Goal: Task Accomplishment & Management: Use online tool/utility

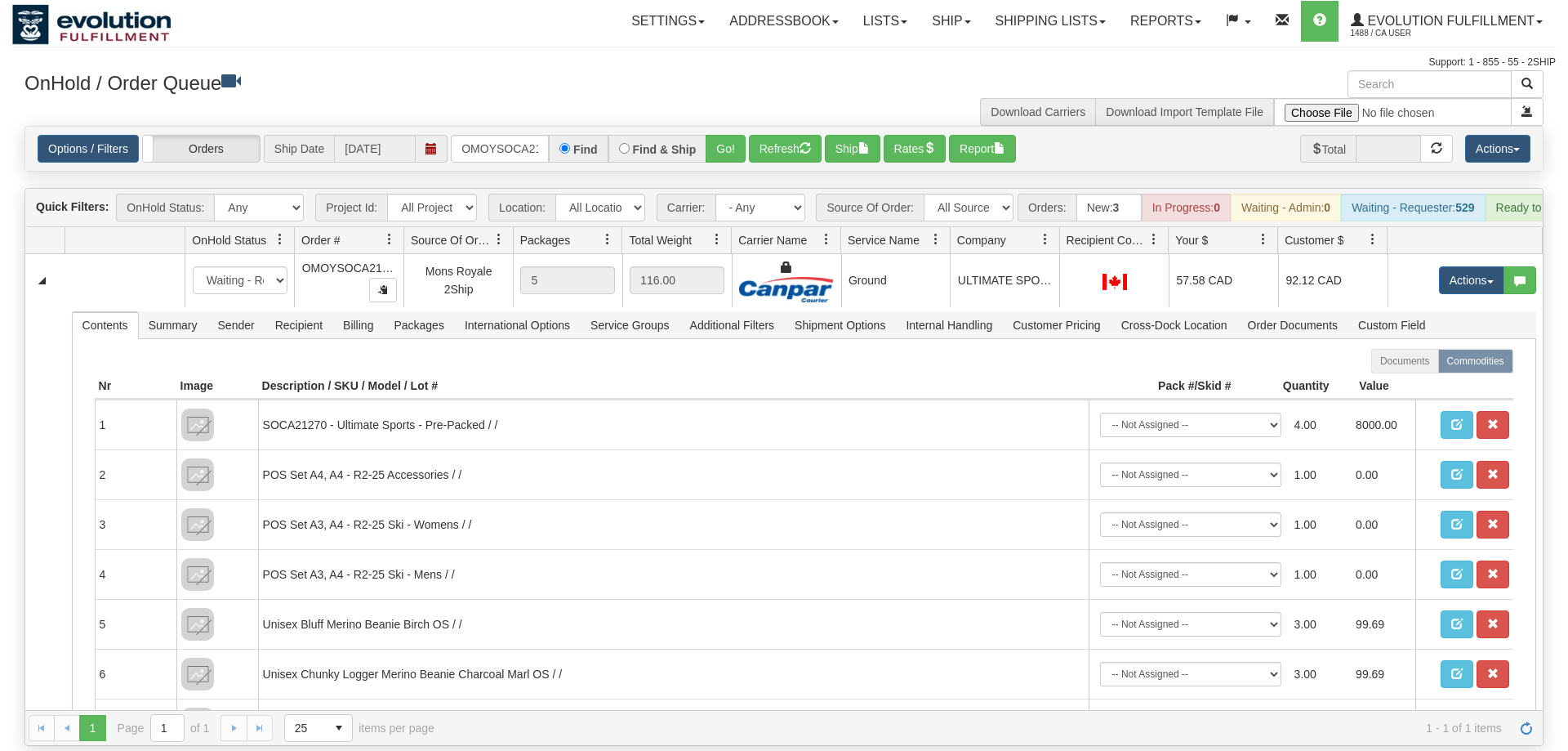
click at [514, 135] on input "OMOYSOCA21270" at bounding box center [500, 149] width 98 height 28
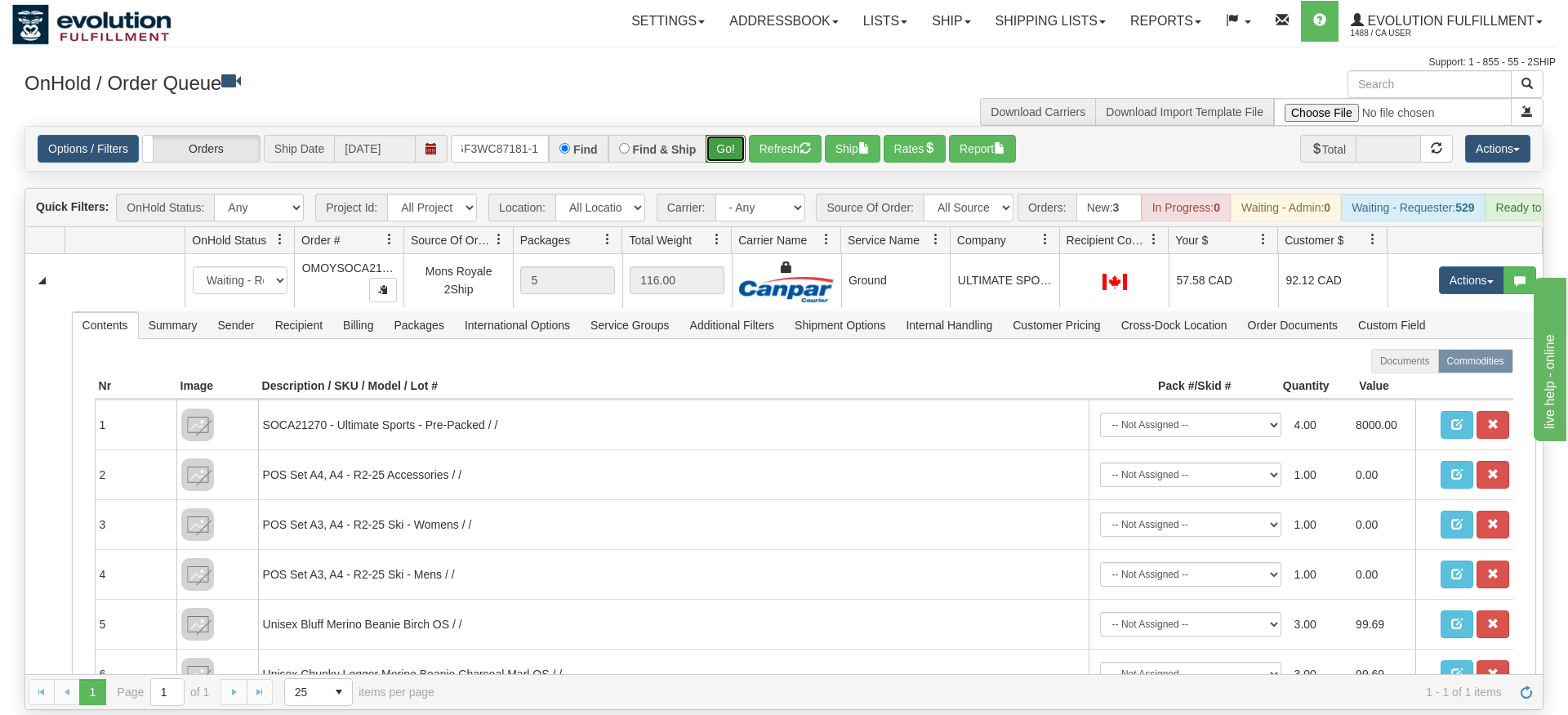
click at [728, 161] on div "Is equal to Is not equal to Contains Does not contains CAD USD EUR ZAR [PERSON_…" at bounding box center [784, 418] width 1543 height 584
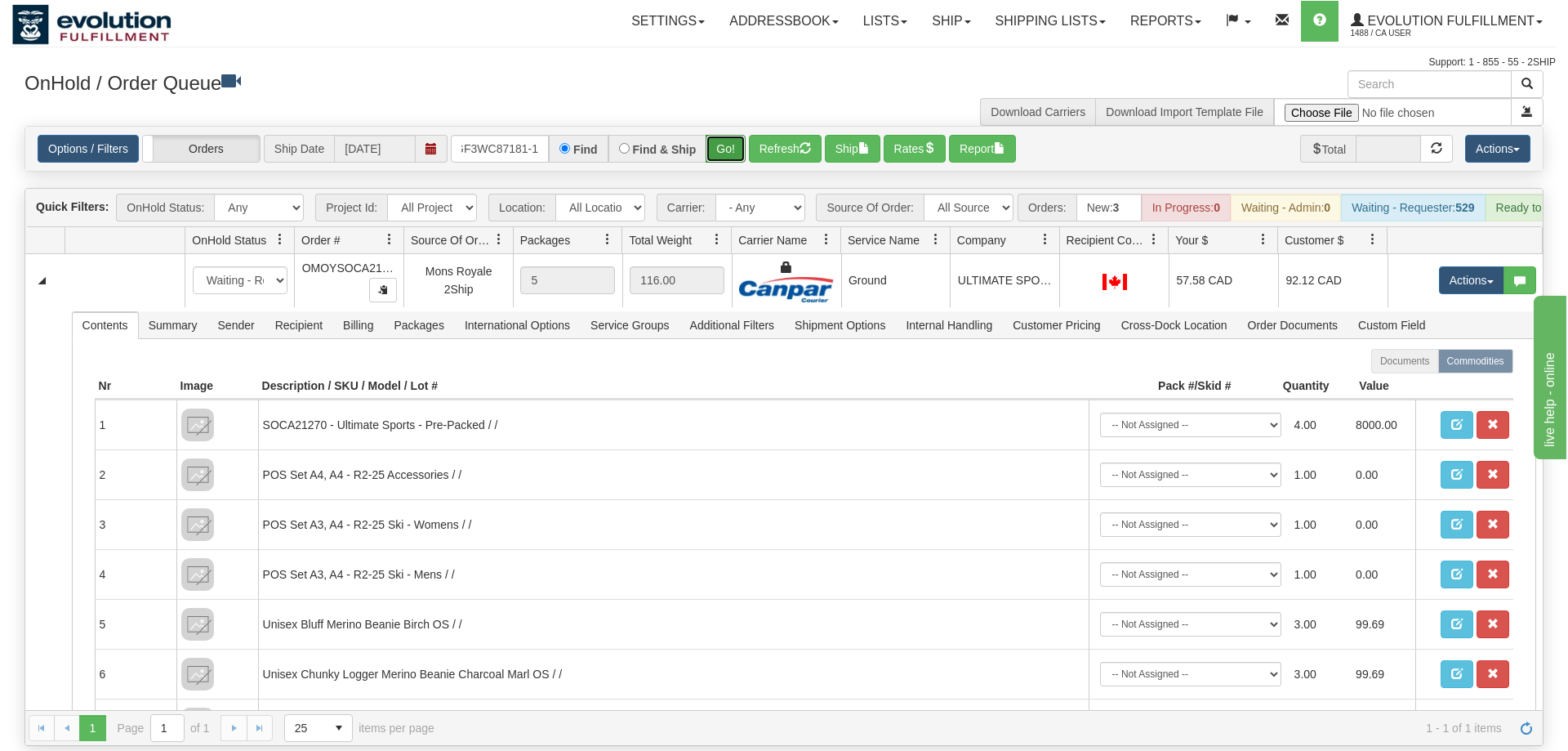
click at [727, 135] on button "Go!" at bounding box center [726, 149] width 40 height 28
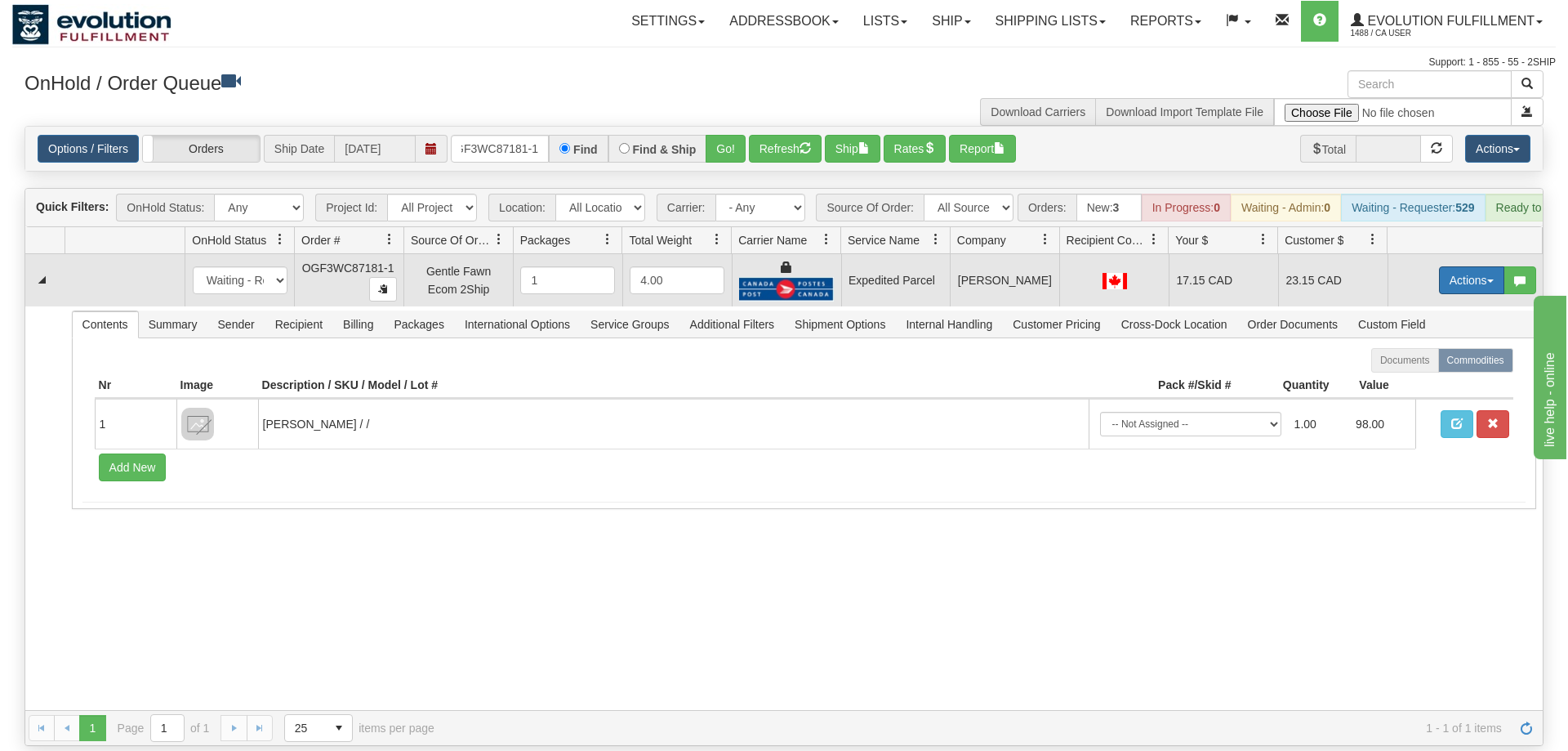
click at [1457, 268] on button "Actions" at bounding box center [1471, 280] width 65 height 28
click at [1425, 364] on link "Ship" at bounding box center [1438, 375] width 131 height 21
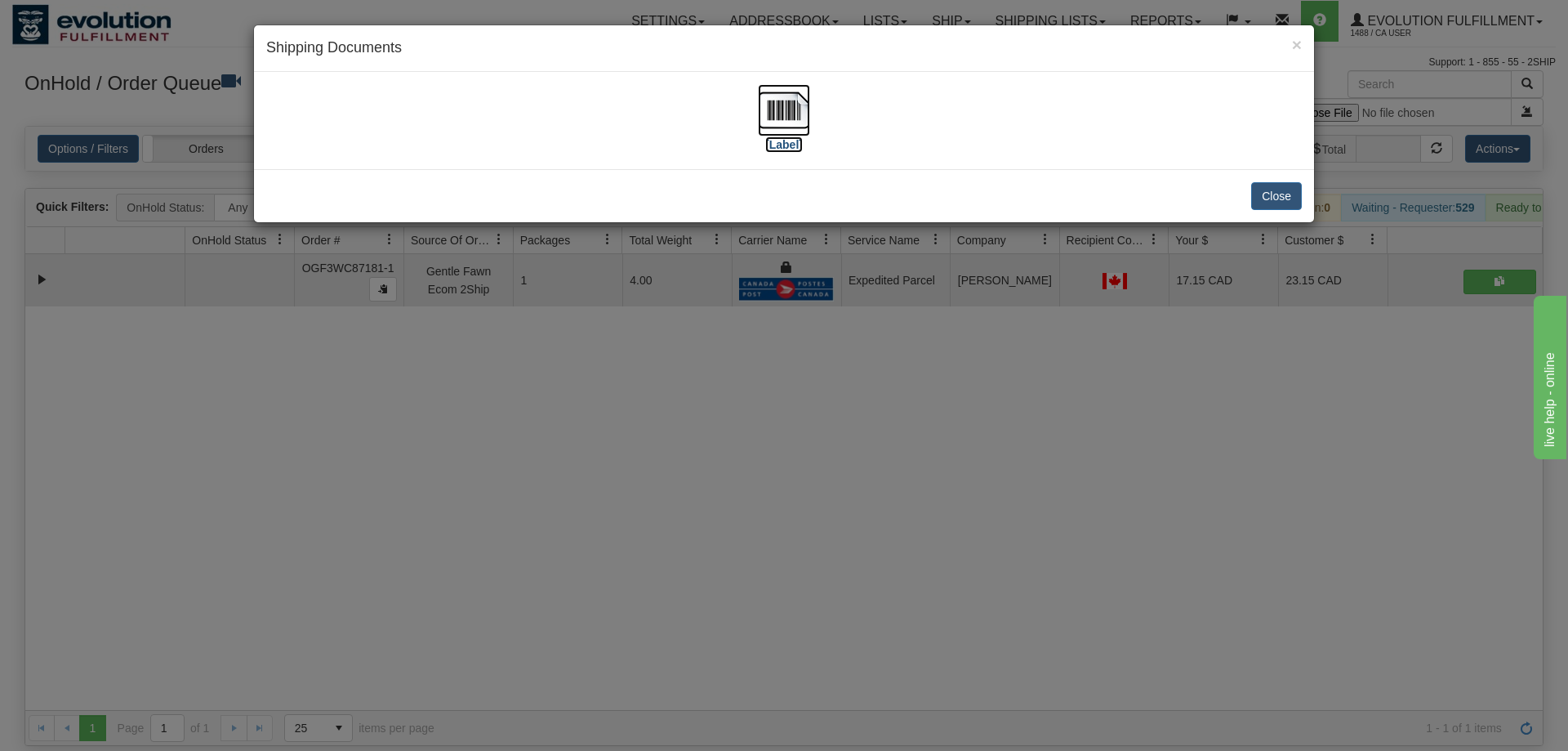
click at [774, 95] on img at bounding box center [784, 111] width 53 height 53
drag, startPoint x: 692, startPoint y: 412, endPoint x: 688, endPoint y: 402, distance: 10.8
click at [688, 402] on div "× Shipping Documents [Label] Close" at bounding box center [784, 376] width 1568 height 751
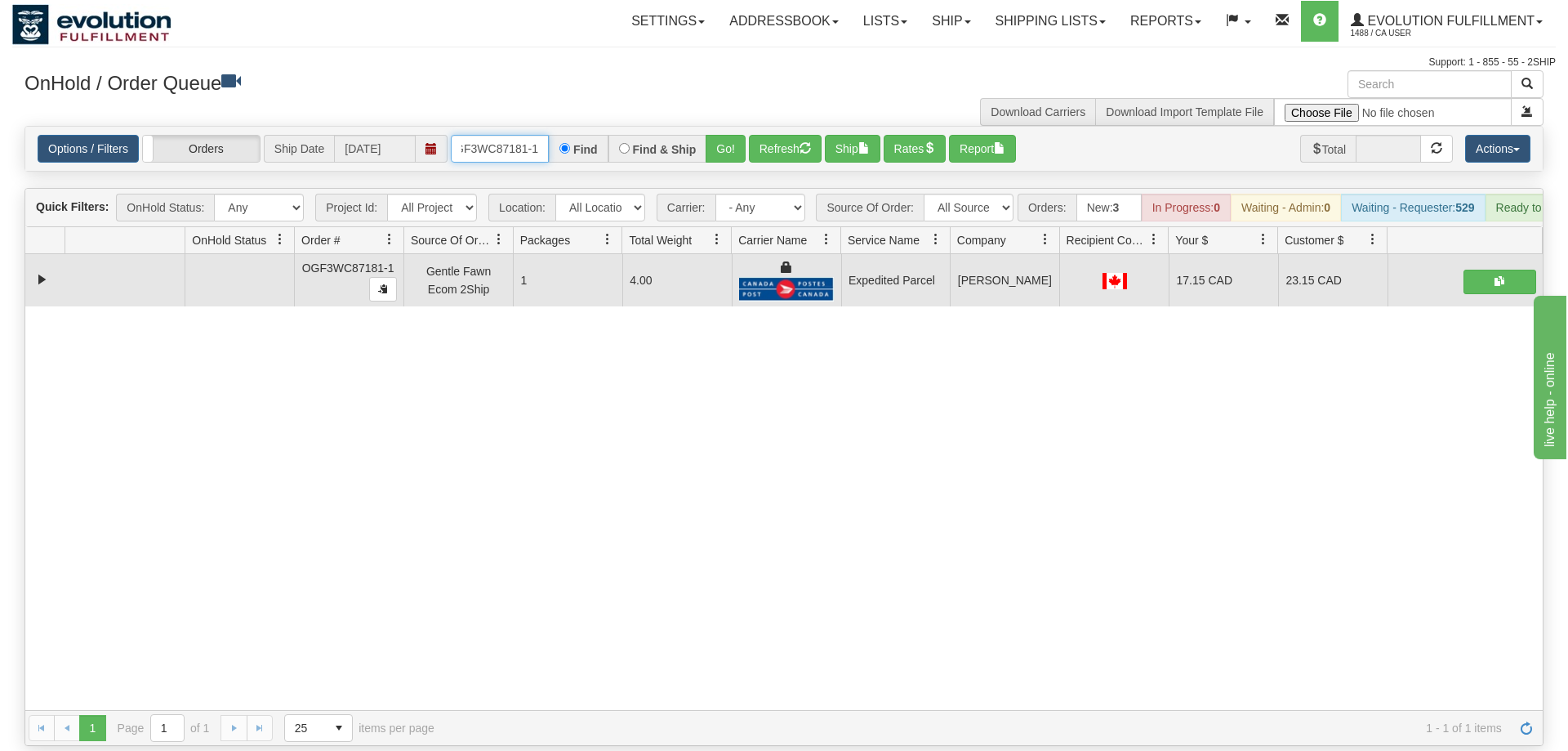
click at [519, 135] on input "OGF3WC87181-1" at bounding box center [500, 149] width 98 height 28
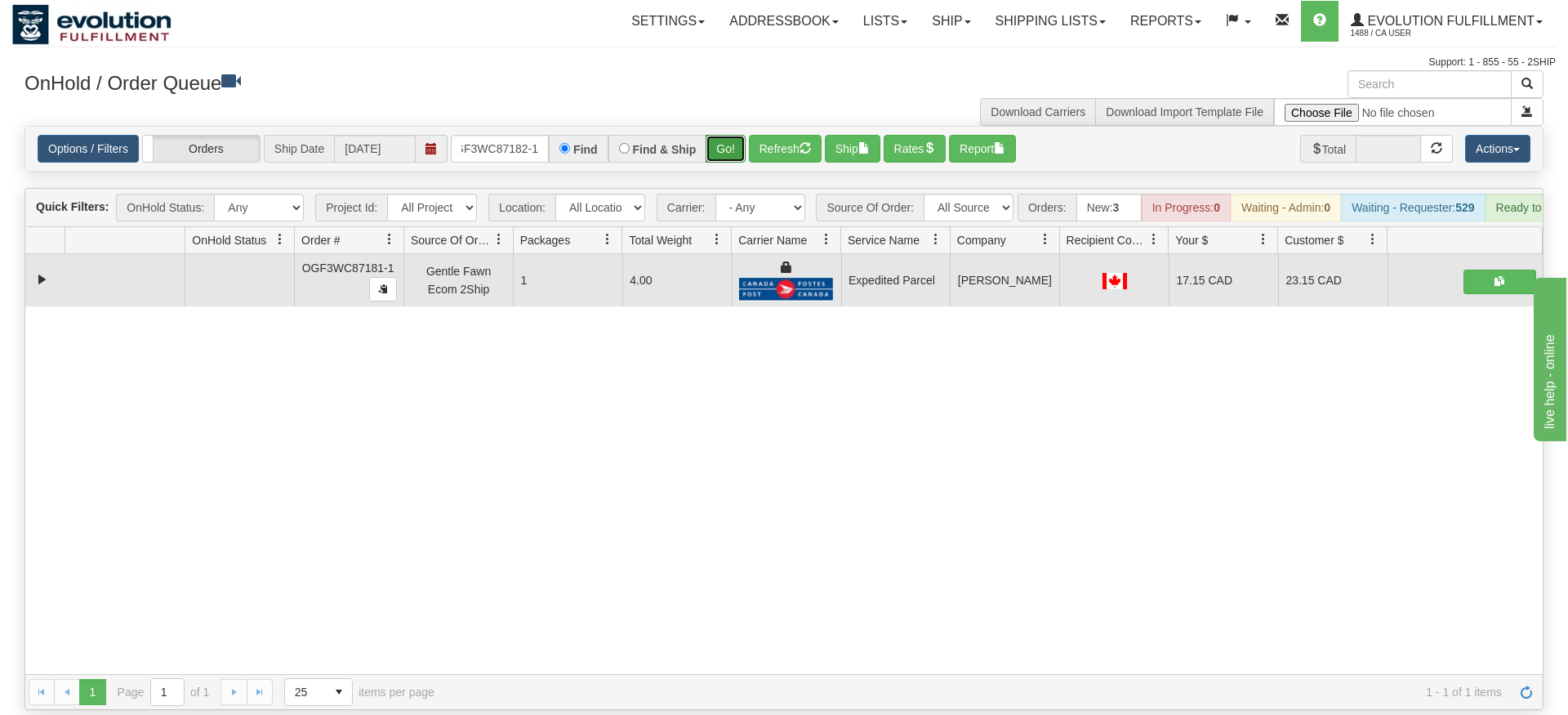
click at [732, 154] on div "Is equal to Is not equal to Contains Does not contains CAD USD EUR ZAR [PERSON_…" at bounding box center [784, 418] width 1543 height 584
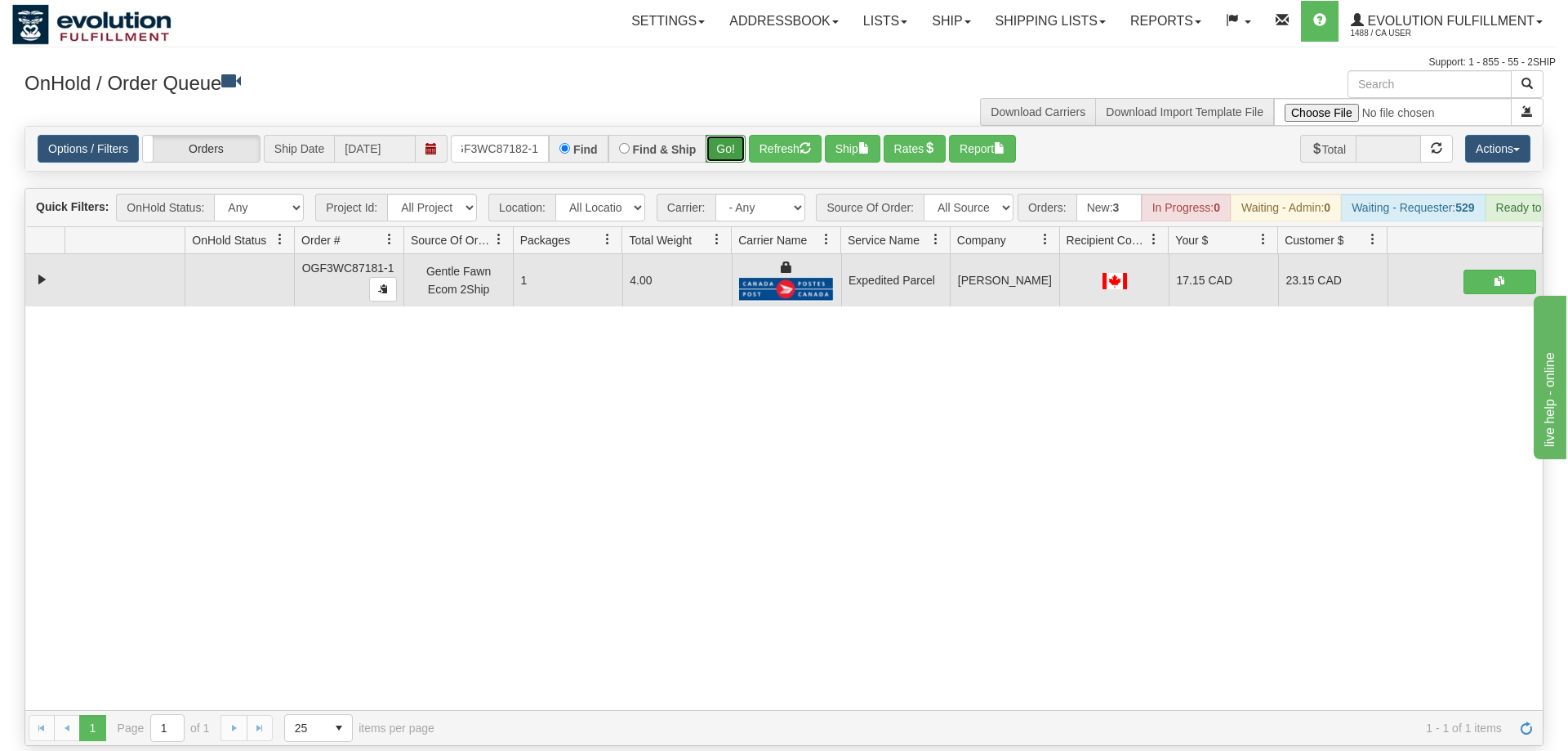
click at [735, 135] on button "Go!" at bounding box center [726, 149] width 40 height 28
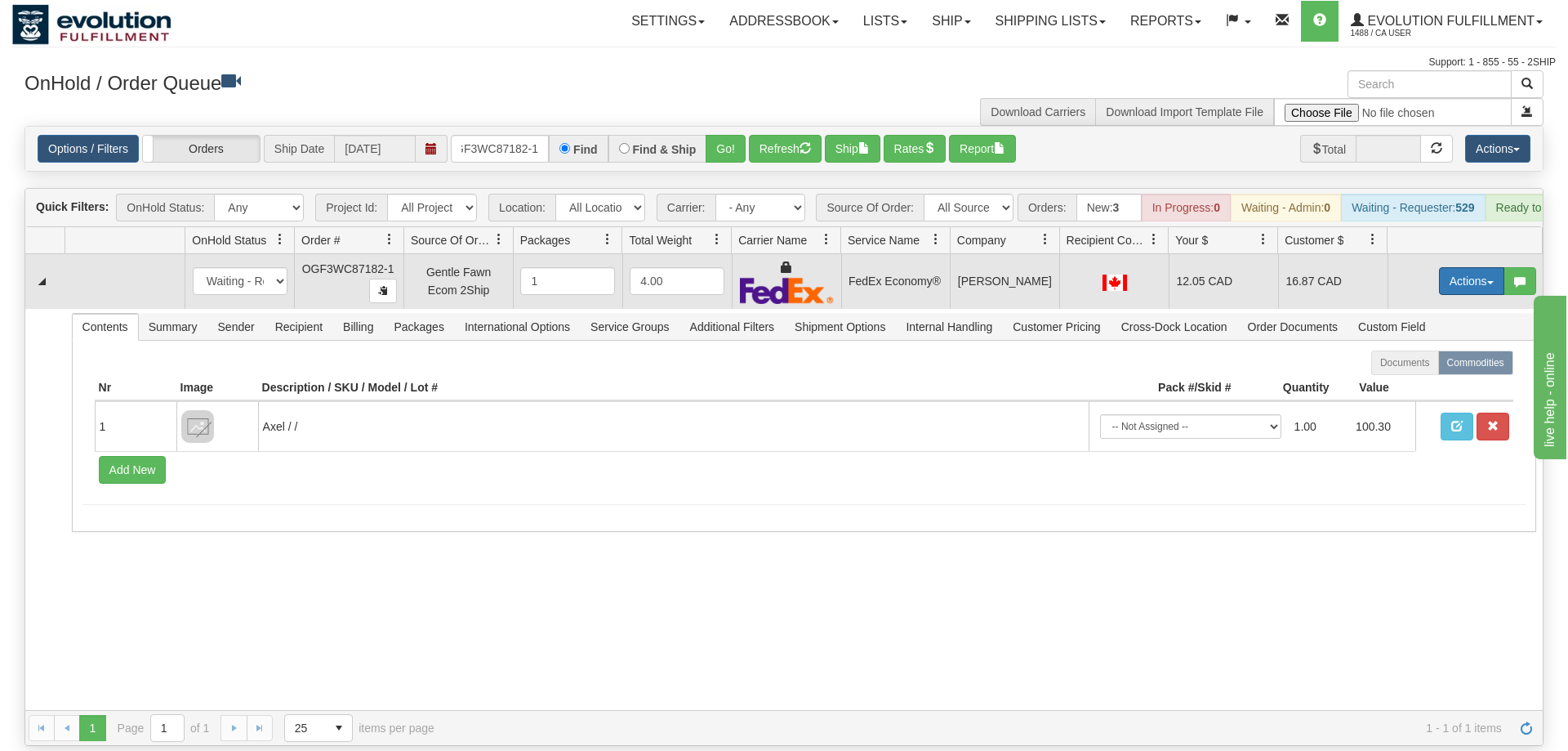
click at [1464, 270] on button "Actions" at bounding box center [1471, 281] width 65 height 28
click at [1437, 365] on link "Ship" at bounding box center [1438, 376] width 131 height 21
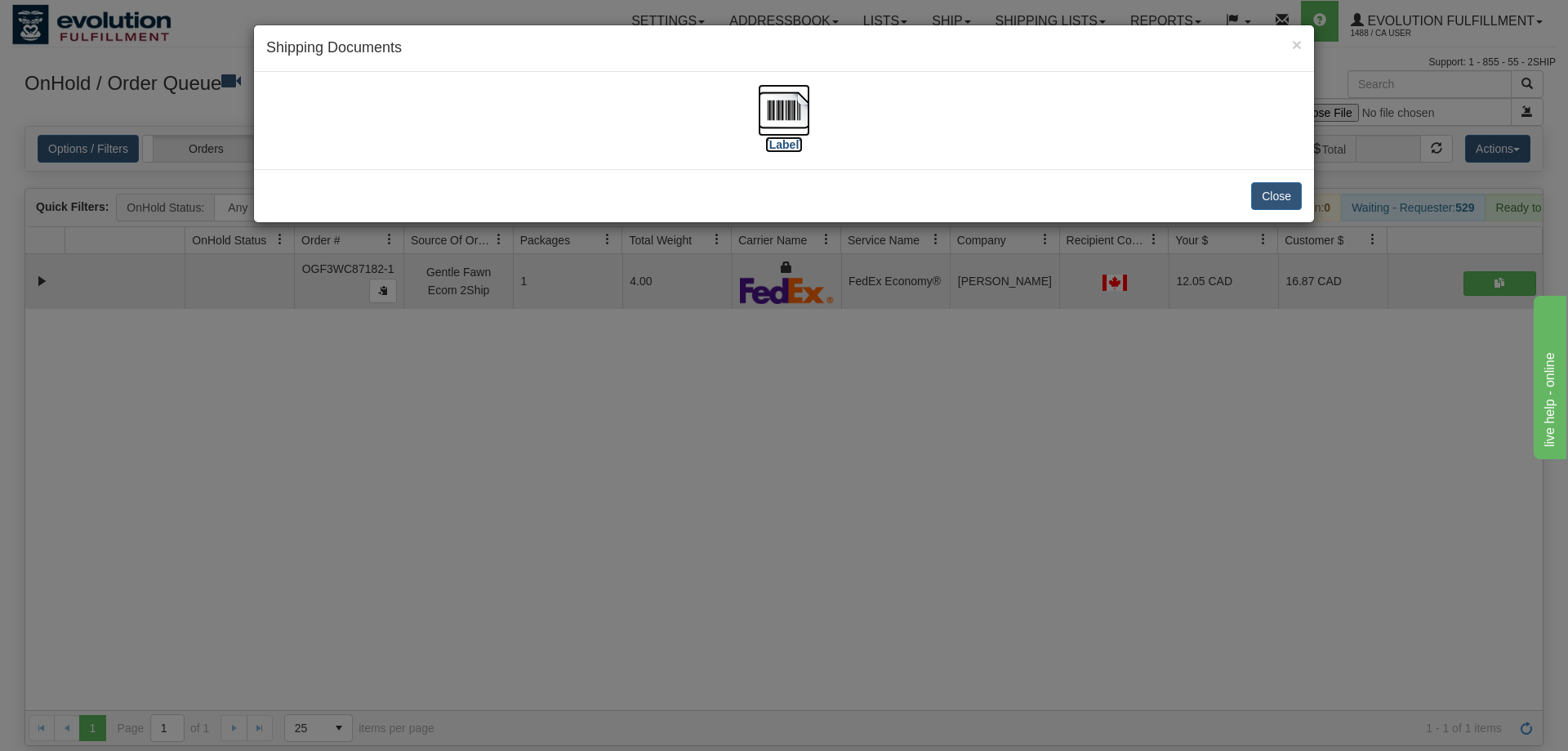
click at [791, 130] on img at bounding box center [784, 111] width 53 height 53
drag, startPoint x: 675, startPoint y: 360, endPoint x: 669, endPoint y: 343, distance: 18.0
click at [669, 343] on div "× Shipping Documents [Label] Close" at bounding box center [784, 376] width 1568 height 751
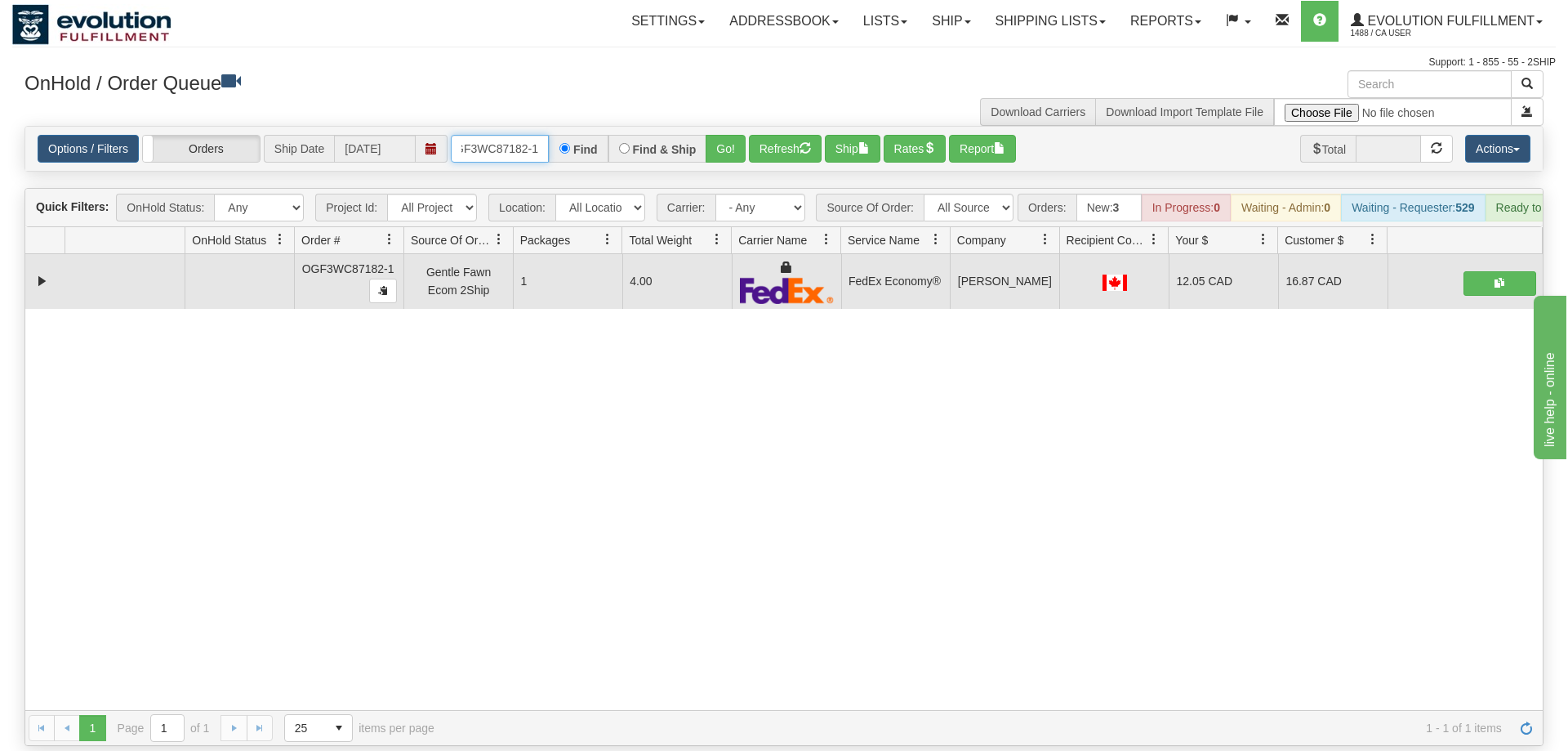
click at [526, 135] on input "OGF3WC87182-1" at bounding box center [500, 149] width 98 height 28
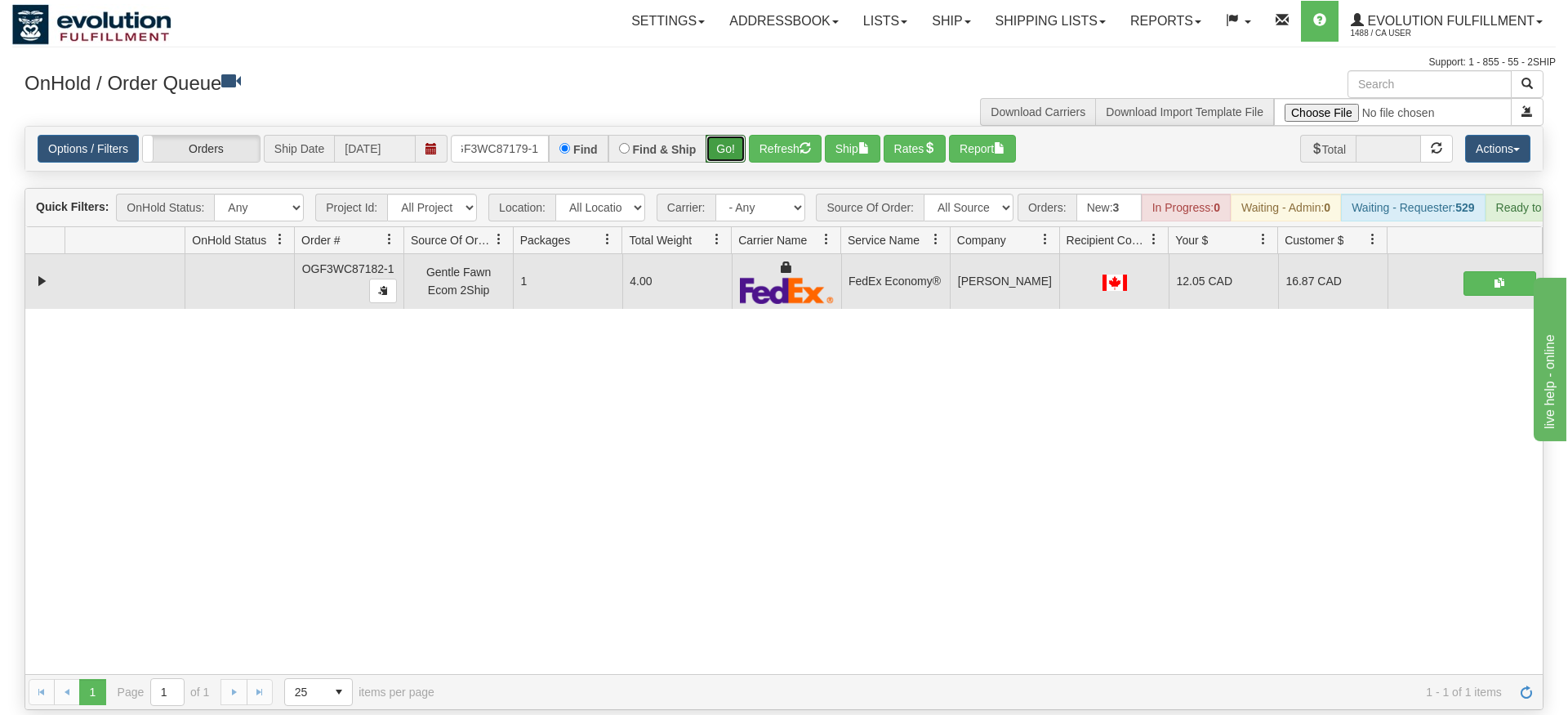
click at [741, 168] on div "Is equal to Is not equal to Contains Does not contains CAD USD EUR ZAR [PERSON_…" at bounding box center [784, 418] width 1543 height 584
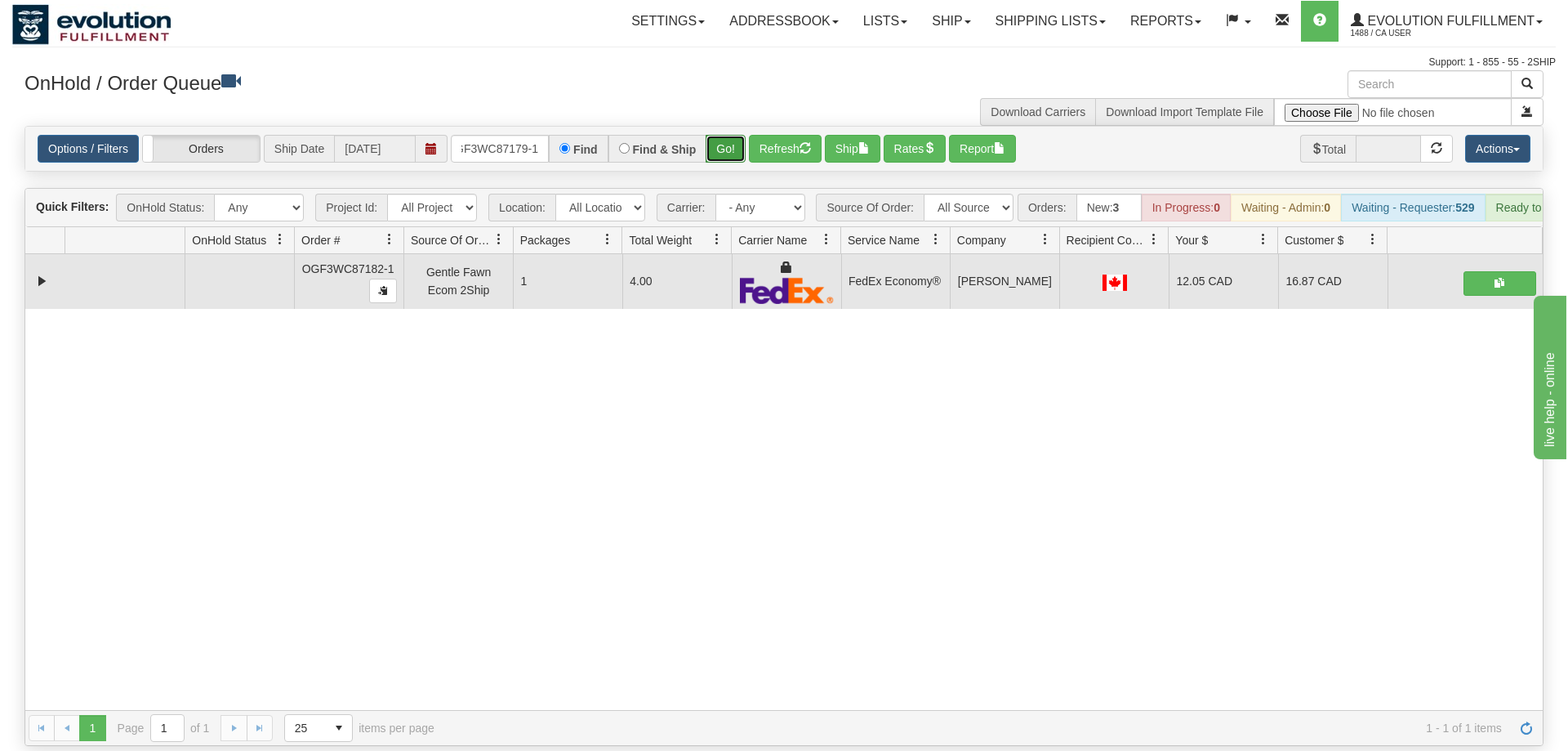
click at [734, 135] on button "Go!" at bounding box center [726, 149] width 40 height 28
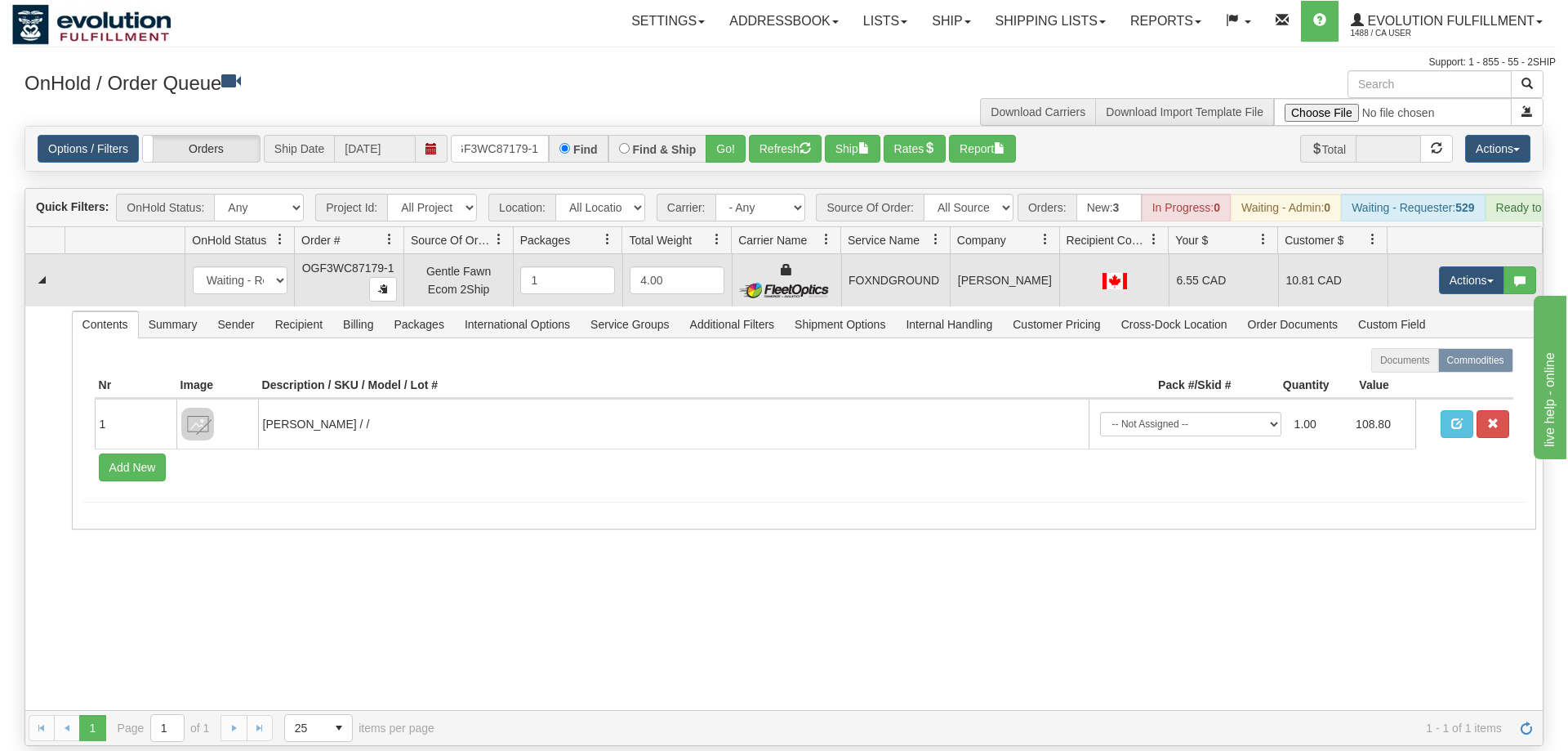
click at [1431, 261] on td "Actions Open Refresh Rates Rate All Services Ship Delete Edit Items" at bounding box center [1465, 281] width 155 height 53
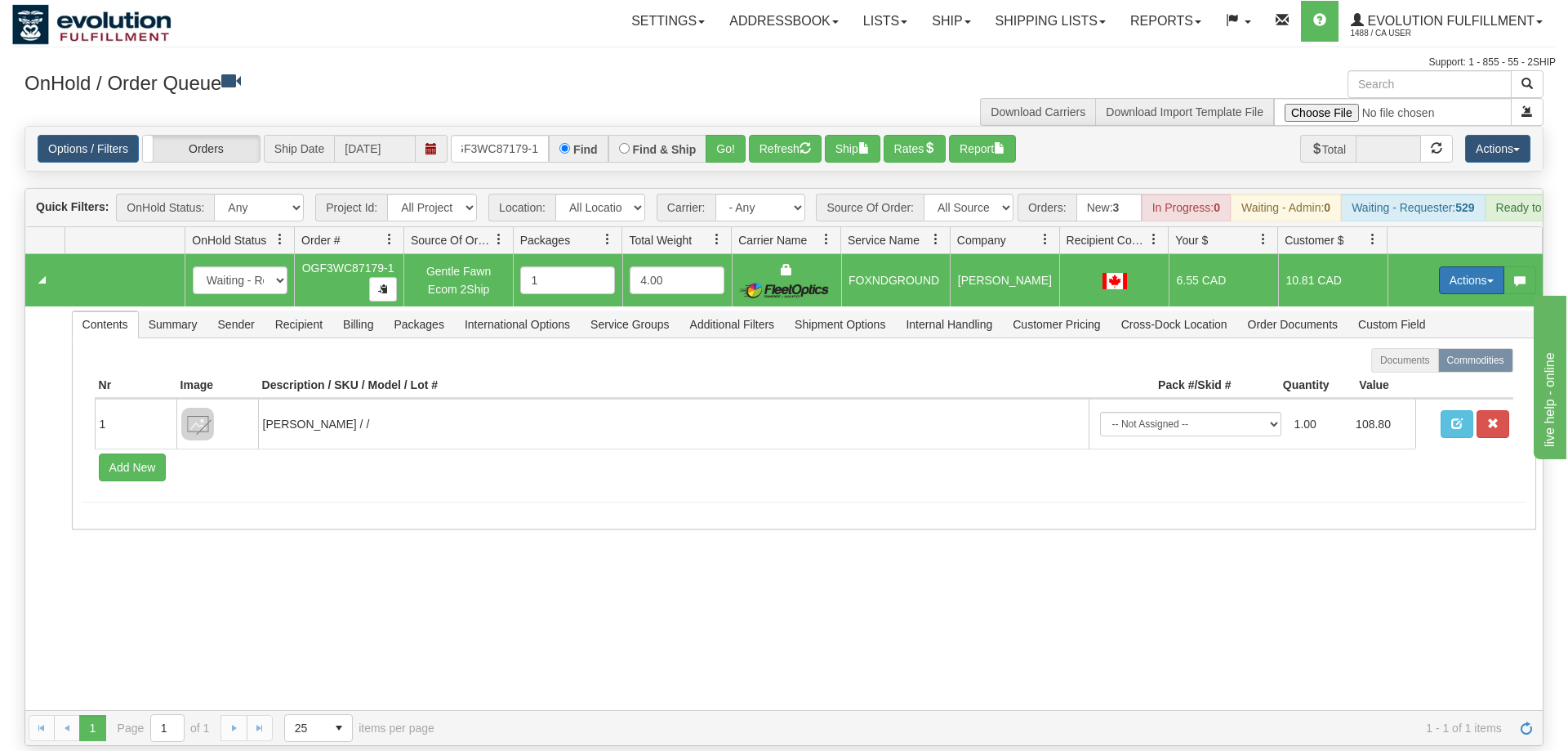
click at [1445, 266] on button "Actions" at bounding box center [1471, 280] width 65 height 28
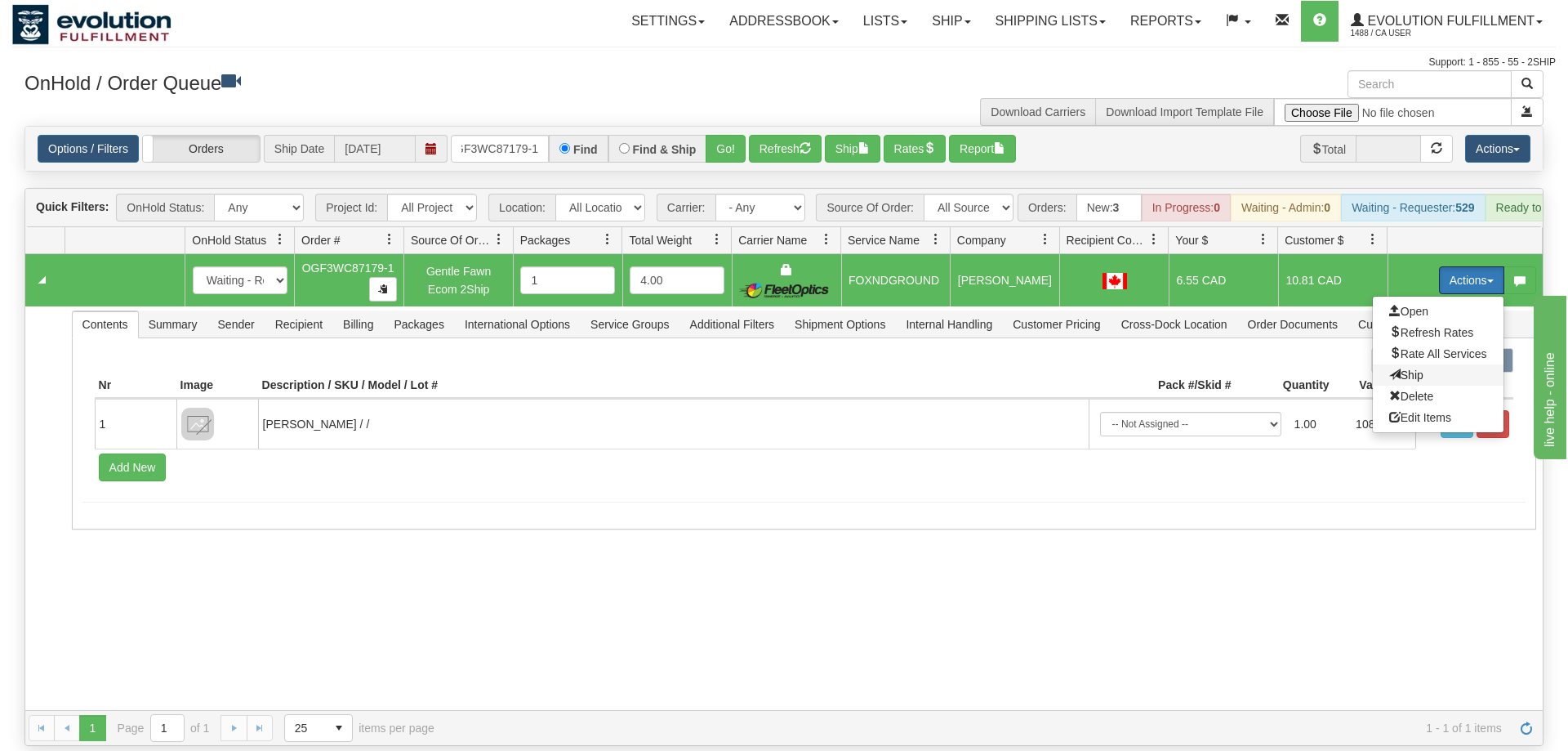
click at [1400, 368] on span "Ship" at bounding box center [1407, 375] width 34 height 13
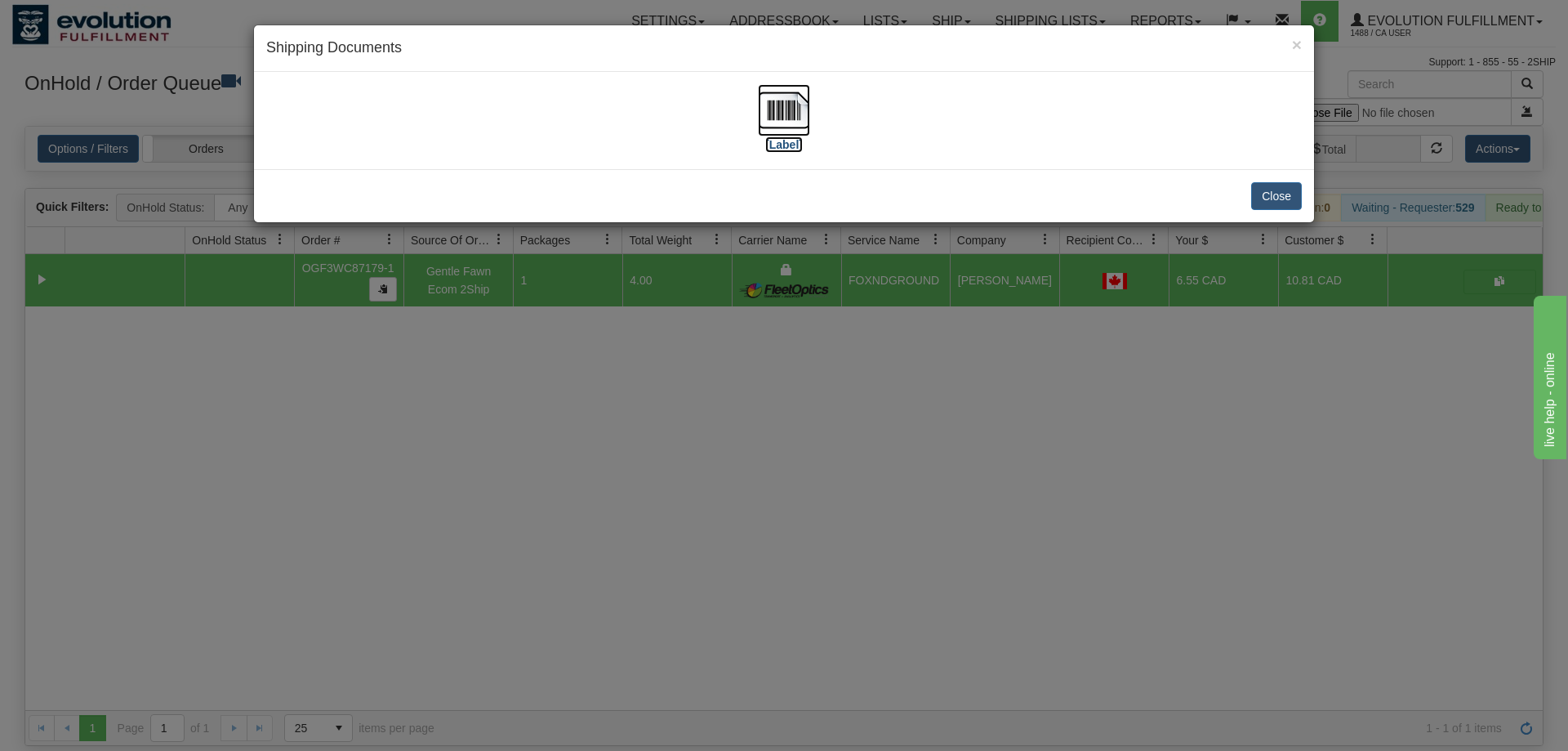
click at [763, 105] on img at bounding box center [784, 111] width 53 height 53
drag, startPoint x: 512, startPoint y: 444, endPoint x: 522, endPoint y: 358, distance: 86.6
click at [522, 358] on div "× Shipping Documents [Label] Close" at bounding box center [784, 376] width 1568 height 751
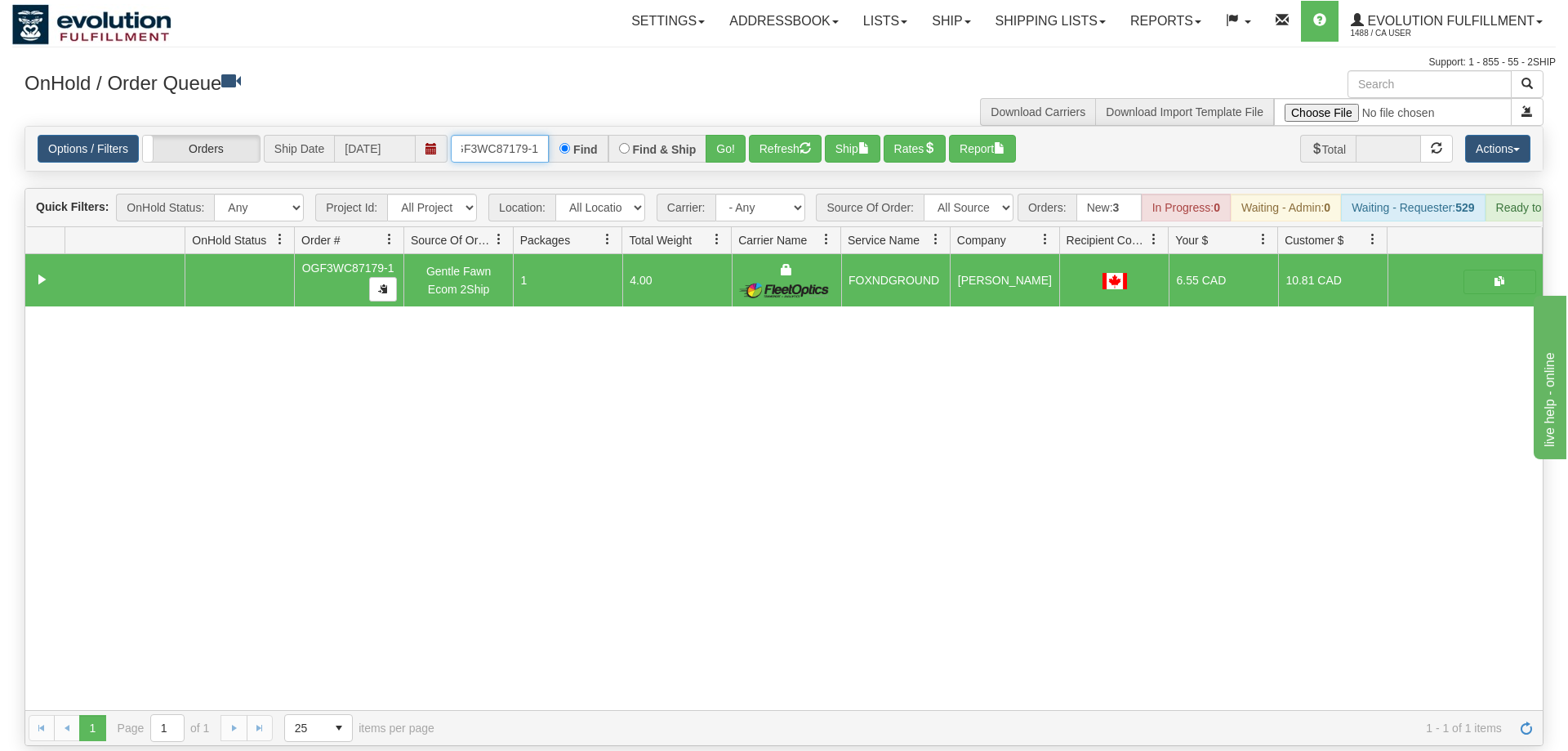
click at [524, 135] on input "OGF3WC87179-1" at bounding box center [500, 149] width 98 height 28
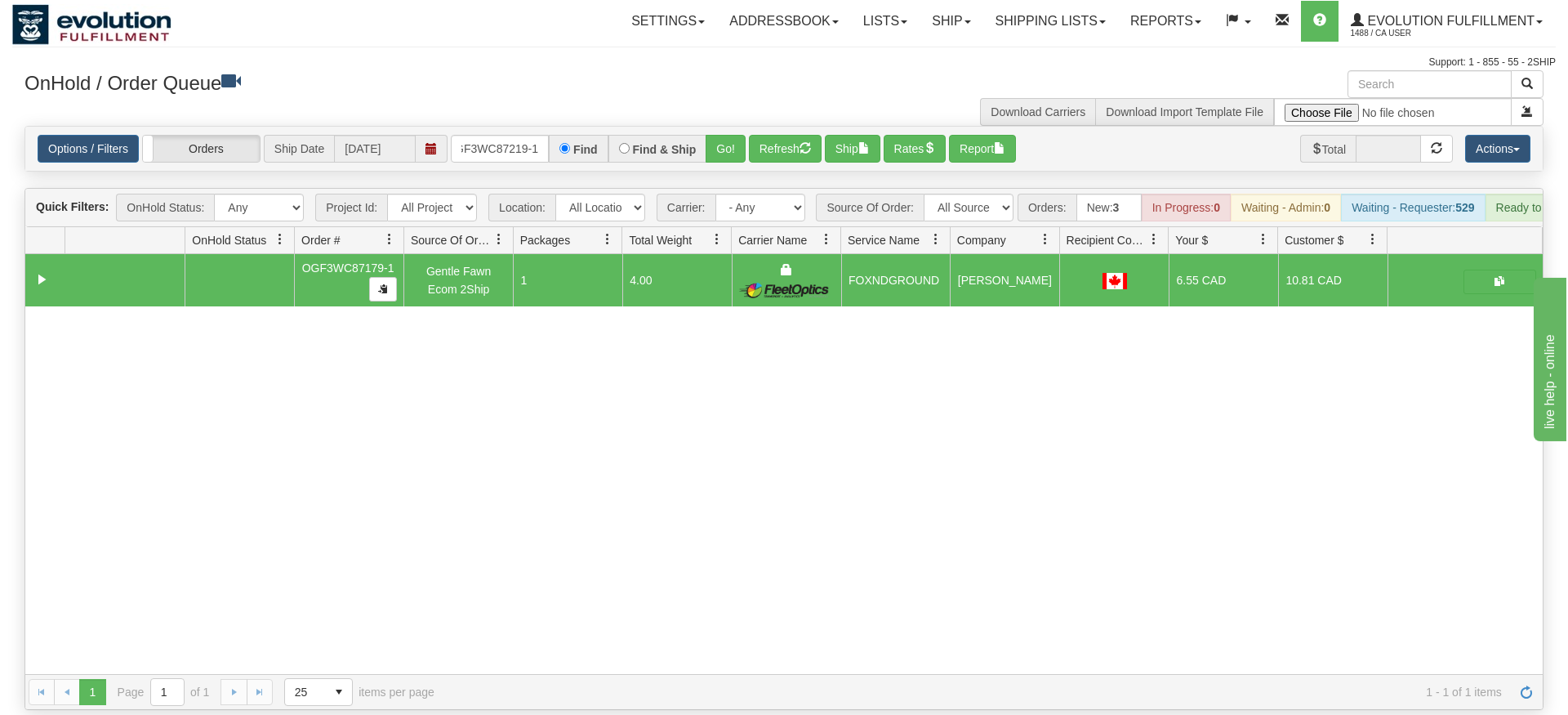
click at [735, 142] on div "Options / Filters Group Shipments Orders Ship Date [DATE] OGF3WC87219-1 Find Fi…" at bounding box center [784, 148] width 1518 height 44
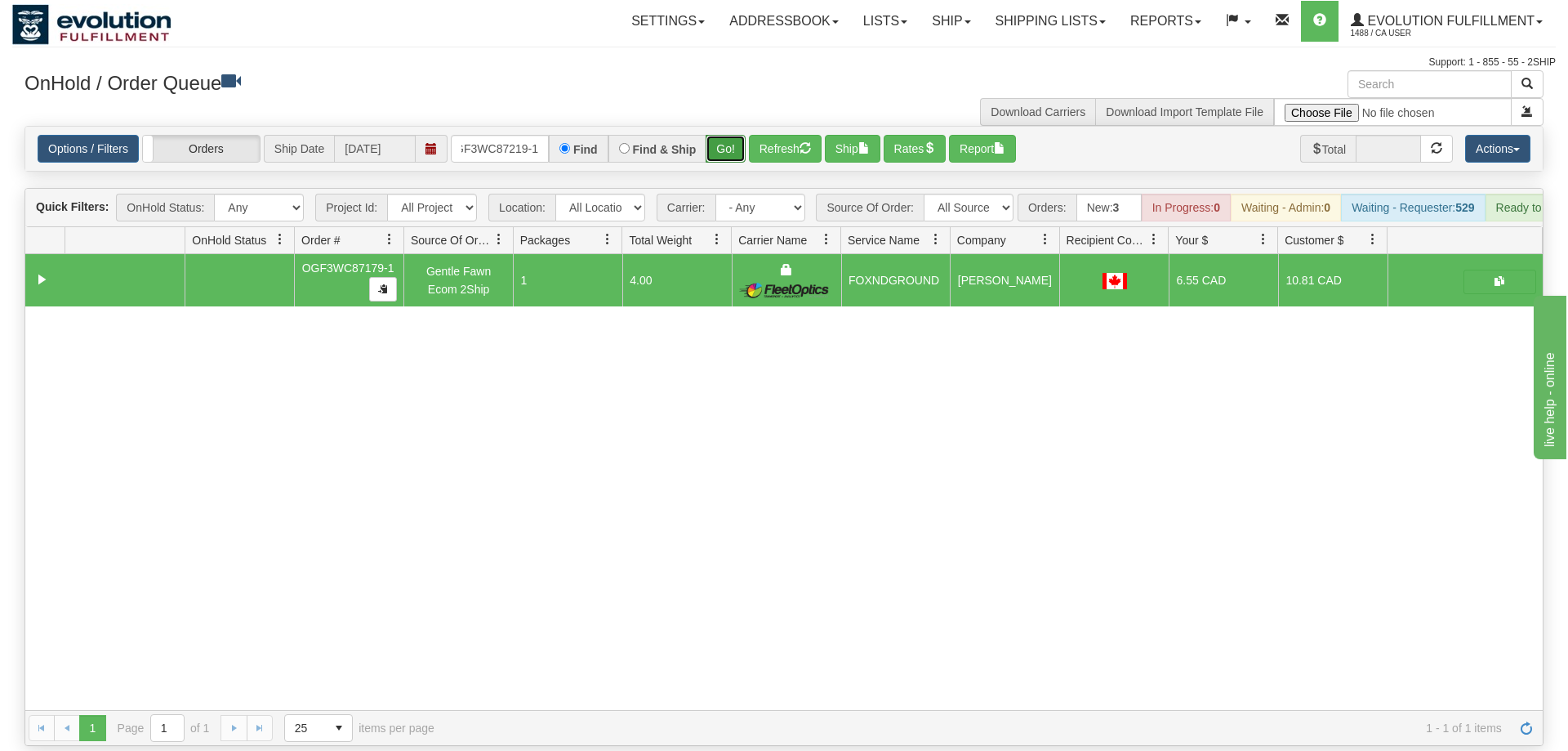
click at [731, 135] on button "Go!" at bounding box center [726, 149] width 40 height 28
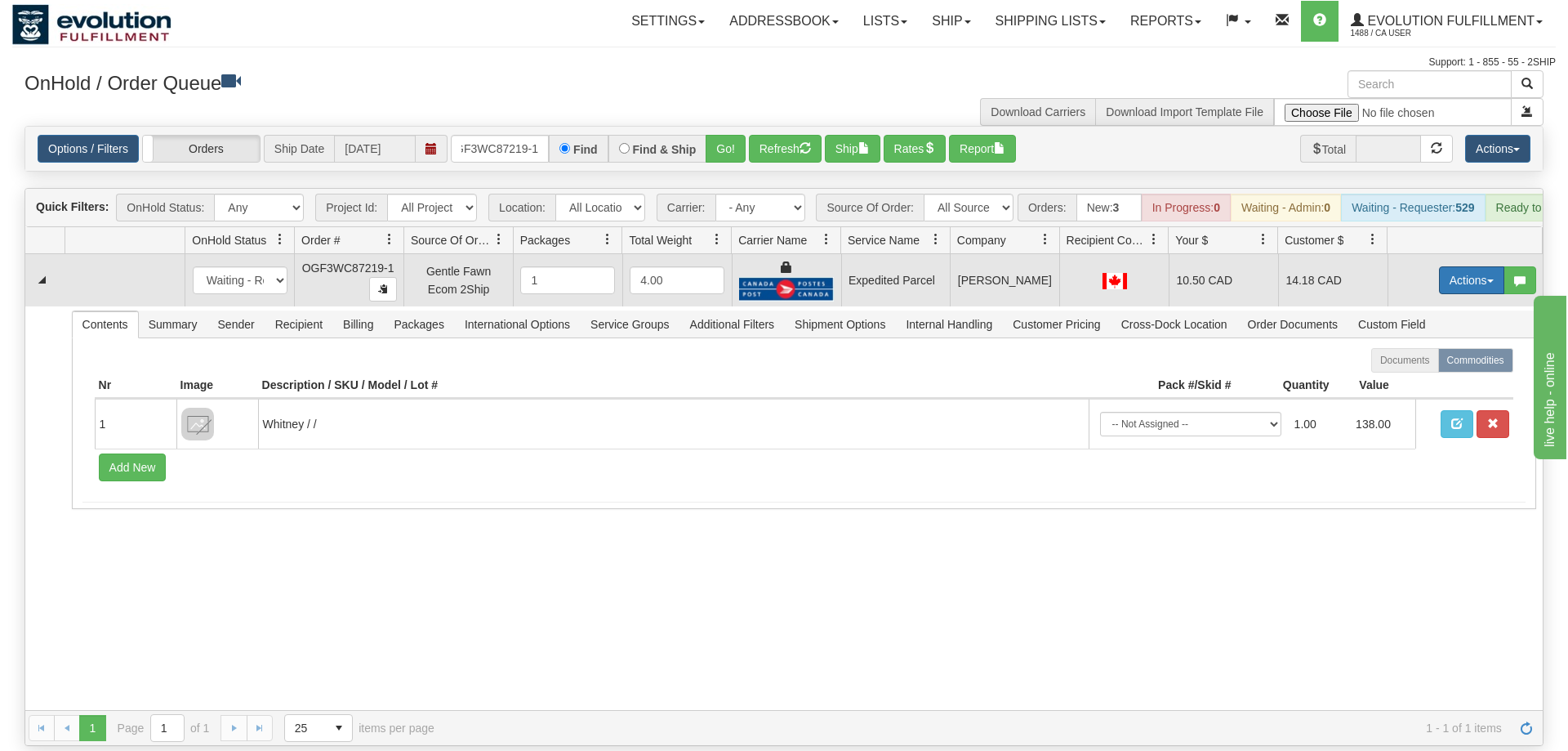
click at [1461, 266] on button "Actions" at bounding box center [1471, 280] width 65 height 28
click at [1419, 368] on span "Ship" at bounding box center [1407, 375] width 34 height 13
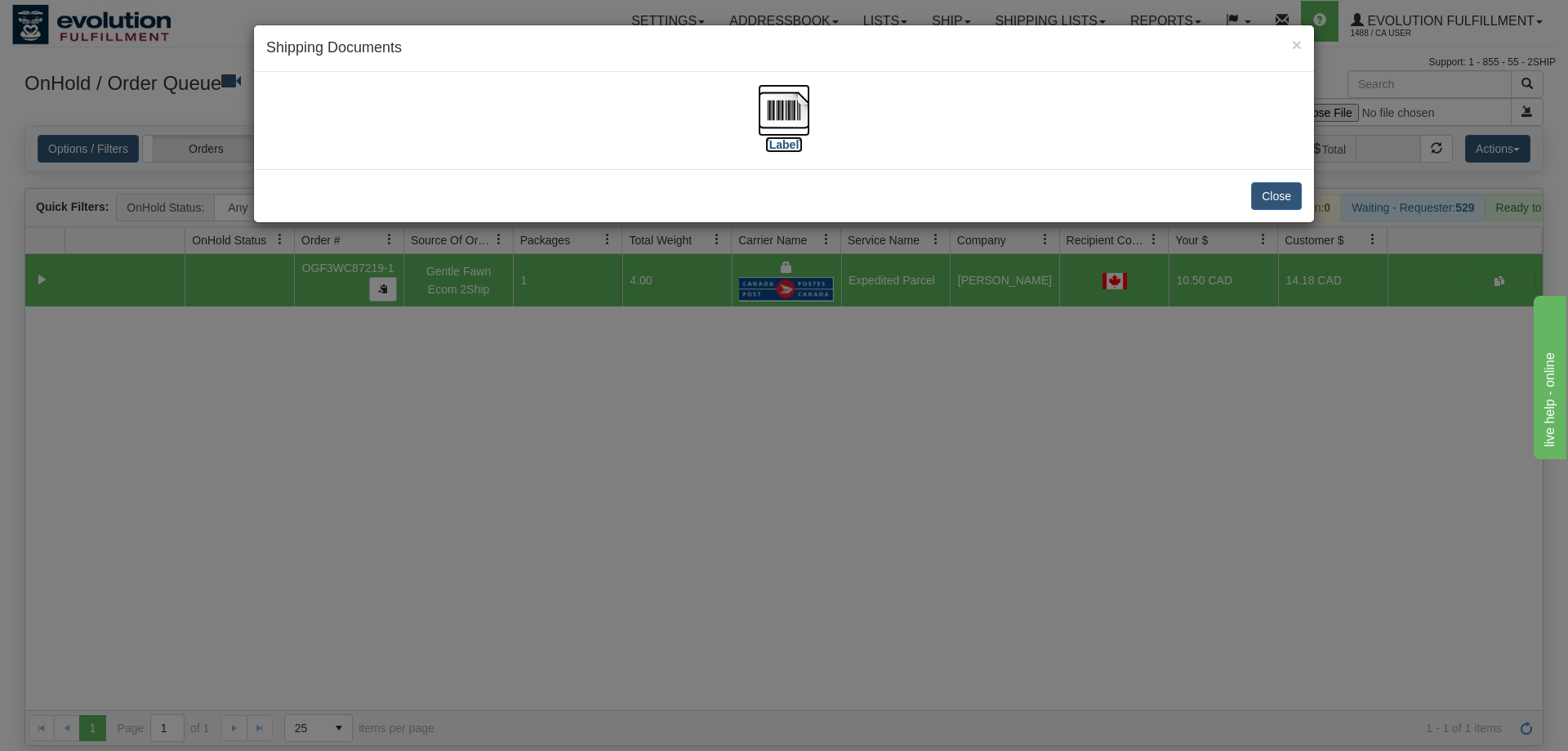
click at [805, 113] on img at bounding box center [784, 111] width 53 height 53
drag, startPoint x: 516, startPoint y: 420, endPoint x: 458, endPoint y: 119, distance: 306.5
click at [521, 408] on div "× Shipping Documents [Label] Close" at bounding box center [784, 376] width 1568 height 751
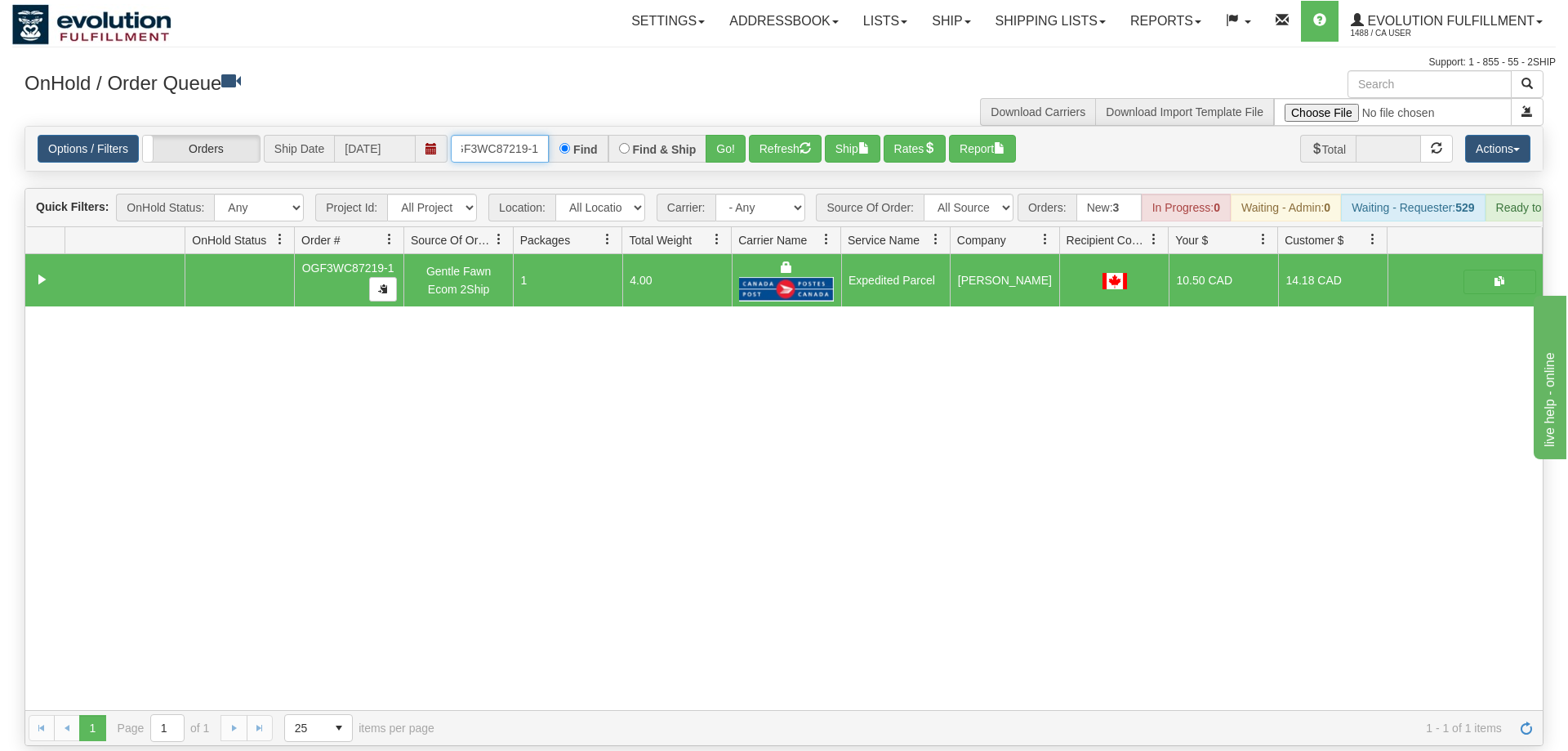
click at [497, 135] on input "OGF3WC87219-1" at bounding box center [500, 149] width 98 height 28
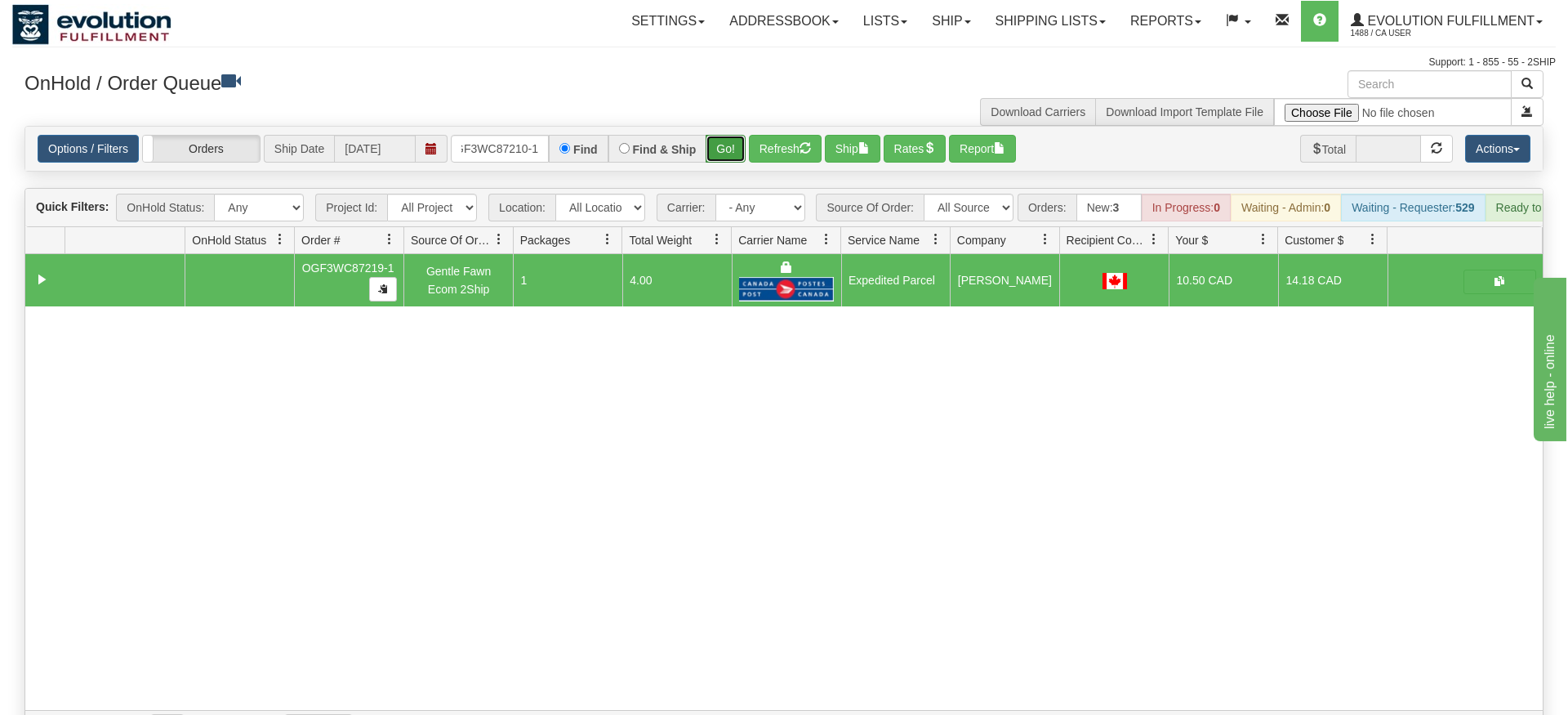
click at [734, 151] on div "Is equal to Is not equal to Contains Does not contains CAD USD EUR ZAR [PERSON_…" at bounding box center [784, 435] width 1543 height 620
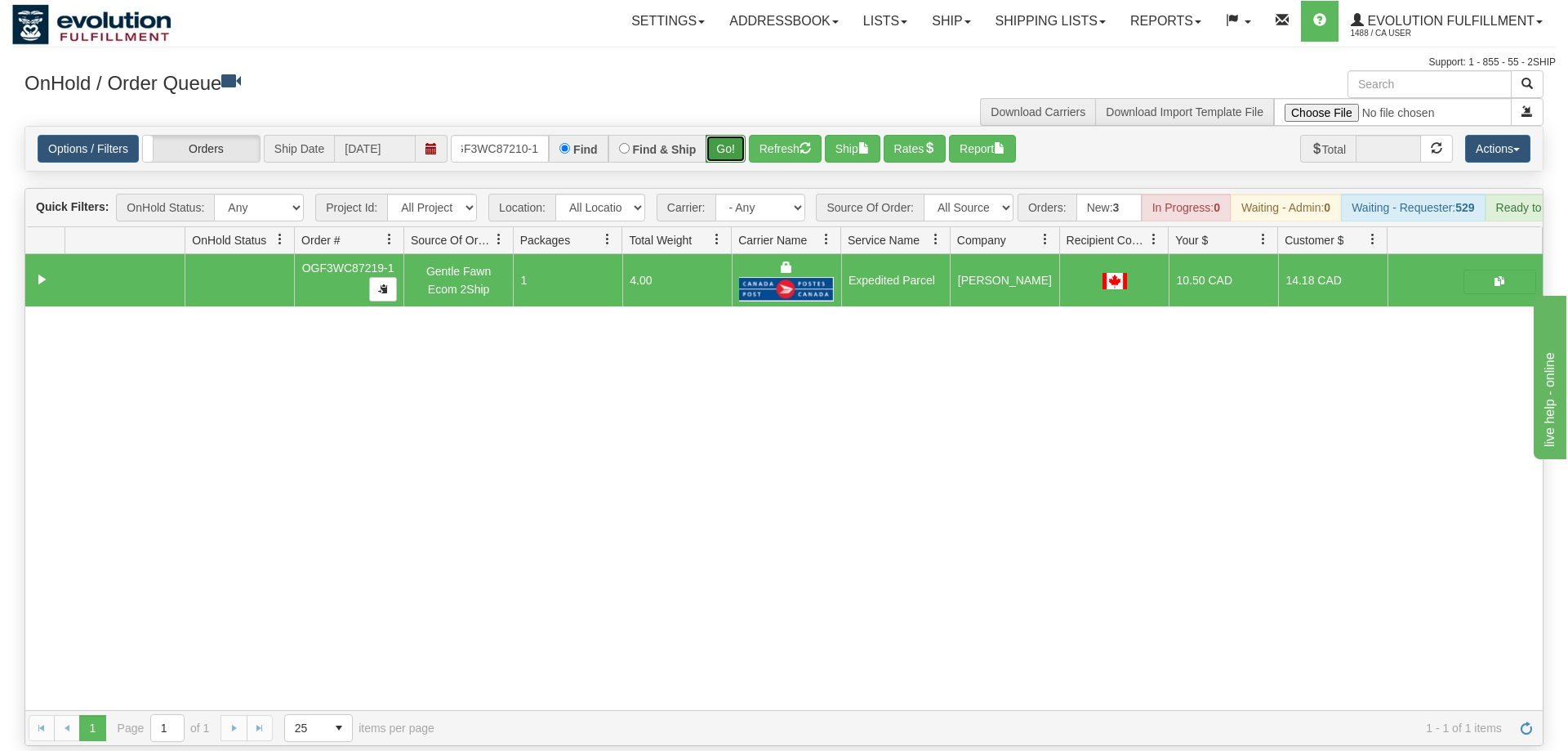
click at [727, 135] on button "Go!" at bounding box center [726, 149] width 40 height 28
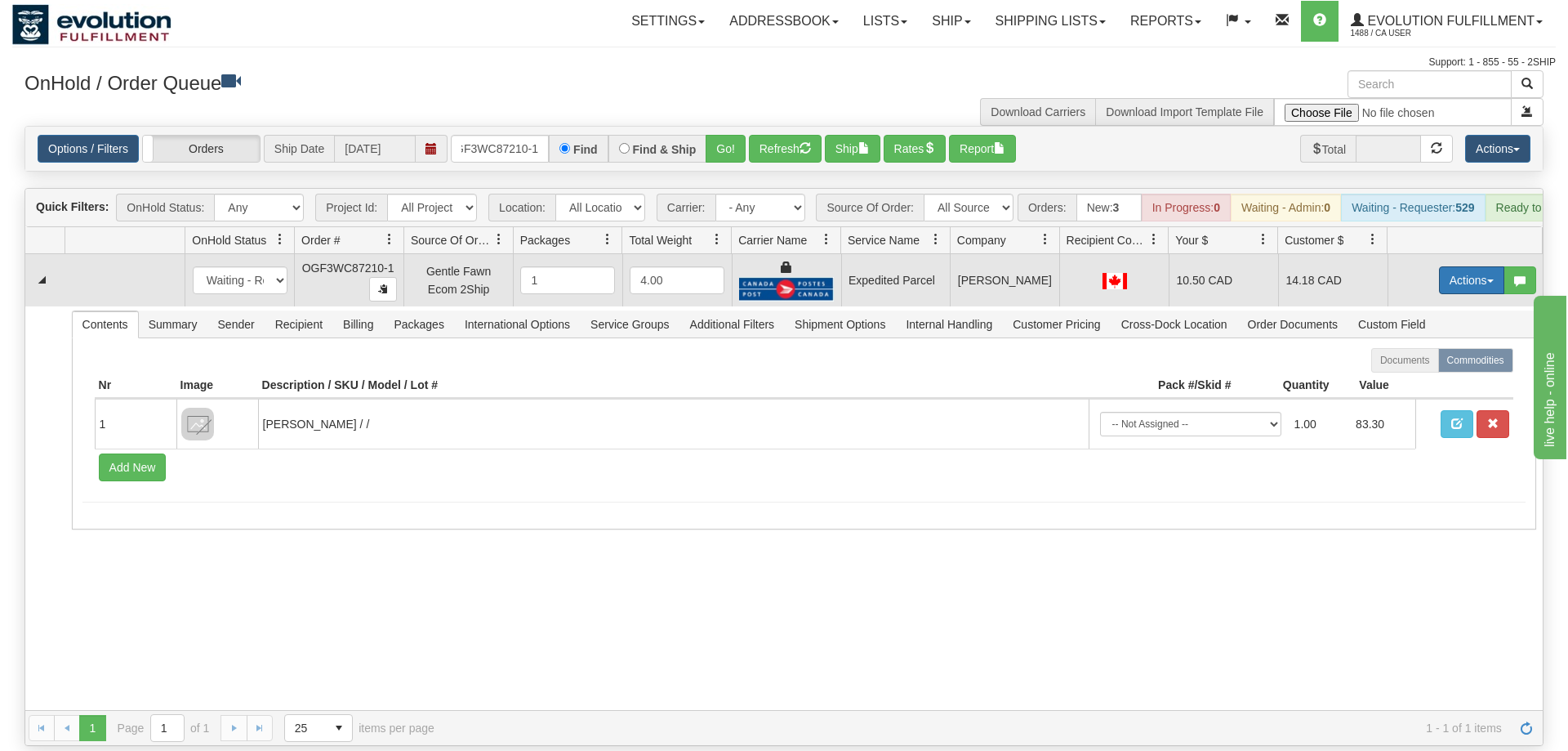
click at [1461, 266] on button "Actions" at bounding box center [1471, 280] width 65 height 28
click at [1414, 368] on span "Ship" at bounding box center [1407, 375] width 34 height 13
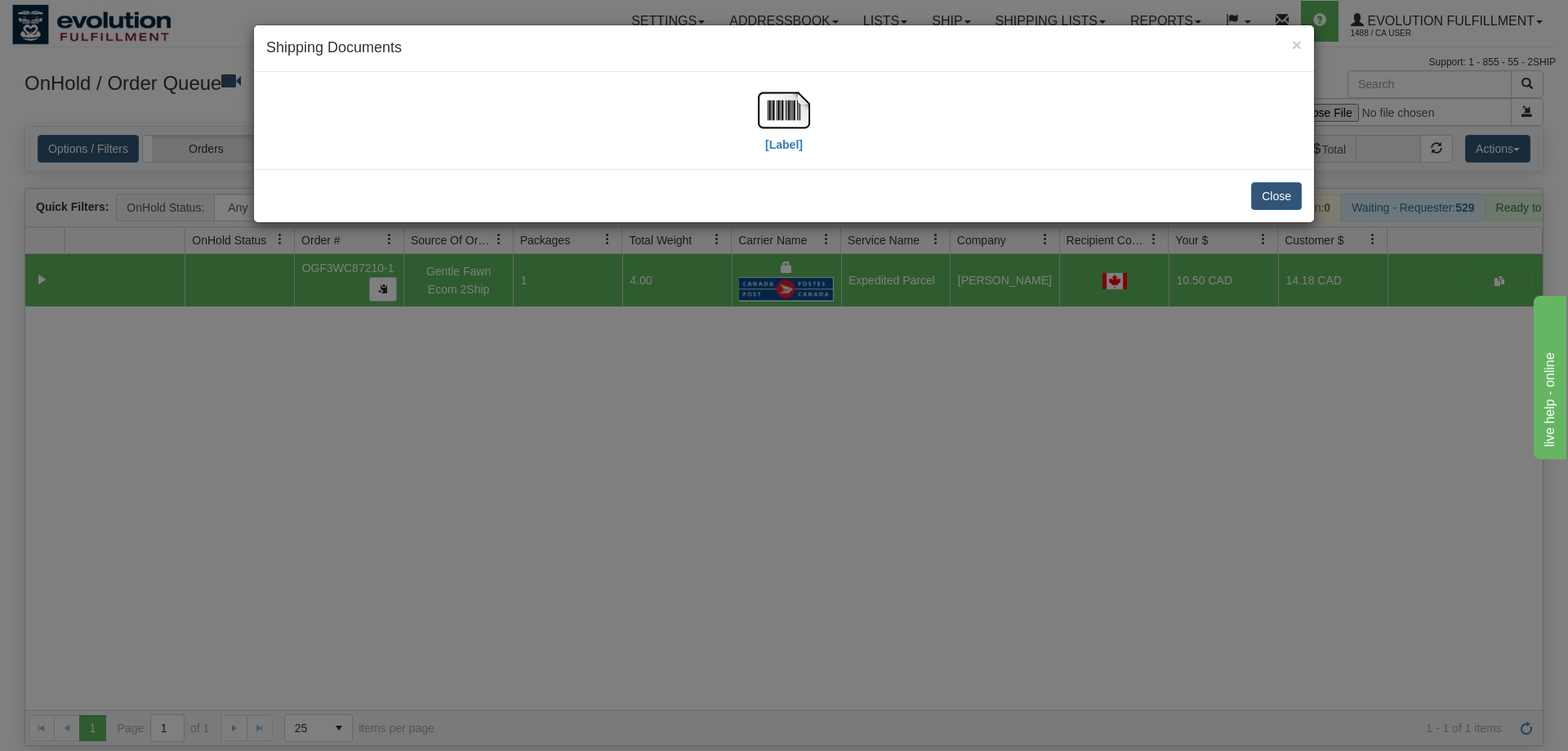
click at [752, 71] on div "× Shipping Documents" at bounding box center [784, 48] width 1060 height 46
click at [774, 111] on img at bounding box center [784, 111] width 53 height 53
drag, startPoint x: 688, startPoint y: 447, endPoint x: 513, endPoint y: 8, distance: 472.6
click at [684, 421] on div "× Shipping Documents [Label] Close" at bounding box center [784, 376] width 1568 height 751
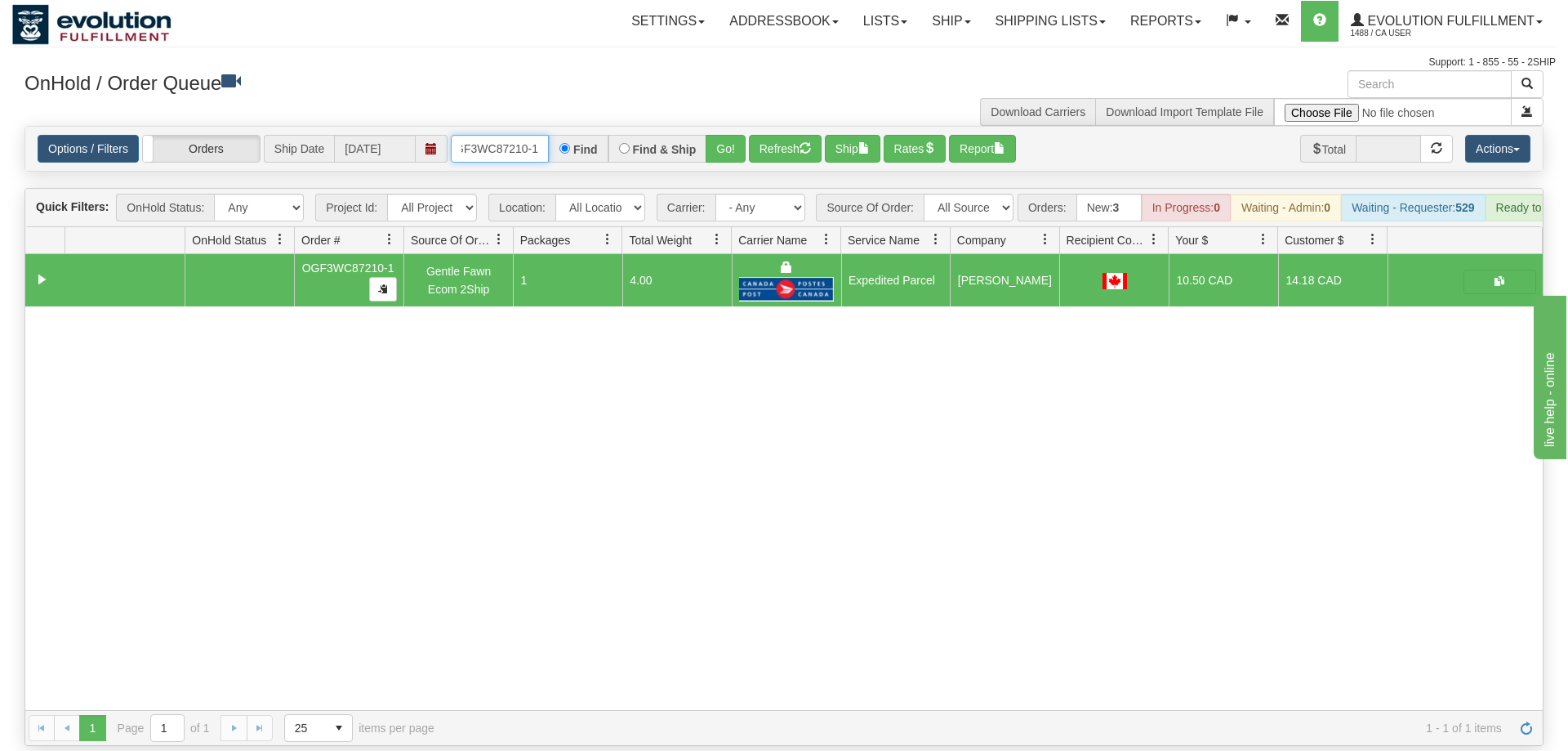
click at [490, 135] on input "OGF3WC87210-1" at bounding box center [500, 149] width 98 height 28
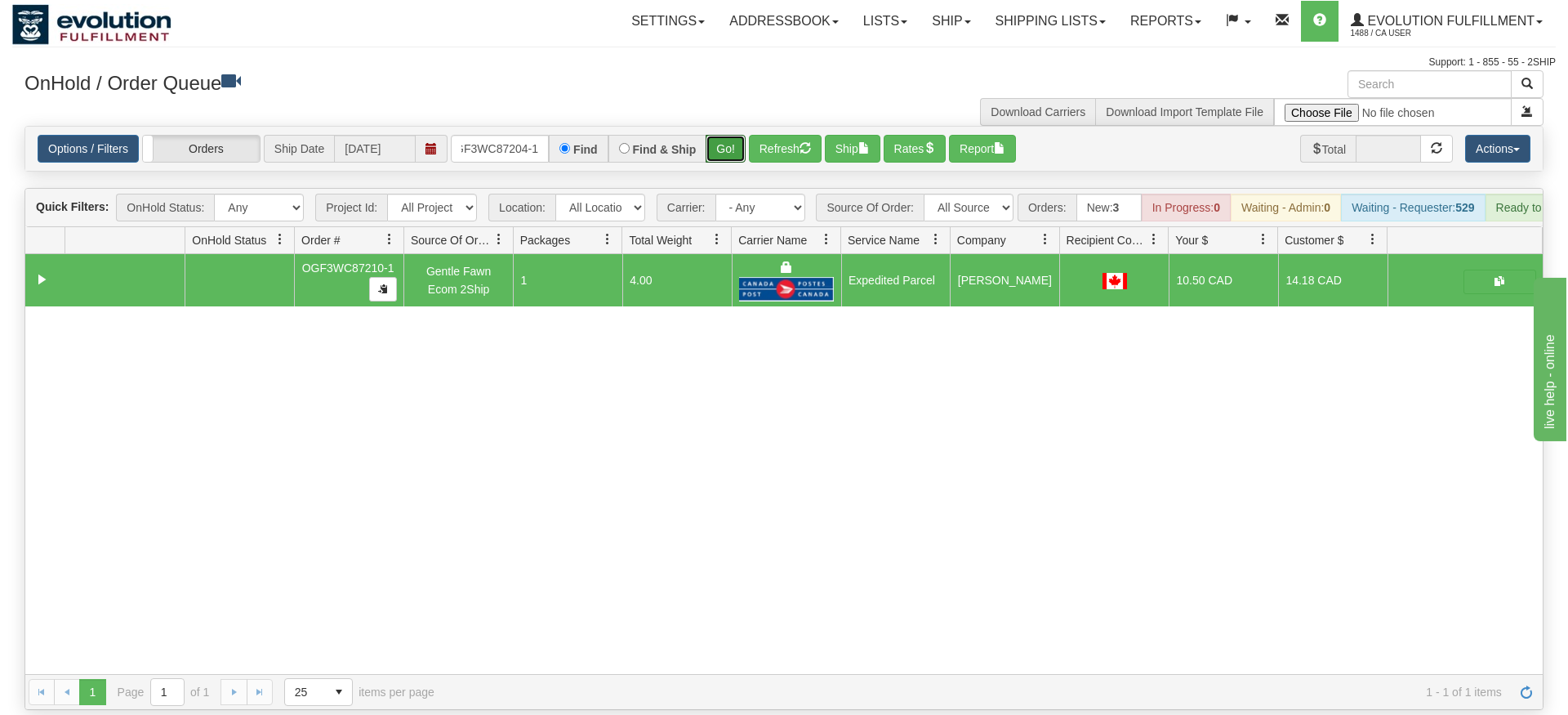
drag, startPoint x: 719, startPoint y: 112, endPoint x: 720, endPoint y: 147, distance: 35.0
click at [720, 148] on div "Is equal to Is not equal to Contains Does not contains CAD USD EUR ZAR [PERSON_…" at bounding box center [784, 418] width 1543 height 584
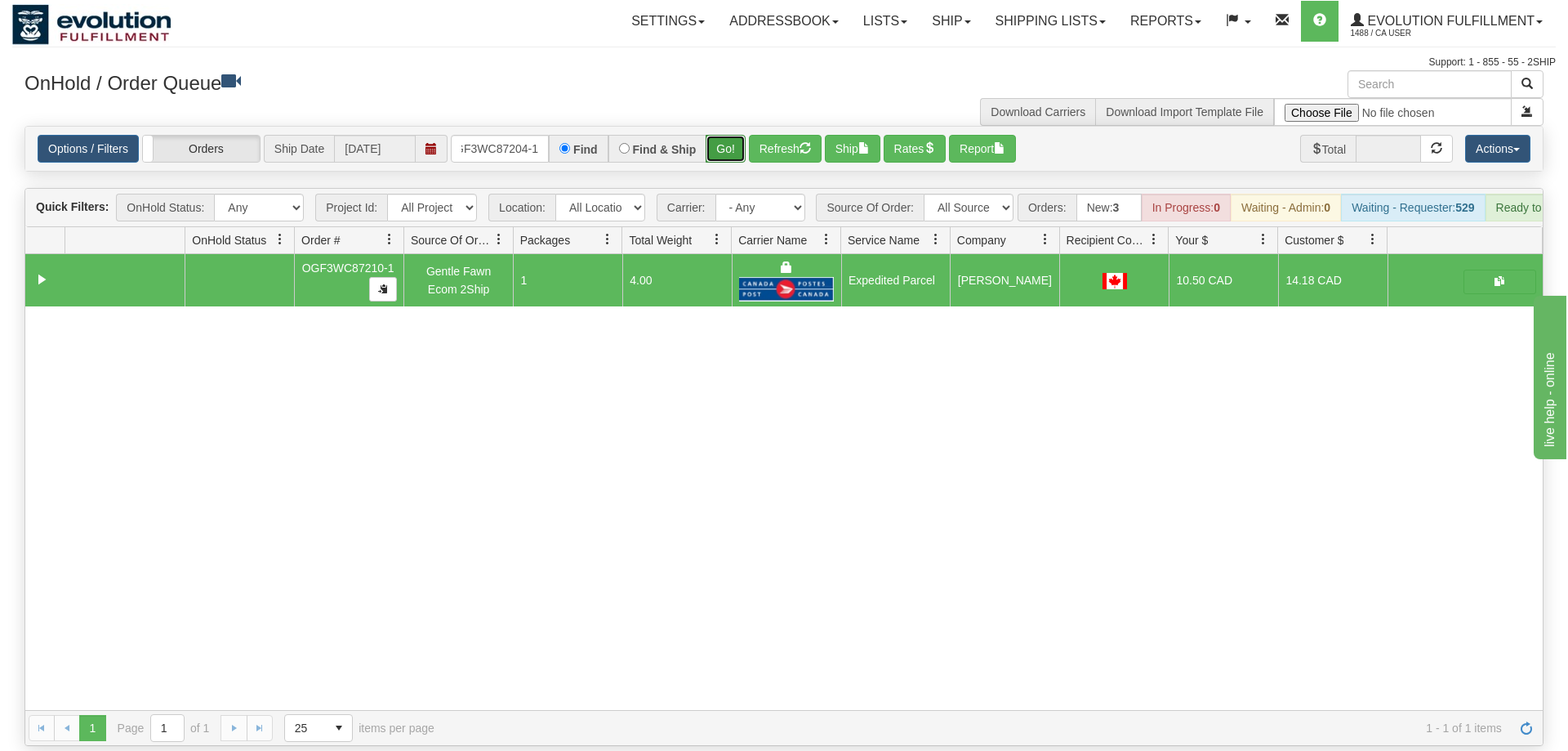
click at [726, 136] on button "Go!" at bounding box center [726, 149] width 40 height 28
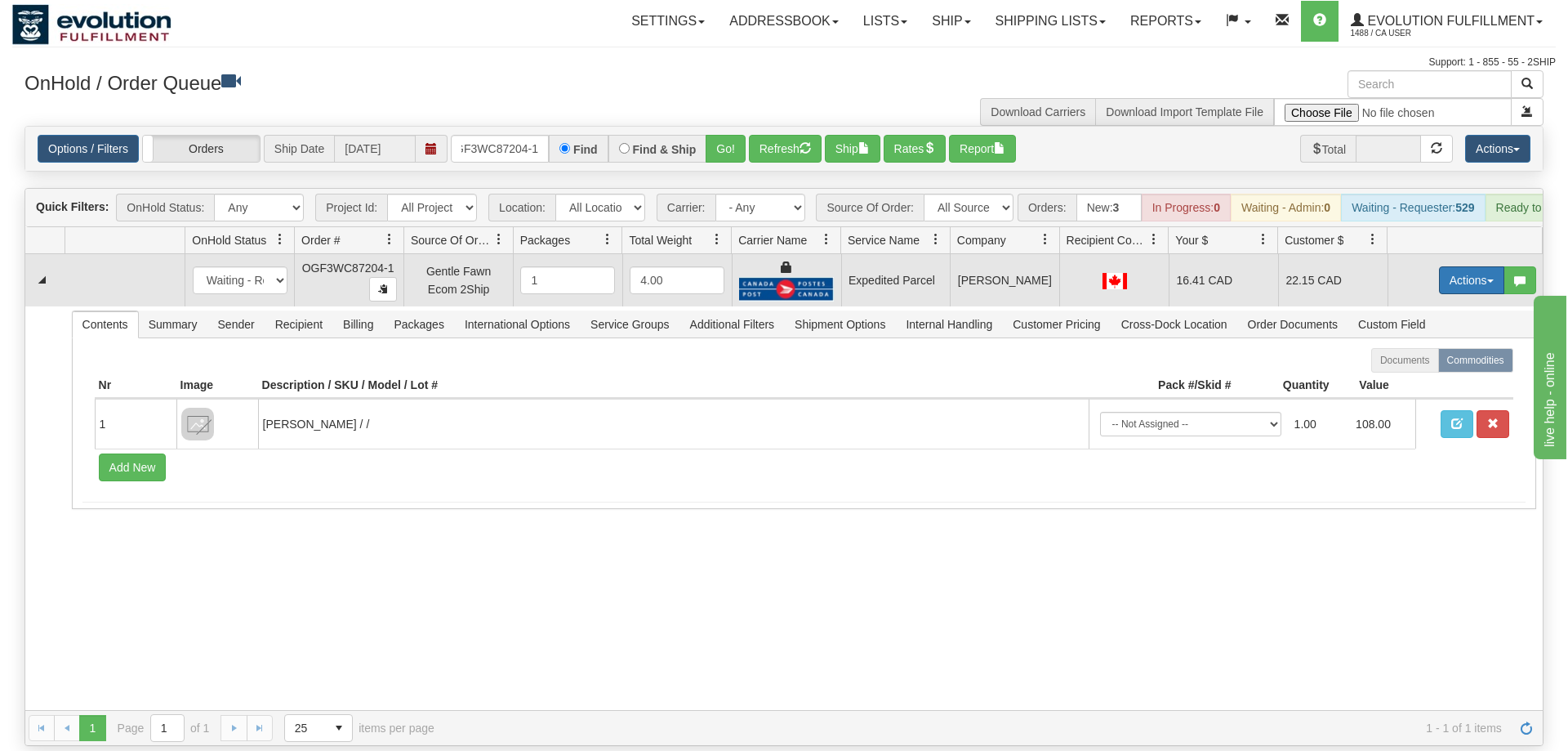
drag, startPoint x: 1465, startPoint y: 276, endPoint x: 1461, endPoint y: 264, distance: 12.6
click at [1464, 267] on td "Actions Open Refresh Rates Rate All Services Ship Delete Edit Items" at bounding box center [1465, 281] width 155 height 53
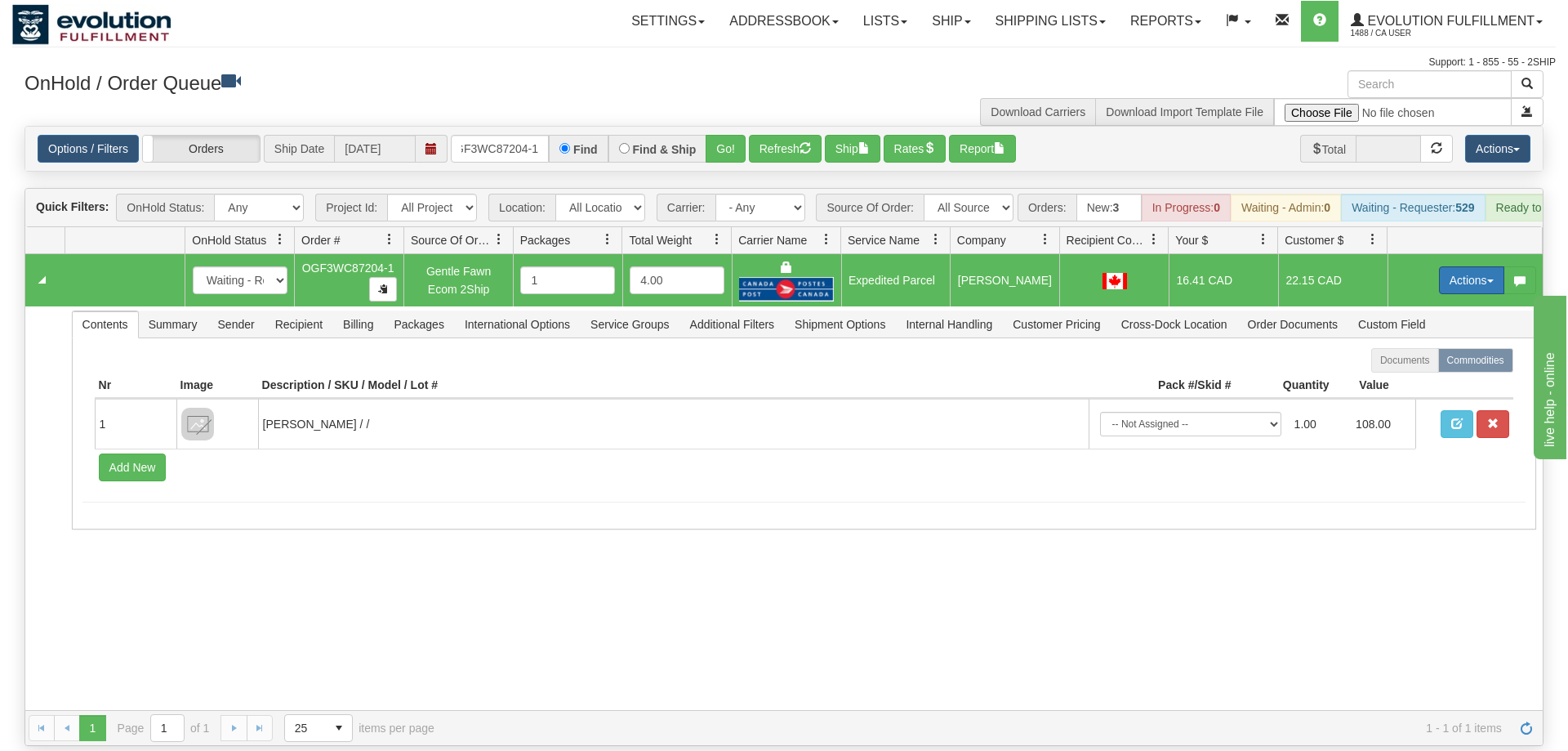
click at [1461, 266] on button "Actions" at bounding box center [1471, 280] width 65 height 28
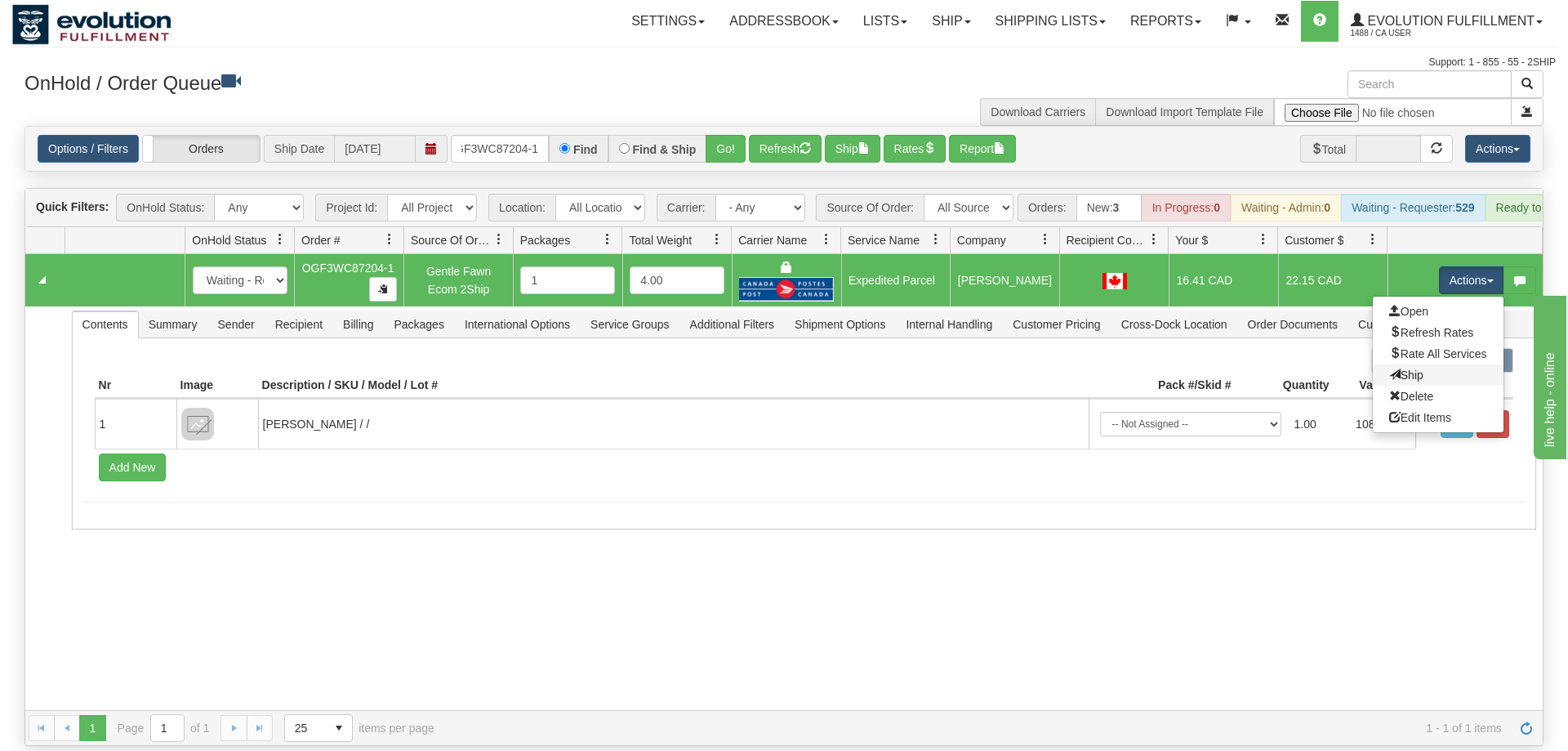
click at [1421, 364] on link "Ship" at bounding box center [1438, 375] width 131 height 21
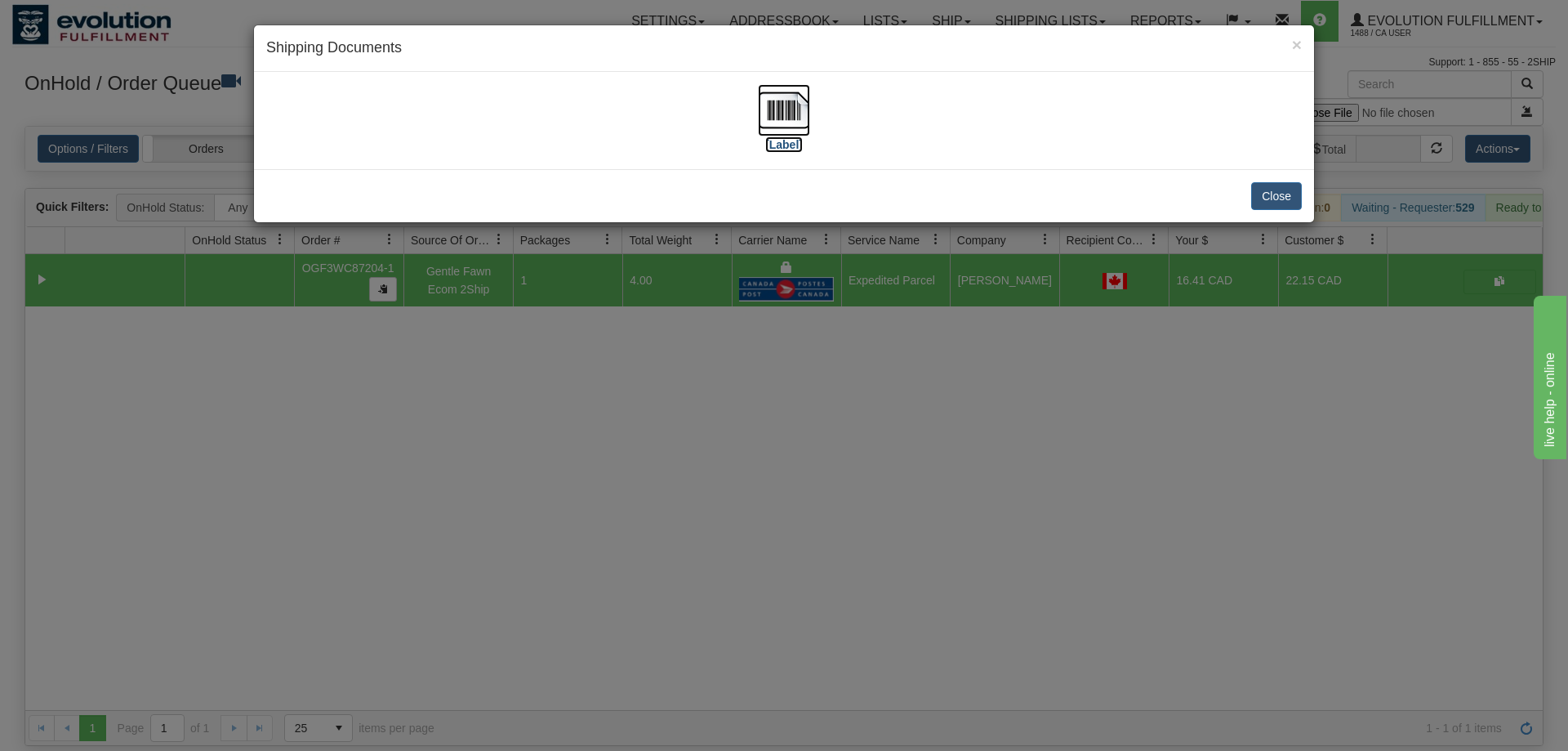
click at [765, 108] on img at bounding box center [784, 111] width 53 height 53
click at [655, 261] on div "× Shipping Documents [Label] Close" at bounding box center [784, 376] width 1568 height 751
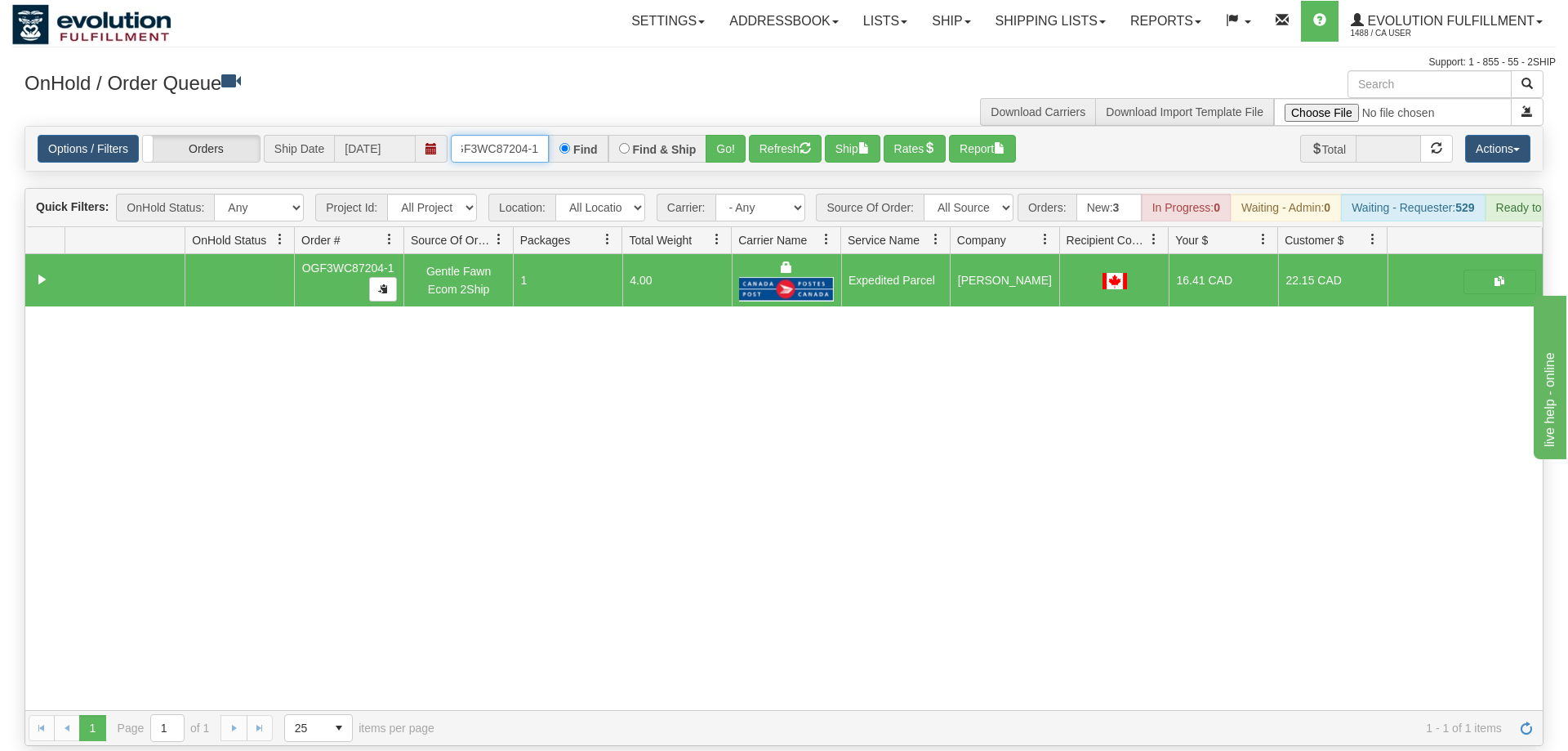
click at [519, 135] on input "OGF3WC87204-1" at bounding box center [500, 149] width 98 height 28
drag, startPoint x: 718, startPoint y: 125, endPoint x: 719, endPoint y: 157, distance: 32.0
click at [719, 160] on div "Is equal to Is not equal to Contains Does not contains CAD USD EUR ZAR [PERSON_…" at bounding box center [784, 435] width 1543 height 620
click at [722, 135] on button "Go!" at bounding box center [726, 149] width 40 height 28
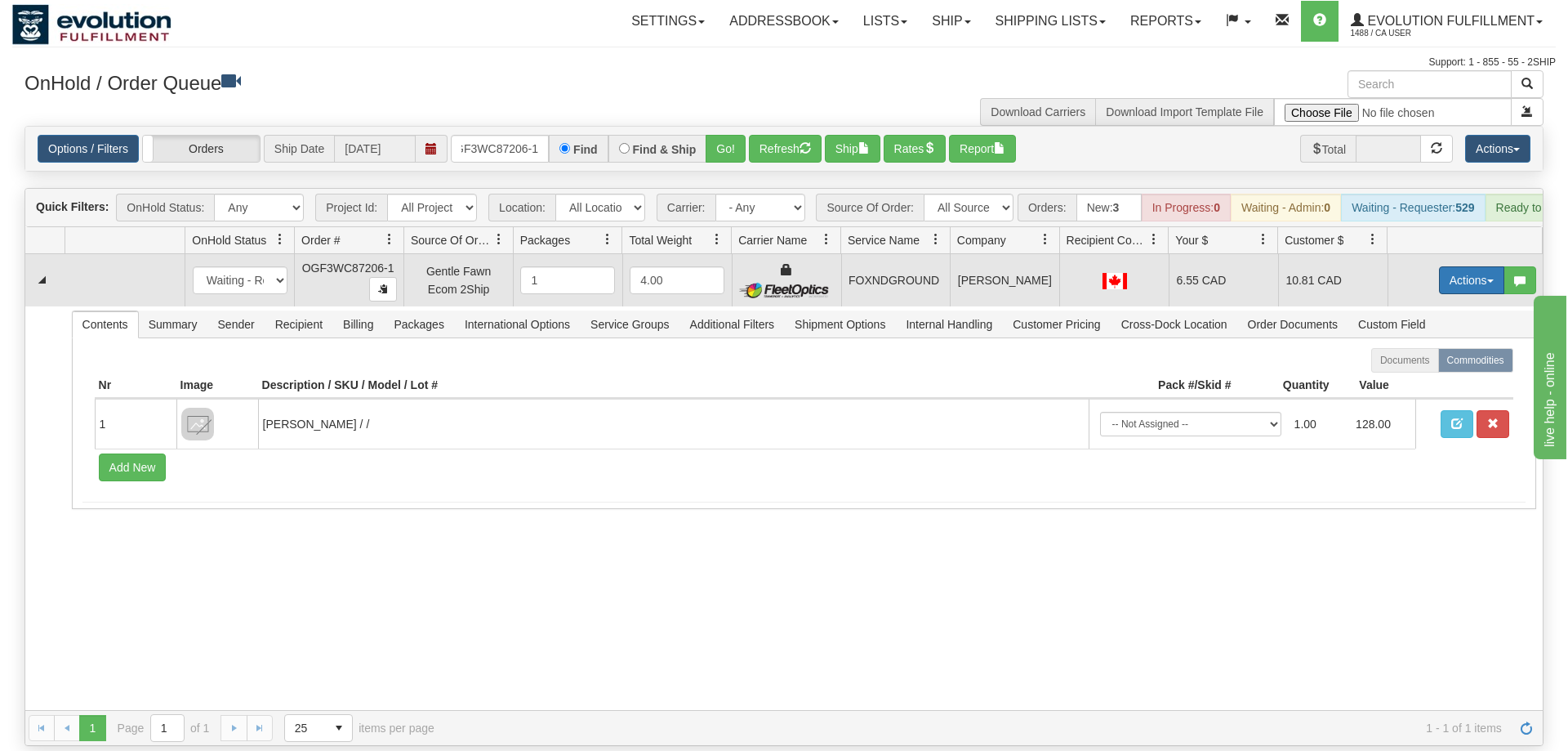
click at [1478, 266] on button "Actions" at bounding box center [1471, 280] width 65 height 28
click at [1422, 385] on link "Delete" at bounding box center [1438, 396] width 131 height 21
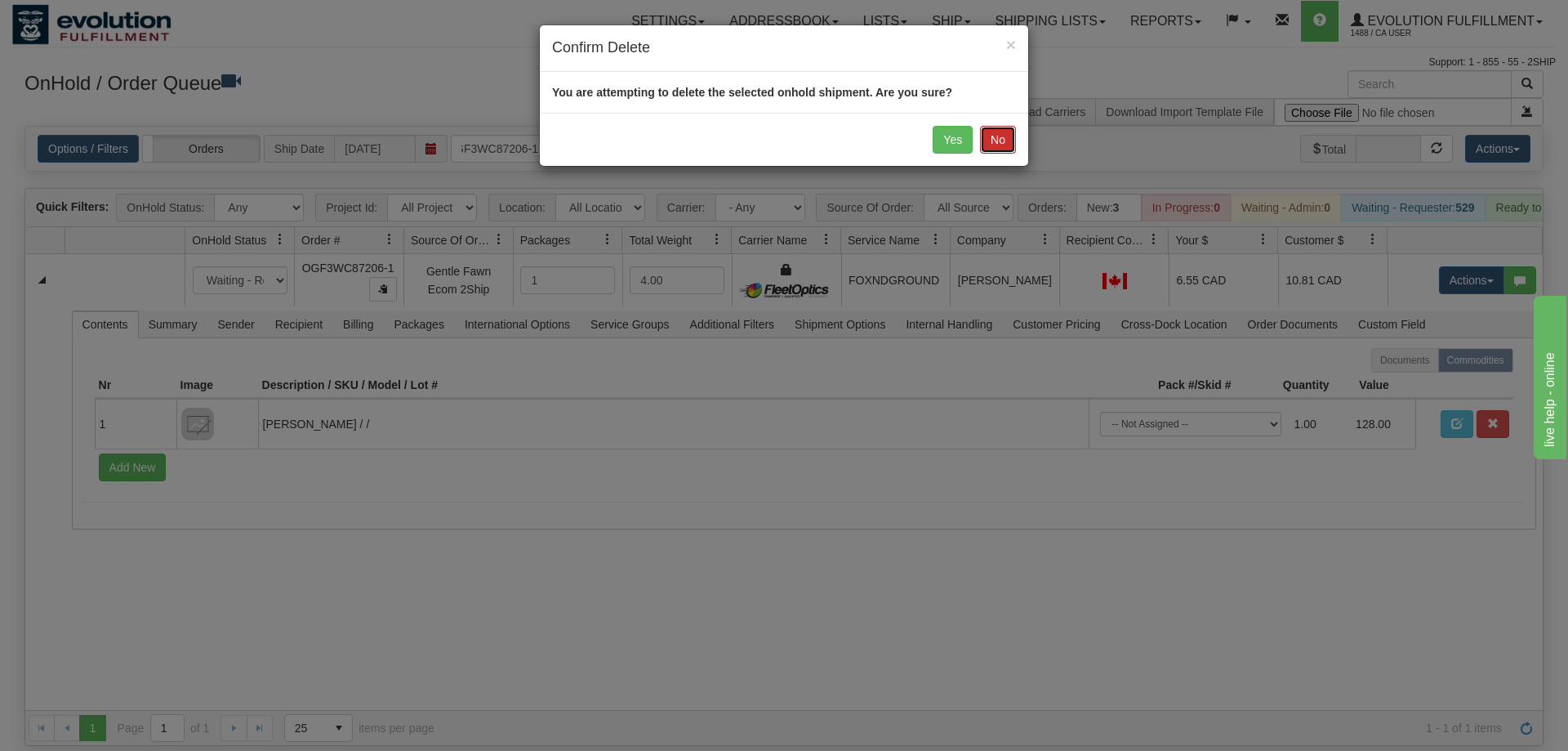
click at [994, 139] on button "No" at bounding box center [998, 139] width 36 height 28
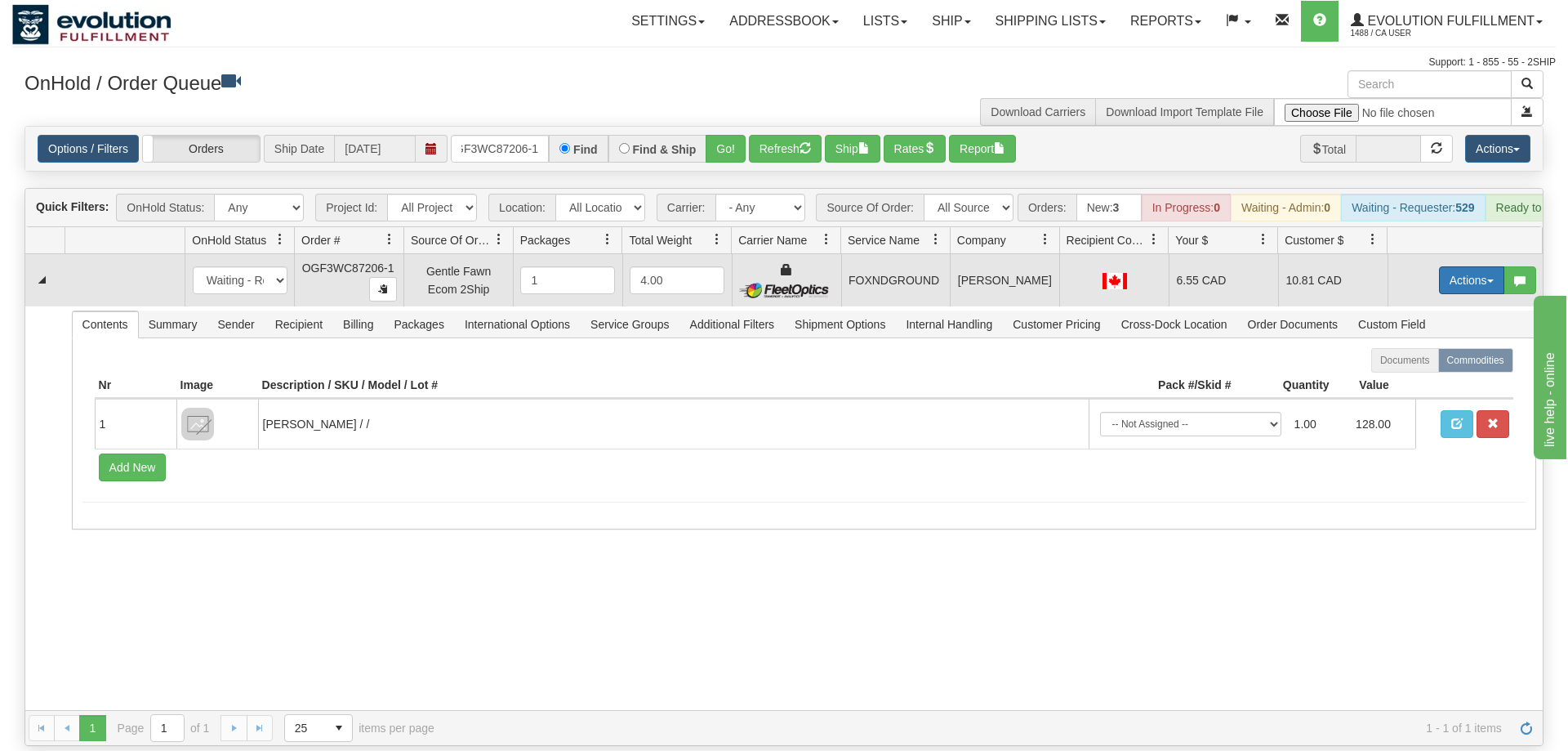
click at [1458, 266] on button "Actions" at bounding box center [1471, 280] width 65 height 28
click at [1428, 364] on link "Ship" at bounding box center [1438, 375] width 131 height 21
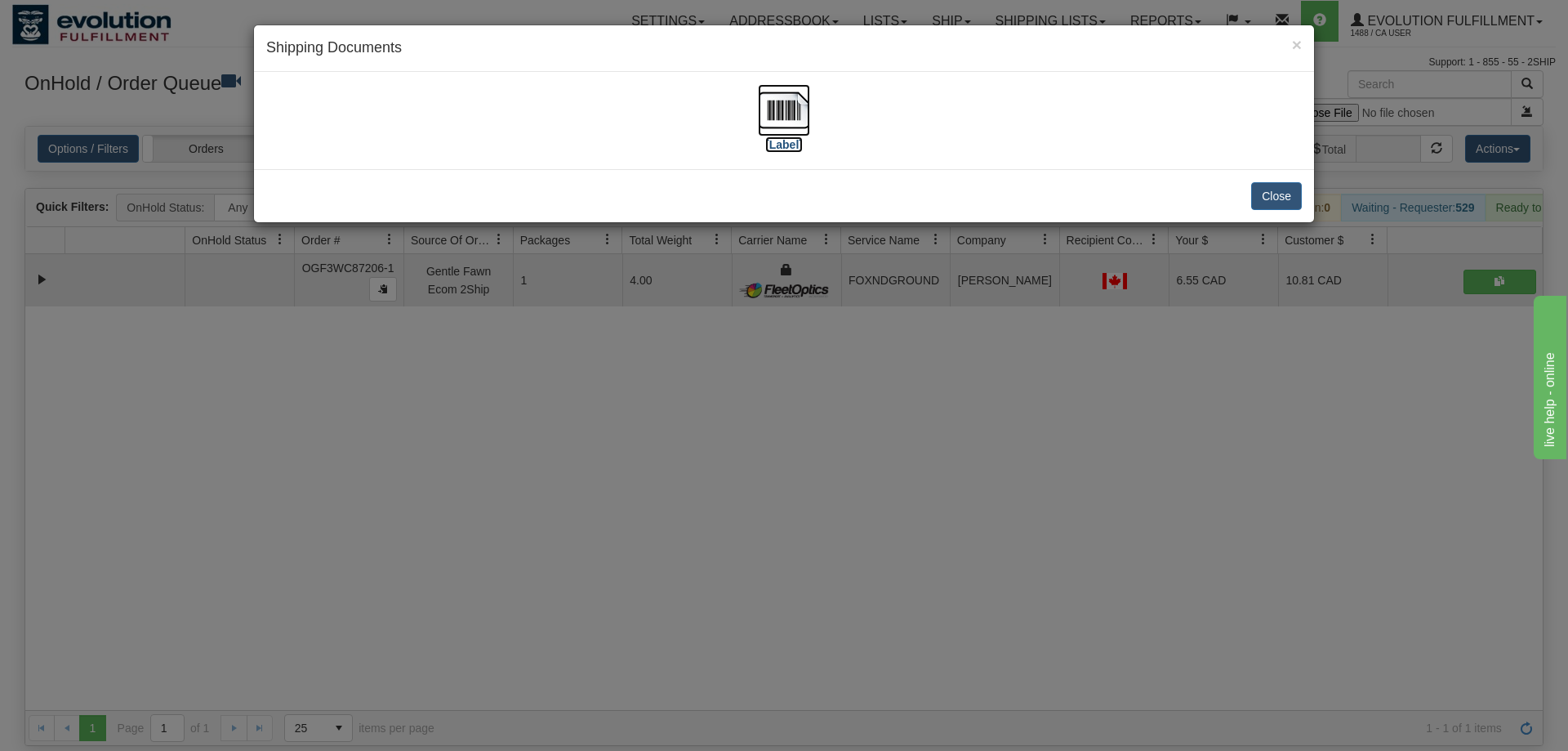
click at [797, 121] on img at bounding box center [784, 111] width 53 height 53
drag, startPoint x: 596, startPoint y: 513, endPoint x: 519, endPoint y: 141, distance: 379.9
click at [591, 465] on div "× Shipping Documents [Label] Close" at bounding box center [784, 376] width 1568 height 751
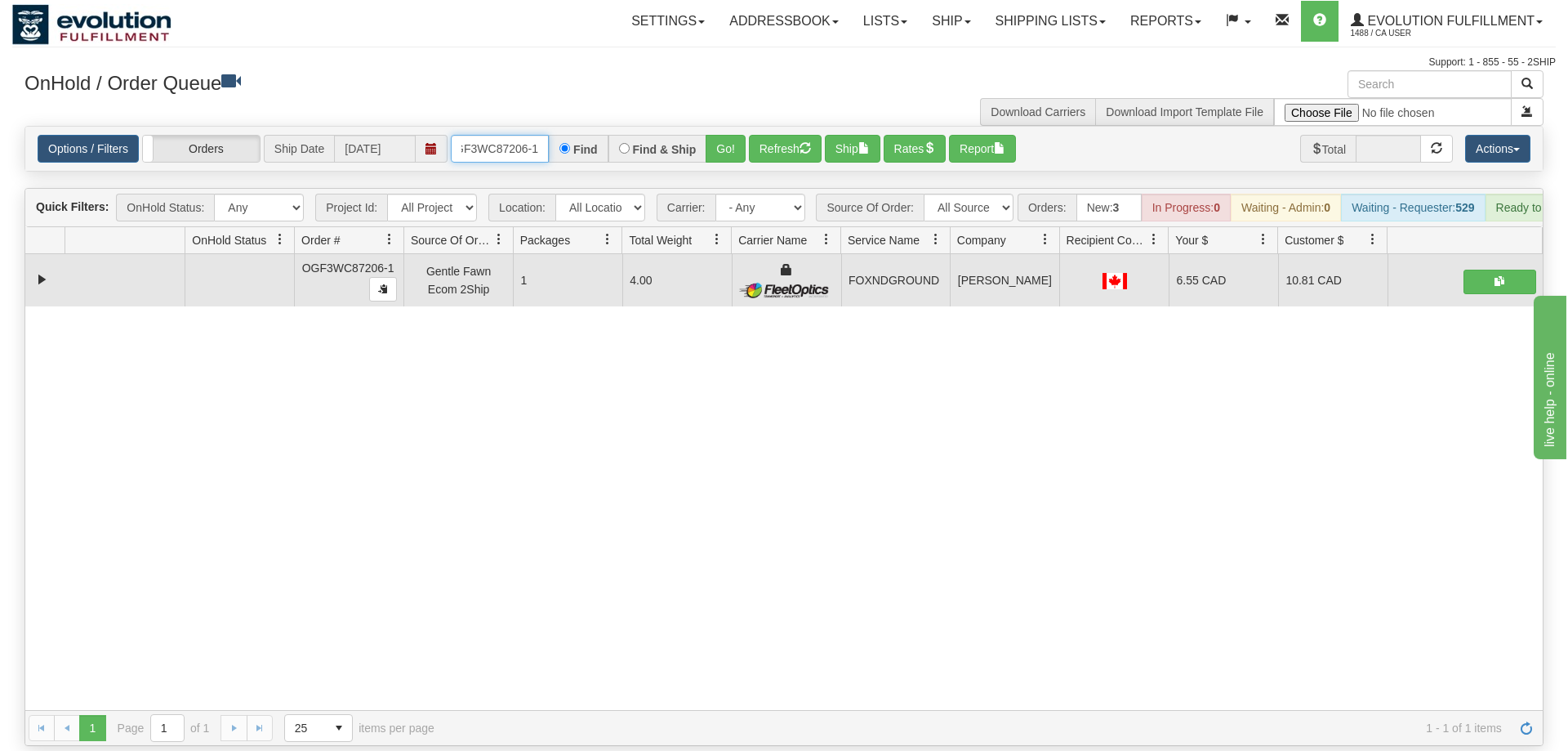
click at [519, 135] on input "OGF3WC87206-1" at bounding box center [500, 149] width 98 height 28
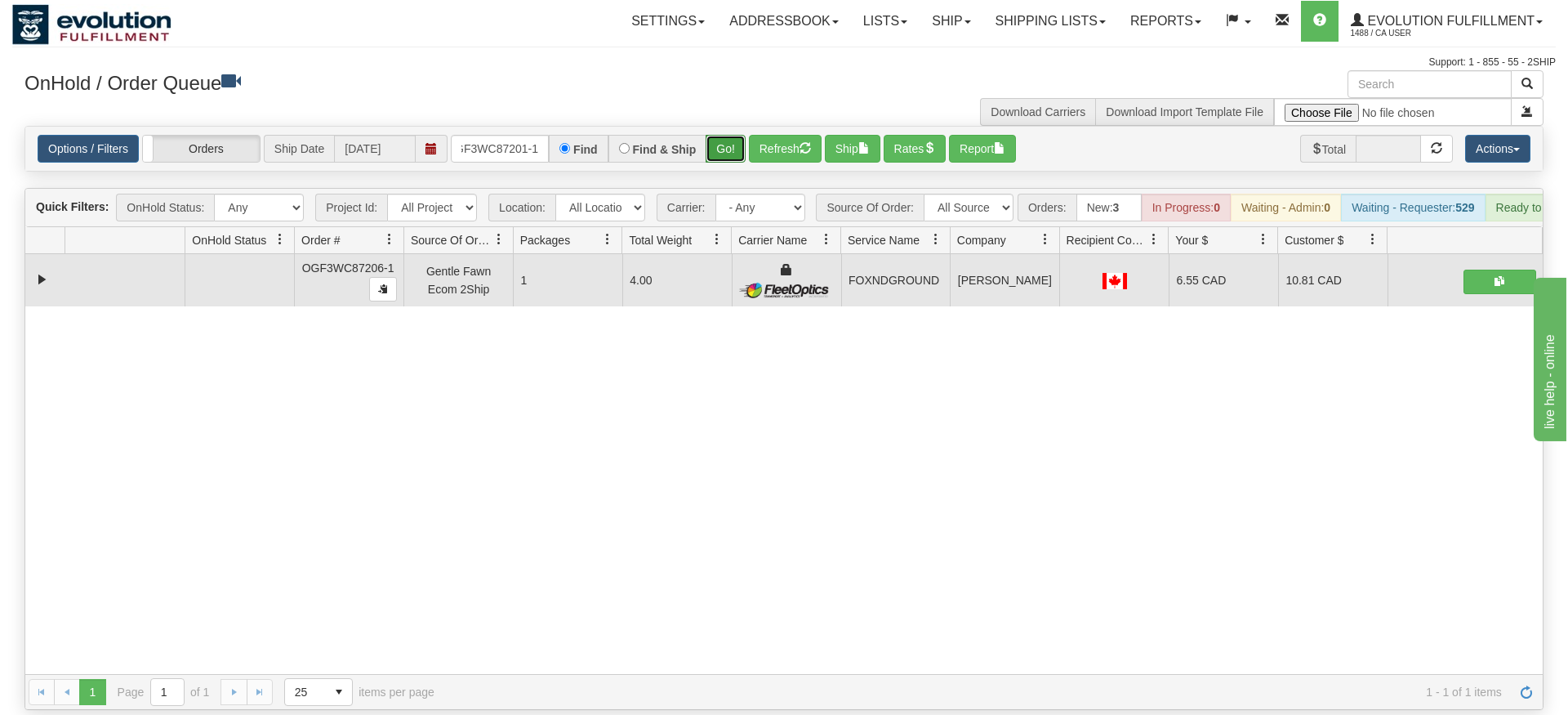
click at [732, 161] on div "Is equal to Is not equal to Contains Does not contains CAD USD EUR ZAR [PERSON_…" at bounding box center [784, 418] width 1543 height 584
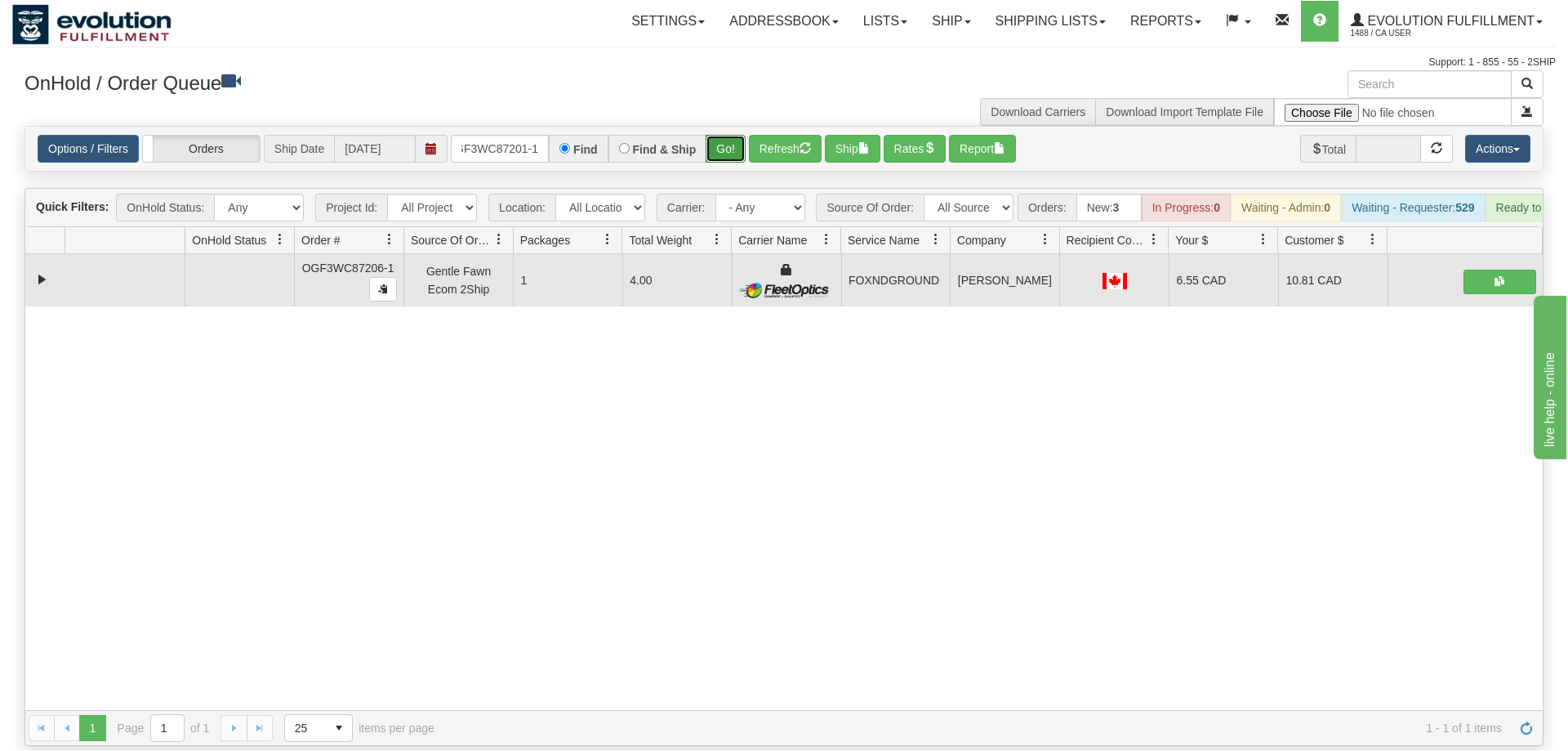
click at [736, 135] on button "Go!" at bounding box center [726, 149] width 40 height 28
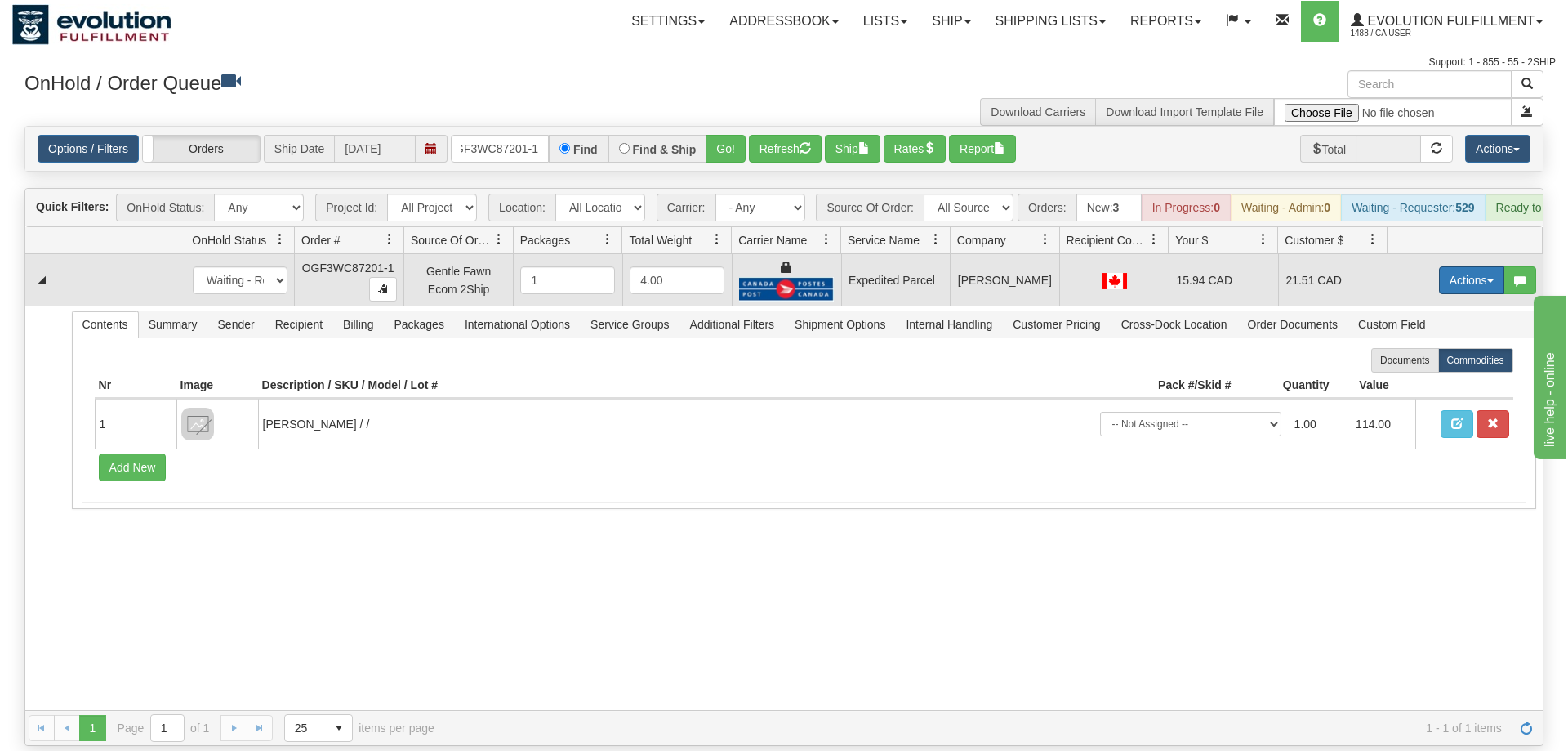
click at [1459, 266] on button "Actions" at bounding box center [1471, 280] width 65 height 28
click at [1423, 364] on link "Ship" at bounding box center [1438, 375] width 131 height 21
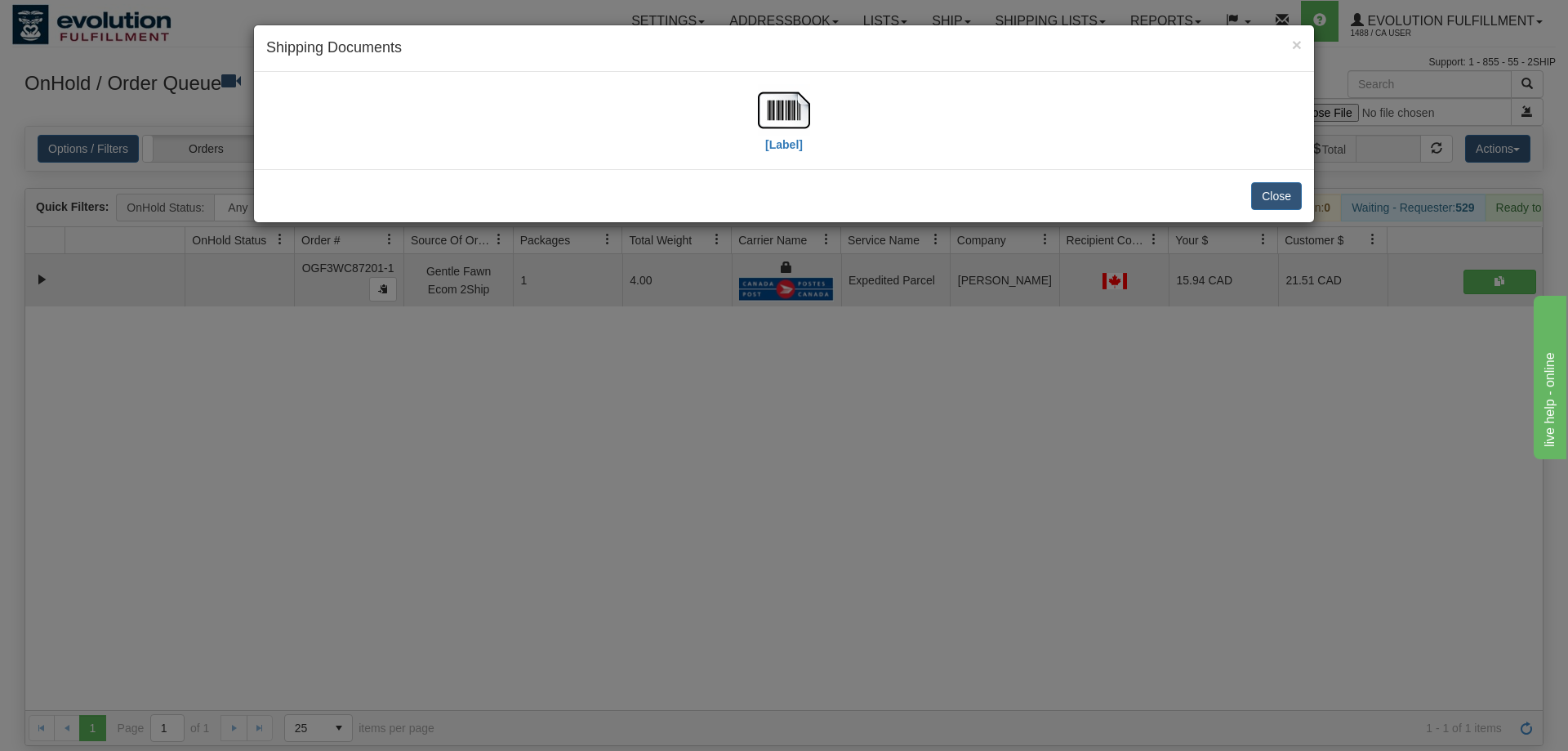
click at [810, 85] on div "[Label]" at bounding box center [784, 120] width 1035 height 73
click at [773, 131] on img at bounding box center [784, 111] width 53 height 53
click at [617, 470] on div "× Shipping Documents [Label] Close" at bounding box center [784, 376] width 1568 height 751
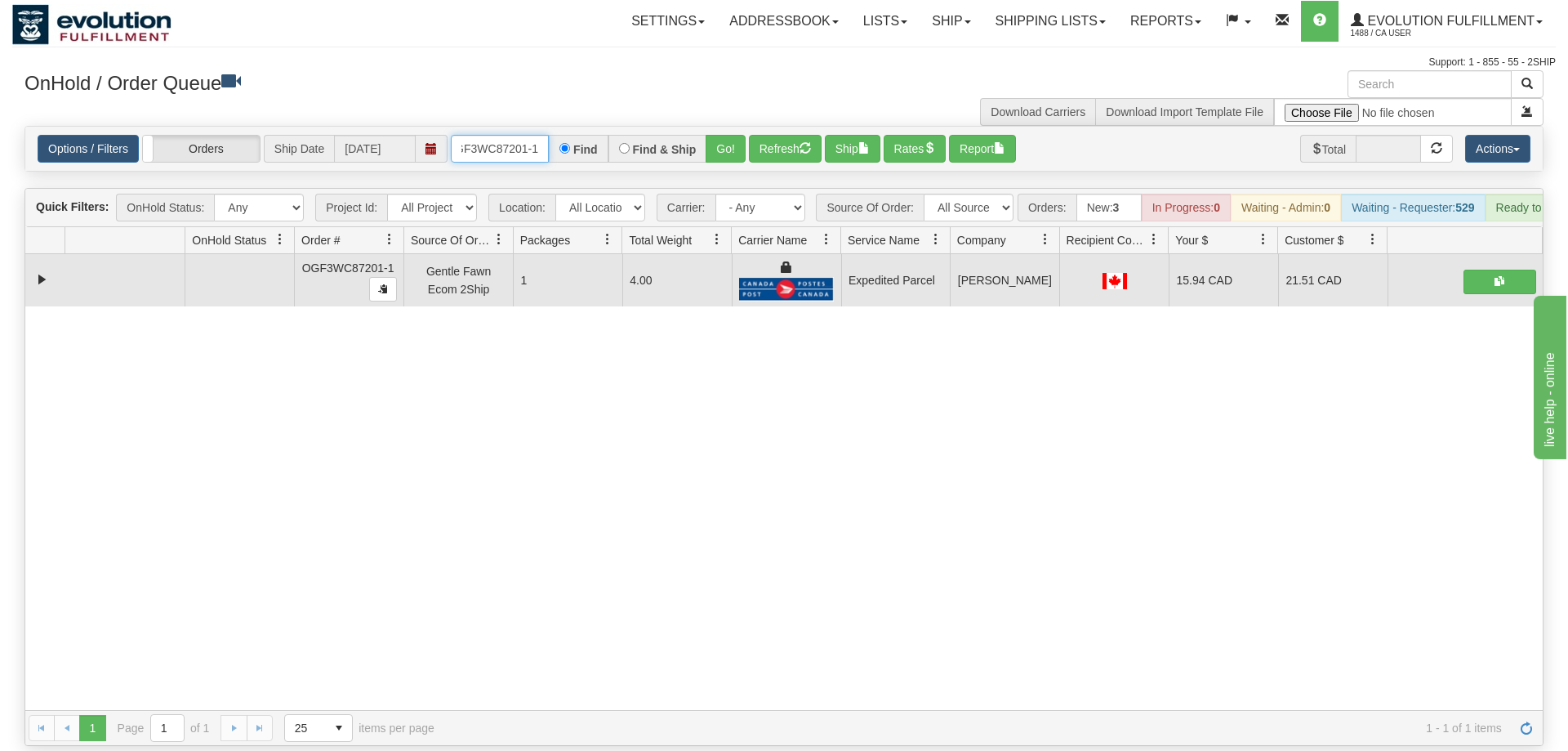
click at [529, 135] on input "OGF3WC87201-1" at bounding box center [500, 149] width 98 height 28
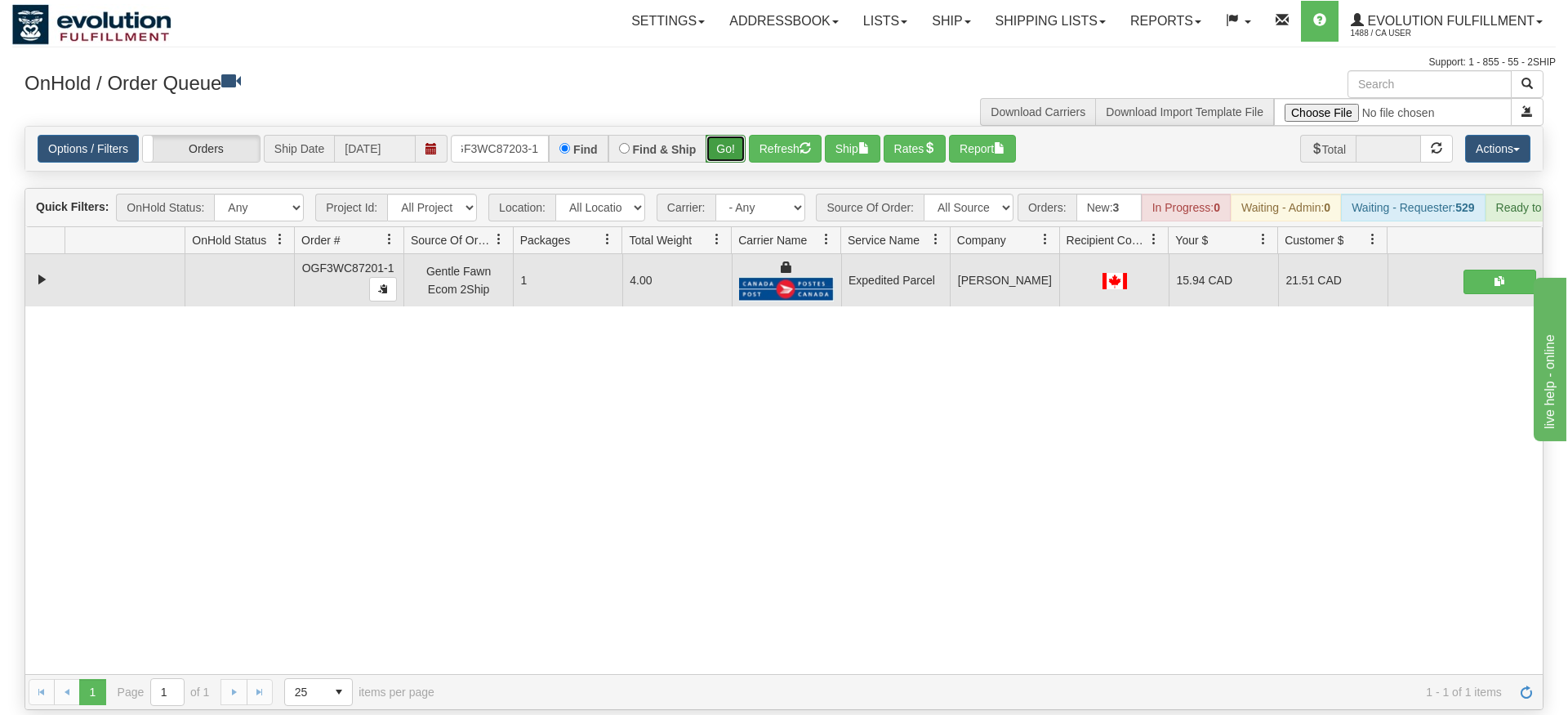
drag, startPoint x: 741, startPoint y: 160, endPoint x: 729, endPoint y: 128, distance: 34.2
click at [740, 158] on div "Is equal to Is not equal to Contains Does not contains CAD USD EUR ZAR [PERSON_…" at bounding box center [784, 418] width 1543 height 584
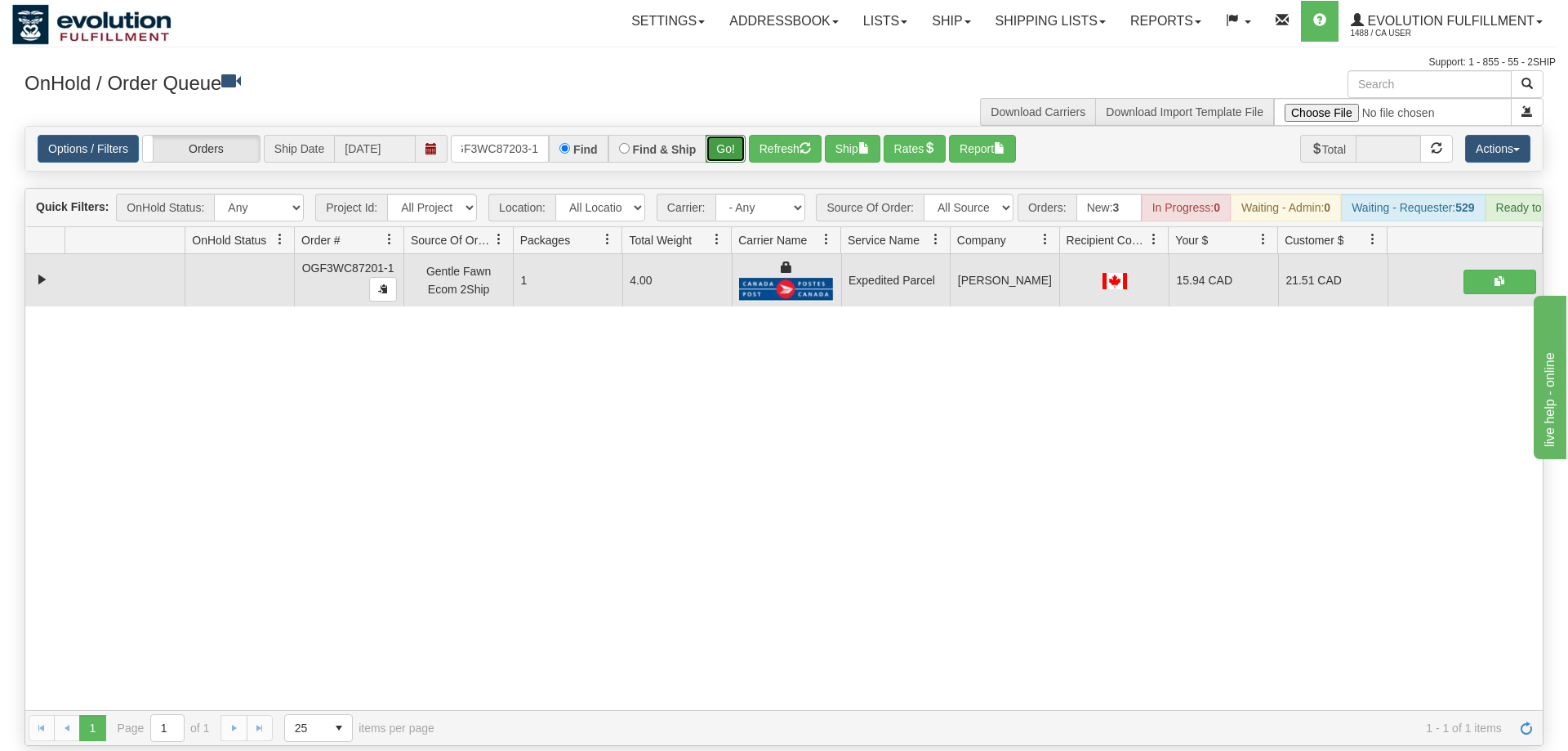
click at [729, 135] on button "Go!" at bounding box center [726, 149] width 40 height 28
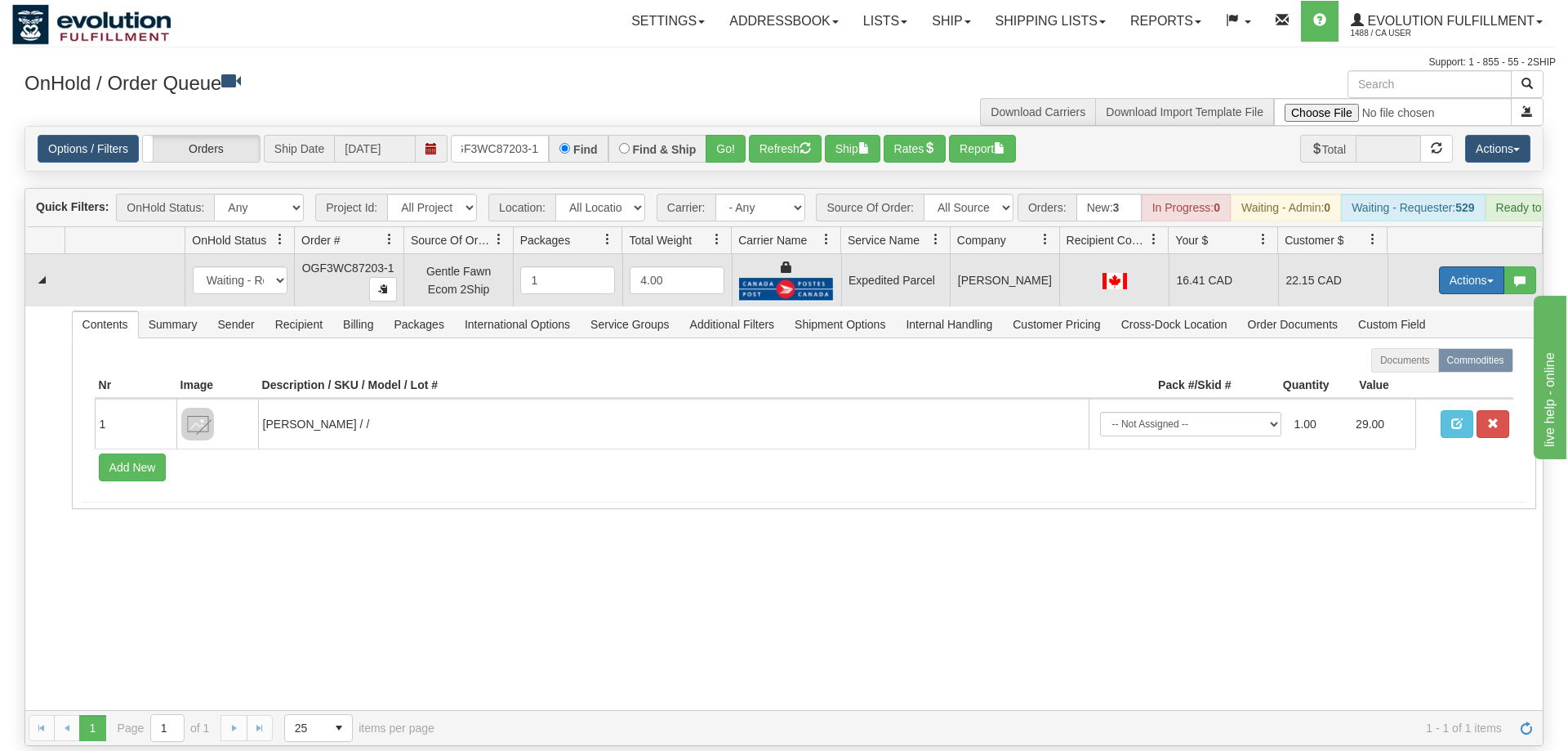
click at [1457, 266] on button "Actions" at bounding box center [1471, 280] width 65 height 28
click at [1409, 368] on span "Ship" at bounding box center [1407, 375] width 34 height 13
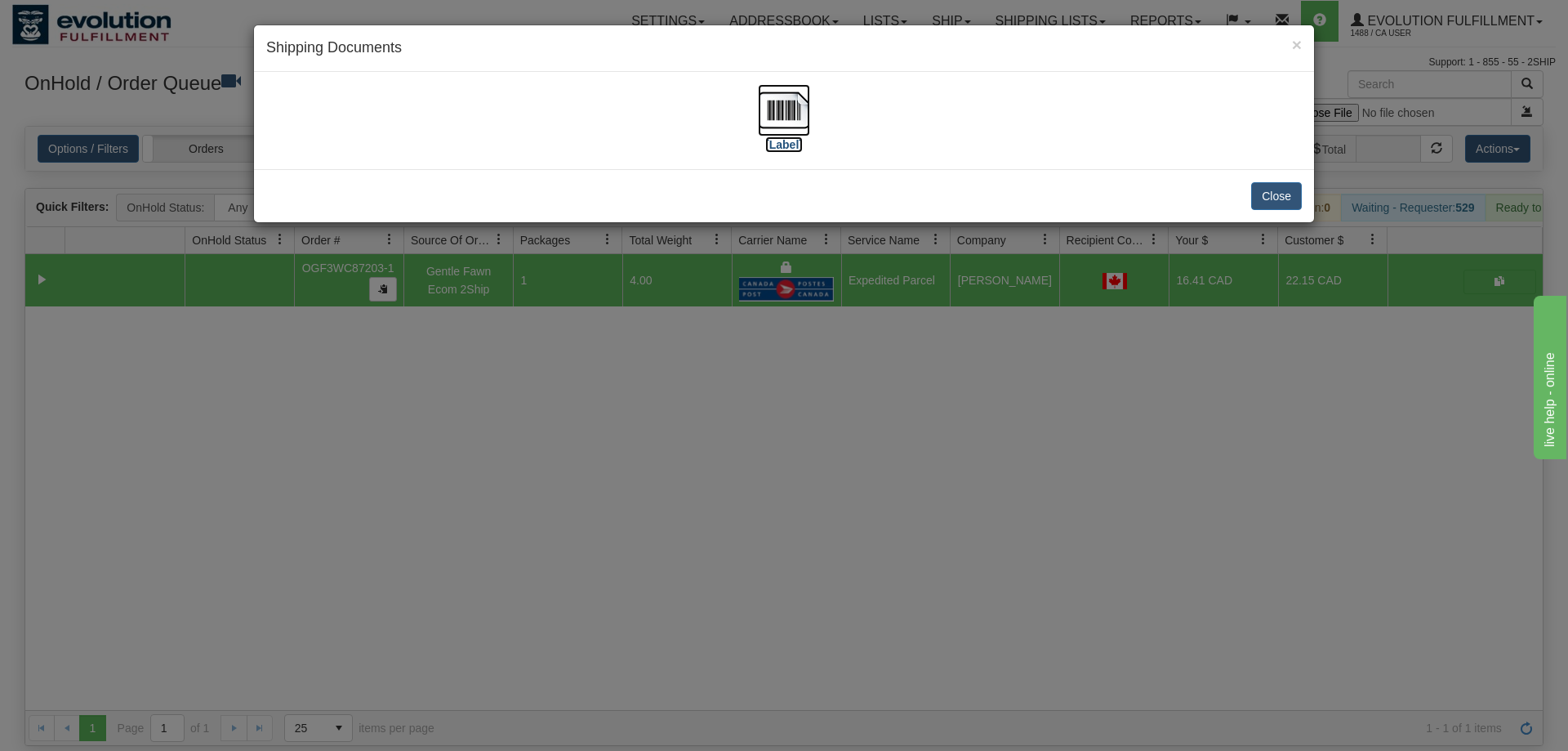
click at [805, 127] on img at bounding box center [784, 111] width 53 height 53
drag, startPoint x: 629, startPoint y: 504, endPoint x: 629, endPoint y: 465, distance: 39.0
click at [629, 484] on div "× Shipping Documents [Label] Close" at bounding box center [784, 376] width 1568 height 751
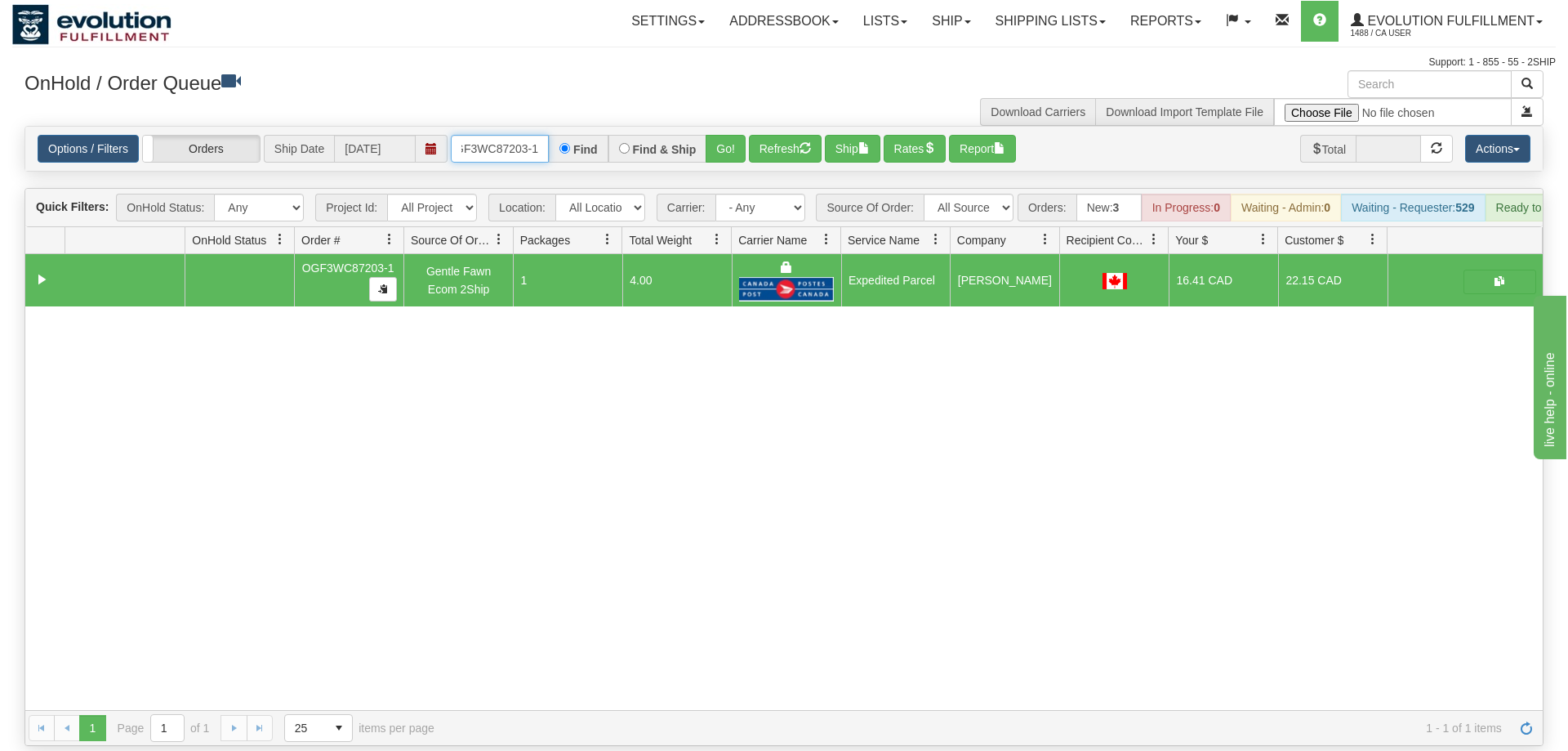
click at [518, 135] on input "OGF3WC87203-1" at bounding box center [500, 149] width 98 height 28
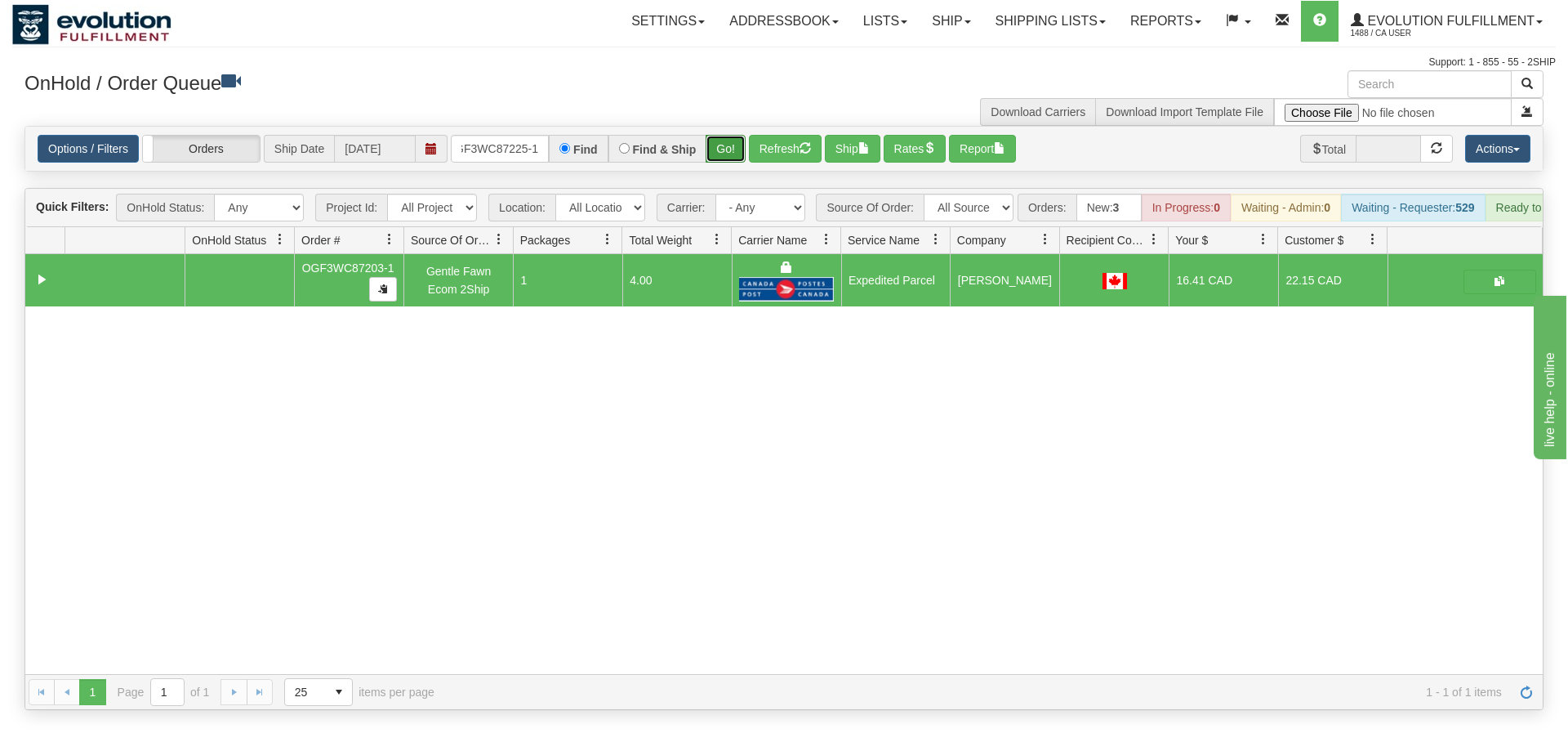
click at [720, 149] on div "Is equal to Is not equal to Contains Does not contains CAD USD EUR ZAR [PERSON_…" at bounding box center [784, 418] width 1543 height 584
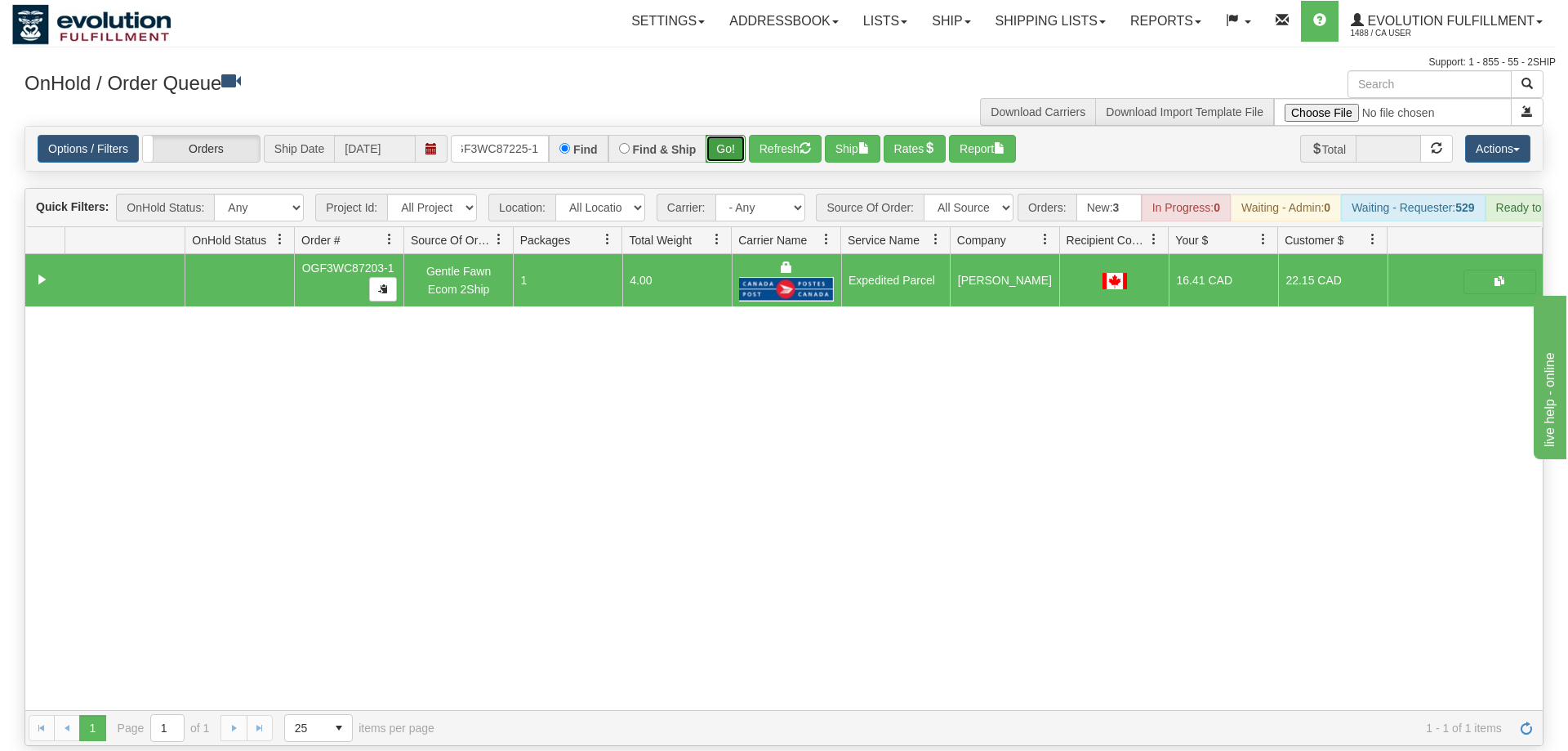
click at [734, 135] on button "Go!" at bounding box center [726, 149] width 40 height 28
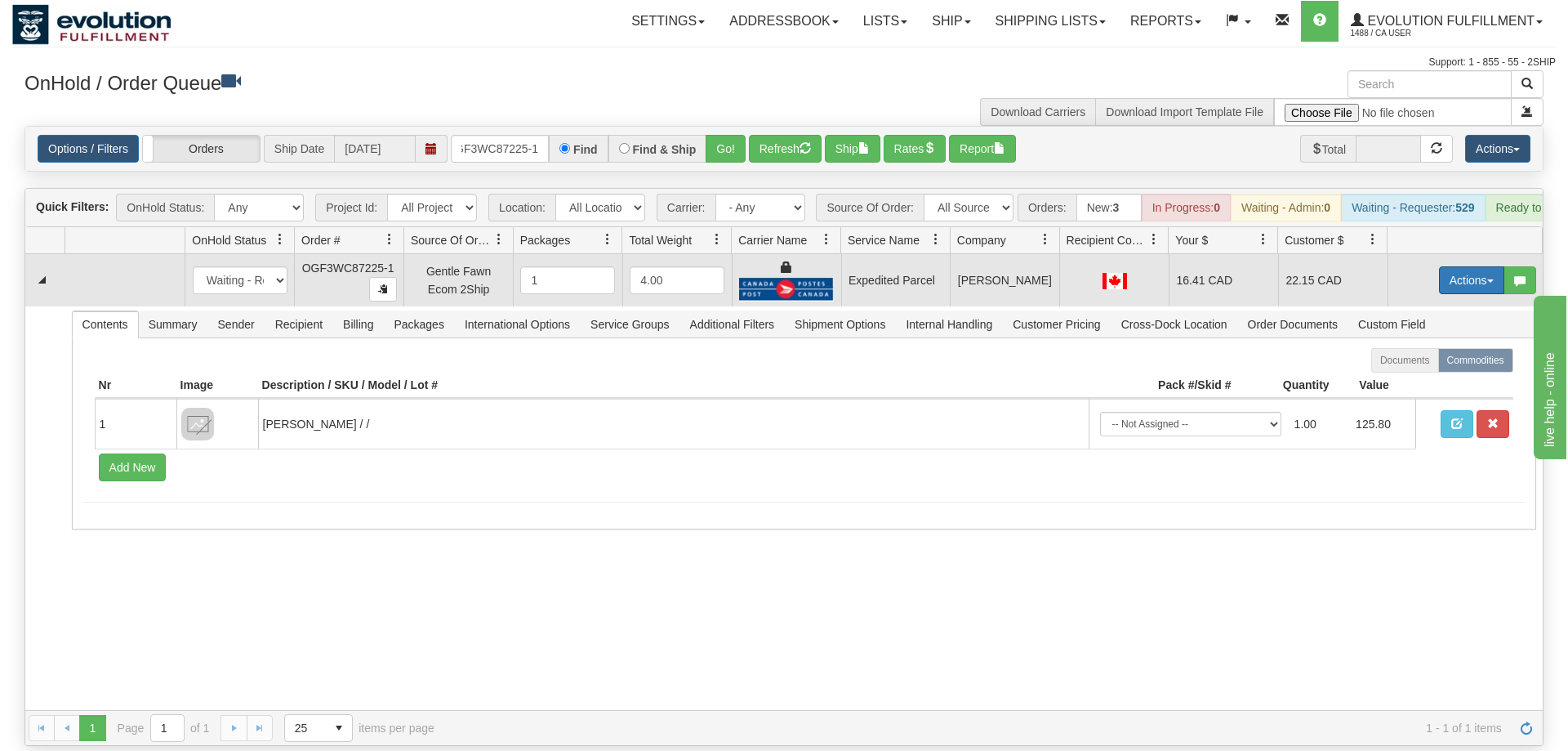
click at [1452, 266] on button "Actions" at bounding box center [1471, 280] width 65 height 28
click at [1416, 368] on span "Ship" at bounding box center [1407, 375] width 34 height 13
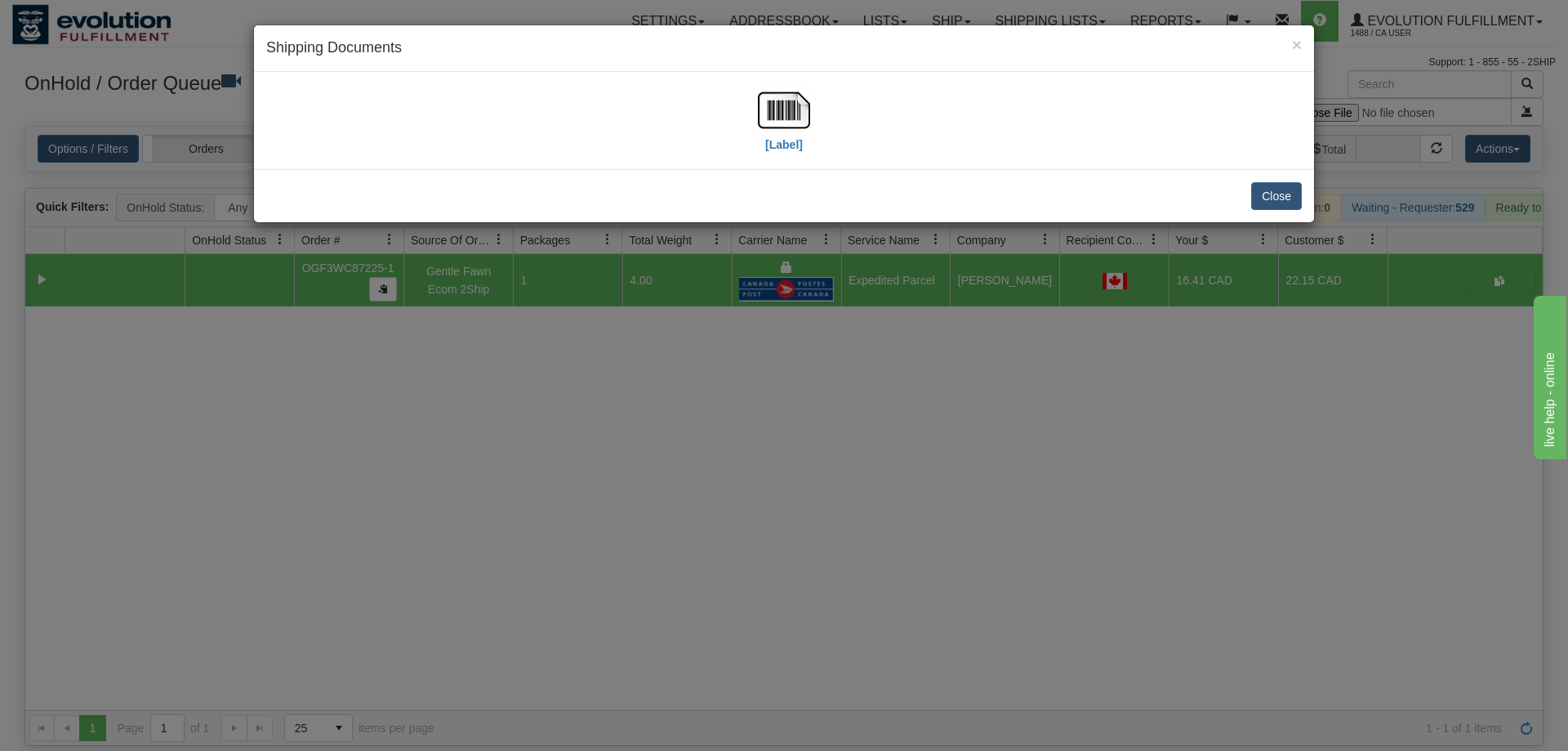
drag, startPoint x: 818, startPoint y: 104, endPoint x: 811, endPoint y: 114, distance: 12.2
click at [811, 113] on div "[Label]" at bounding box center [784, 120] width 1035 height 73
click at [811, 114] on div "[Label]" at bounding box center [784, 120] width 1035 height 73
click at [797, 146] on label "[Label]" at bounding box center [784, 144] width 38 height 17
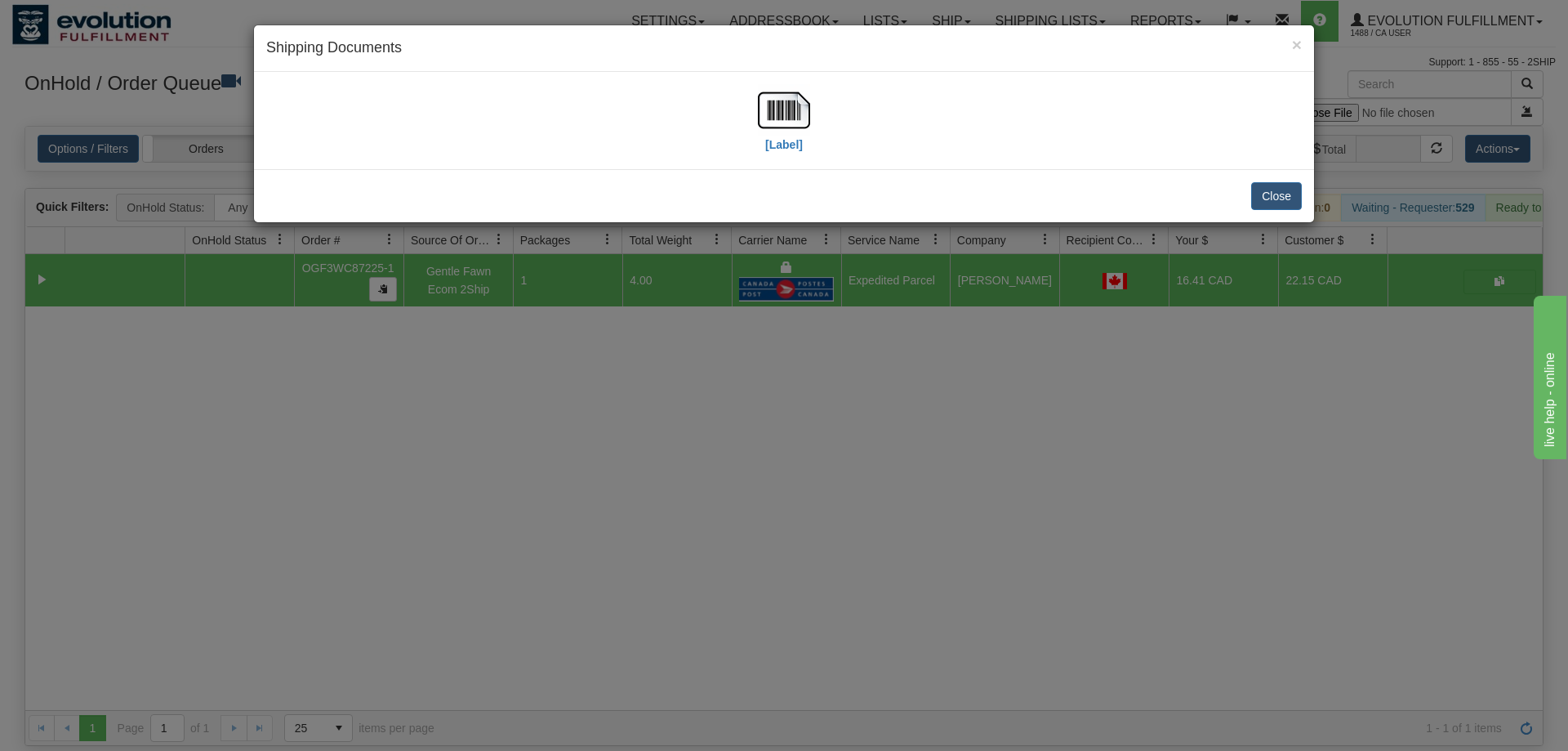
drag, startPoint x: 481, startPoint y: 423, endPoint x: 481, endPoint y: 409, distance: 14.0
click at [481, 409] on div "× Shipping Documents [Label] Close" at bounding box center [784, 376] width 1568 height 751
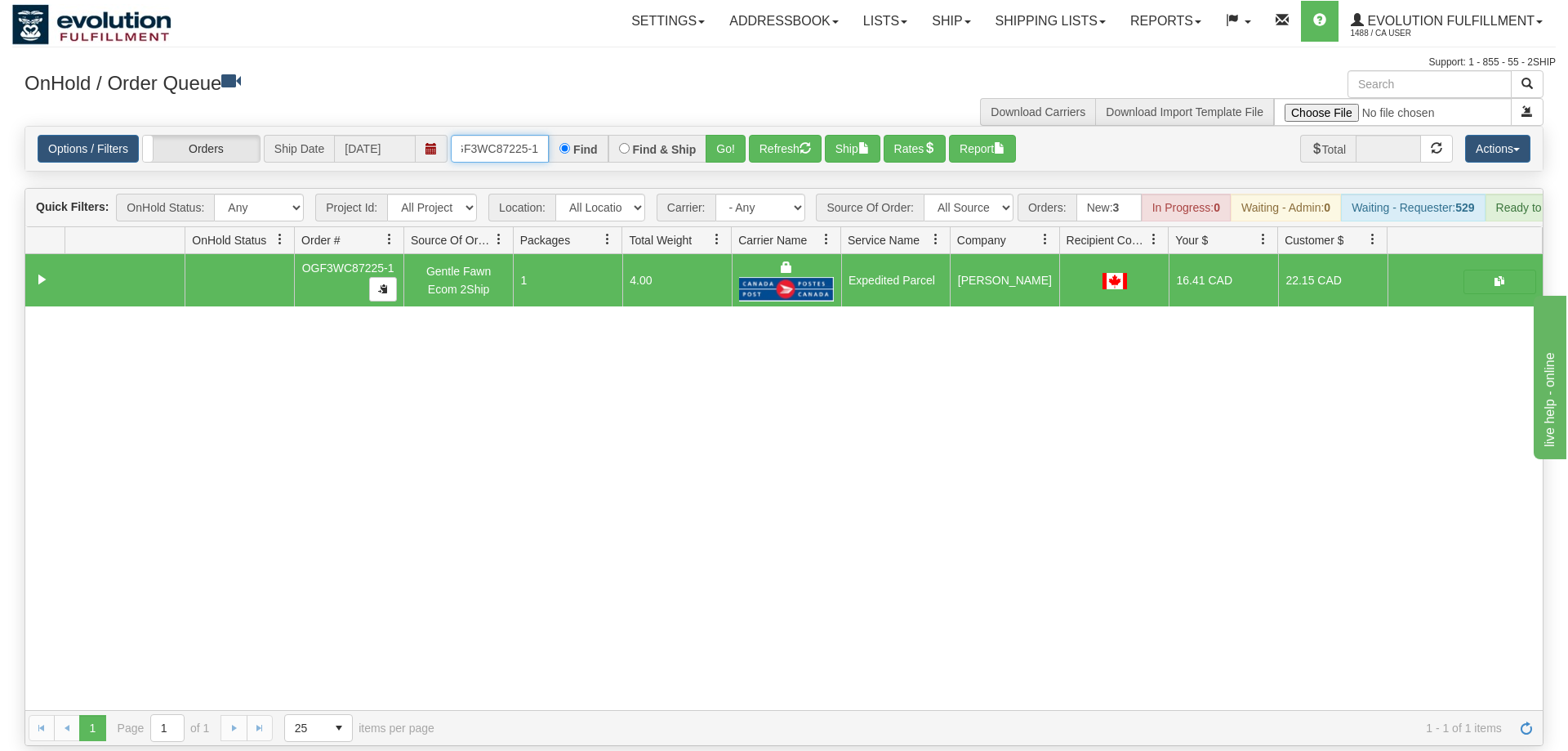
click at [507, 135] on input "OGF3WC87225-1" at bounding box center [500, 149] width 98 height 28
drag, startPoint x: 744, startPoint y: 117, endPoint x: 720, endPoint y: 124, distance: 25.0
click at [742, 148] on div "Is equal to Is not equal to Contains Does not contains CAD USD EUR ZAR [PERSON_…" at bounding box center [784, 435] width 1543 height 620
click at [720, 135] on button "Go!" at bounding box center [726, 149] width 40 height 28
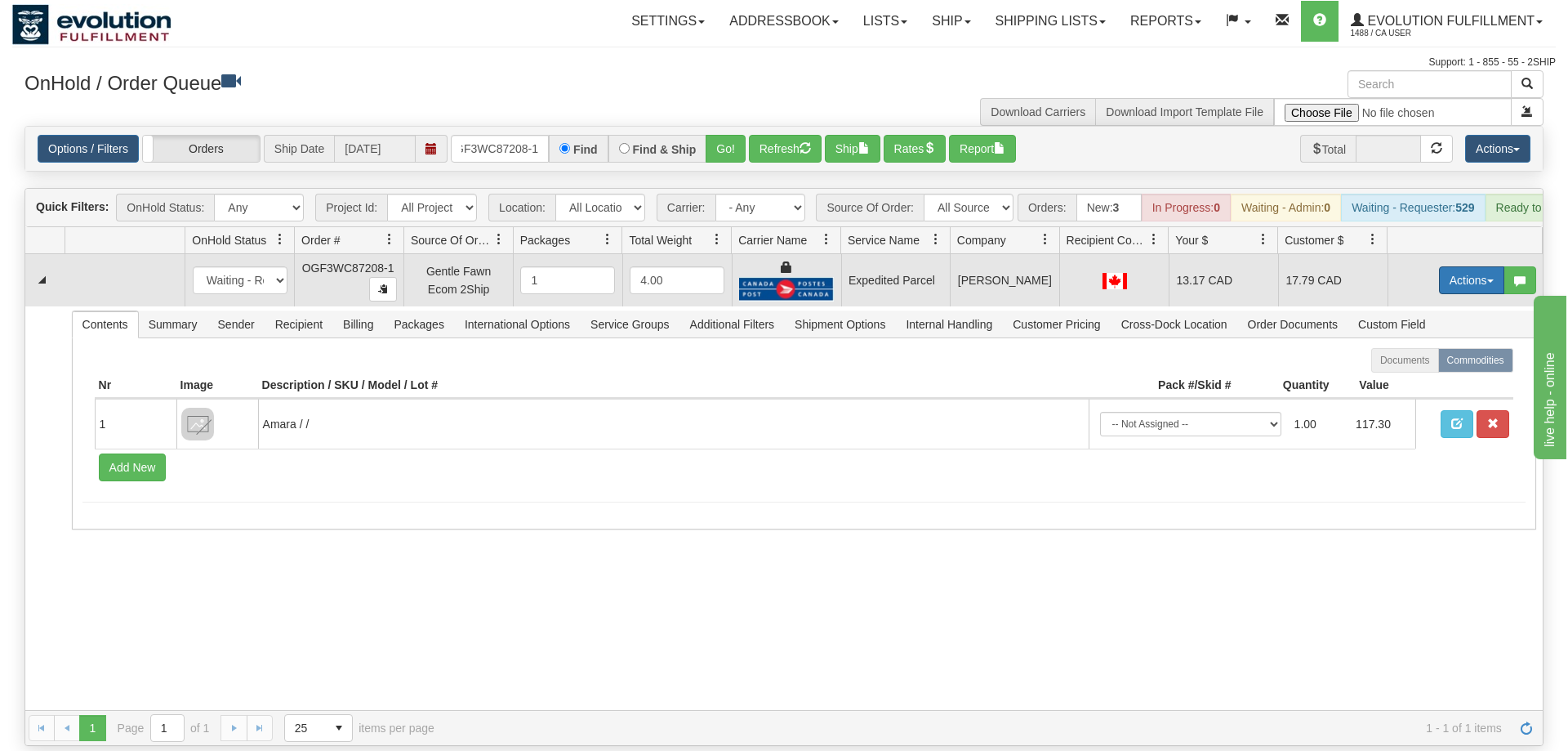
click at [1478, 266] on button "Actions" at bounding box center [1471, 280] width 65 height 28
click at [1411, 368] on span "Ship" at bounding box center [1407, 375] width 34 height 13
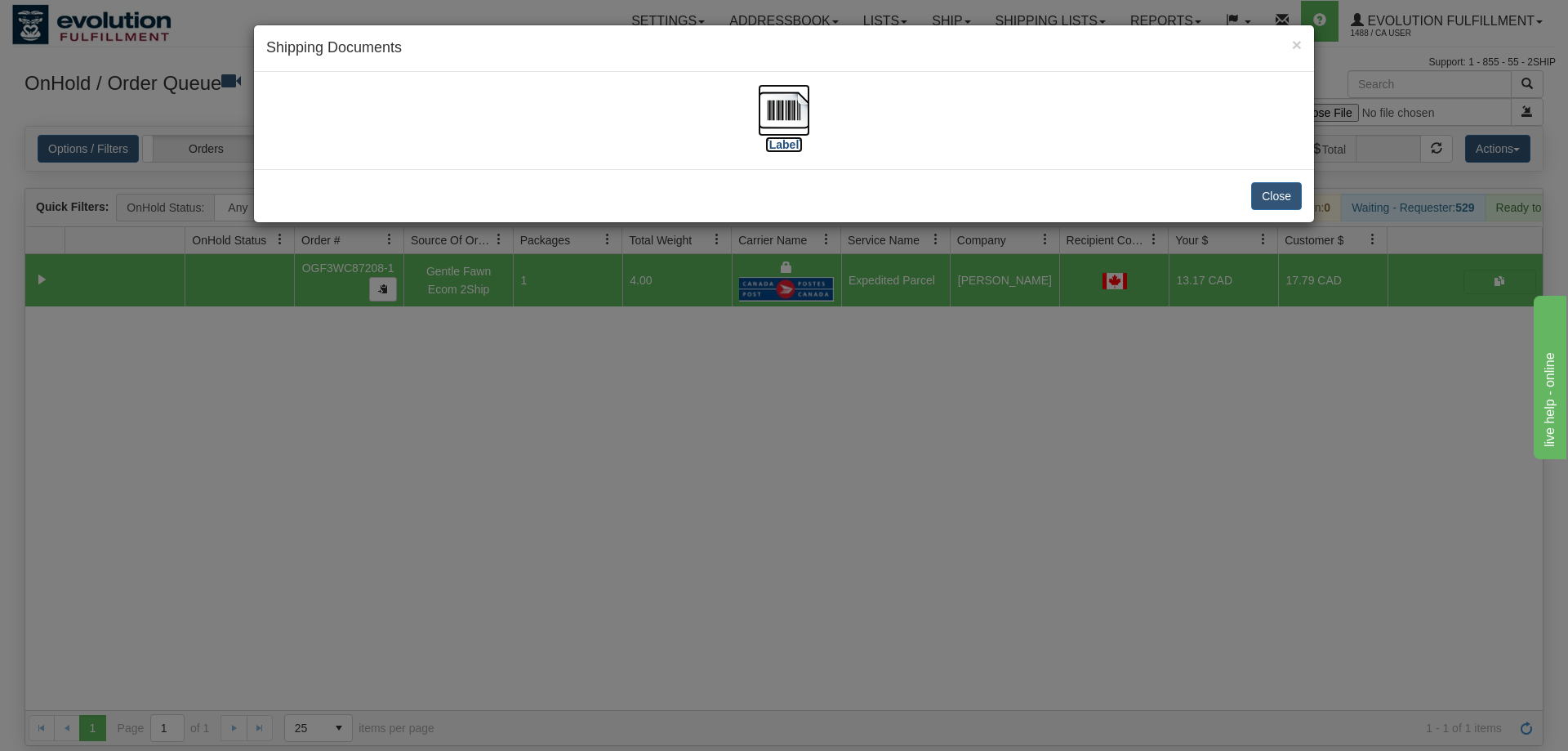
click at [781, 104] on img at bounding box center [784, 111] width 53 height 53
drag, startPoint x: 561, startPoint y: 477, endPoint x: 554, endPoint y: 426, distance: 51.5
click at [563, 457] on div "× Shipping Documents [Label] Close" at bounding box center [784, 376] width 1568 height 751
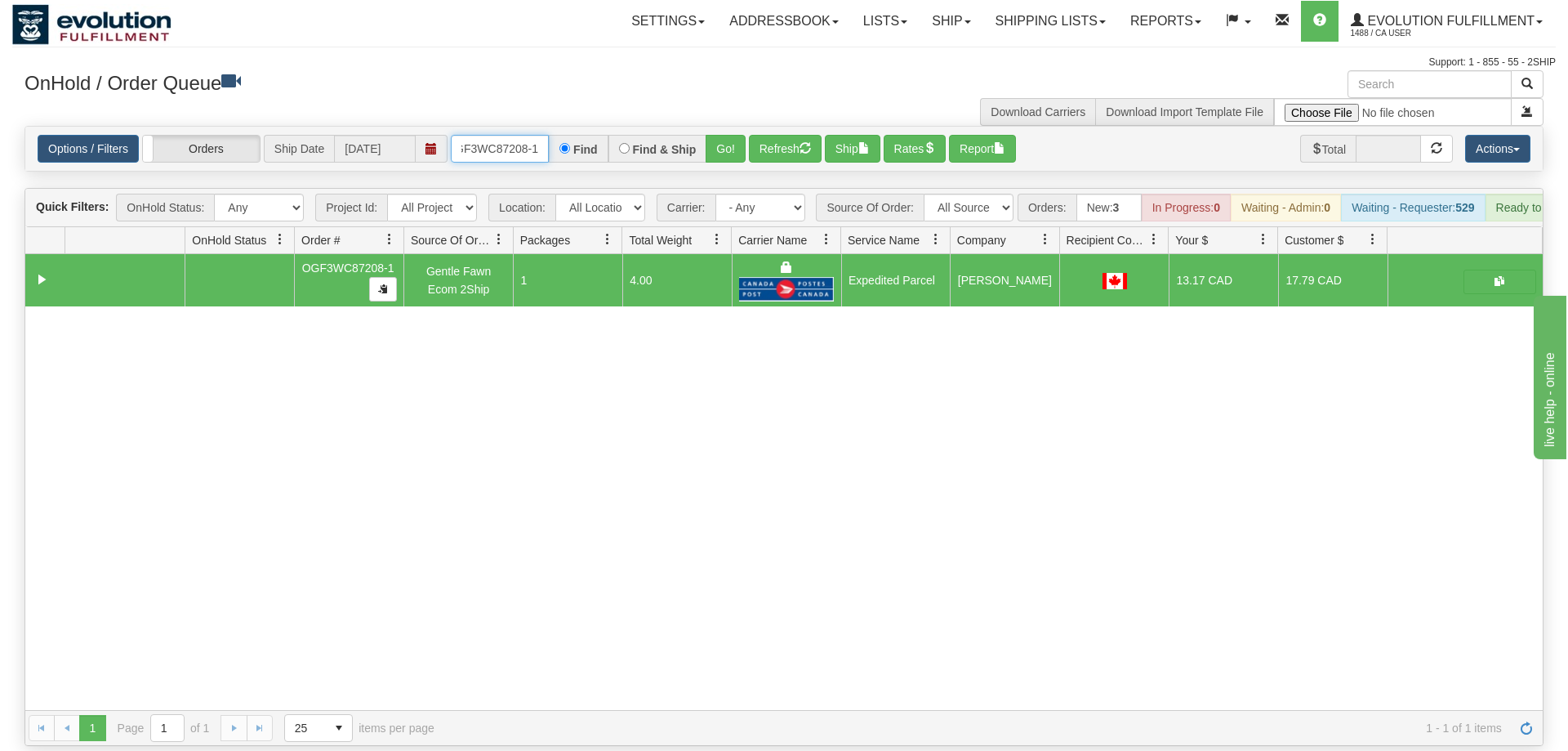
click at [505, 135] on input "OGF3WC87208-1" at bounding box center [500, 149] width 98 height 28
click at [734, 152] on div "Is equal to Is not equal to Contains Does not contains CAD USD EUR ZAR [PERSON_…" at bounding box center [784, 435] width 1543 height 620
click at [736, 135] on button "Go!" at bounding box center [726, 149] width 40 height 28
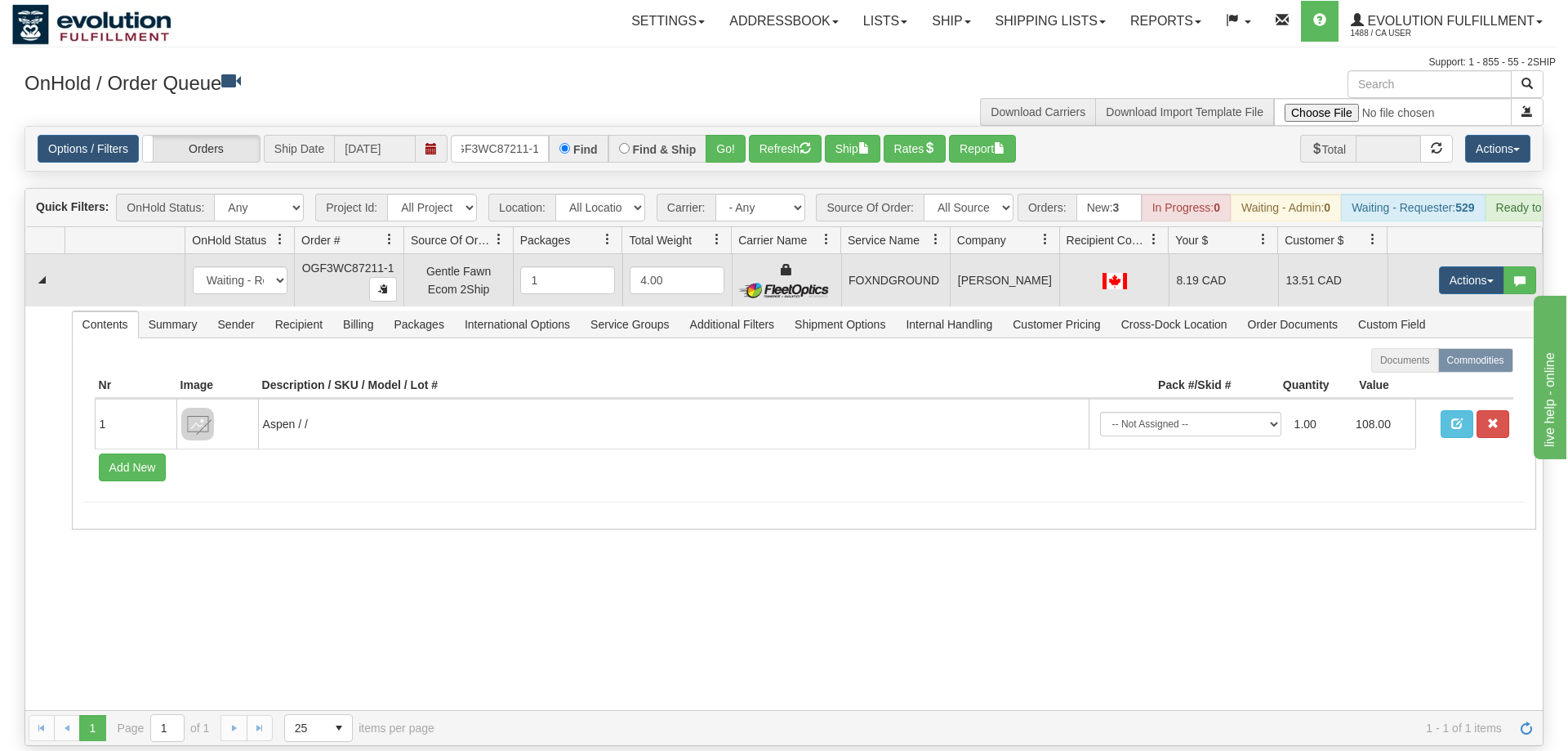
click at [1467, 254] on td "Actions Open Refresh Rates Rate All Services Ship Delete Edit Items" at bounding box center [1465, 281] width 155 height 53
click at [1463, 266] on button "Actions" at bounding box center [1471, 280] width 65 height 28
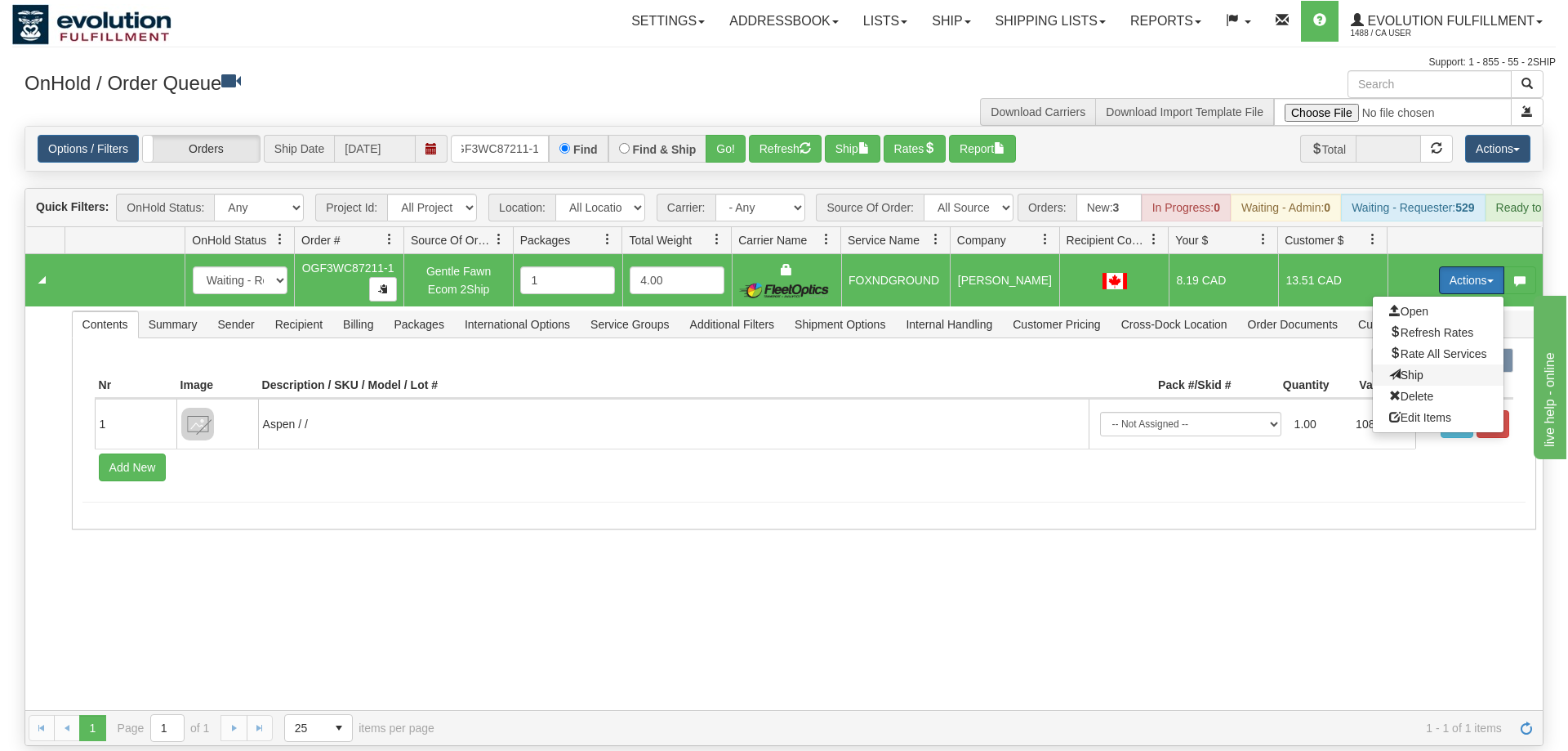
click at [1416, 368] on span "Ship" at bounding box center [1407, 375] width 34 height 13
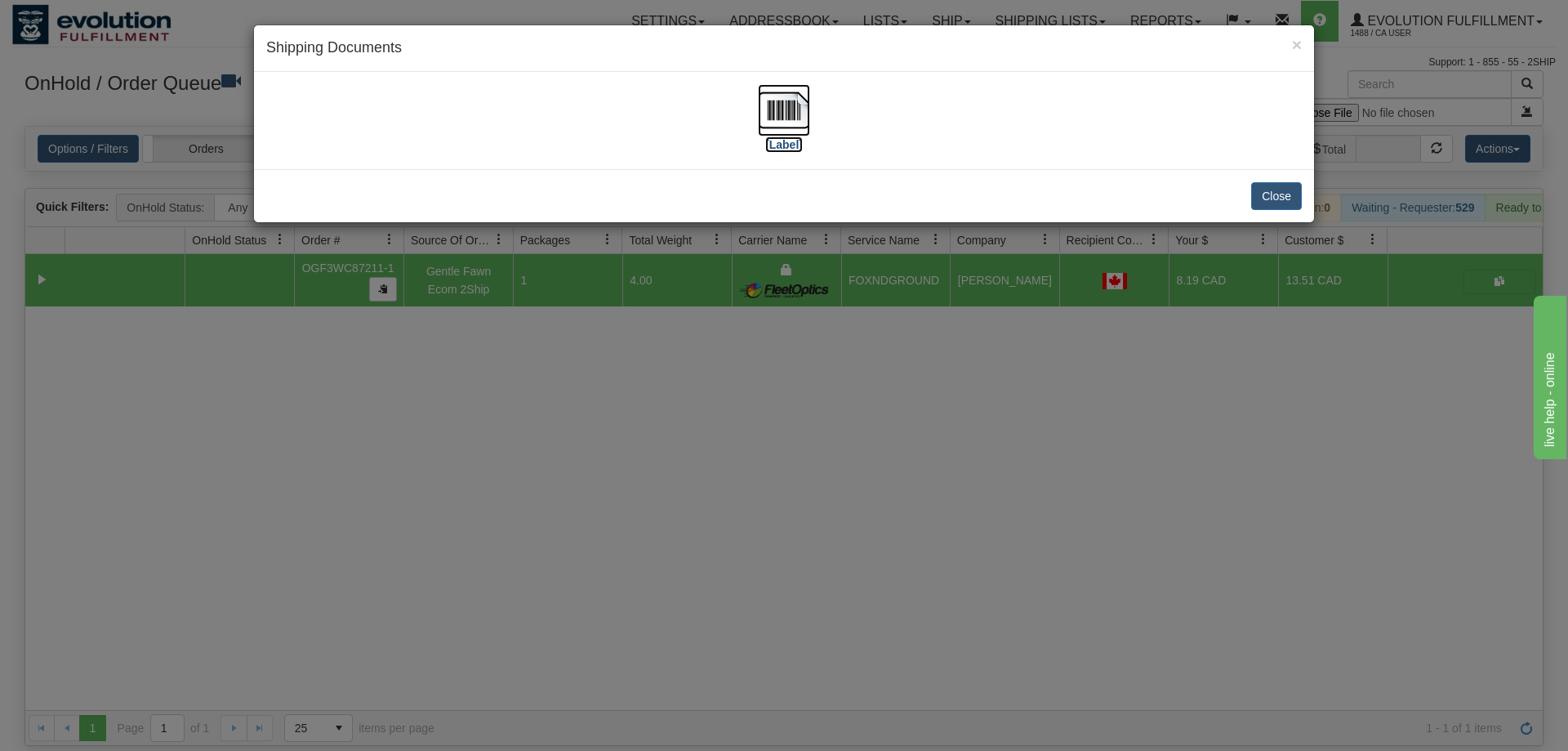
click at [795, 122] on img at bounding box center [784, 111] width 53 height 53
drag, startPoint x: 376, startPoint y: 433, endPoint x: 380, endPoint y: 414, distance: 19.4
click at [380, 414] on div "× Shipping Documents [Label] Close" at bounding box center [784, 376] width 1568 height 751
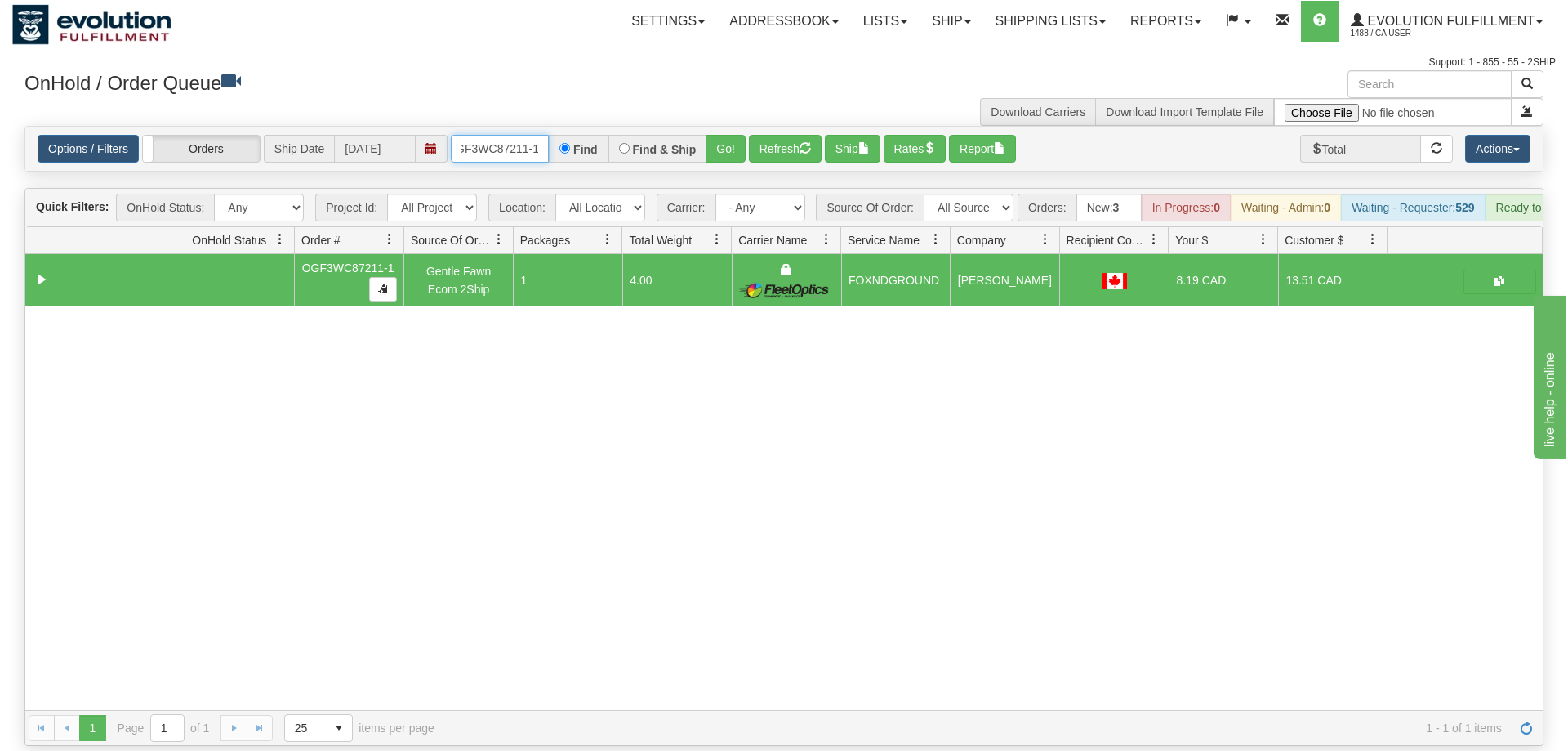
click at [515, 135] on input "OGF3WC87211-1" at bounding box center [500, 149] width 98 height 28
click at [741, 148] on div "Is equal to Is not equal to Contains Does not contains CAD USD EUR ZAR [PERSON_…" at bounding box center [784, 435] width 1543 height 620
click at [740, 135] on button "Go!" at bounding box center [726, 149] width 40 height 28
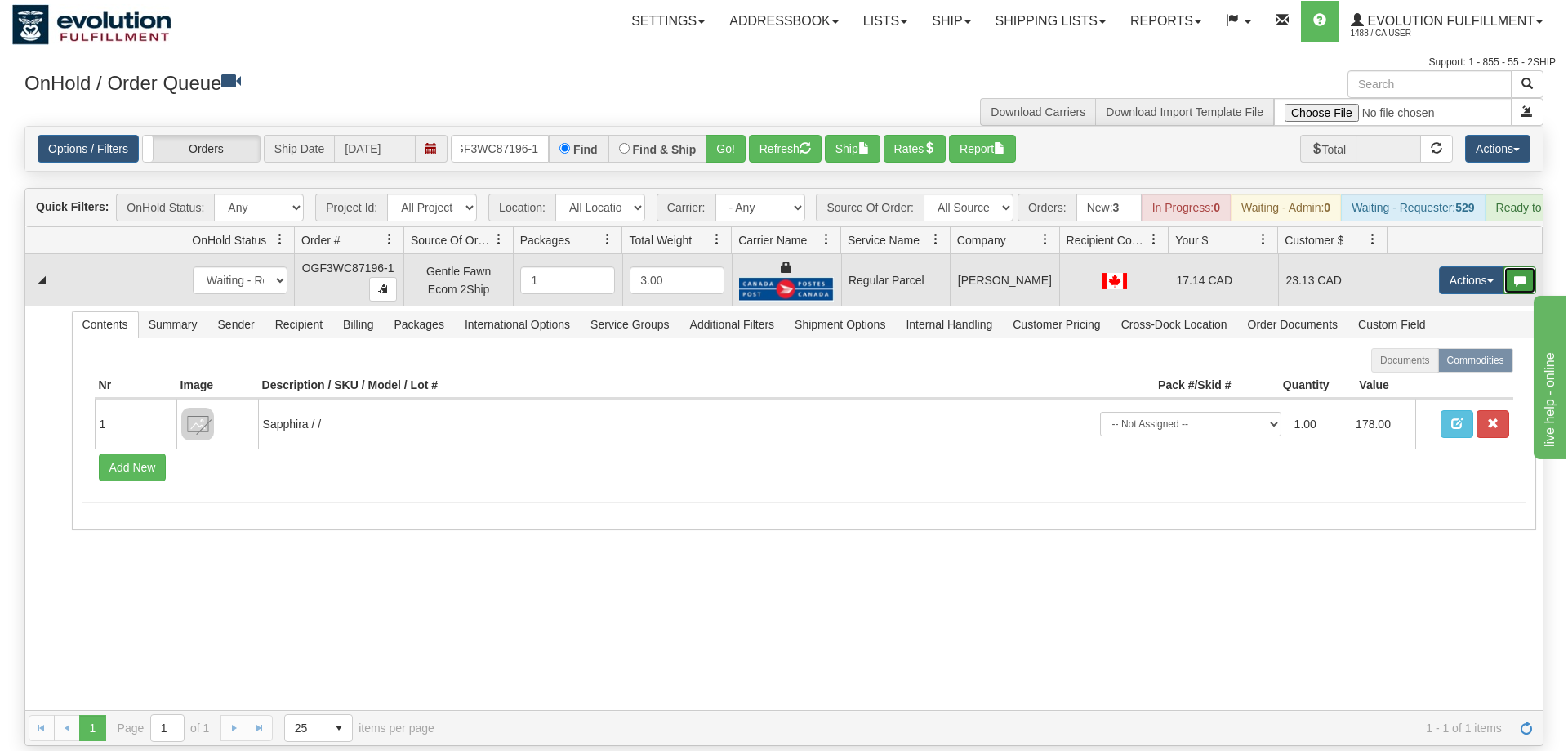
click at [1507, 267] on button "button" at bounding box center [1520, 280] width 32 height 28
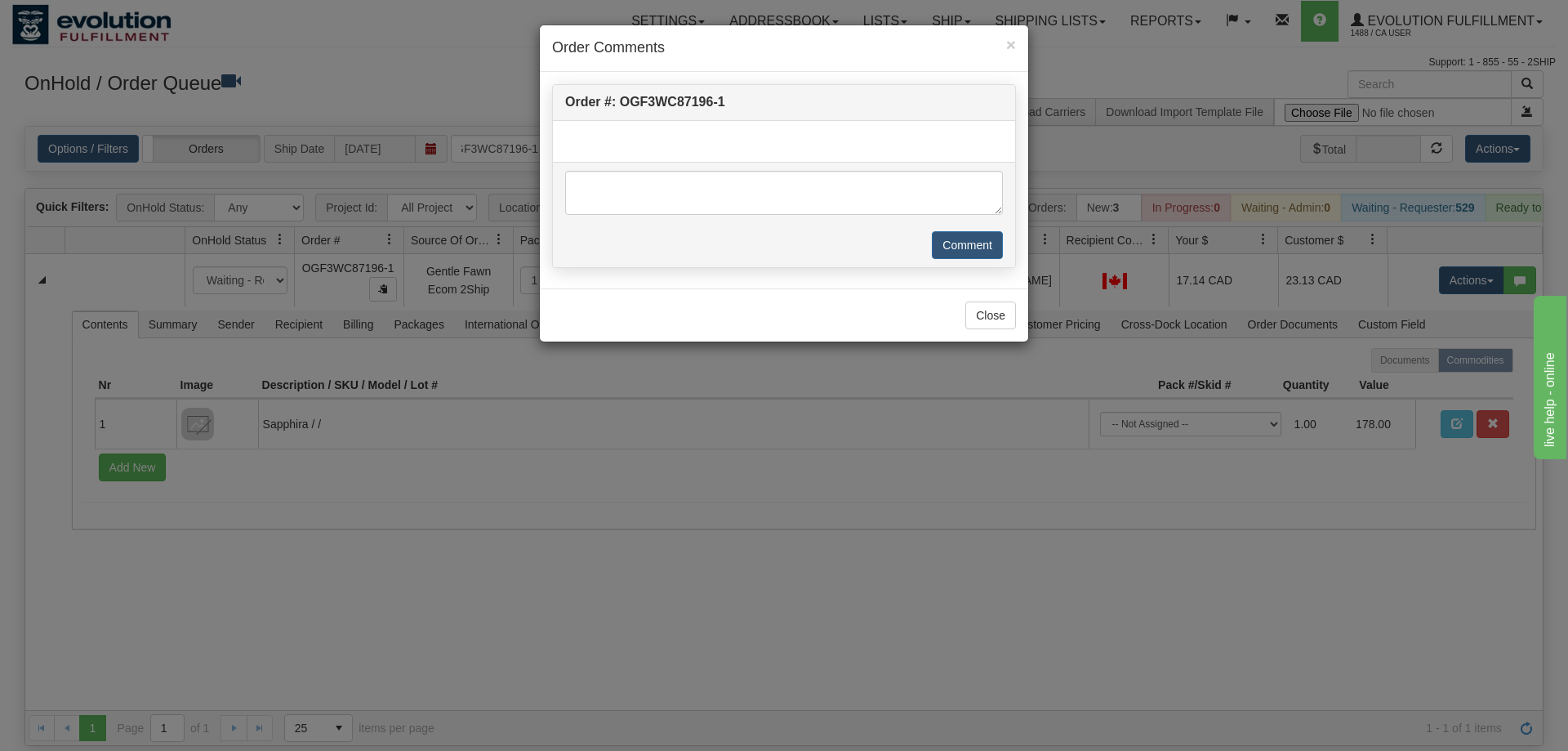
click at [1461, 260] on div "× Order Comments Order #: OGF3WC87196-1 Comment Close" at bounding box center [784, 376] width 1568 height 751
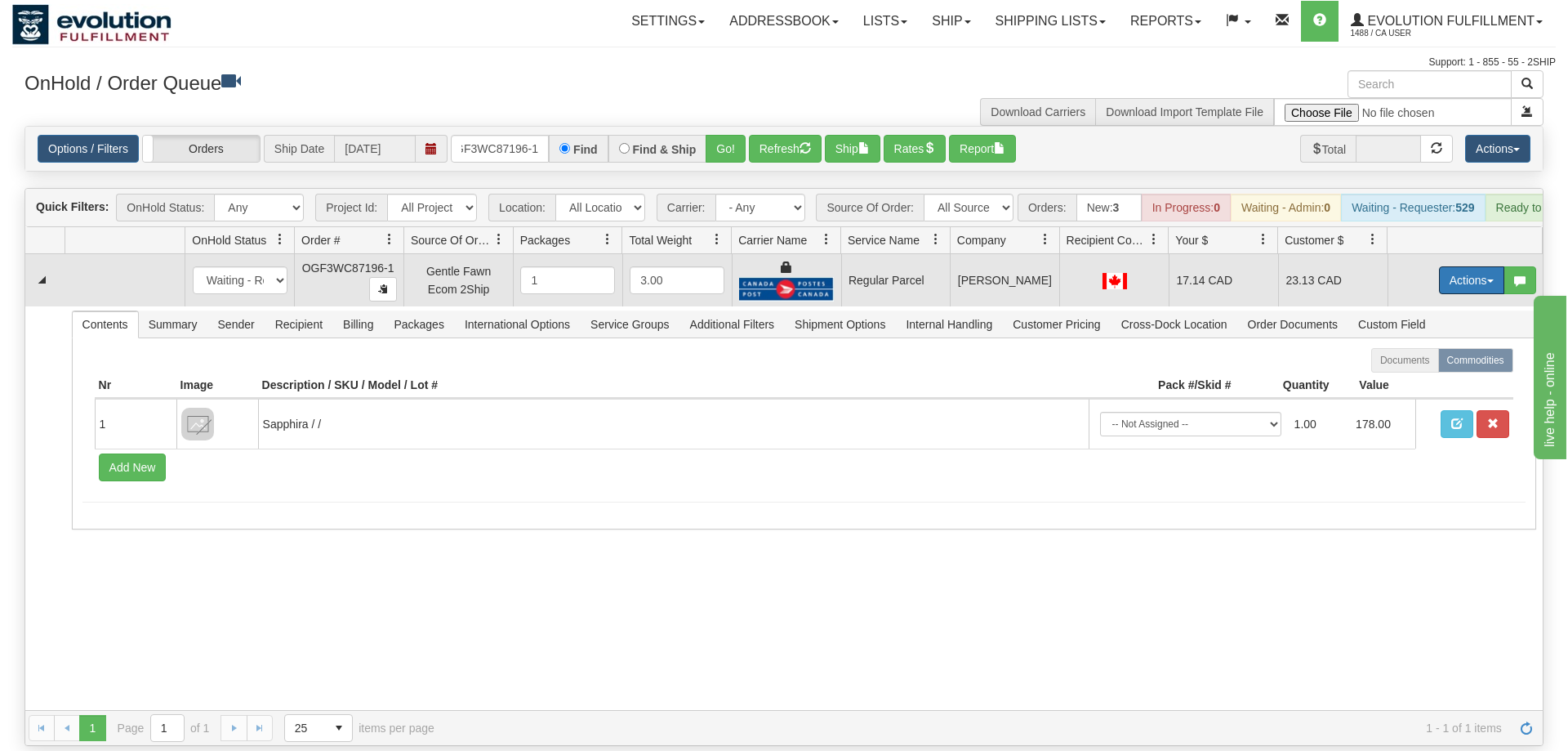
drag, startPoint x: 1475, startPoint y: 262, endPoint x: 1466, endPoint y: 289, distance: 28.5
click at [1476, 266] on button "Actions" at bounding box center [1471, 280] width 65 height 28
click at [1452, 347] on span "Rate All Services" at bounding box center [1439, 354] width 98 height 13
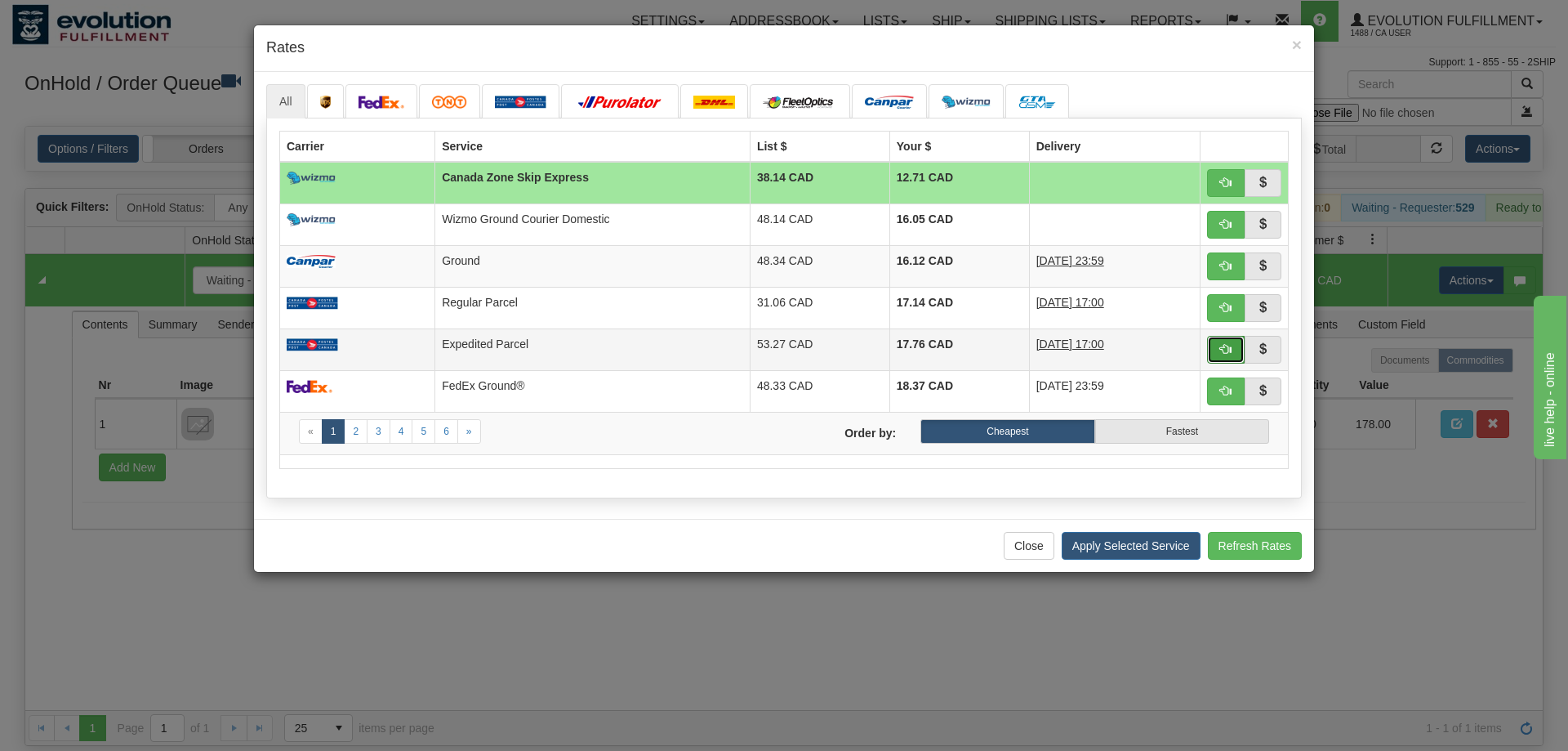
click at [1237, 342] on button "button" at bounding box center [1226, 350] width 38 height 28
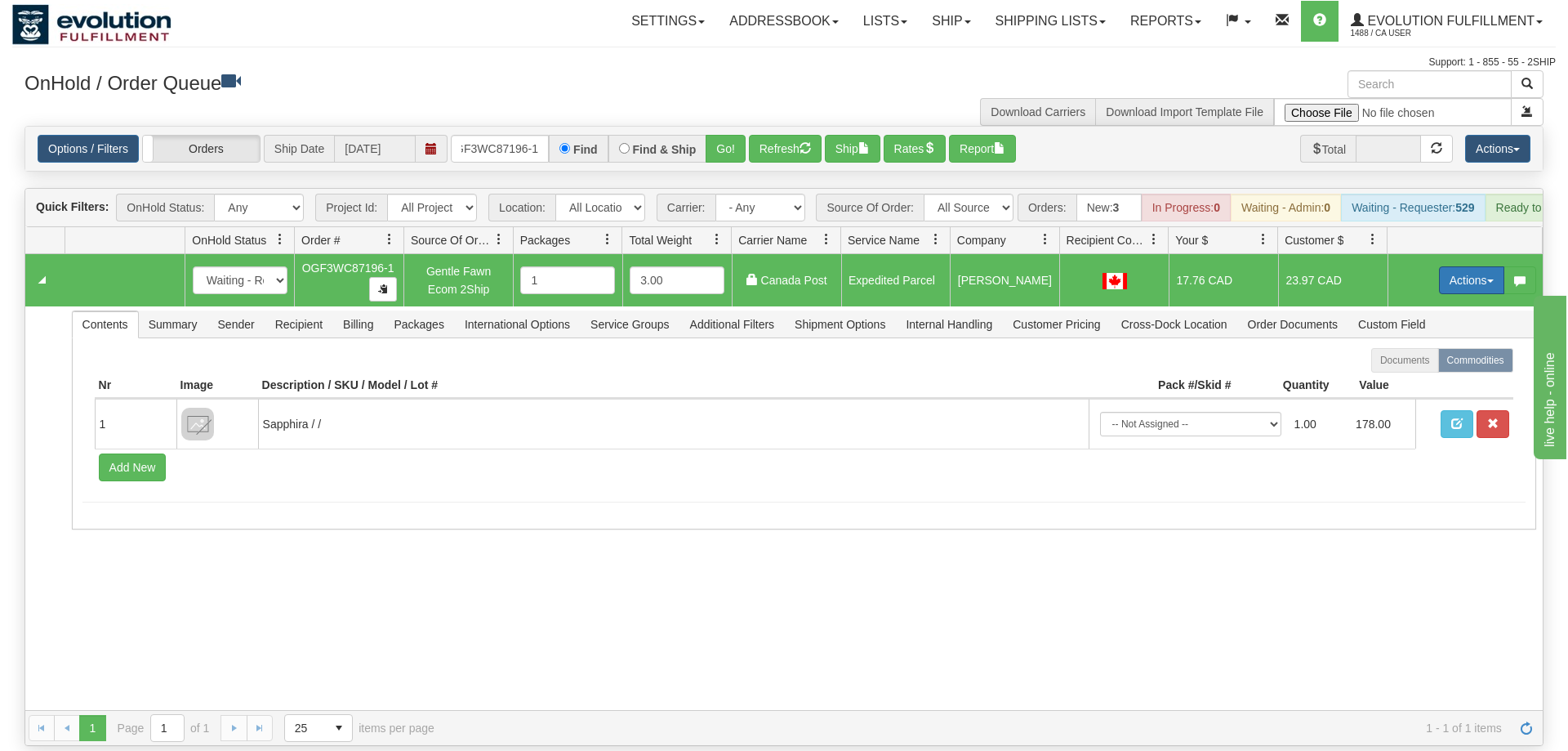
click at [1461, 266] on button "Actions" at bounding box center [1471, 280] width 65 height 28
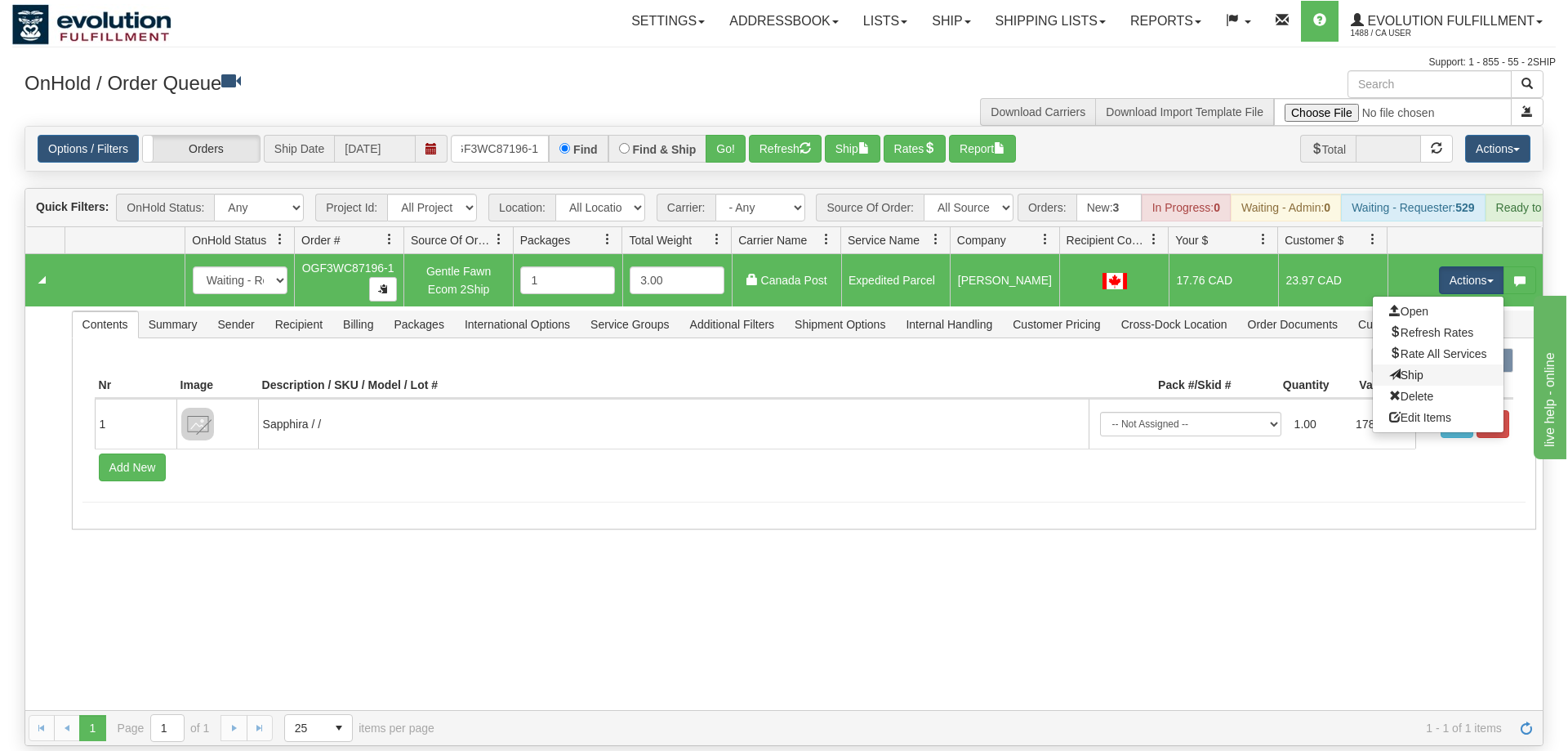
click at [1432, 364] on link "Ship" at bounding box center [1438, 375] width 131 height 21
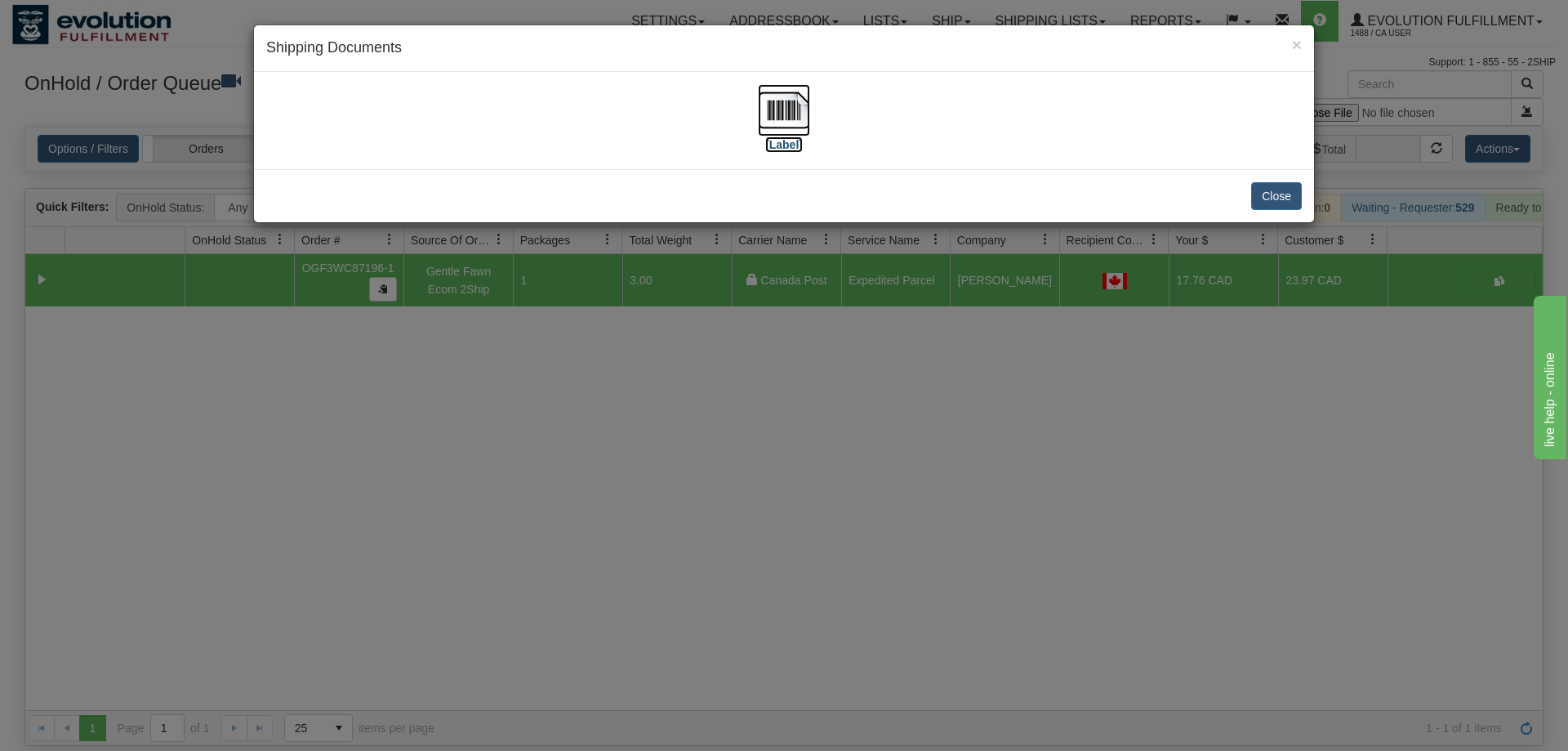
click at [790, 113] on img at bounding box center [784, 111] width 53 height 53
drag, startPoint x: 678, startPoint y: 470, endPoint x: 680, endPoint y: 445, distance: 25.1
click at [680, 445] on div "× Shipping Documents [Label] Close" at bounding box center [784, 376] width 1568 height 751
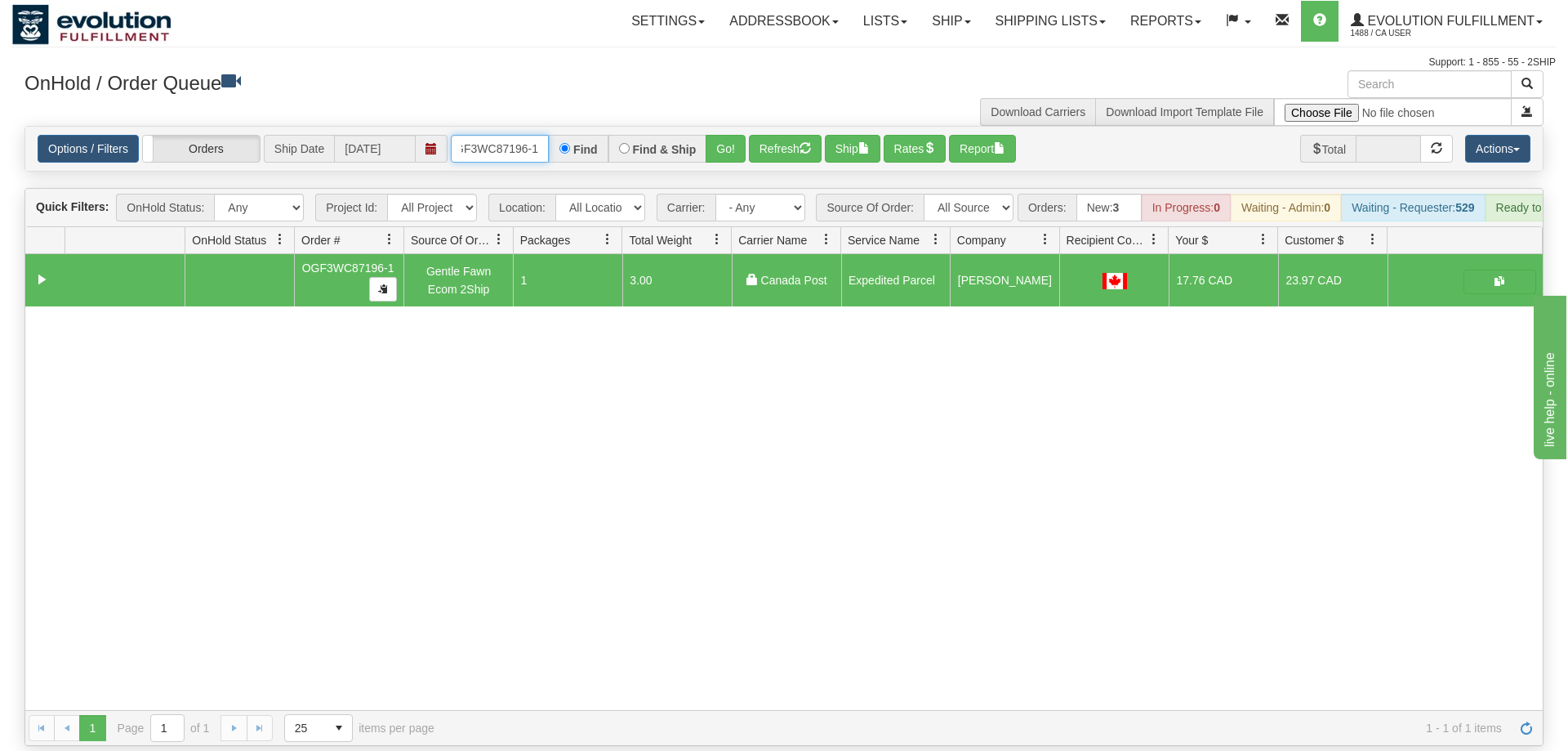
click at [476, 135] on input "OGF3WC87196-1" at bounding box center [500, 149] width 98 height 28
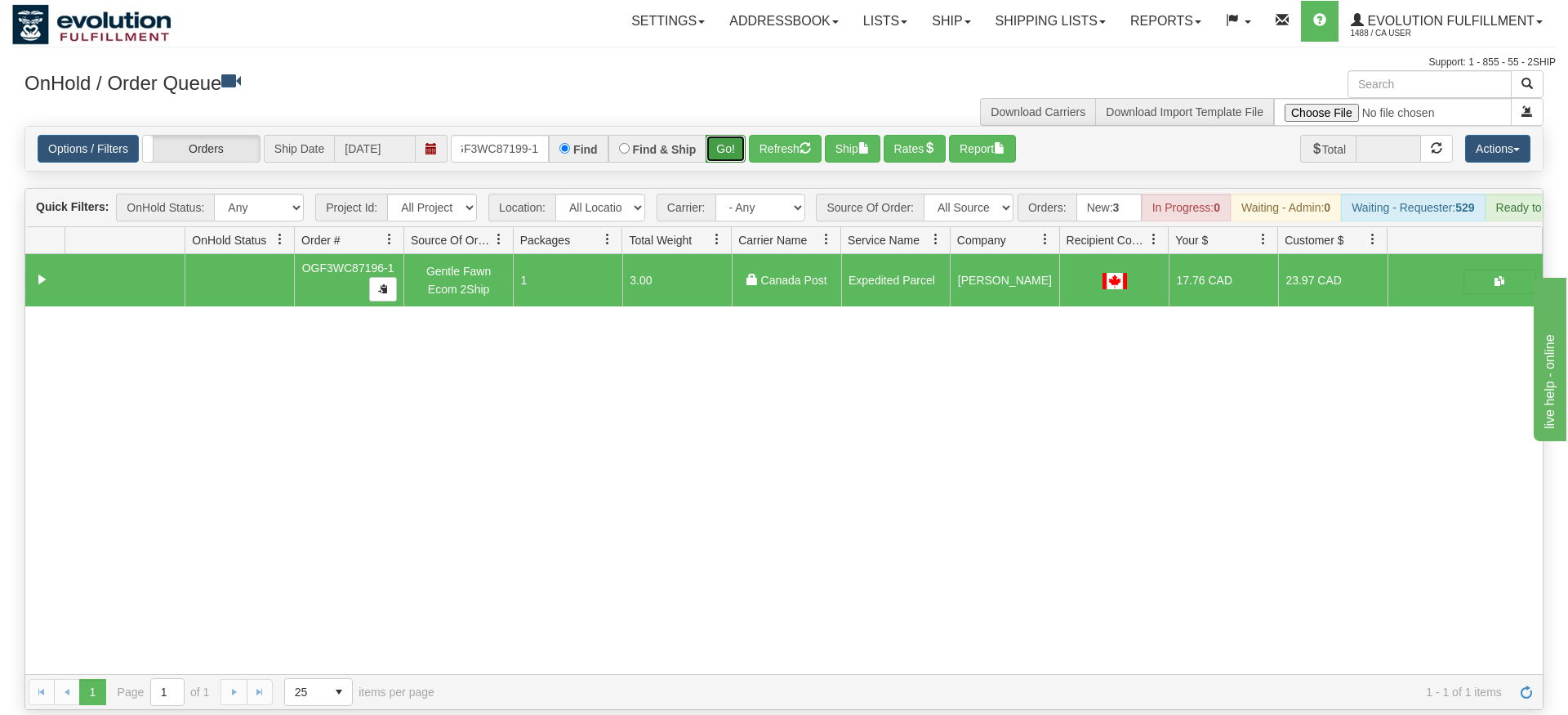
click at [734, 157] on div "Is equal to Is not equal to Contains Does not contains CAD USD EUR ZAR [PERSON_…" at bounding box center [784, 418] width 1543 height 584
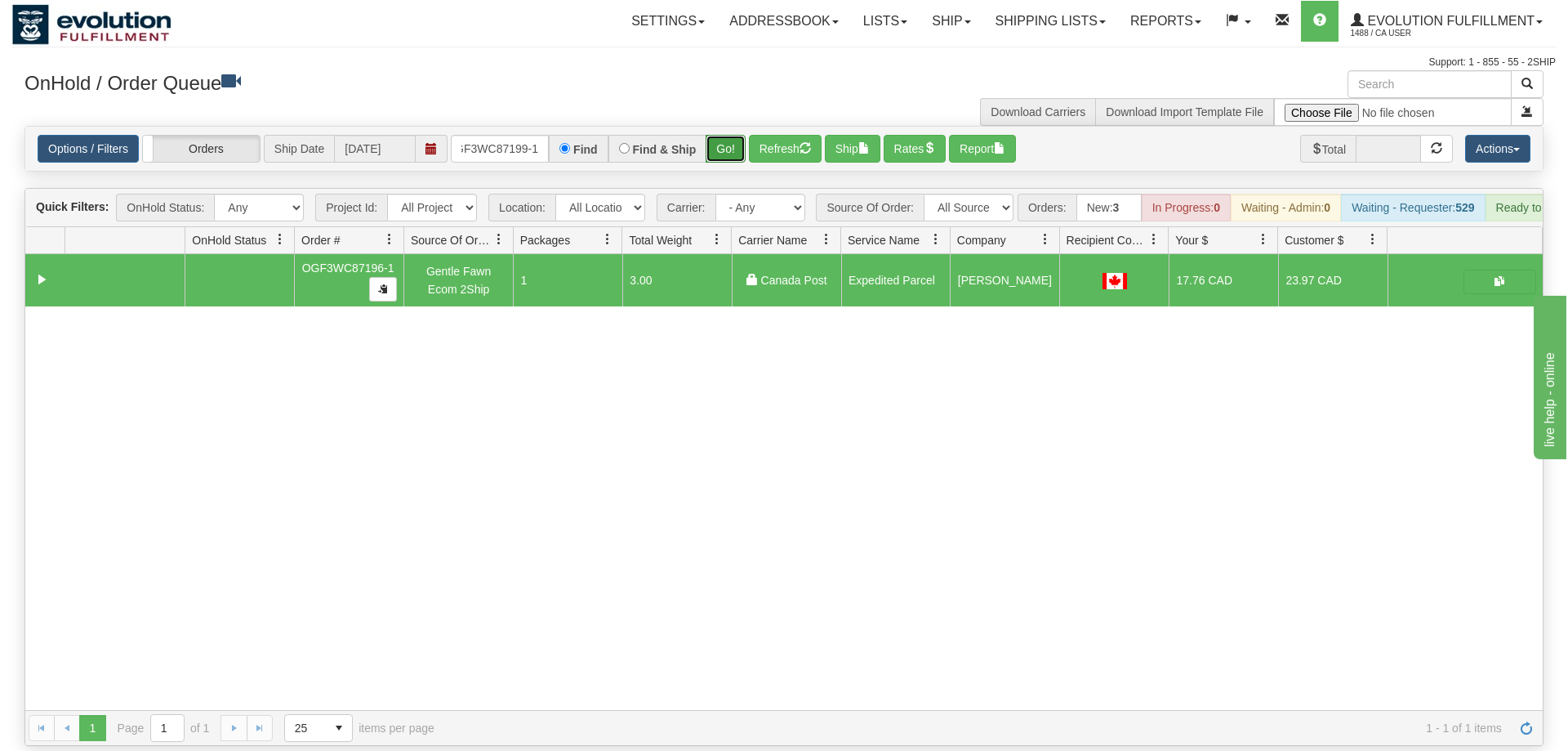
click at [728, 135] on button "Go!" at bounding box center [726, 149] width 40 height 28
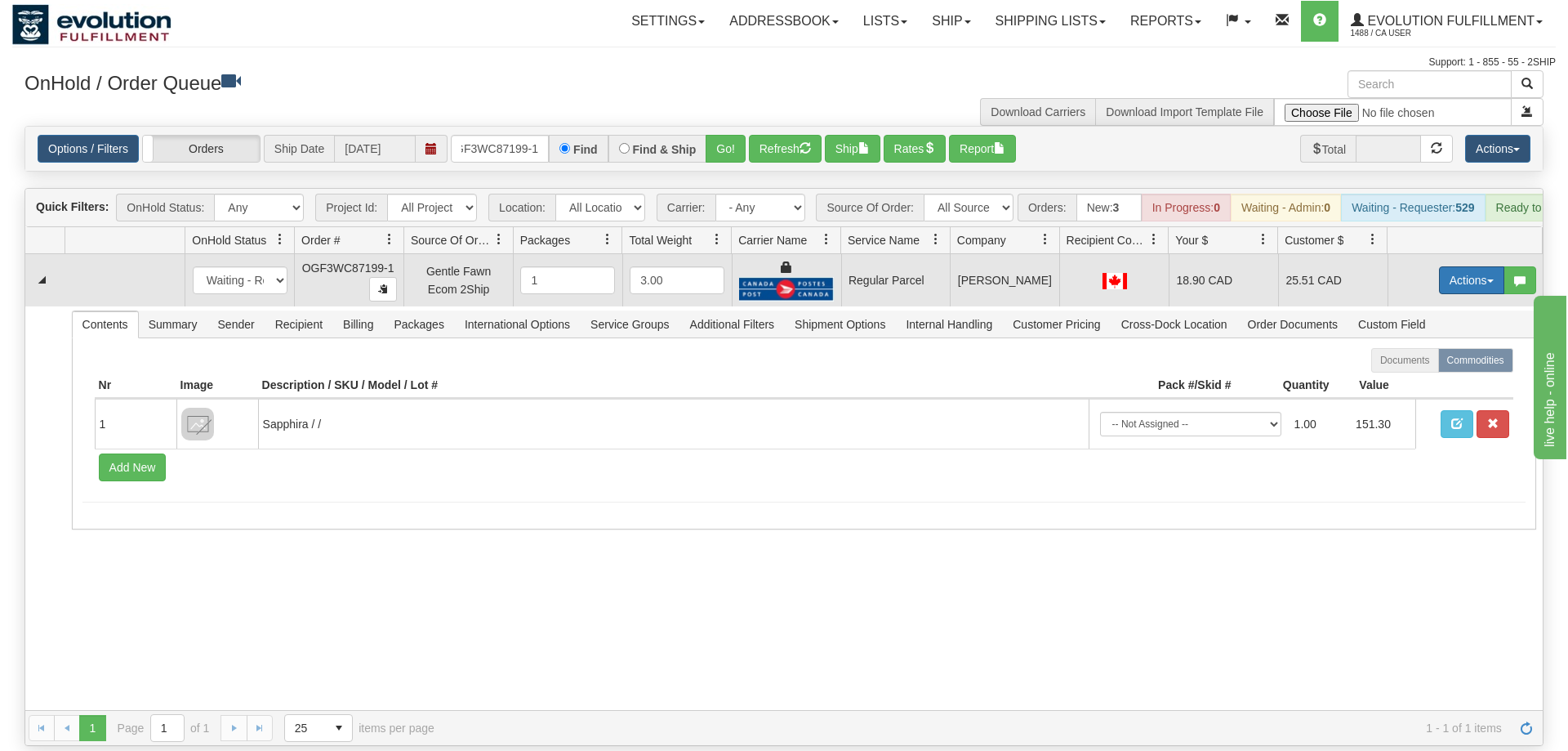
click at [1457, 266] on button "Actions" at bounding box center [1471, 280] width 65 height 28
click at [1425, 347] on span "Rate All Services" at bounding box center [1439, 354] width 98 height 13
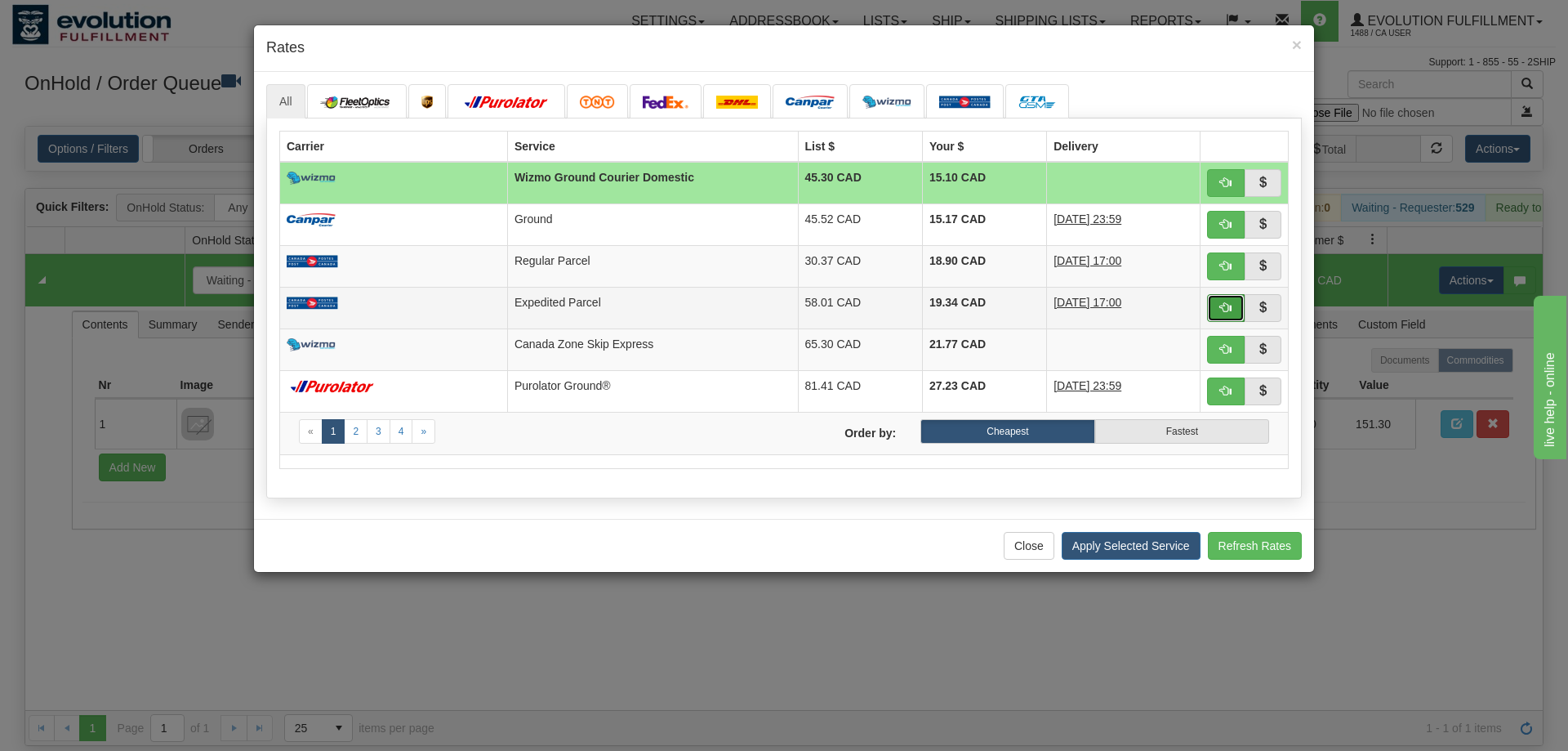
click at [1212, 308] on button "button" at bounding box center [1226, 308] width 38 height 28
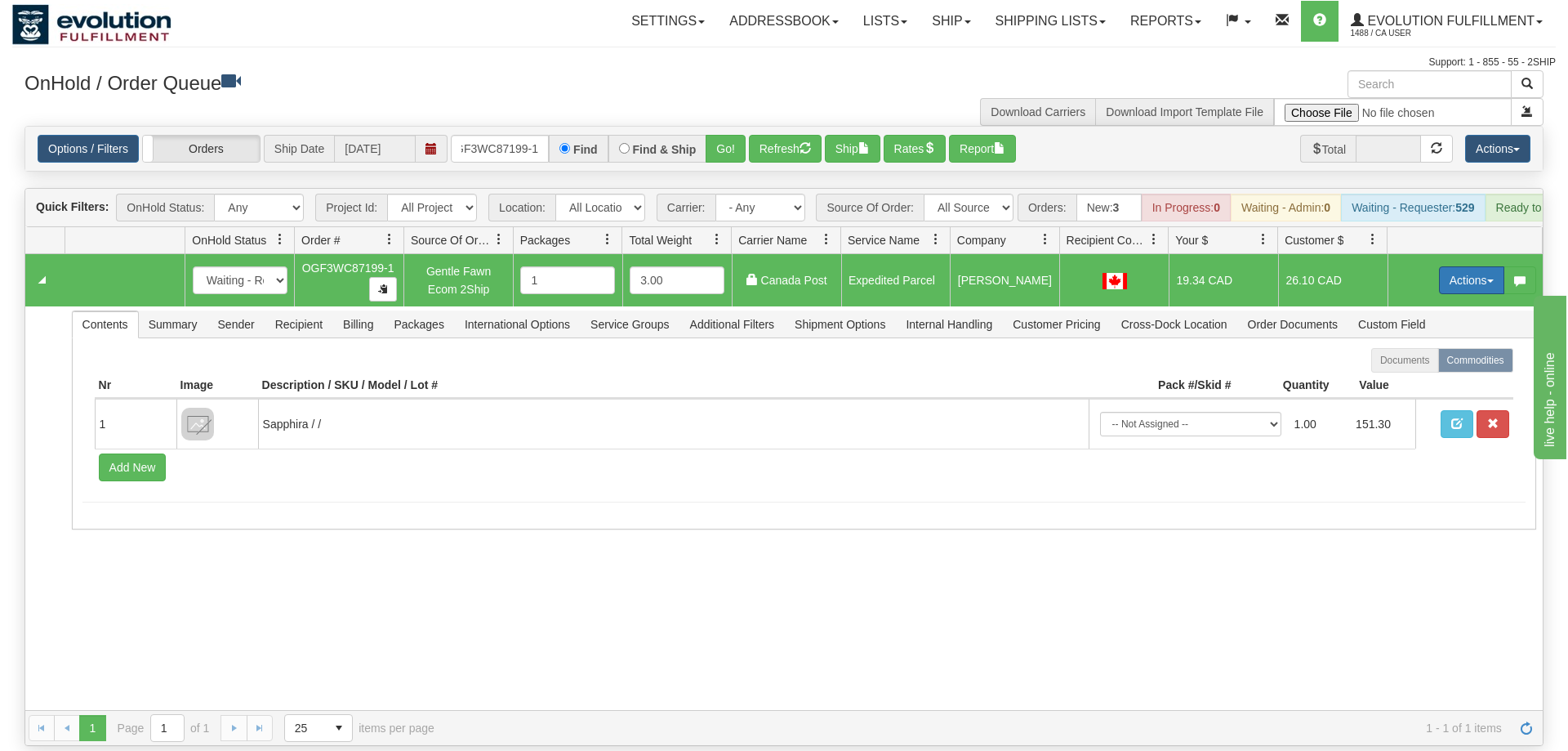
click at [1461, 266] on button "Actions" at bounding box center [1471, 280] width 65 height 28
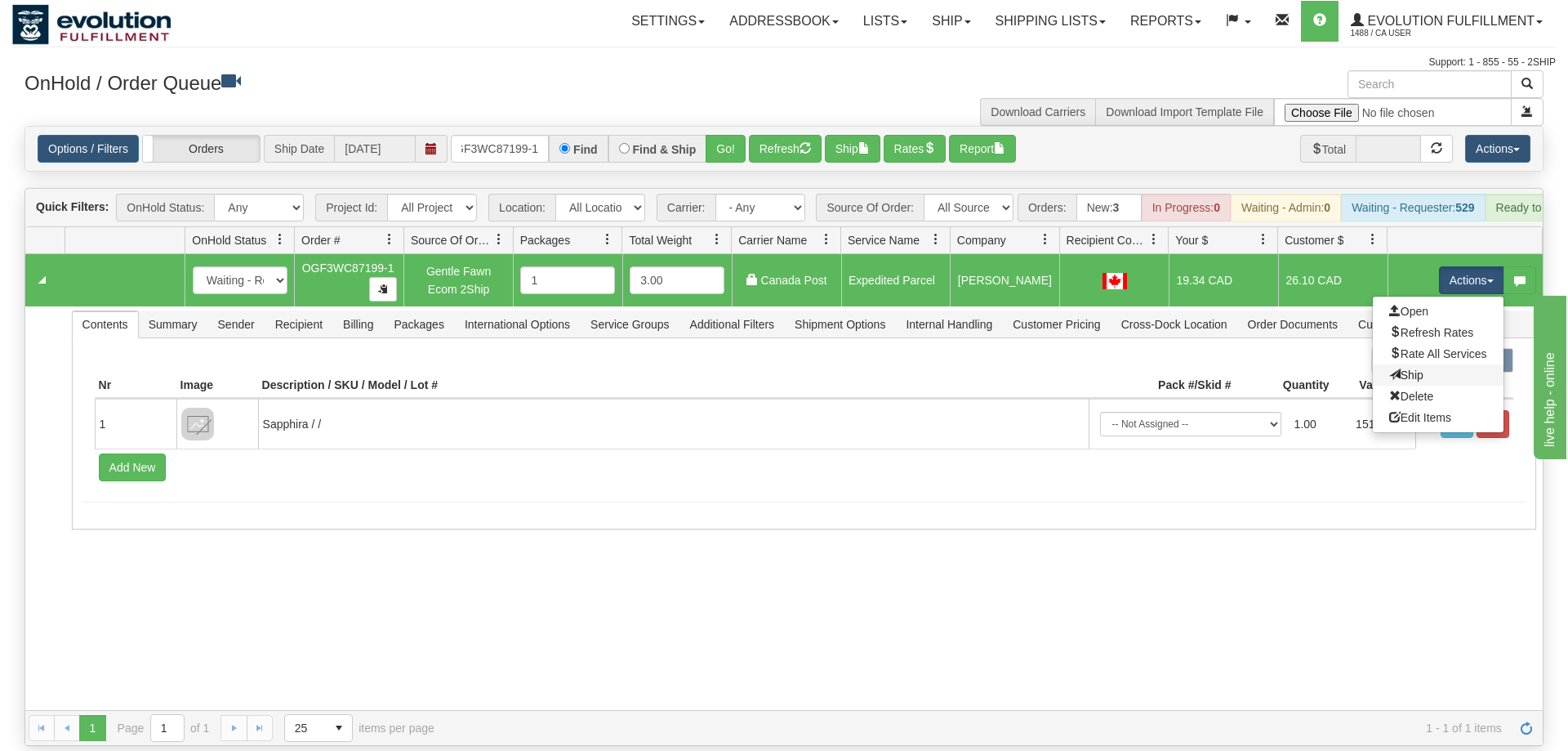
click at [1430, 364] on link "Ship" at bounding box center [1438, 375] width 131 height 21
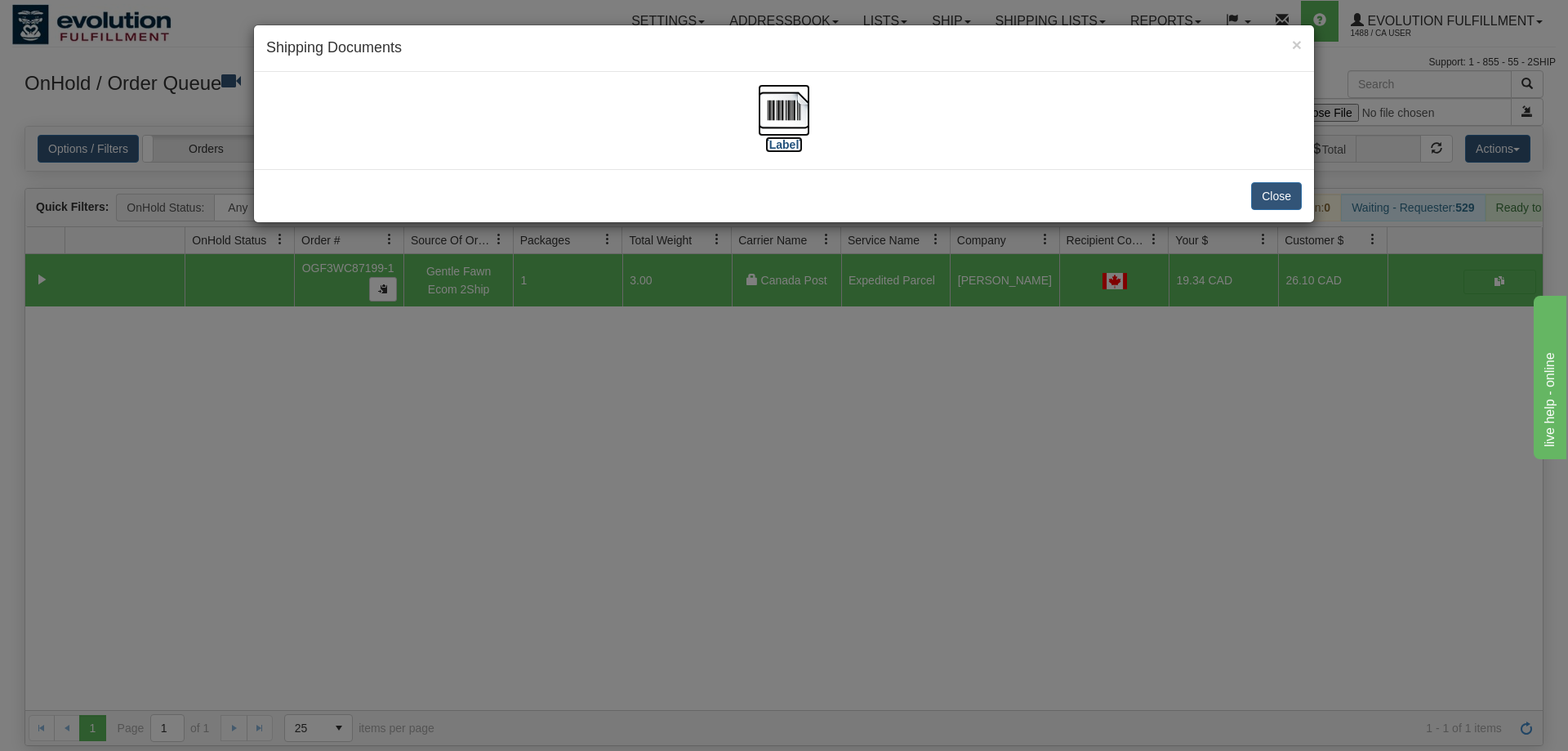
click at [776, 136] on label "[Label]" at bounding box center [784, 144] width 38 height 17
click at [682, 353] on div "× Shipping Documents [Label] Close" at bounding box center [784, 376] width 1568 height 751
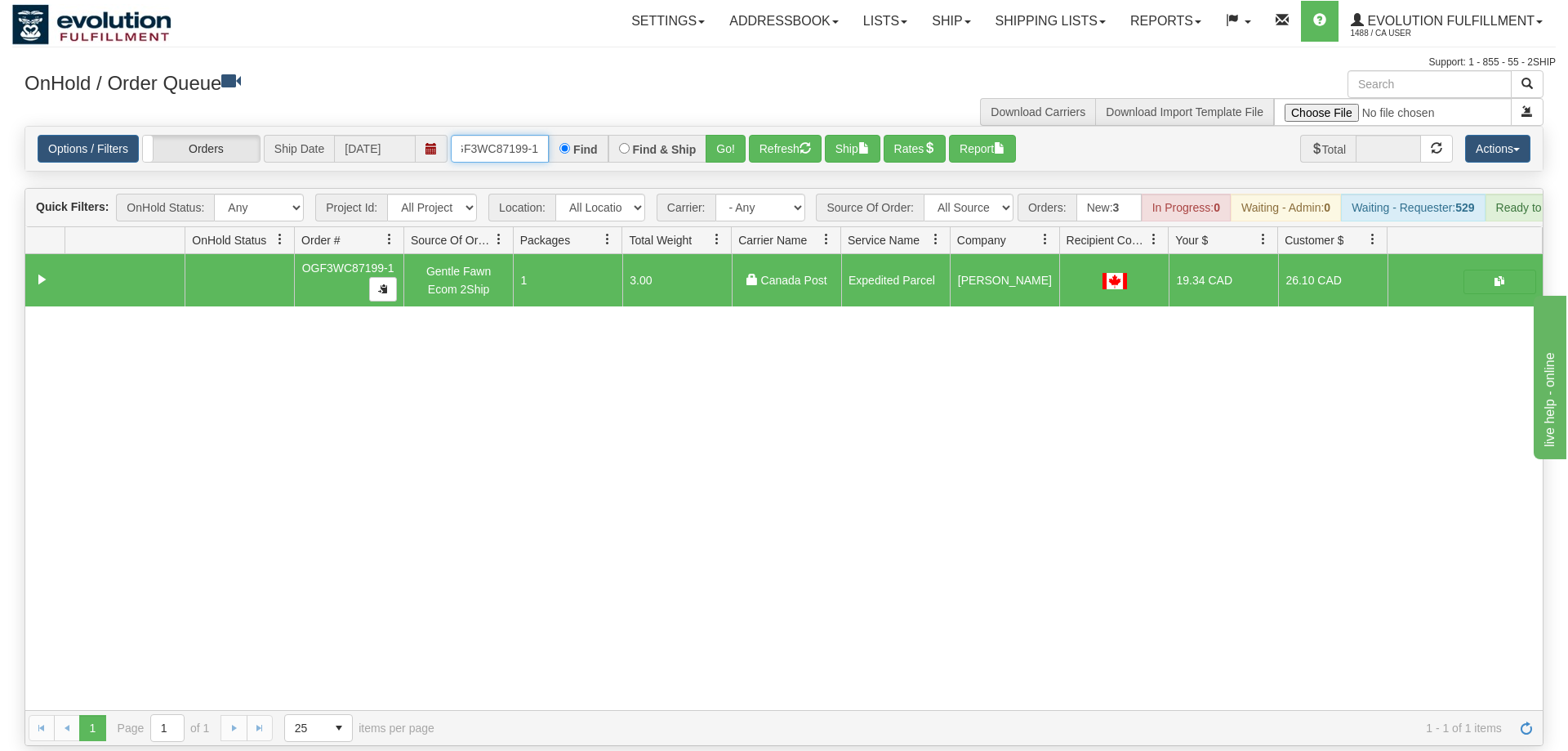
click at [533, 135] on input "OGF3WC87199-1" at bounding box center [500, 149] width 98 height 28
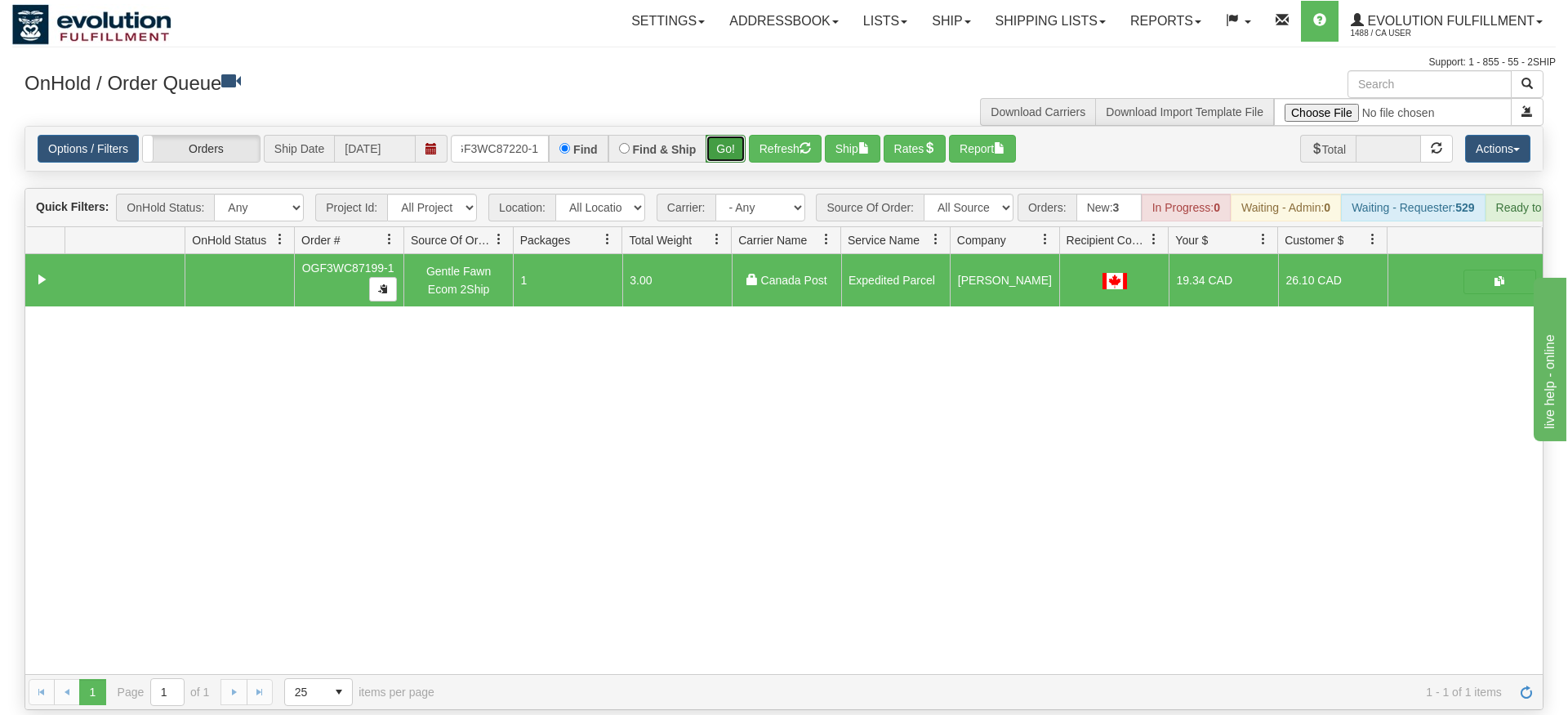
drag, startPoint x: 715, startPoint y: 116, endPoint x: 718, endPoint y: 133, distance: 17.3
click at [715, 149] on div "Is equal to Is not equal to Contains Does not contains CAD USD EUR ZAR [PERSON_…" at bounding box center [784, 418] width 1543 height 584
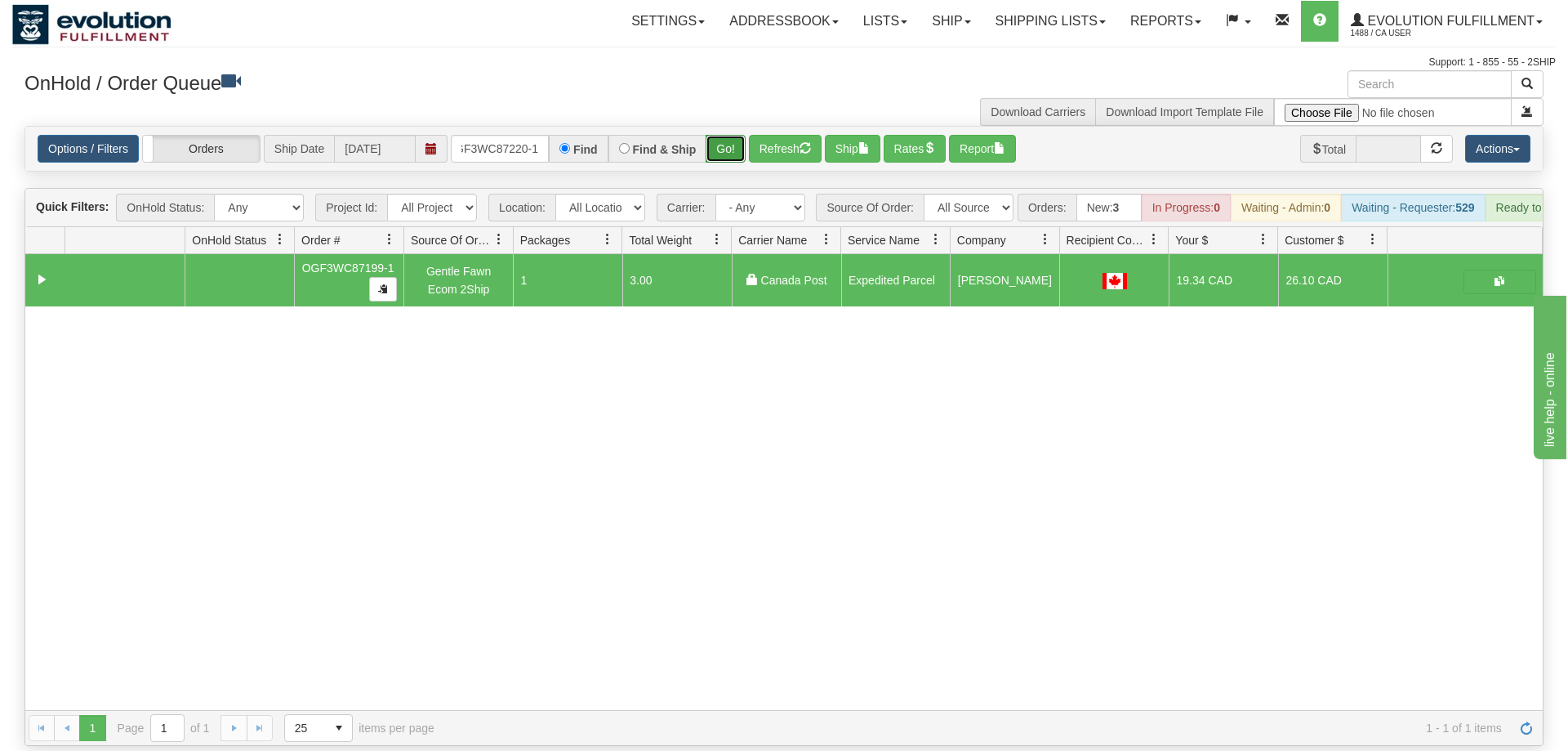
click at [723, 135] on button "Go!" at bounding box center [726, 149] width 40 height 28
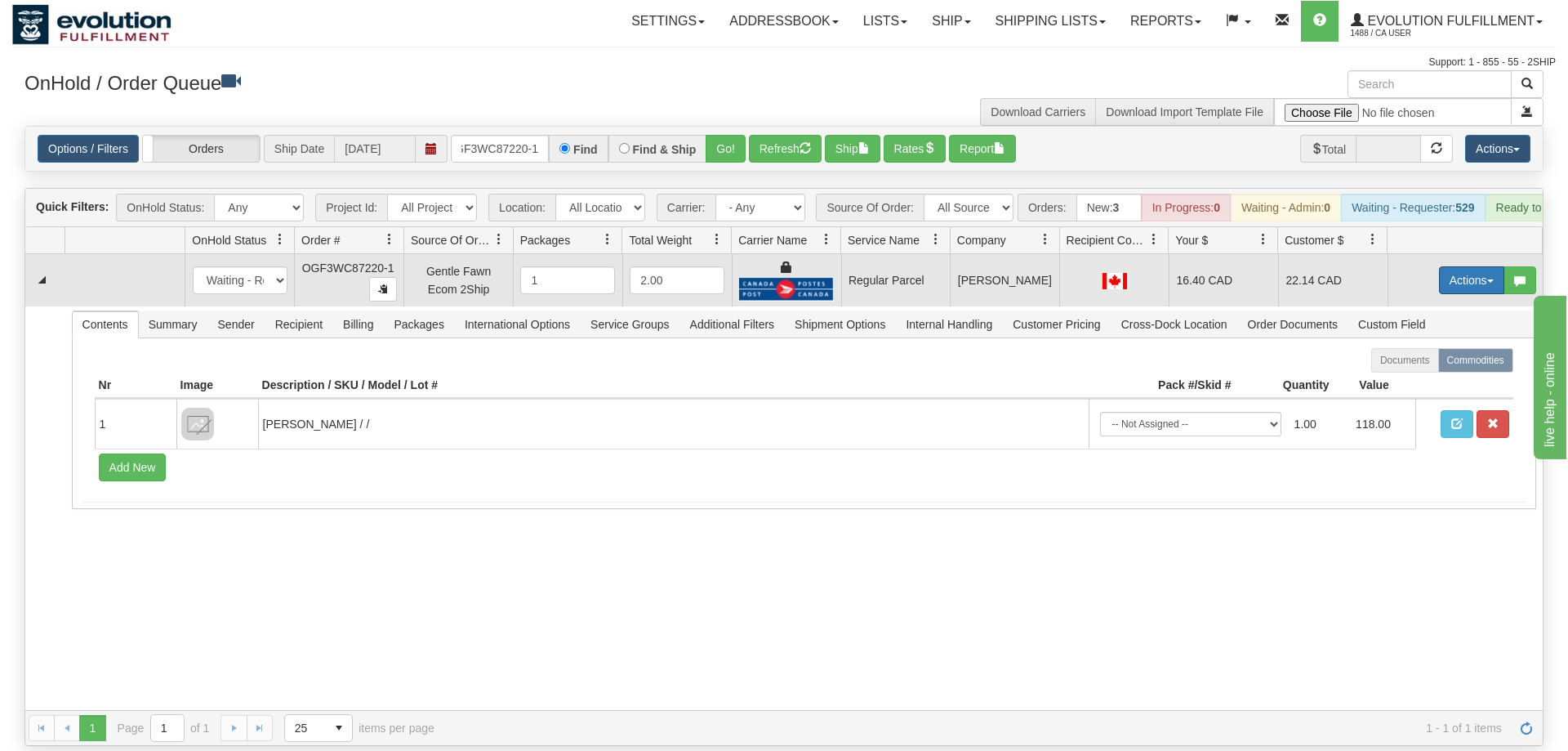
click at [1471, 266] on button "Actions" at bounding box center [1471, 280] width 65 height 28
click at [1426, 347] on span "Rate All Services" at bounding box center [1439, 354] width 98 height 13
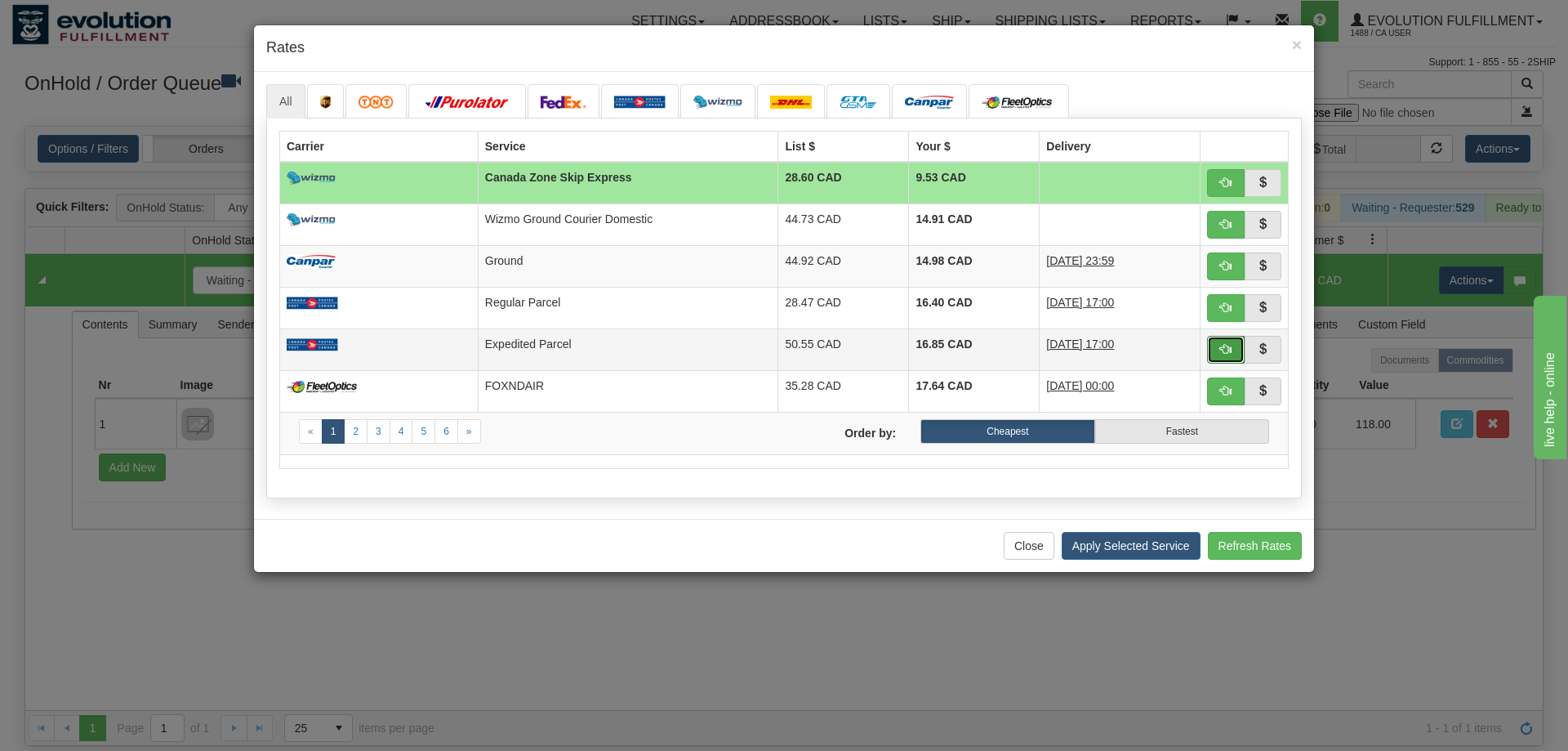
click at [1214, 341] on button "button" at bounding box center [1226, 350] width 38 height 28
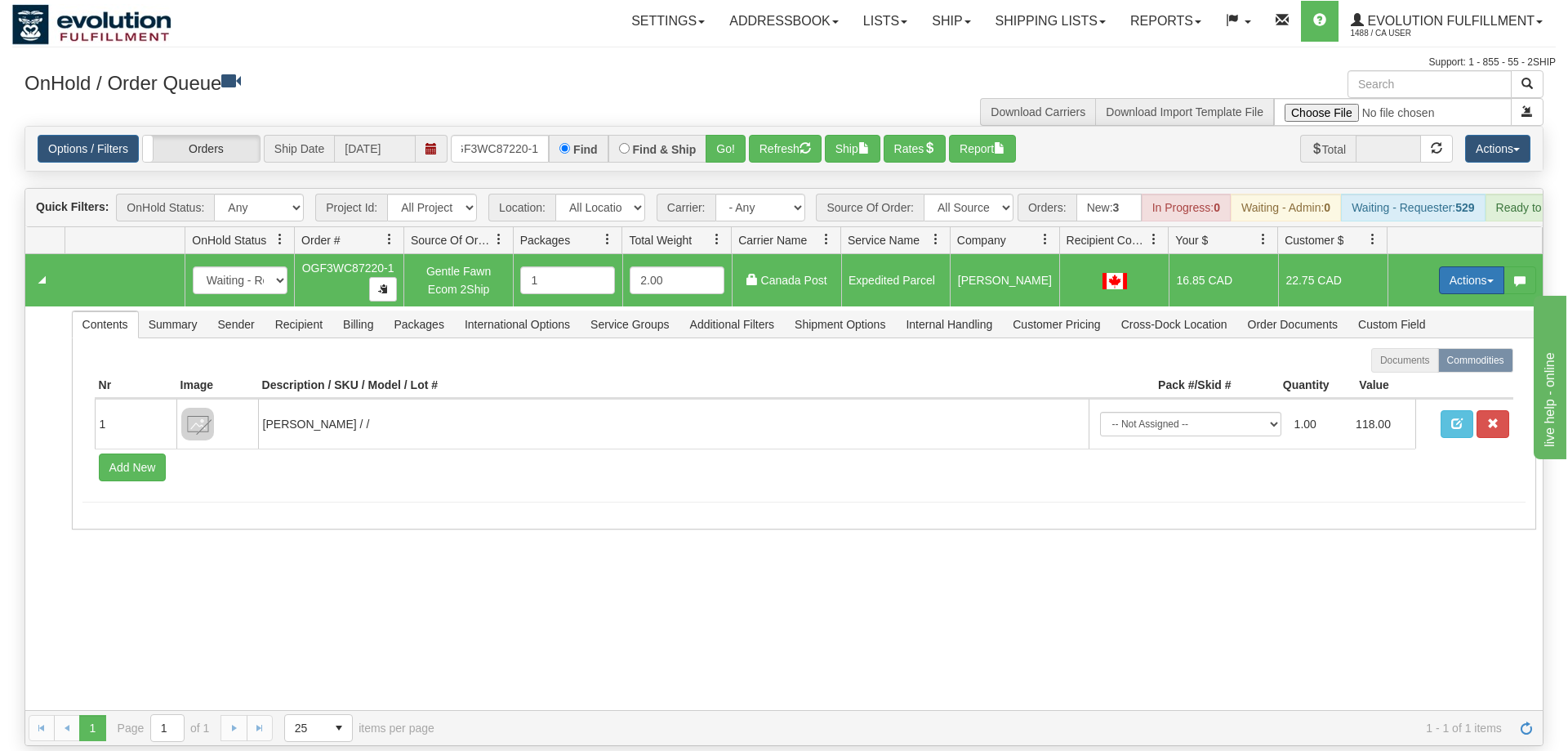
click at [1450, 266] on button "Actions" at bounding box center [1471, 280] width 65 height 28
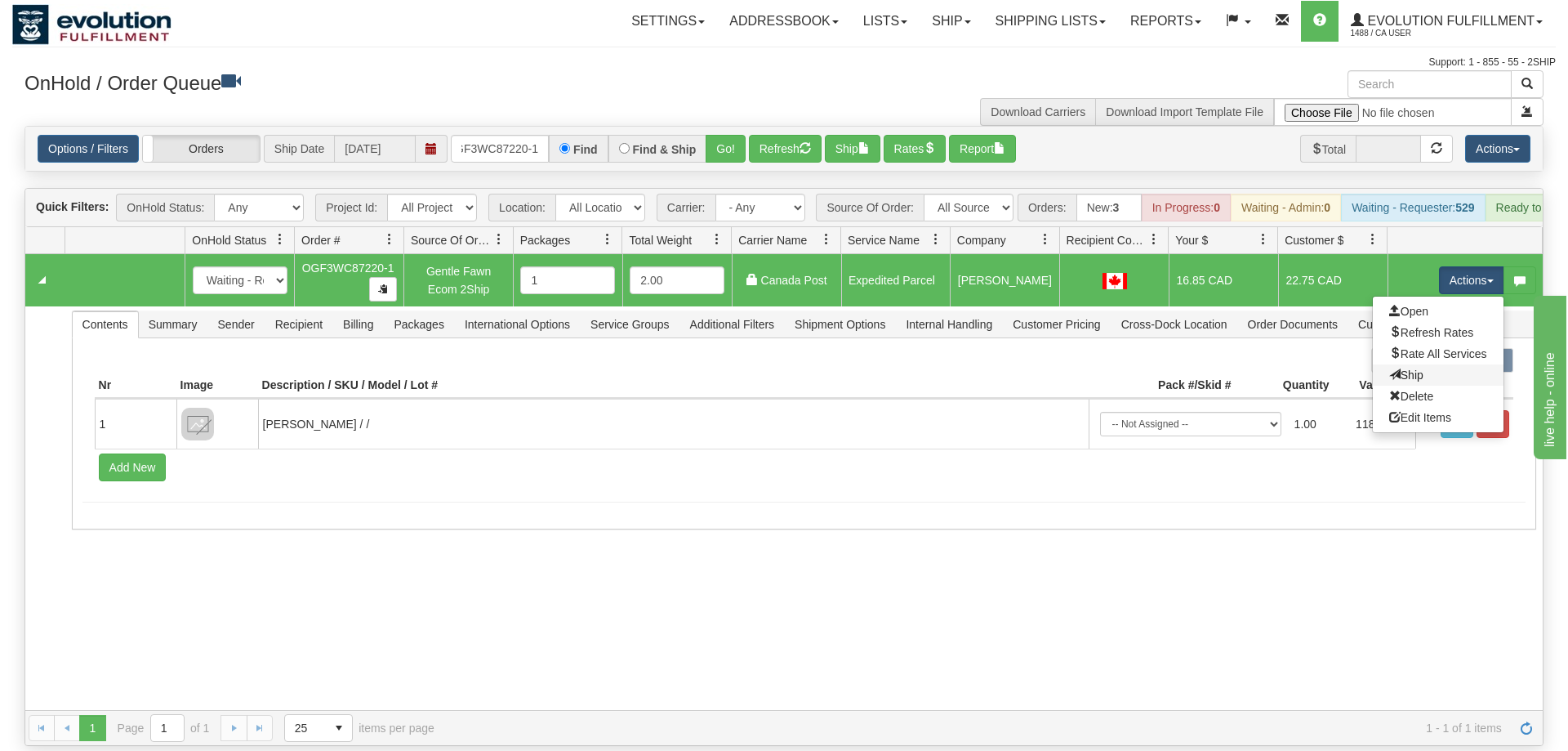
click at [1443, 364] on link "Ship" at bounding box center [1438, 375] width 131 height 21
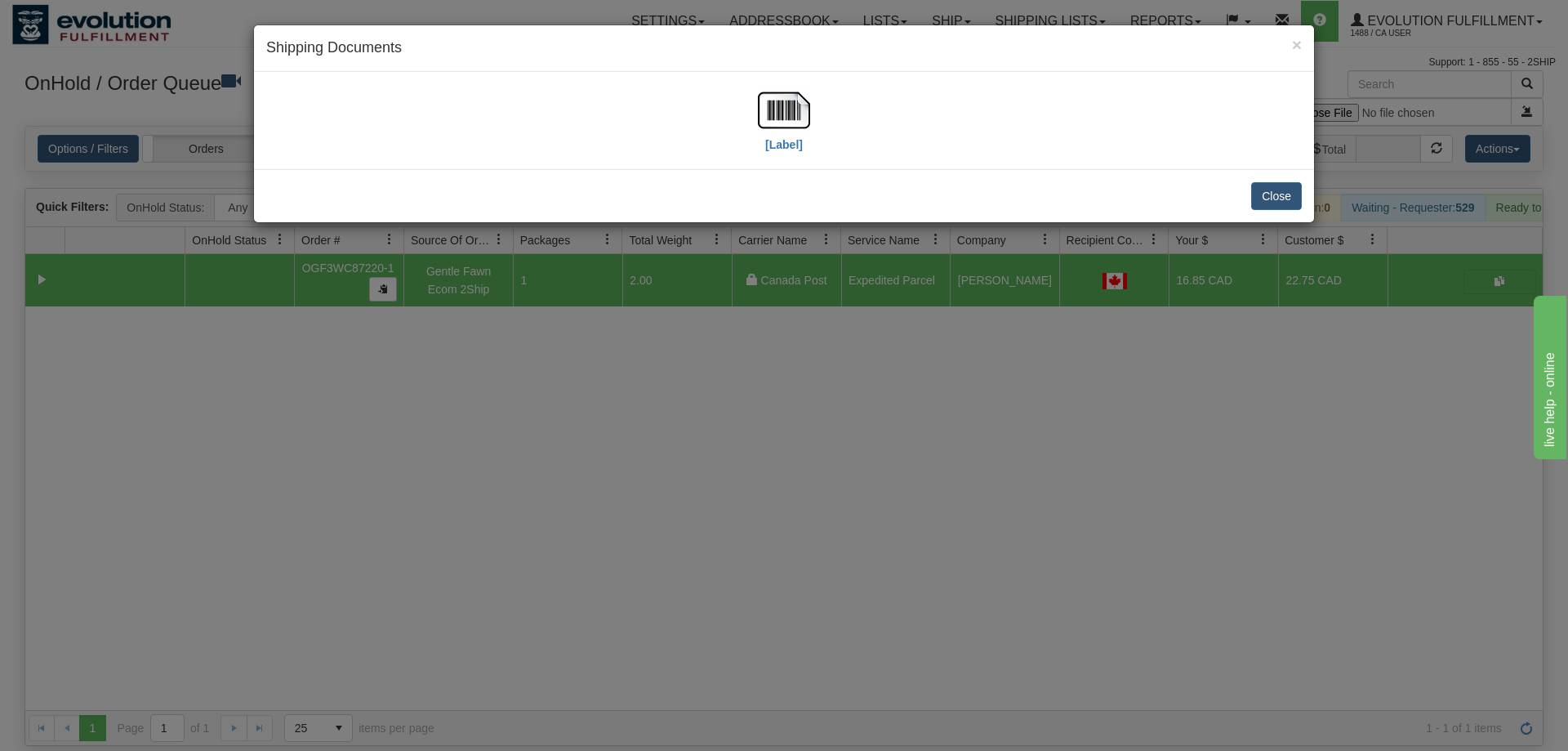
click at [753, 101] on div "[Label]" at bounding box center [784, 120] width 1035 height 73
click at [774, 111] on img at bounding box center [784, 111] width 53 height 53
drag, startPoint x: 677, startPoint y: 344, endPoint x: 540, endPoint y: 114, distance: 267.7
click at [677, 329] on div "× Shipping Documents [Label] Close" at bounding box center [784, 376] width 1568 height 751
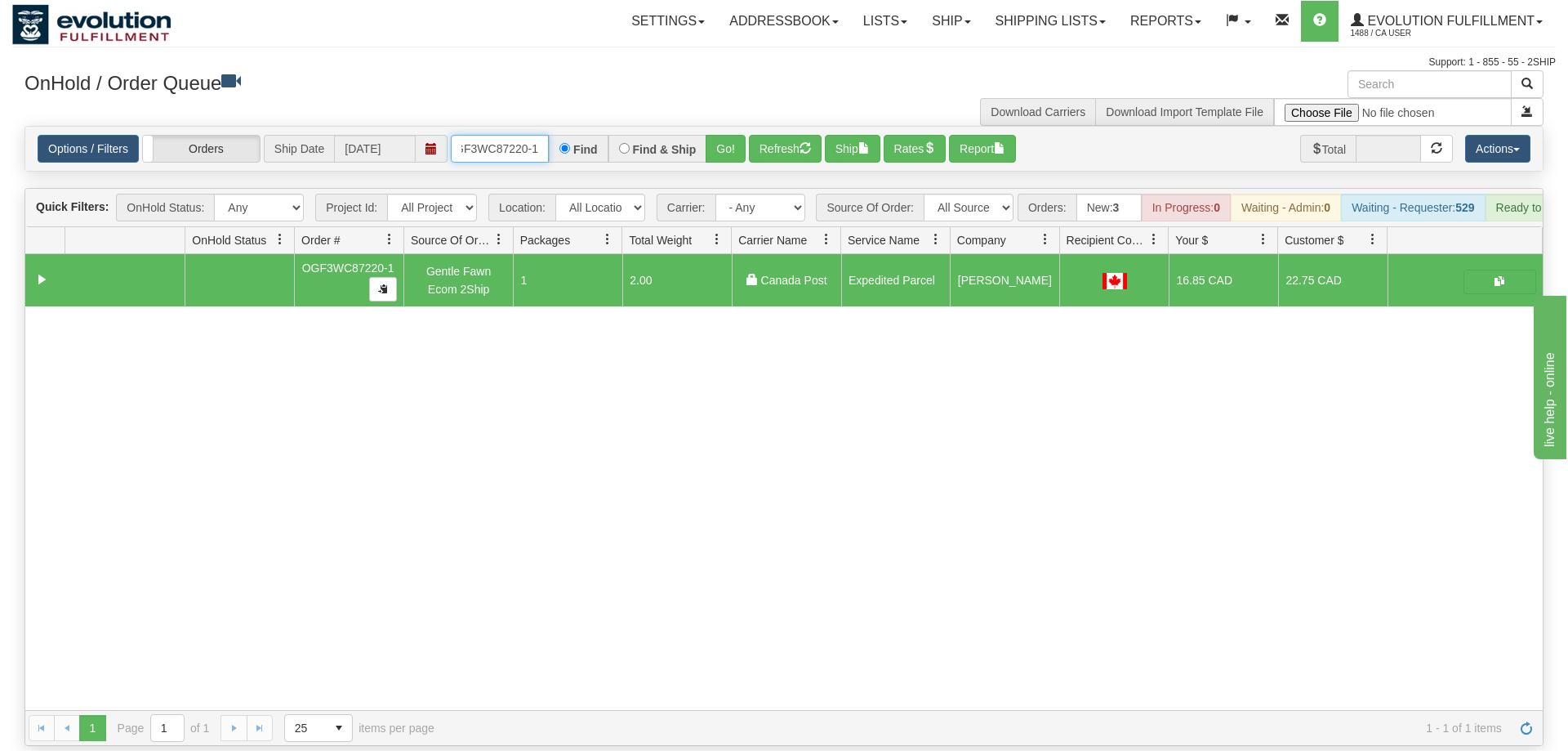
click at [511, 135] on input "OGF3WC87220-1" at bounding box center [500, 149] width 98 height 28
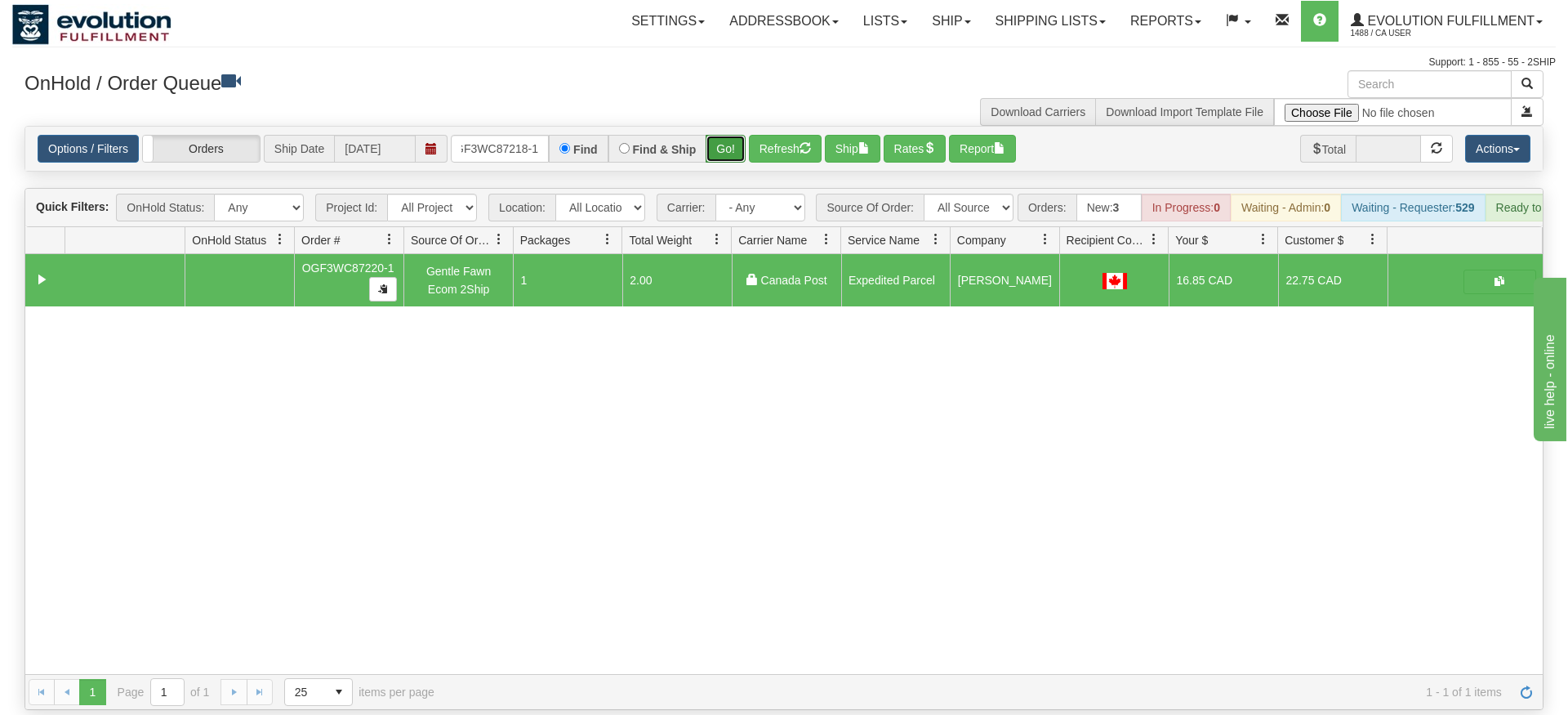
click at [722, 153] on div "Is equal to Is not equal to Contains Does not contains CAD USD EUR ZAR [PERSON_…" at bounding box center [784, 418] width 1543 height 584
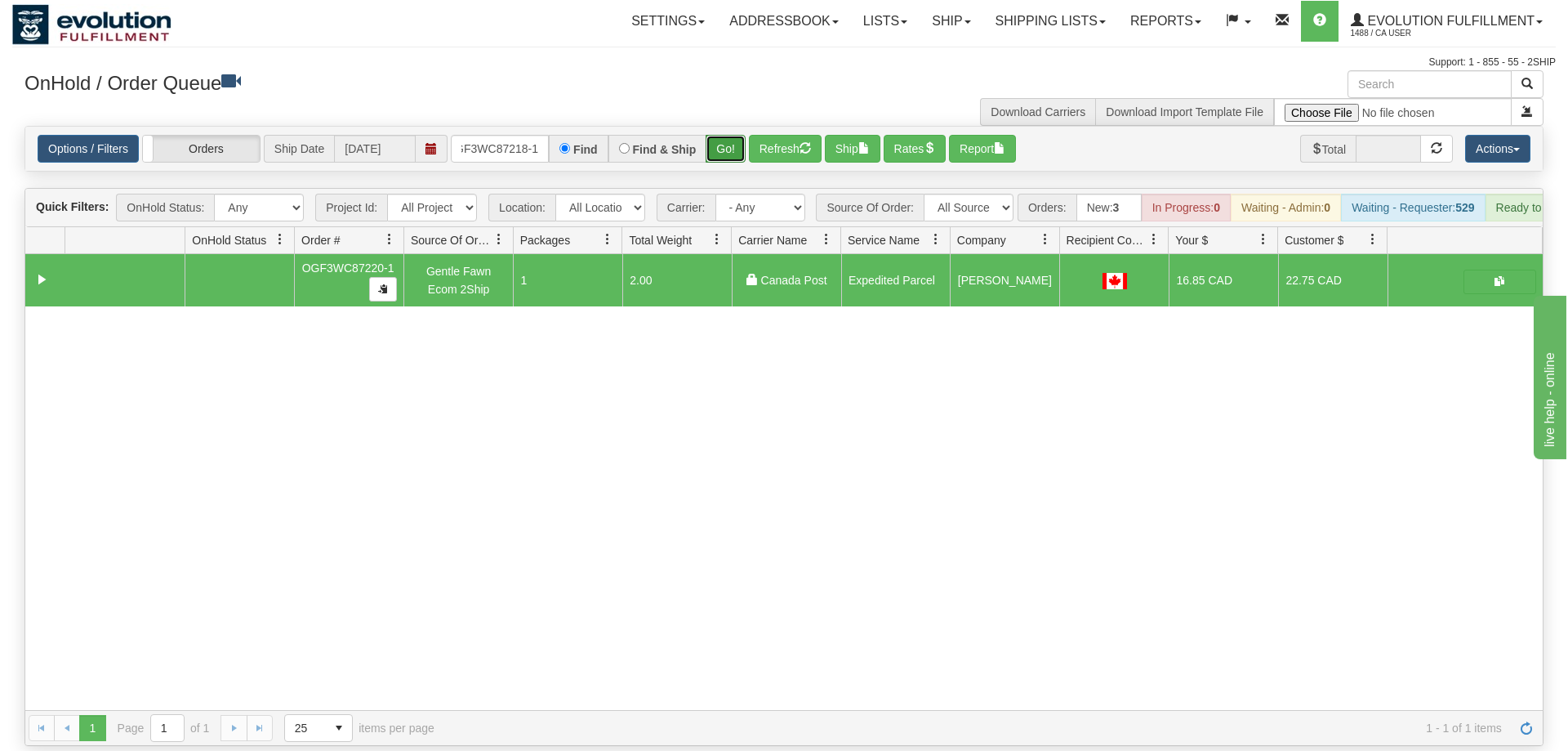
click at [740, 135] on button "Go!" at bounding box center [726, 149] width 40 height 28
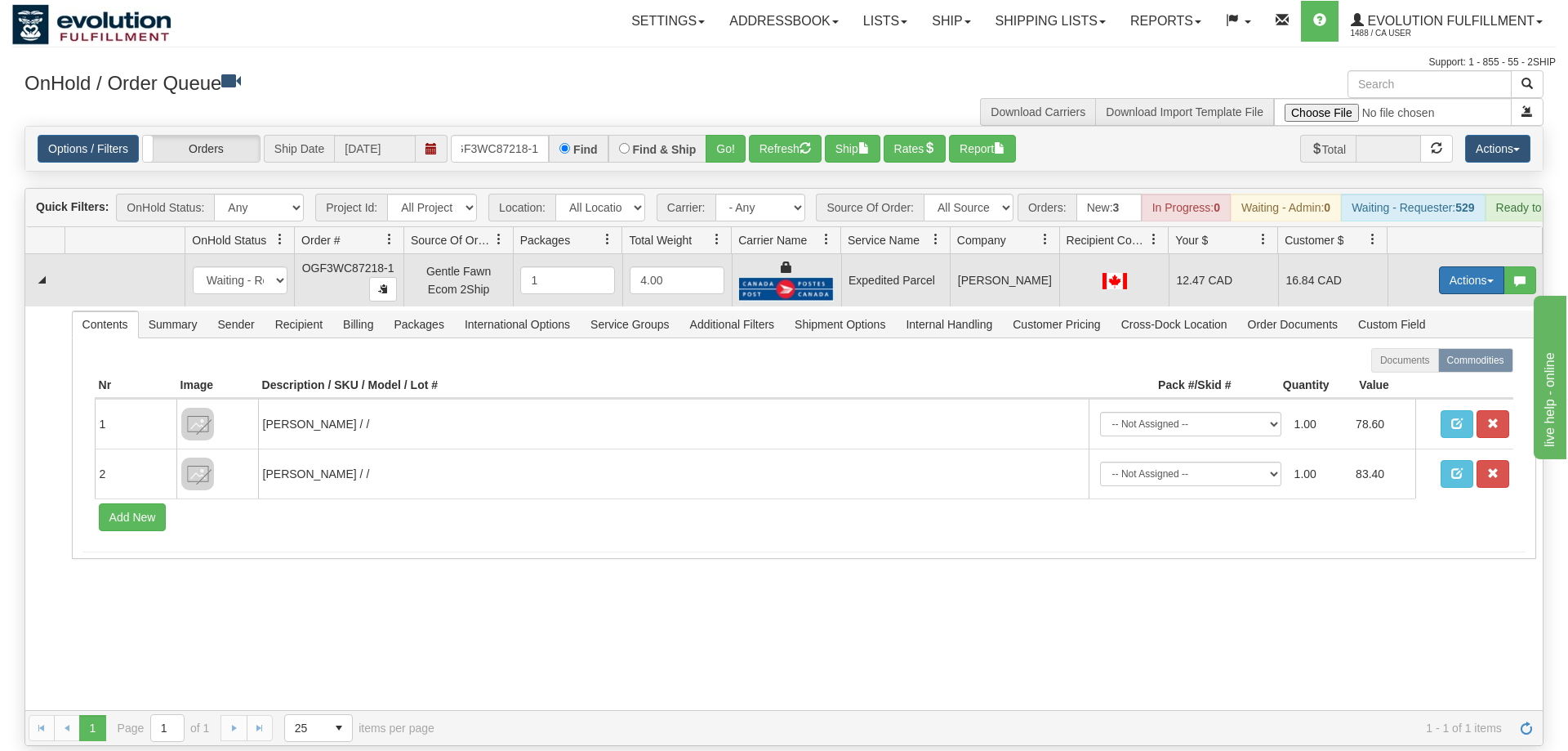
click at [1471, 266] on button "Actions" at bounding box center [1471, 280] width 65 height 28
click at [1443, 364] on link "Ship" at bounding box center [1438, 375] width 131 height 21
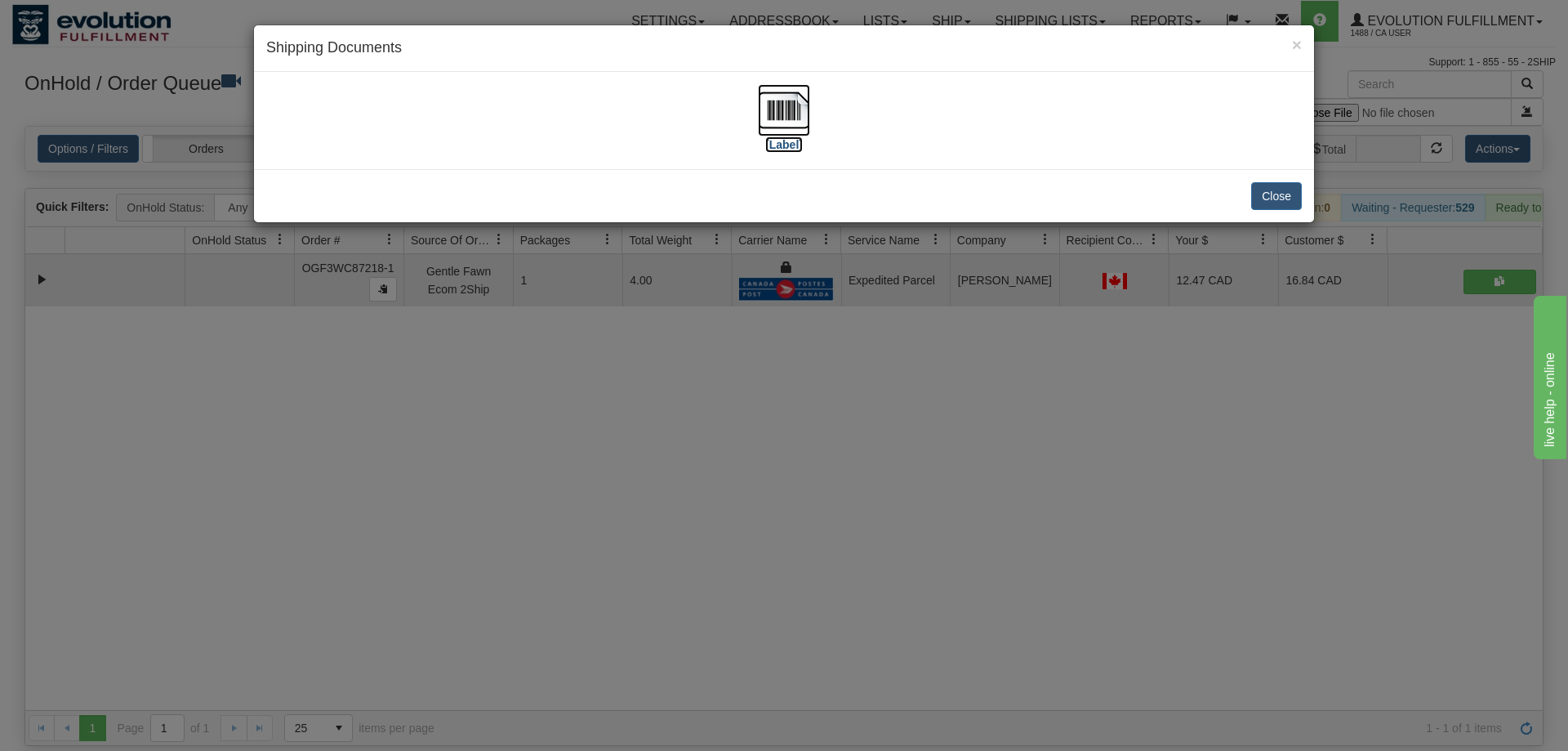
click at [791, 127] on img at bounding box center [784, 111] width 53 height 53
click at [756, 354] on div "× Shipping Documents [Label] Close" at bounding box center [784, 376] width 1568 height 751
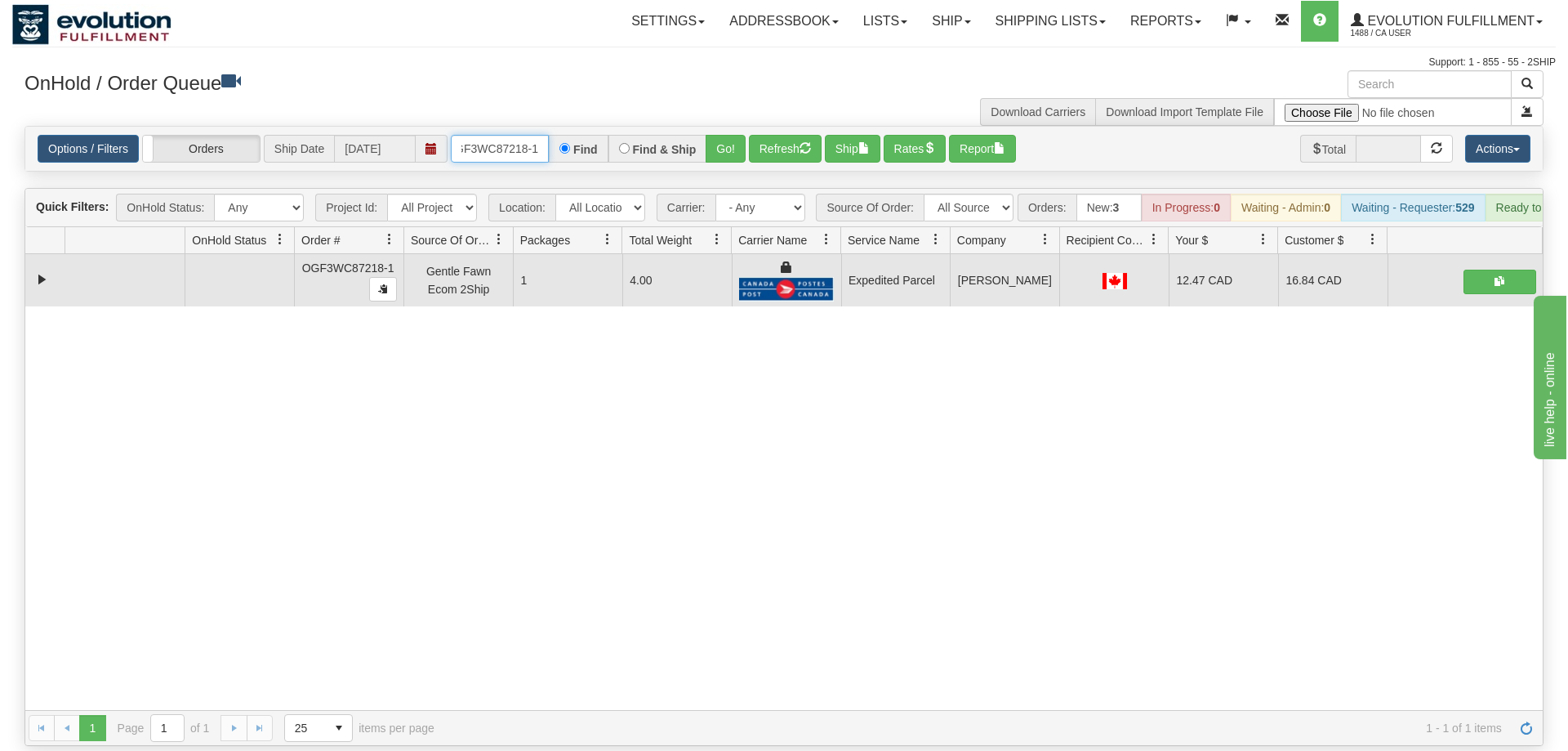
click at [522, 135] on input "OGF3WC87218-1" at bounding box center [500, 149] width 98 height 28
click at [740, 147] on div "Options / Filters Group Shipments Orders Ship Date [DATE] OGF3WC87212-1 Find Fi…" at bounding box center [784, 148] width 1518 height 44
click at [734, 135] on button "Go!" at bounding box center [726, 149] width 40 height 28
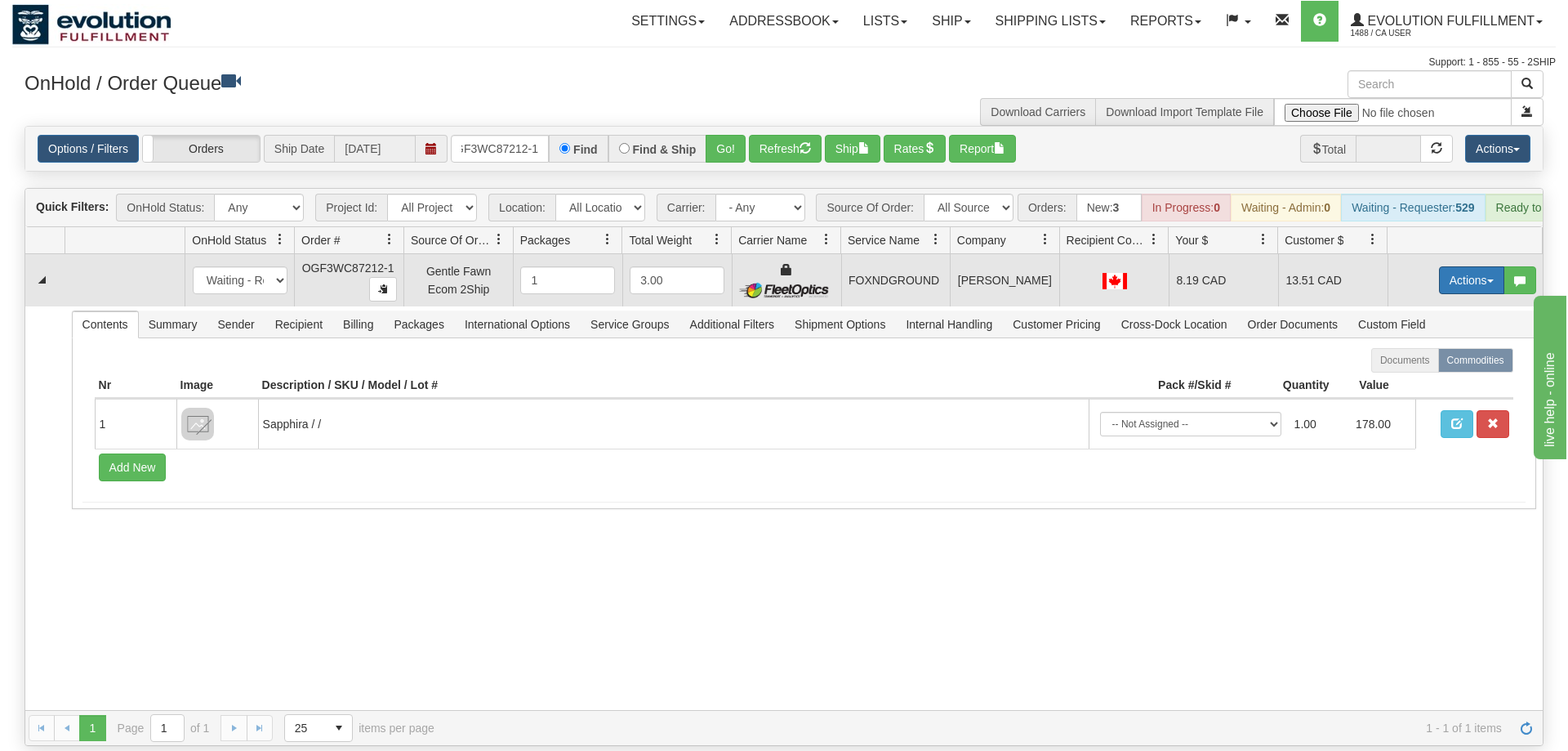
click at [1467, 266] on button "Actions" at bounding box center [1471, 280] width 65 height 28
click at [1423, 364] on link "Ship" at bounding box center [1438, 375] width 131 height 21
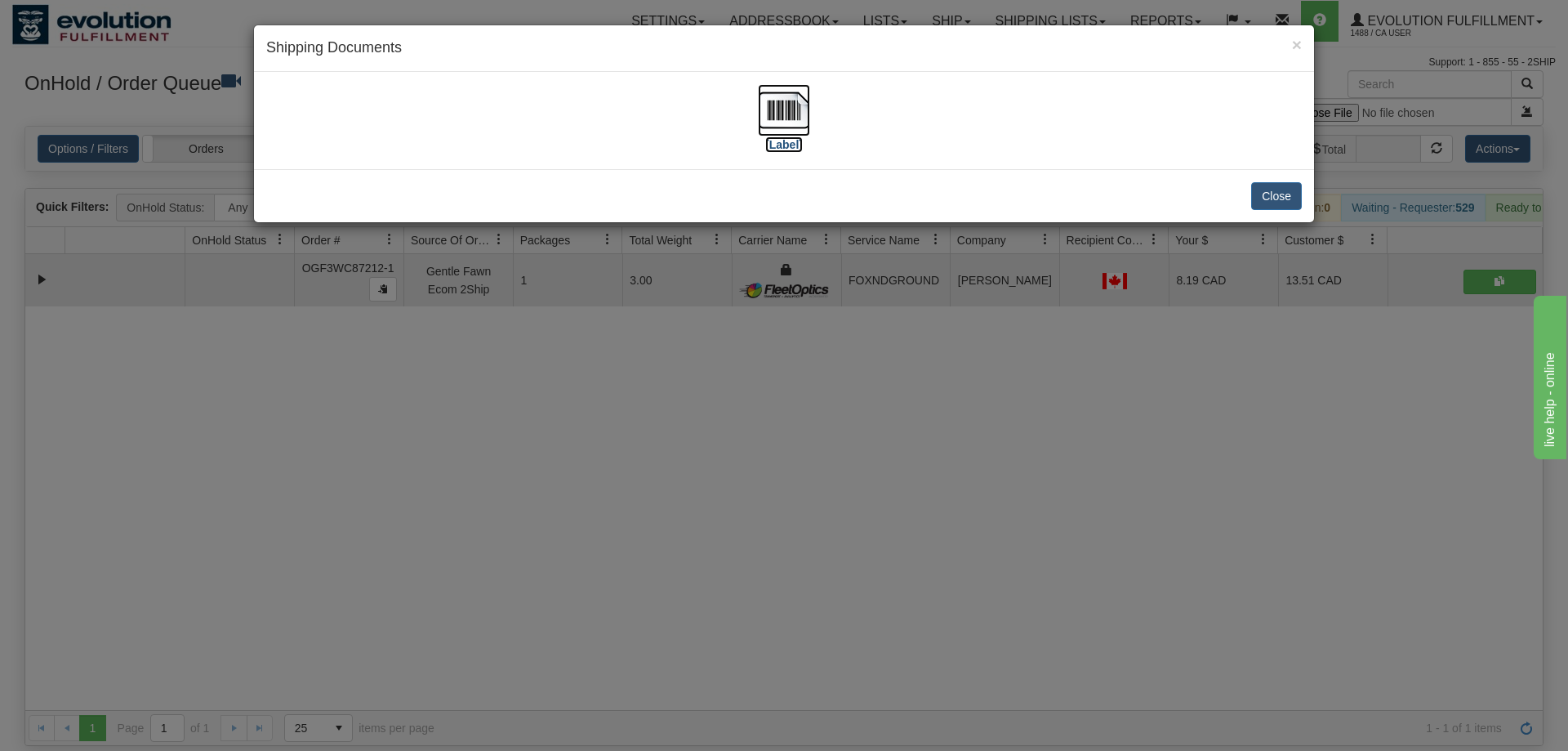
click at [772, 111] on img at bounding box center [784, 111] width 53 height 53
drag, startPoint x: 684, startPoint y: 414, endPoint x: 663, endPoint y: 331, distance: 85.6
click at [684, 398] on div "× Shipping Documents [Label] Close" at bounding box center [784, 376] width 1568 height 751
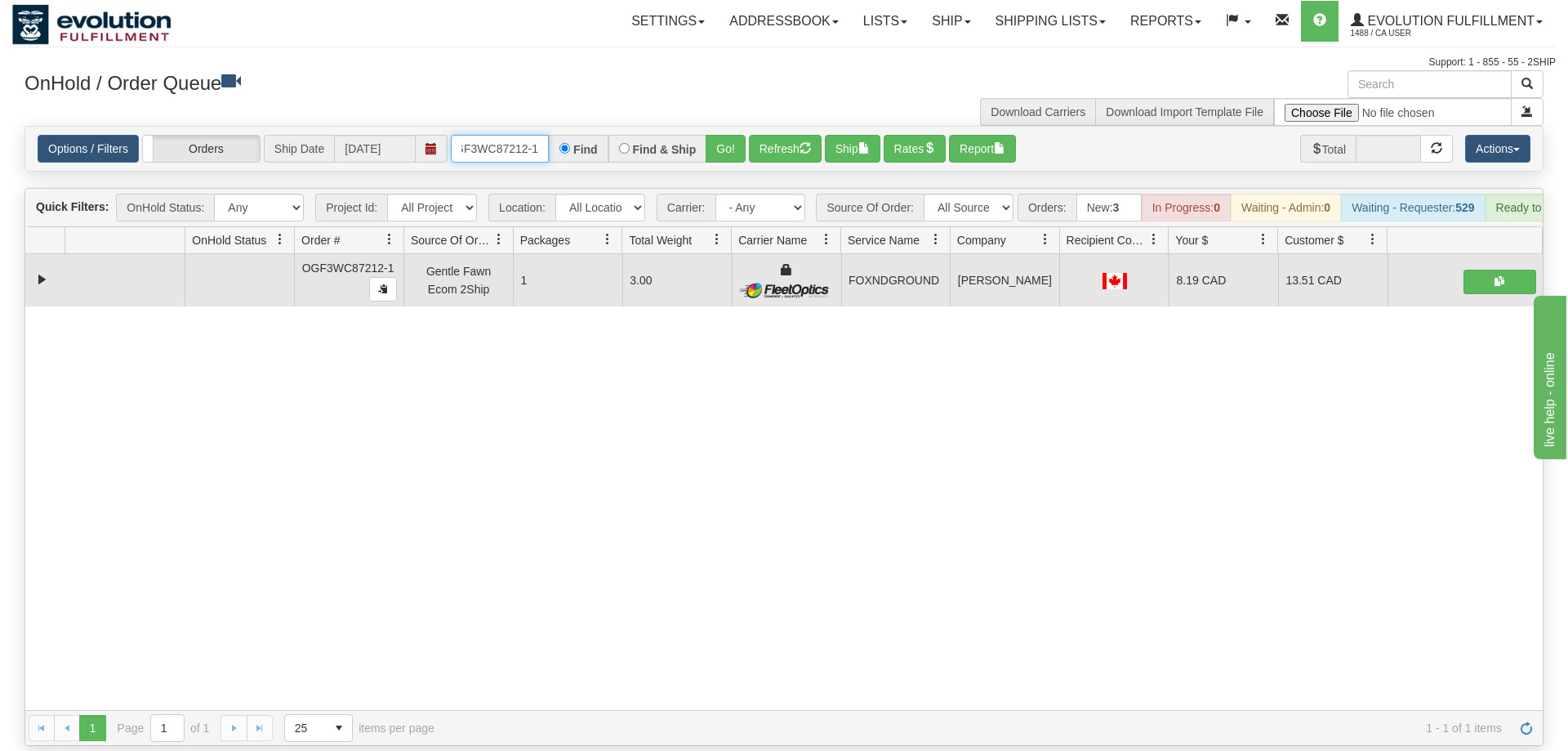
click at [537, 135] on input "OGF3WC87212-1" at bounding box center [500, 149] width 98 height 28
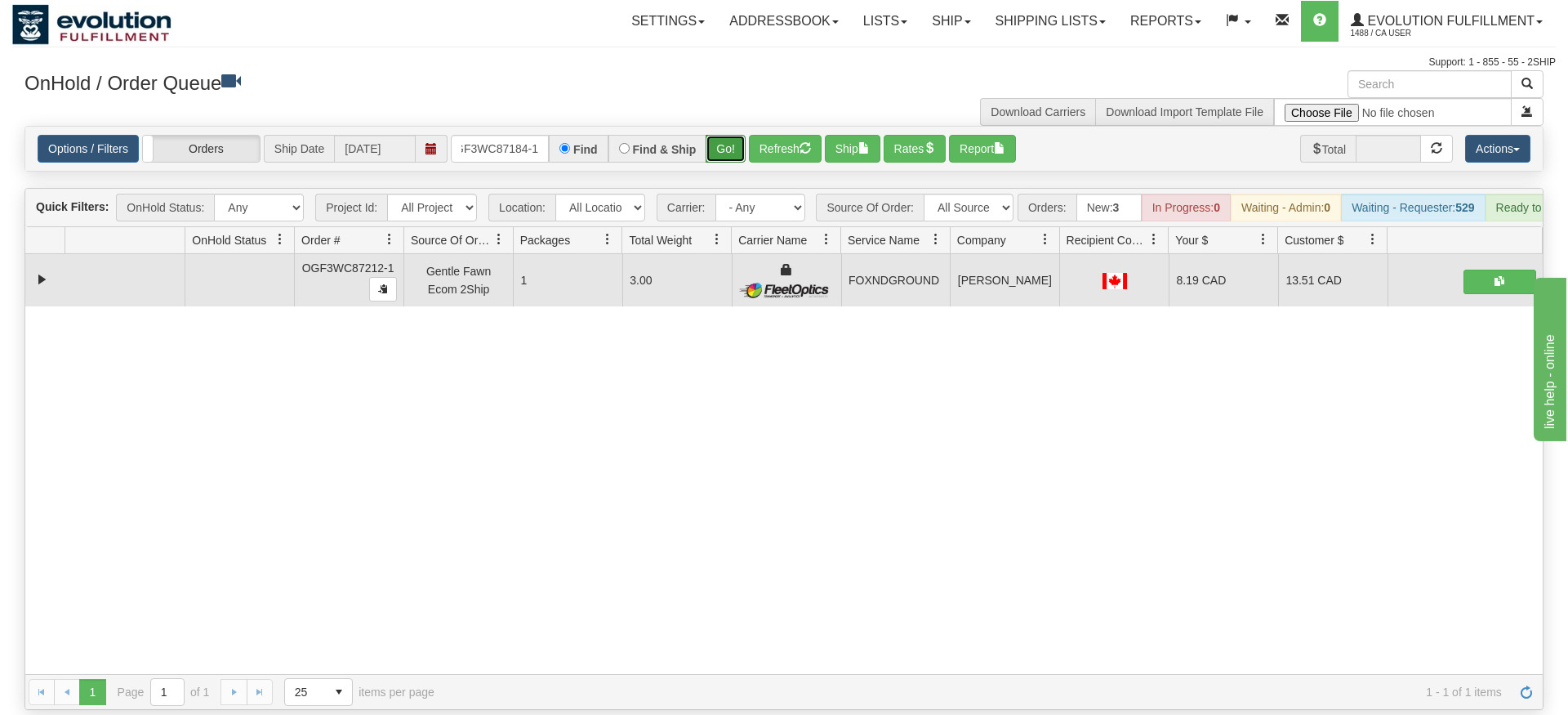
drag, startPoint x: 729, startPoint y: 130, endPoint x: 732, endPoint y: 122, distance: 8.5
click at [729, 164] on div "Is equal to Is not equal to Contains Does not contains CAD USD EUR ZAR [PERSON_…" at bounding box center [784, 418] width 1543 height 584
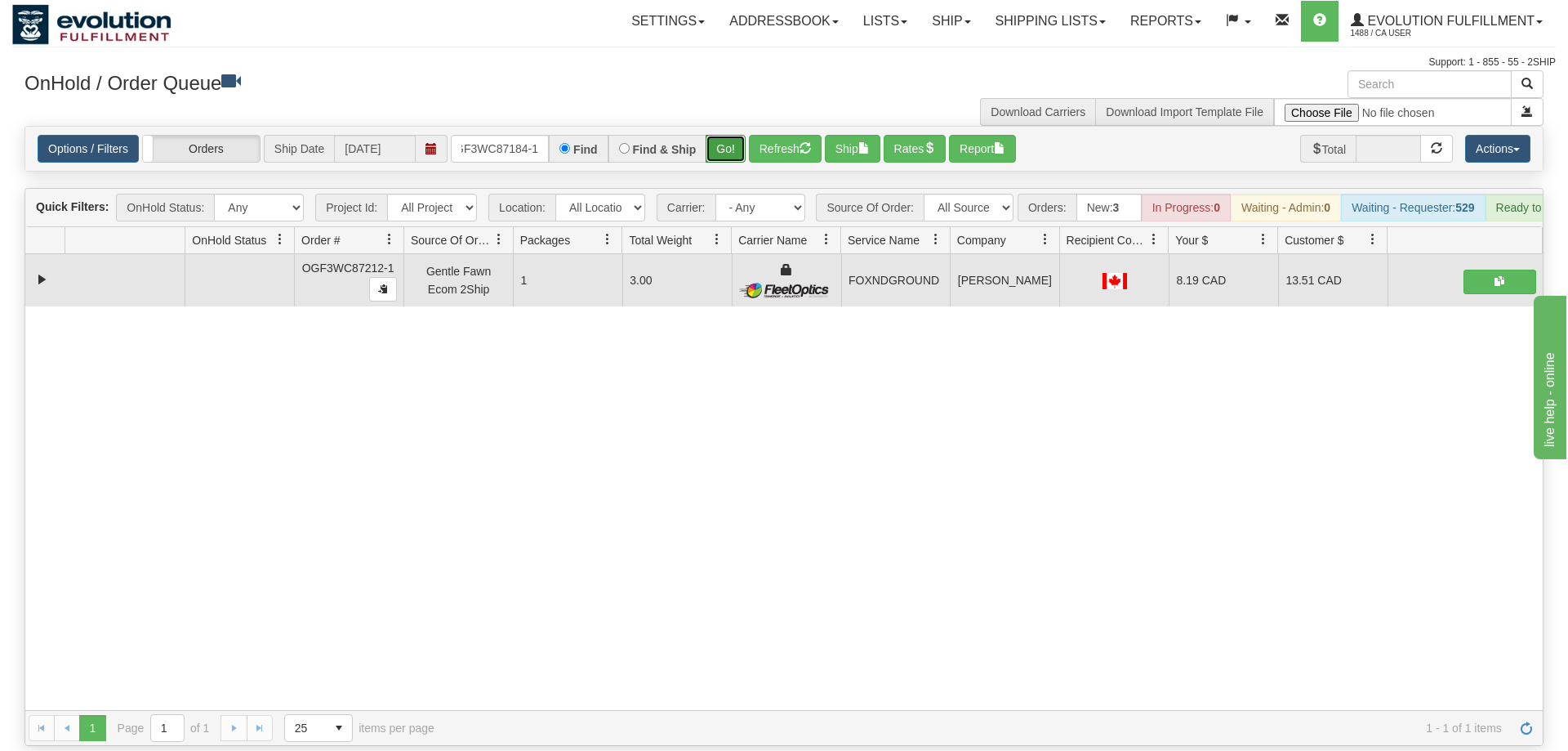
click at [733, 135] on button "Go!" at bounding box center [726, 149] width 40 height 28
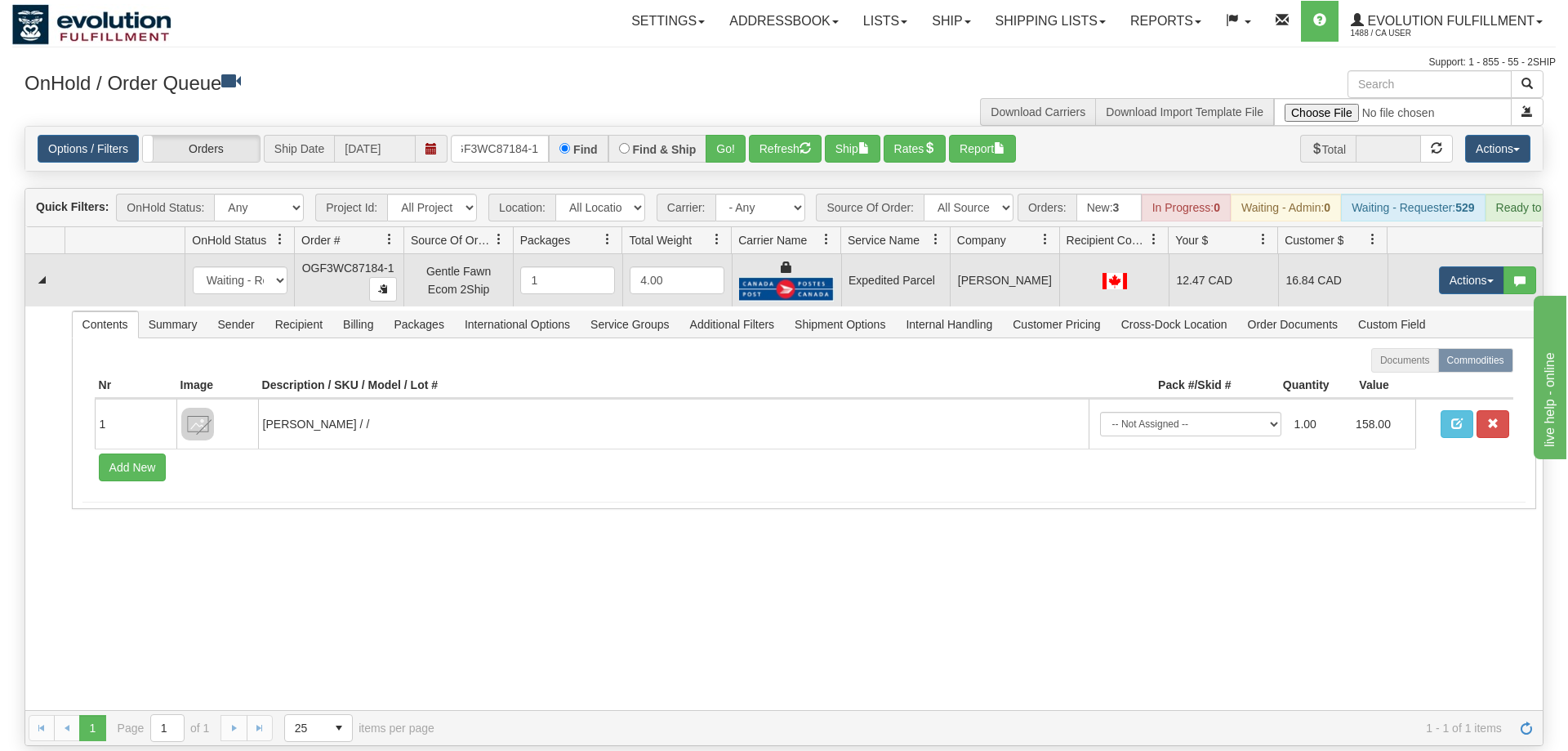
click at [1450, 274] on td "Actions Open Refresh Rates Rate All Services Ship Delete Edit Items" at bounding box center [1465, 281] width 155 height 53
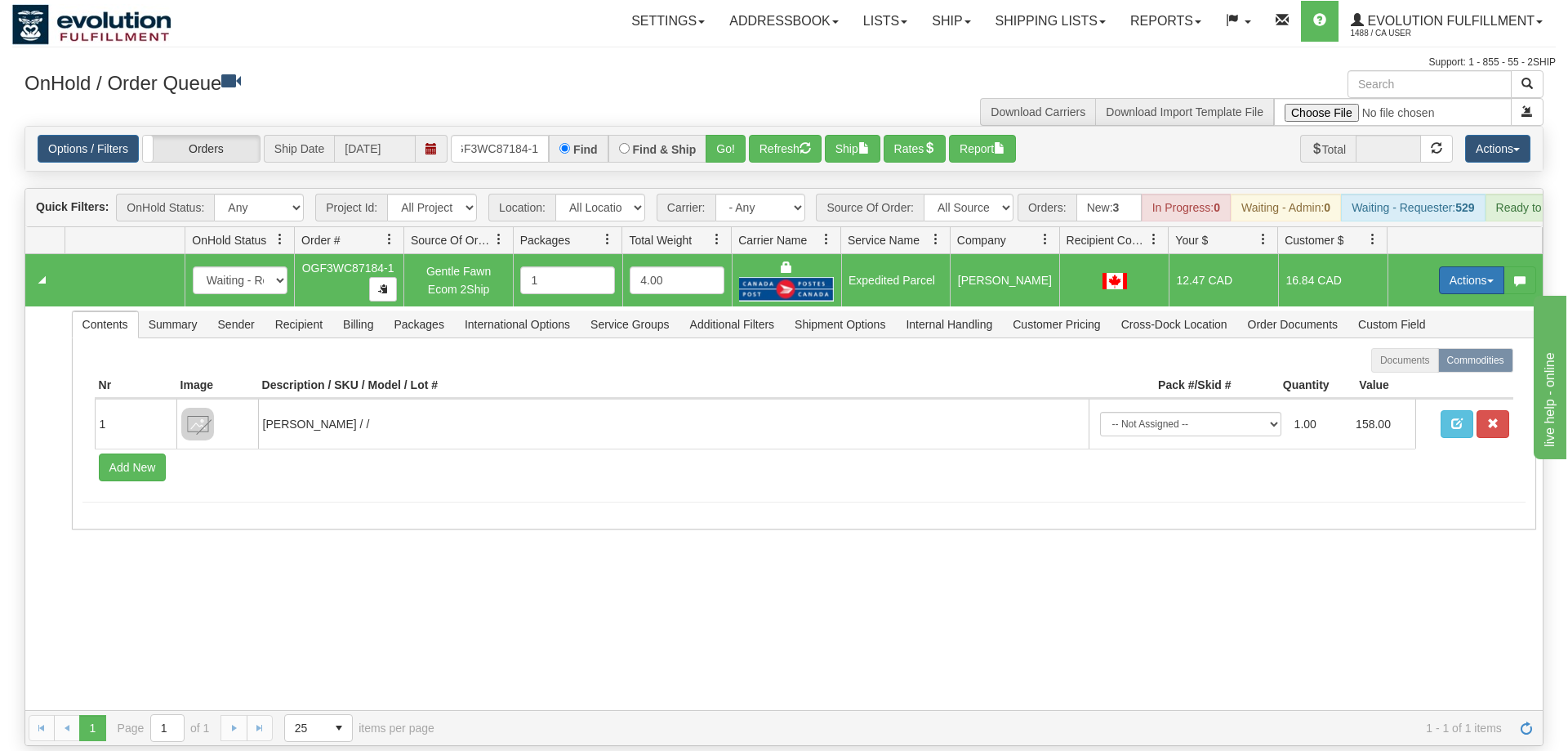
click at [1455, 266] on button "Actions" at bounding box center [1471, 280] width 65 height 28
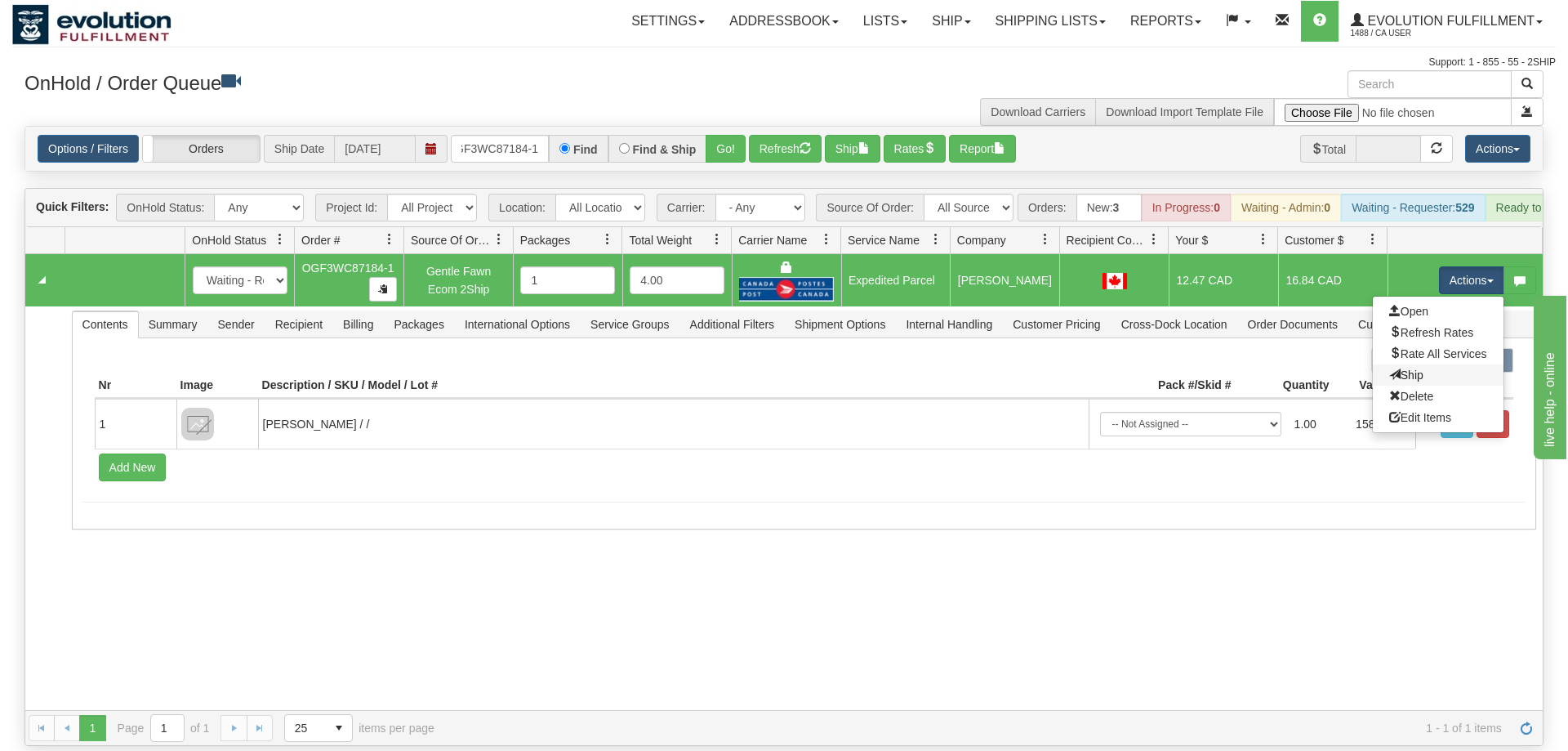
click at [1421, 364] on link "Ship" at bounding box center [1438, 375] width 131 height 21
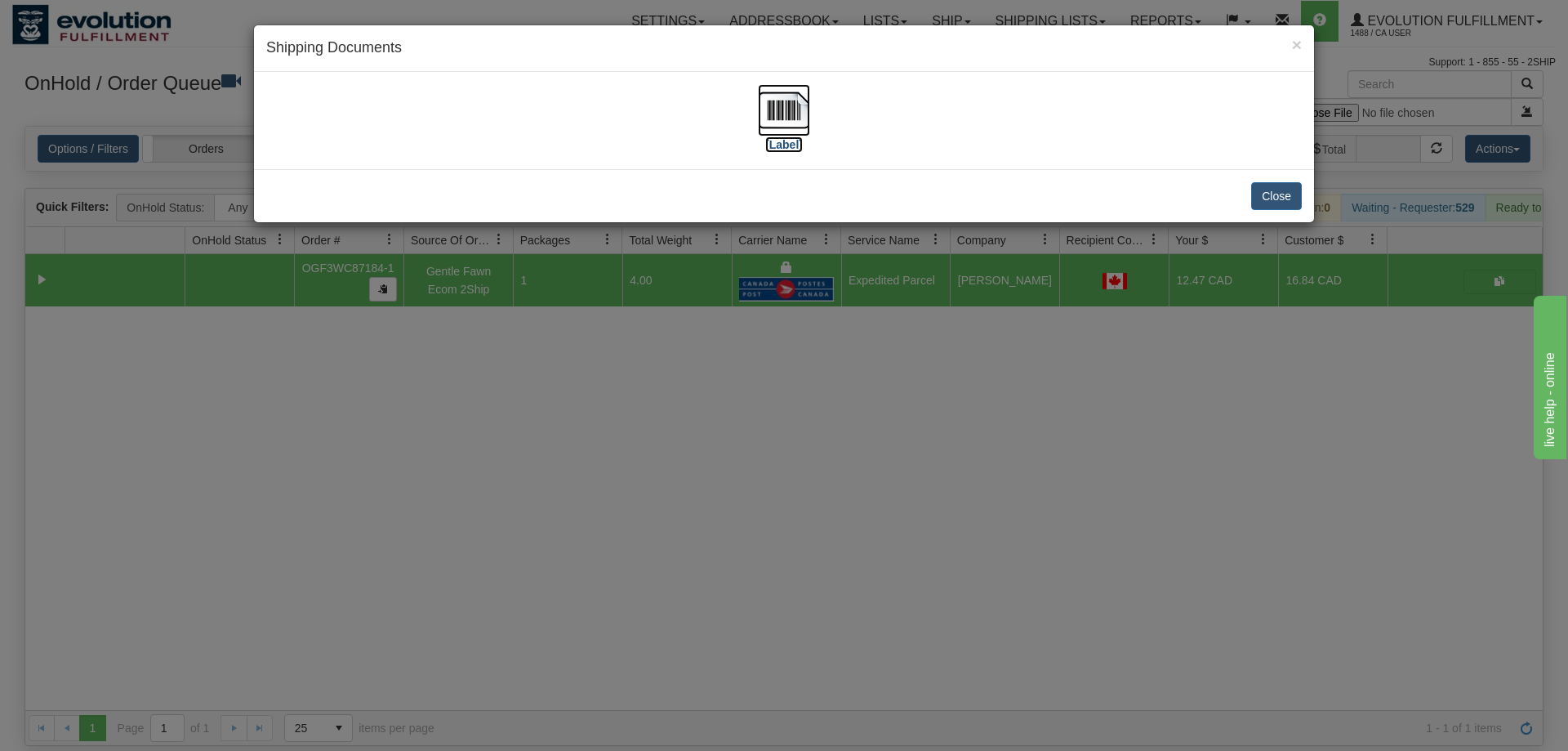
click at [786, 103] on img at bounding box center [784, 111] width 53 height 53
click at [620, 394] on div "× Shipping Documents [Label] Close" at bounding box center [784, 376] width 1568 height 751
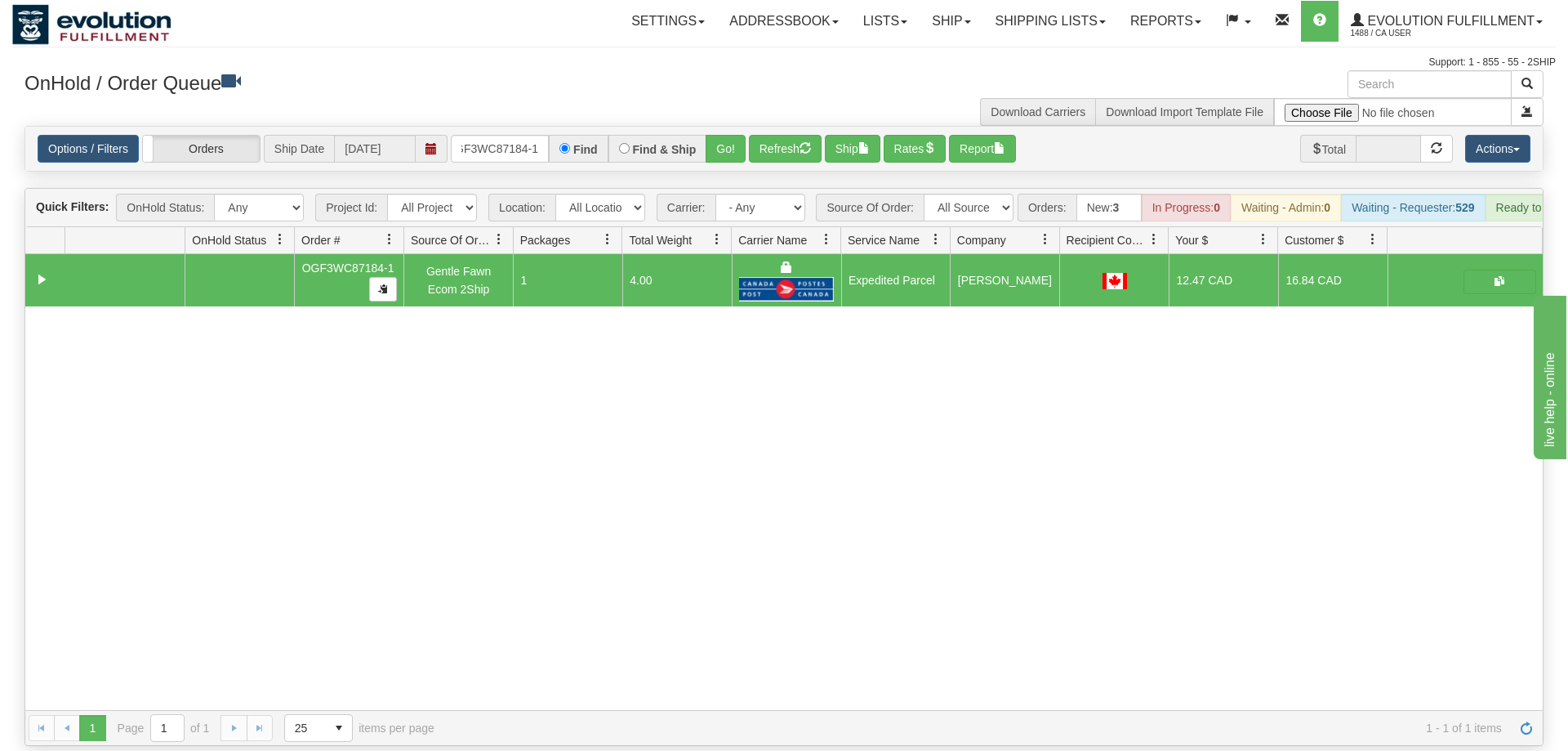
click at [514, 139] on div "Options / Filters Group Shipments Orders Ship Date [DATE] OGF3WC87184-1 Find Fi…" at bounding box center [784, 148] width 1518 height 44
click at [506, 126] on div "Options / Filters Group Shipments Orders Ship Date [DATE] OGF3WC87184-1 Find Fi…" at bounding box center [784, 148] width 1518 height 44
click at [505, 135] on input "OGF3WC87184-1" at bounding box center [500, 149] width 98 height 28
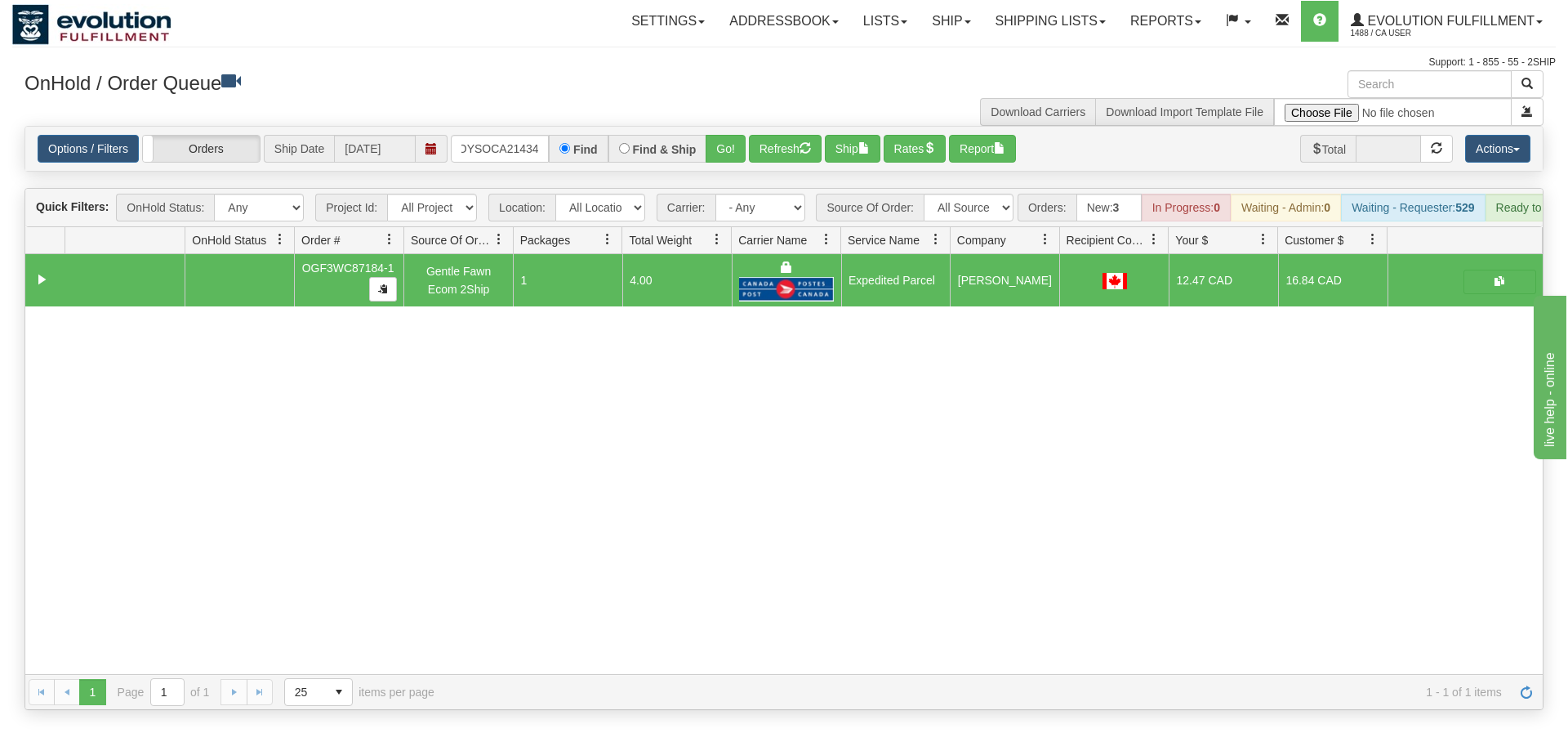
drag, startPoint x: 741, startPoint y: 108, endPoint x: 741, endPoint y: 140, distance: 32.0
click at [741, 140] on div "Options / Filters Group Shipments Orders Ship Date [DATE] OMOYSOCA21434 Find Fi…" at bounding box center [784, 148] width 1518 height 44
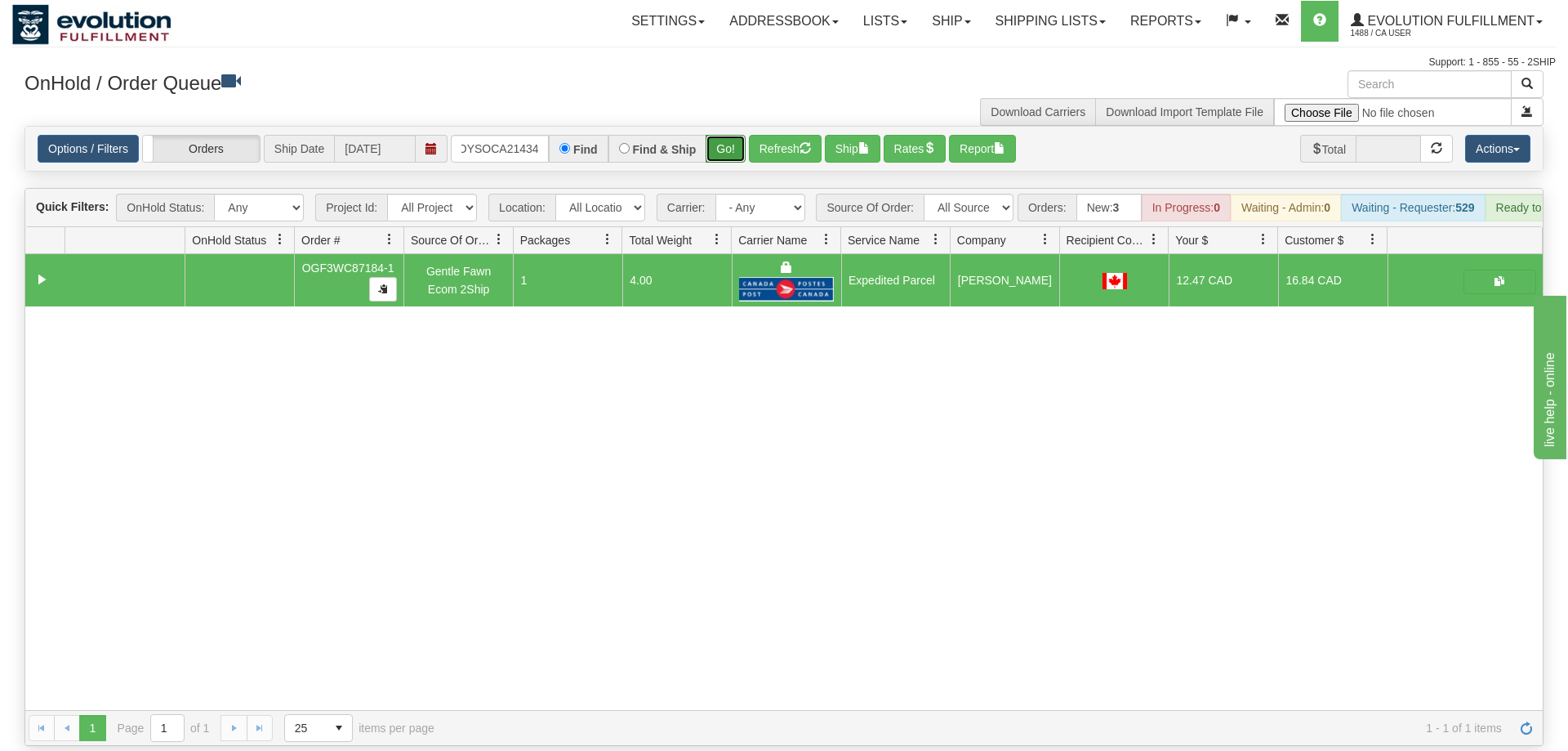
click at [724, 135] on button "Go!" at bounding box center [726, 149] width 40 height 28
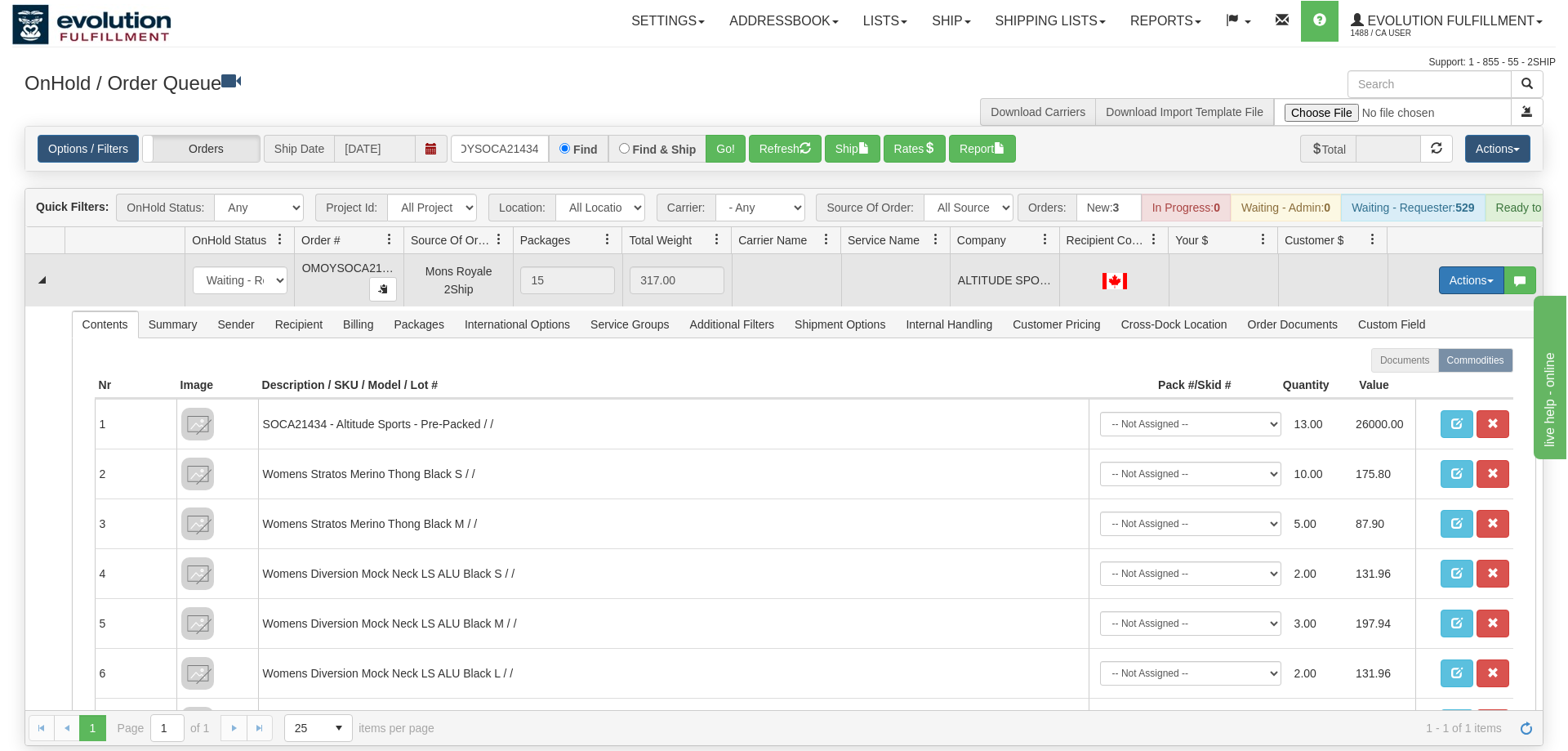
click at [1459, 266] on button "Actions" at bounding box center [1471, 280] width 65 height 28
click at [1449, 347] on span "Rate All Services" at bounding box center [1439, 354] width 98 height 13
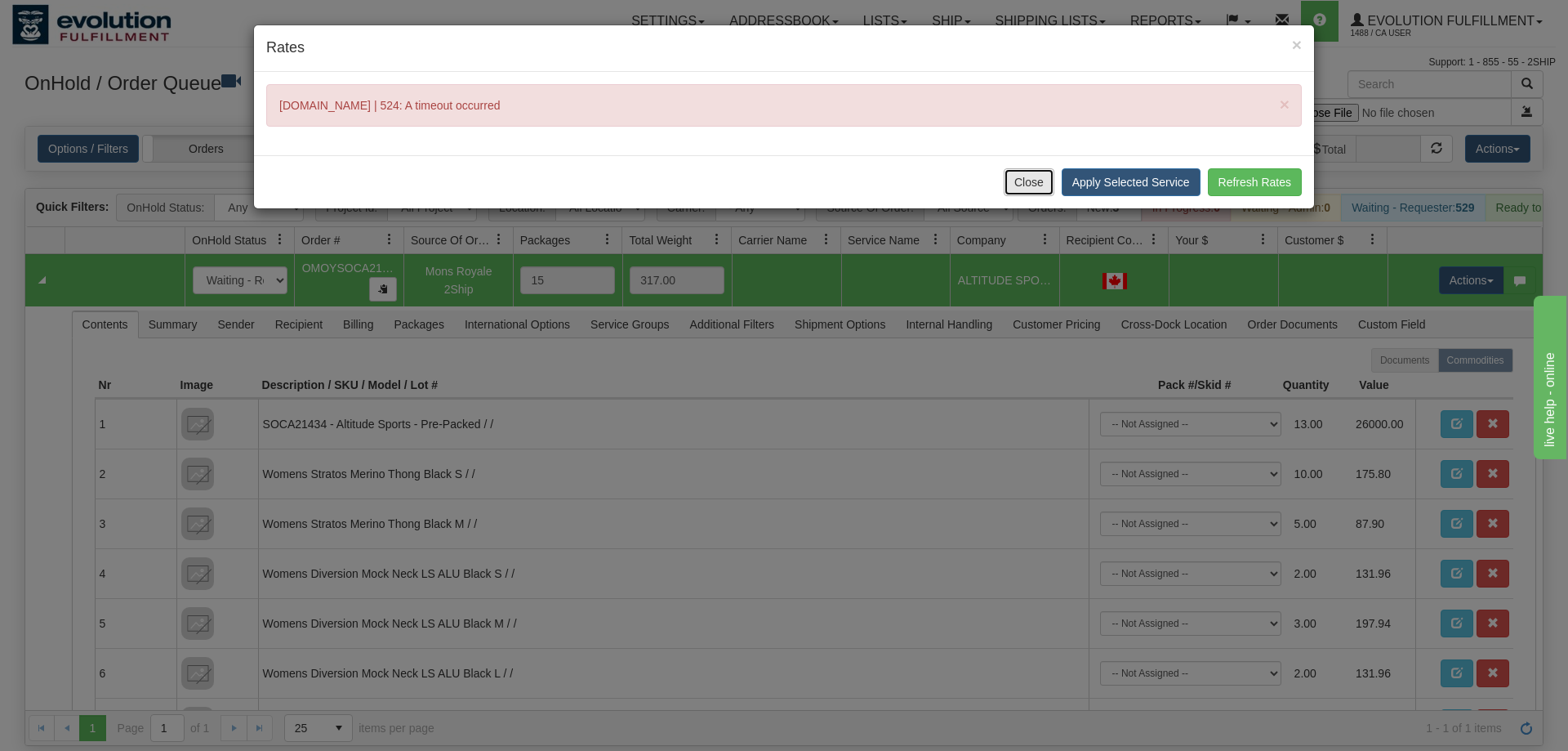
click at [1014, 191] on button "Close" at bounding box center [1029, 182] width 51 height 28
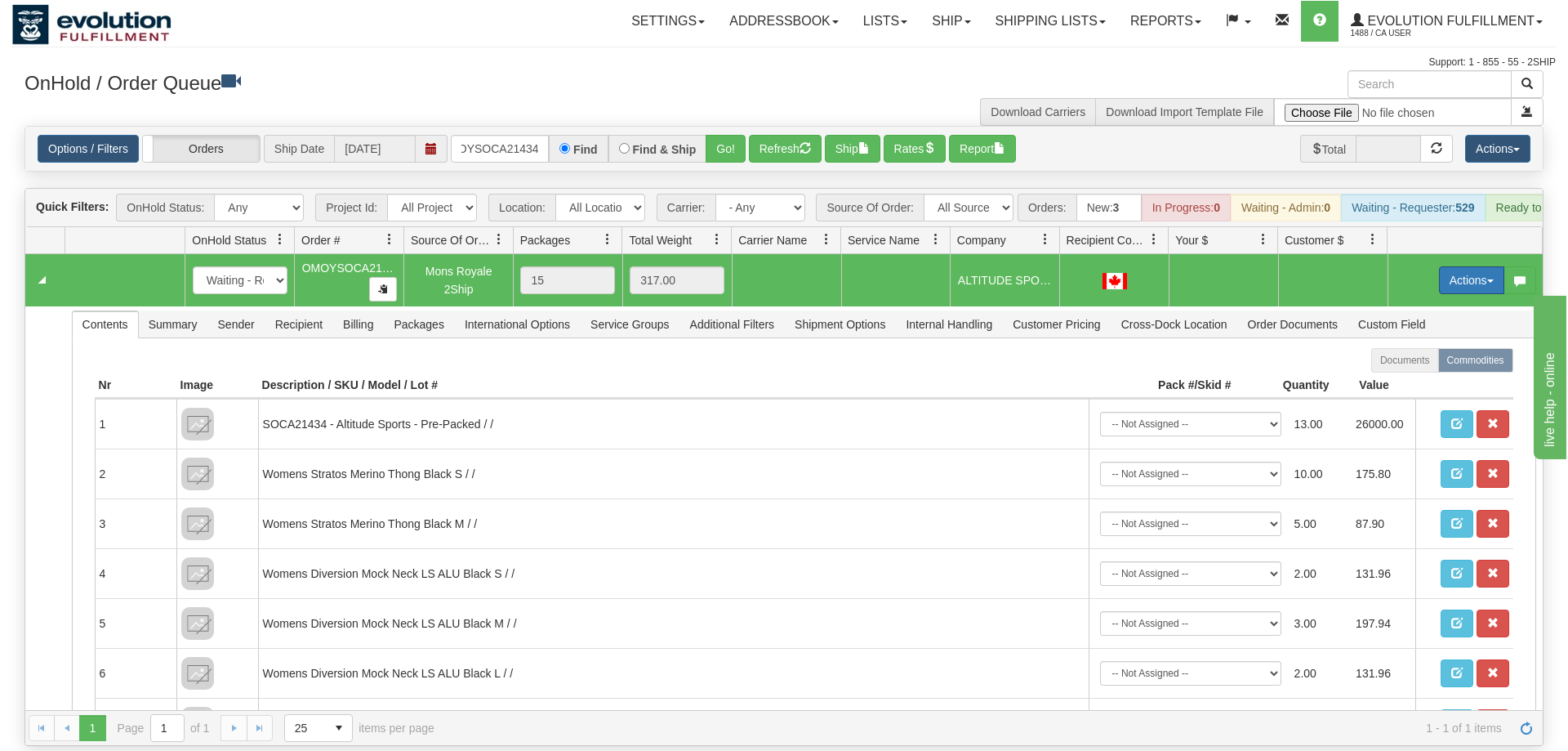
click at [1452, 266] on button "Actions" at bounding box center [1471, 280] width 65 height 28
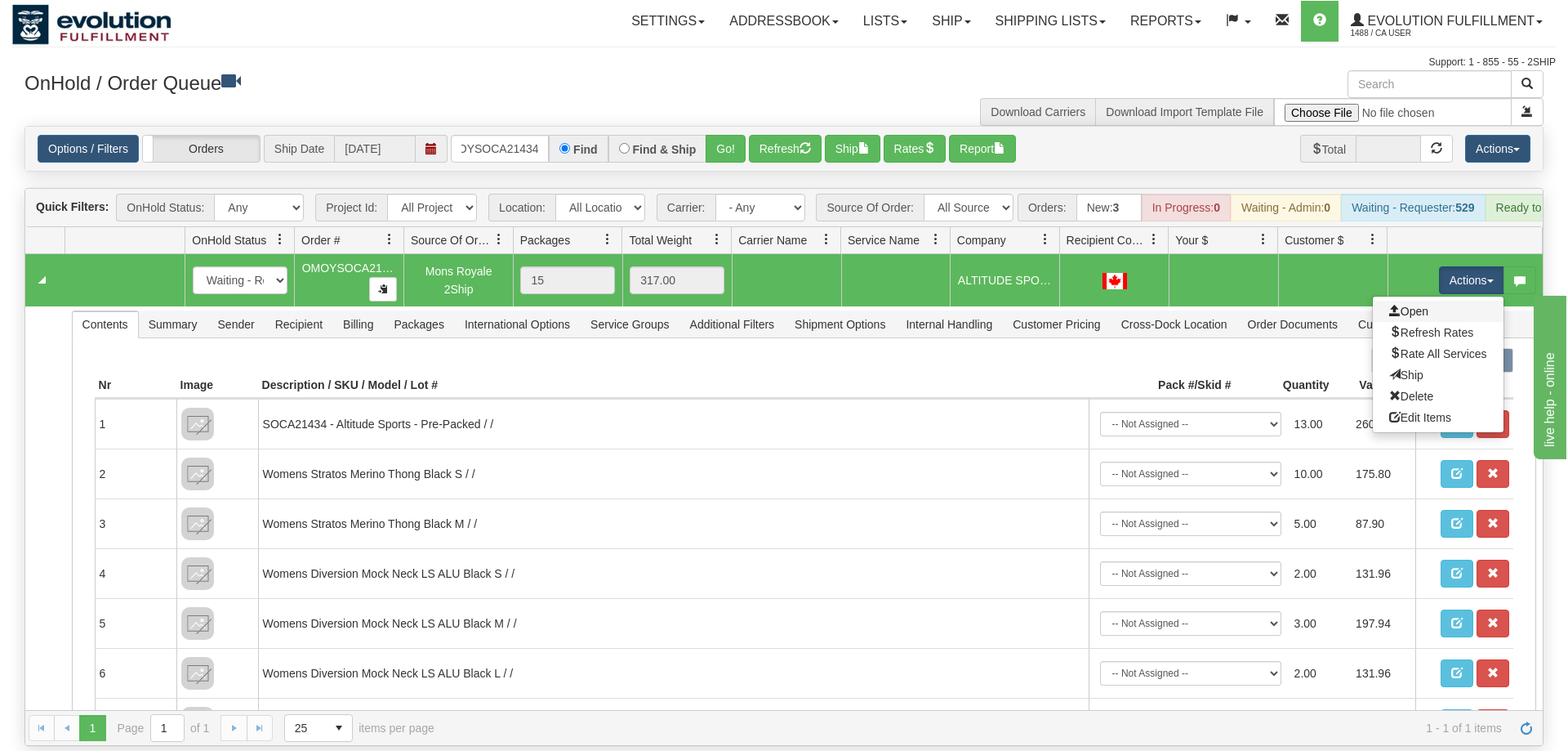
click at [1441, 301] on link "Open" at bounding box center [1438, 311] width 131 height 21
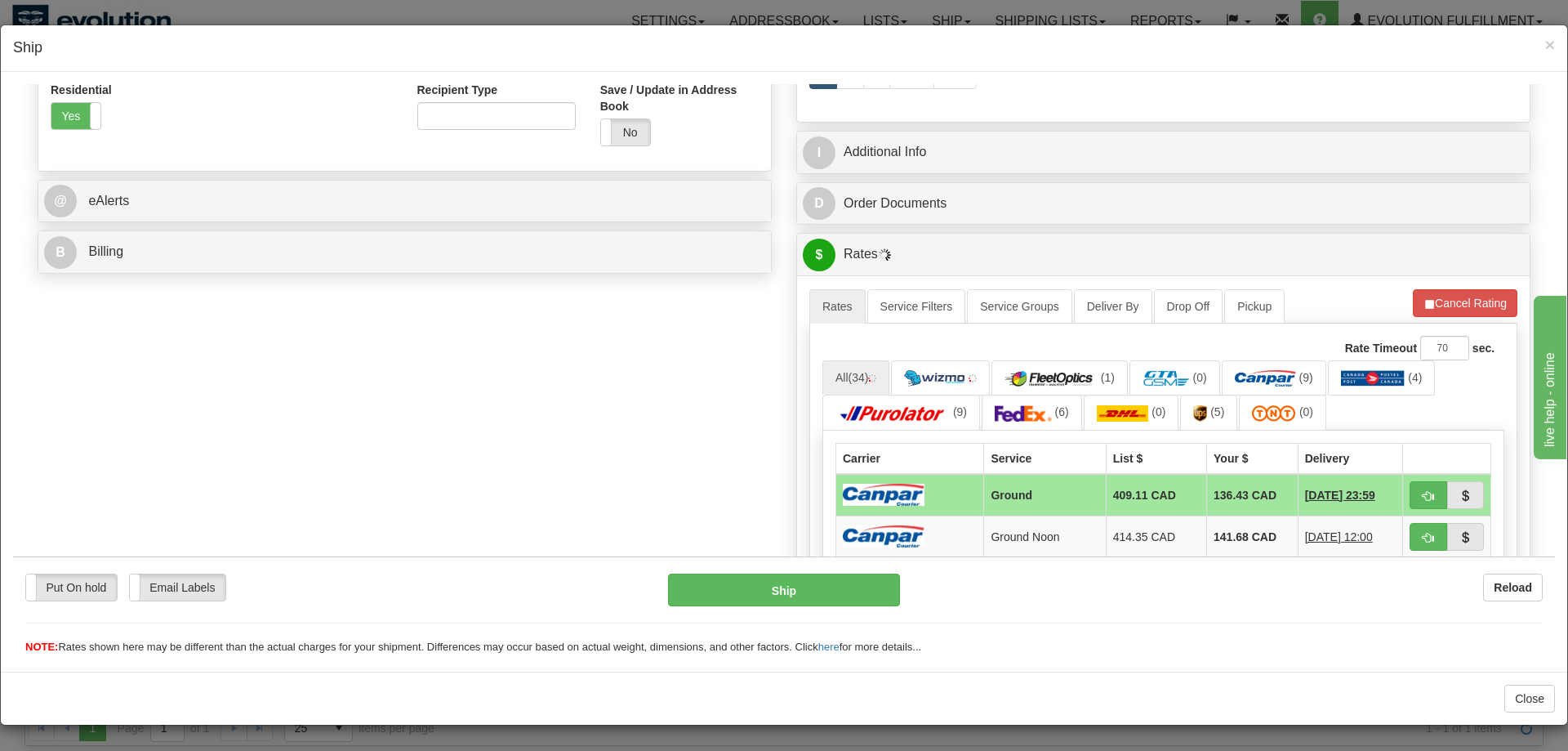
scroll to position [583, 0]
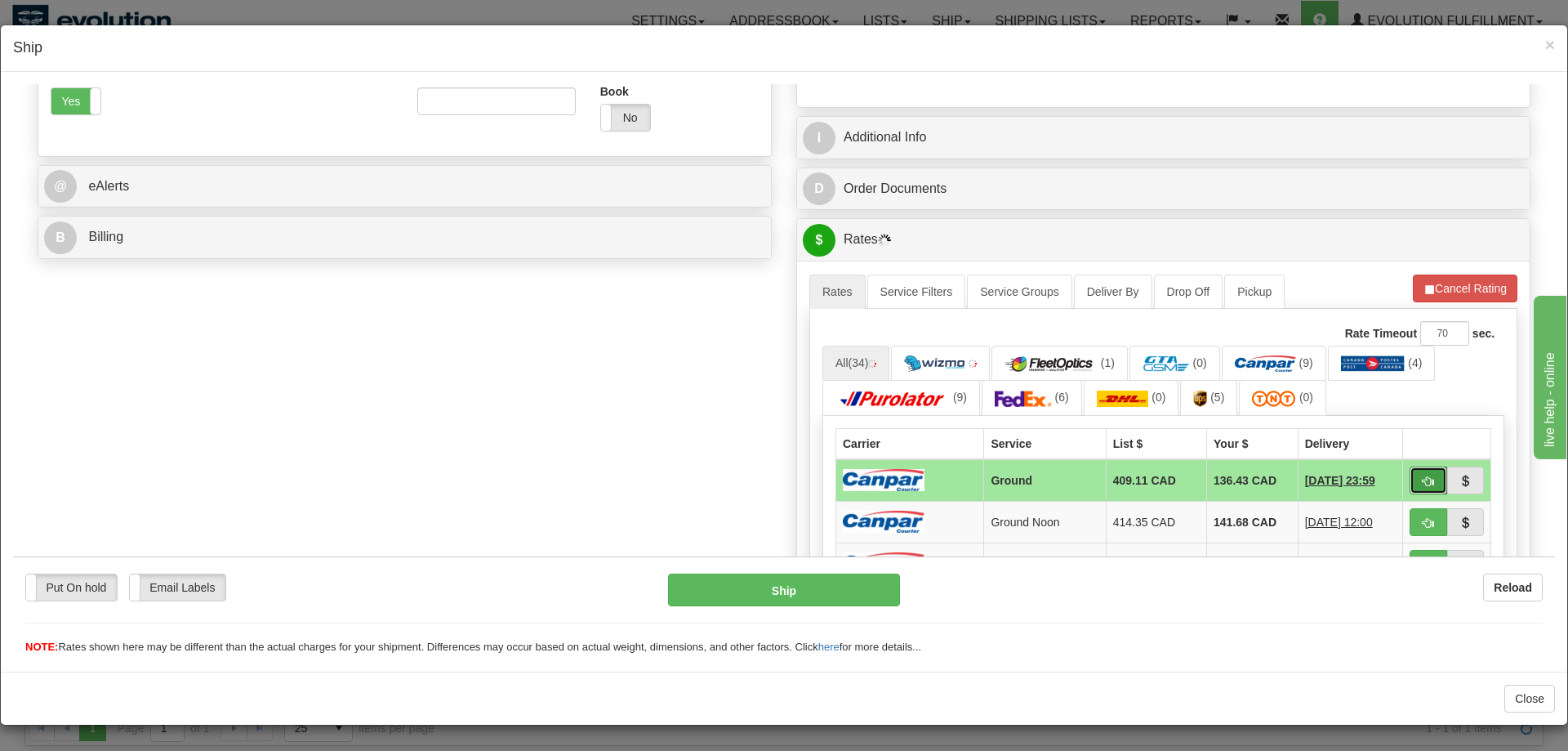
click at [1434, 484] on span "button" at bounding box center [1428, 481] width 11 height 11
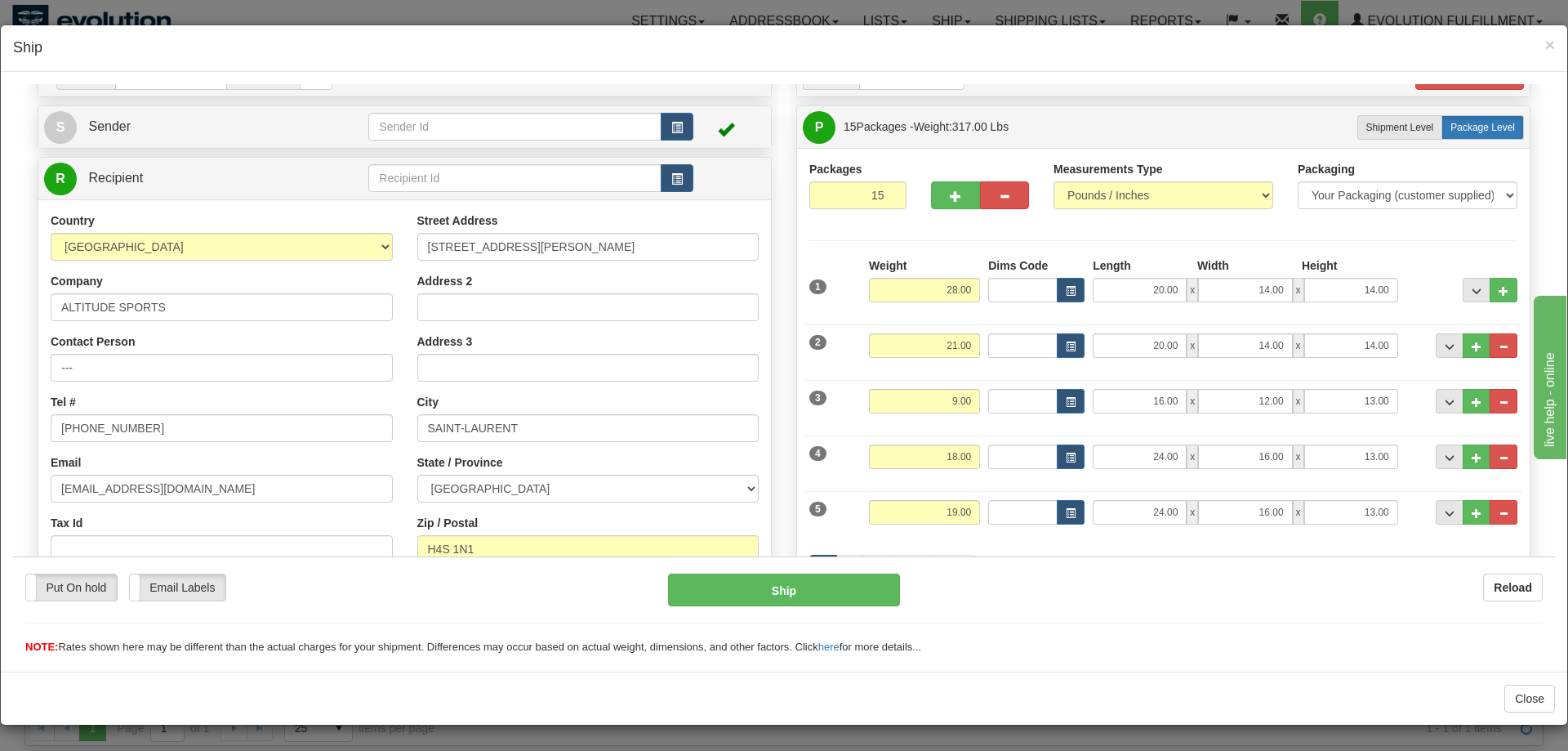
scroll to position [83, 0]
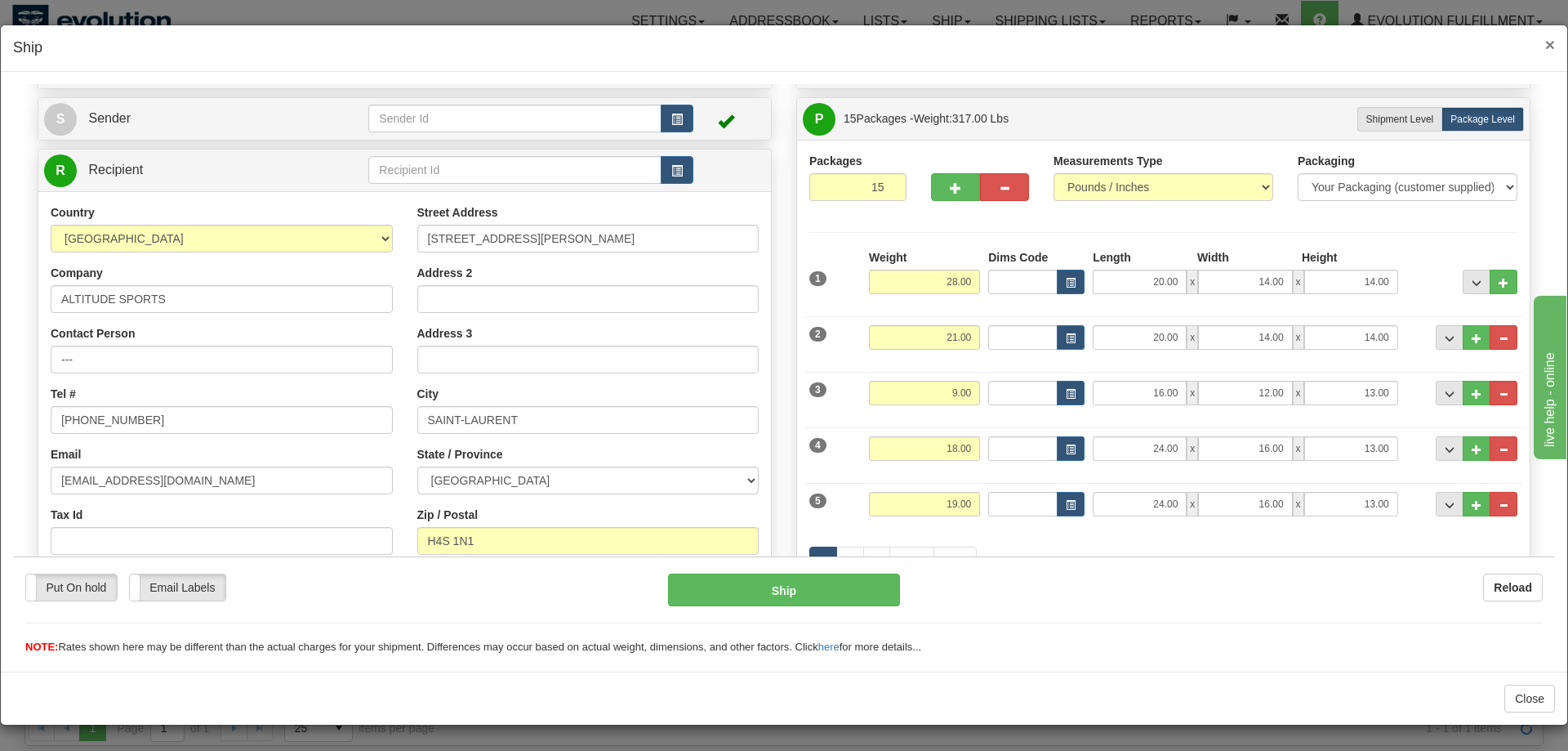
click at [1546, 41] on span "×" at bounding box center [1550, 44] width 10 height 18
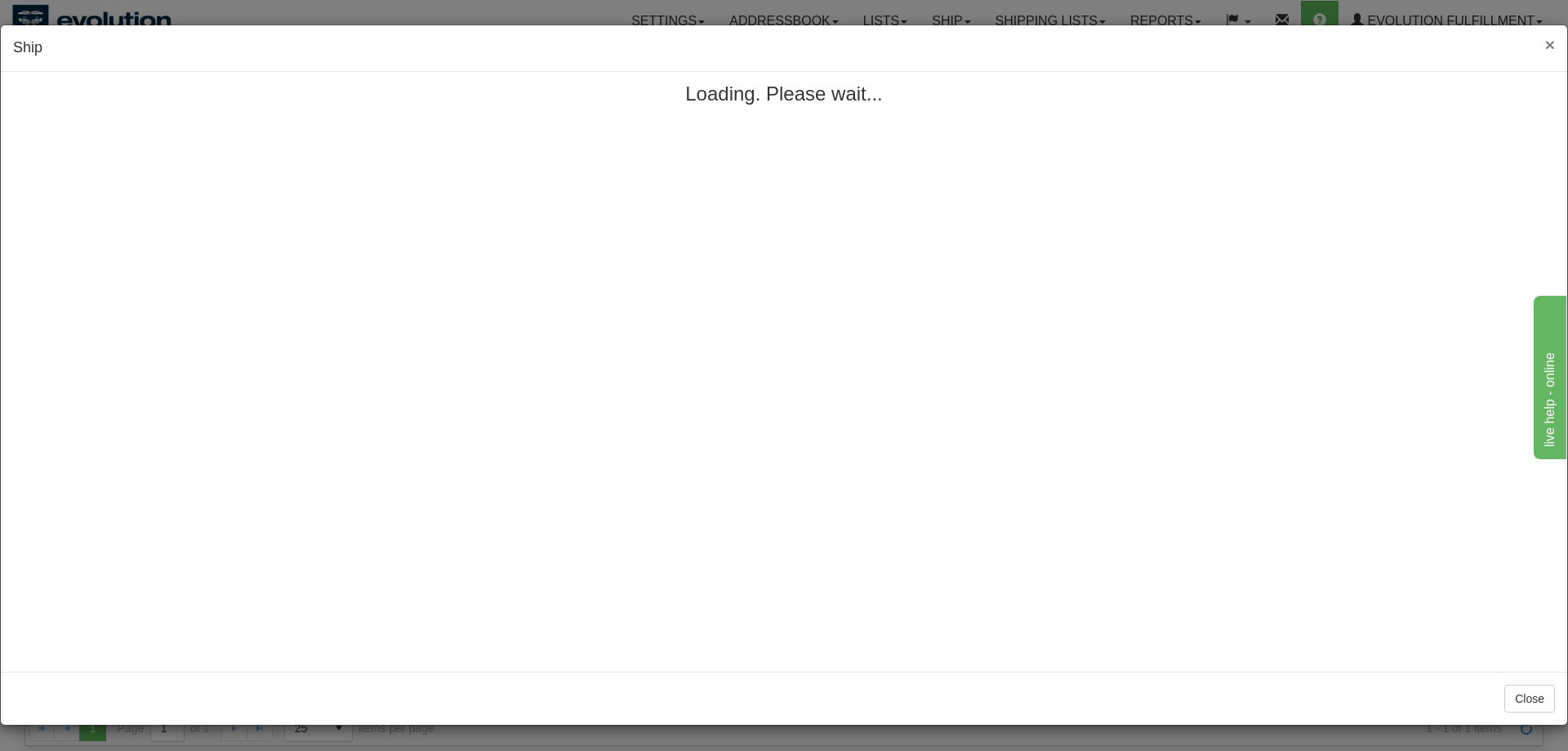
scroll to position [0, 0]
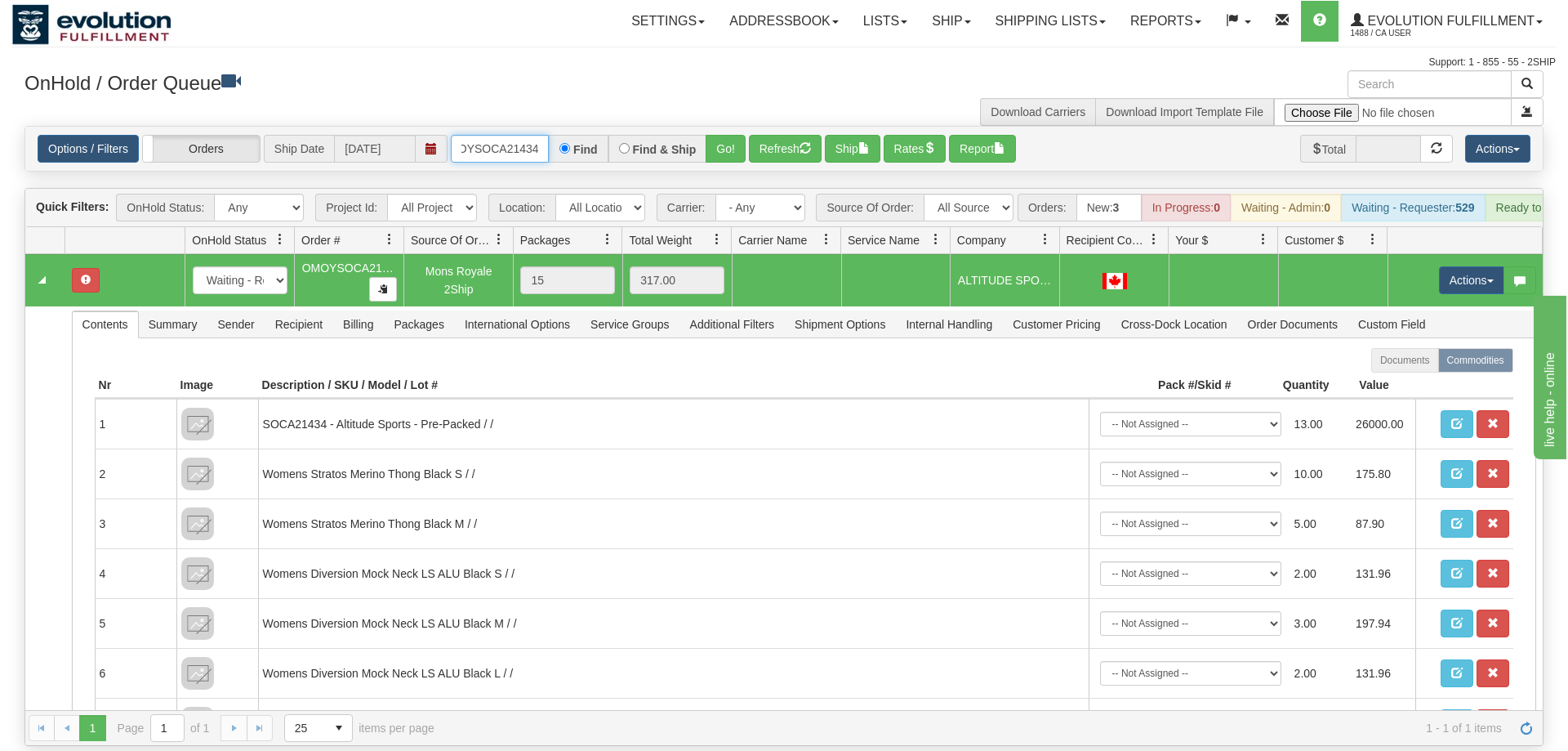
click at [496, 137] on input "OMOYSOCA21434" at bounding box center [500, 149] width 98 height 28
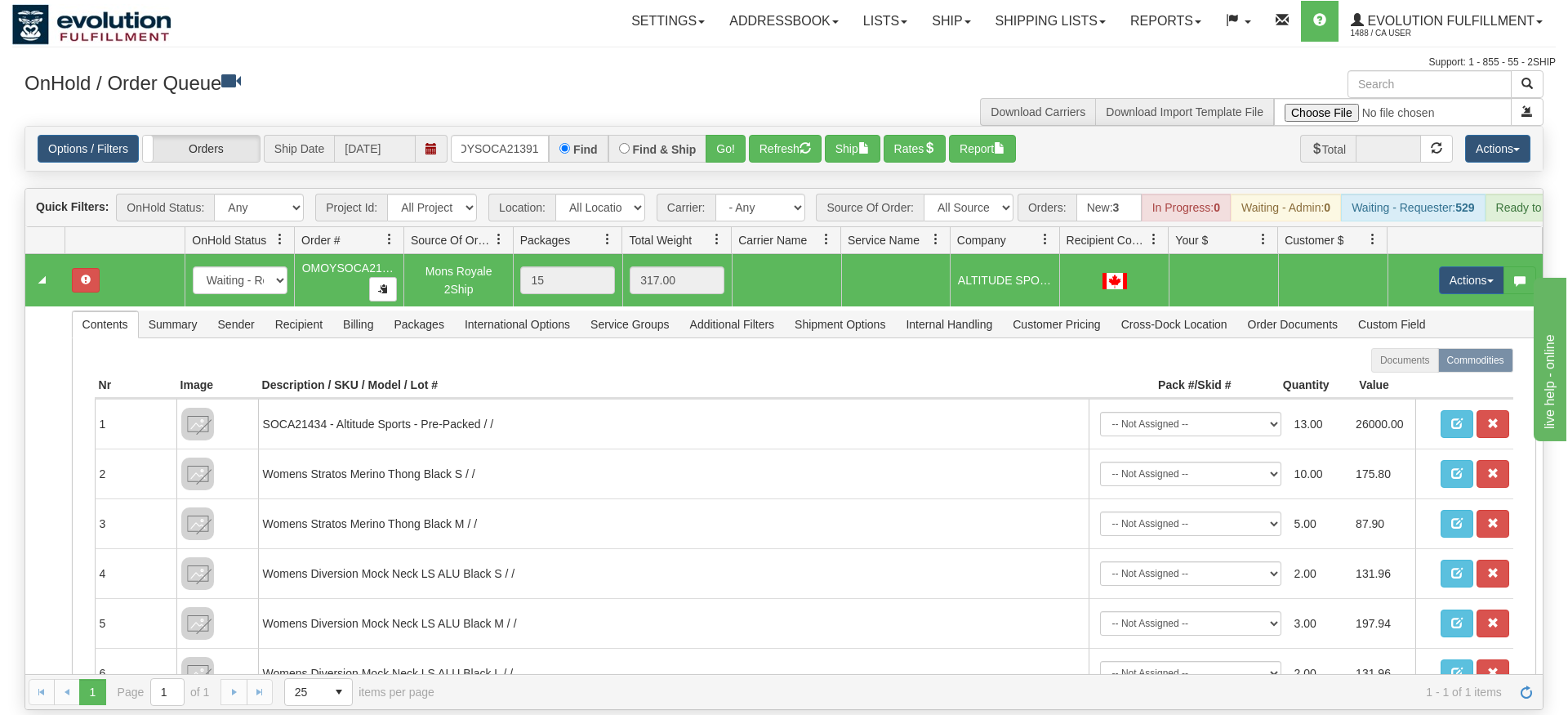
drag, startPoint x: 738, startPoint y: 142, endPoint x: 730, endPoint y: 151, distance: 12.0
click at [738, 177] on div "Is equal to Is not equal to Contains Does not contains CAD USD EUR ZAR [PERSON_…" at bounding box center [784, 418] width 1543 height 584
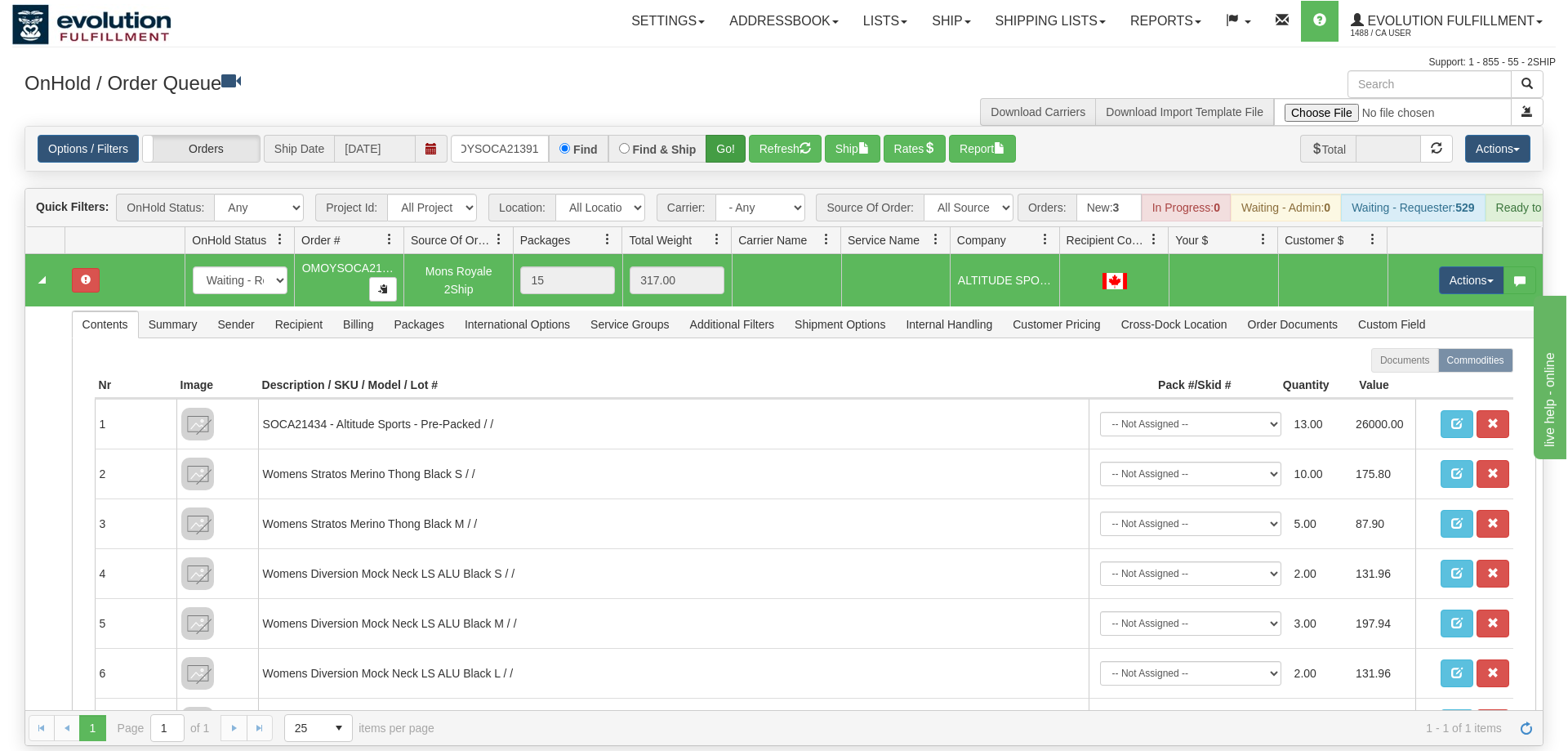
drag, startPoint x: 730, startPoint y: 151, endPoint x: 732, endPoint y: 126, distance: 25.1
click at [731, 146] on div "Is equal to Is not equal to Contains Does not contains CAD USD EUR ZAR [PERSON_…" at bounding box center [784, 435] width 1543 height 620
click at [732, 135] on button "Go!" at bounding box center [726, 149] width 40 height 28
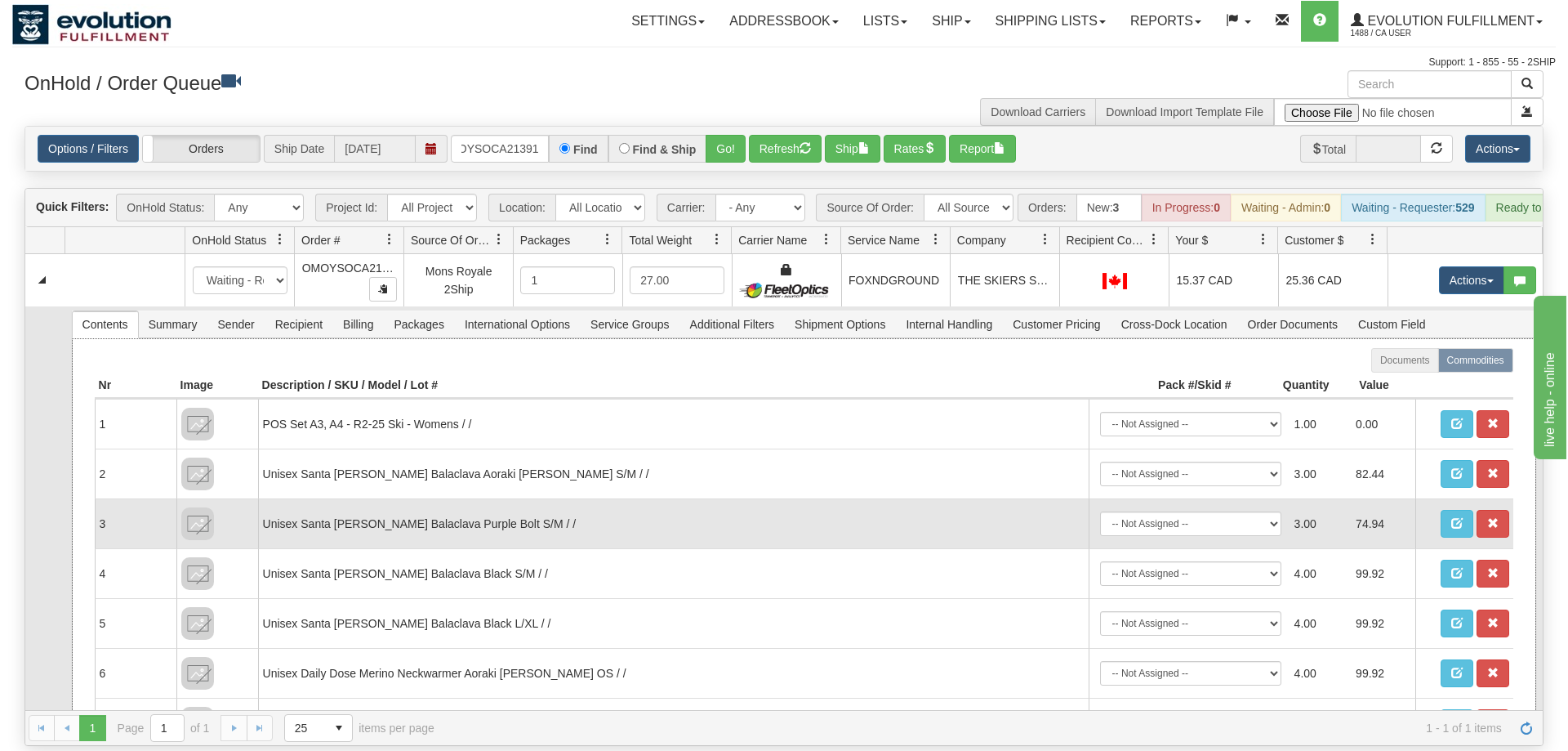
click at [524, 498] on td "Unisex Santa [PERSON_NAME] Balaclava Purple Bolt S/M / /" at bounding box center [673, 523] width 831 height 50
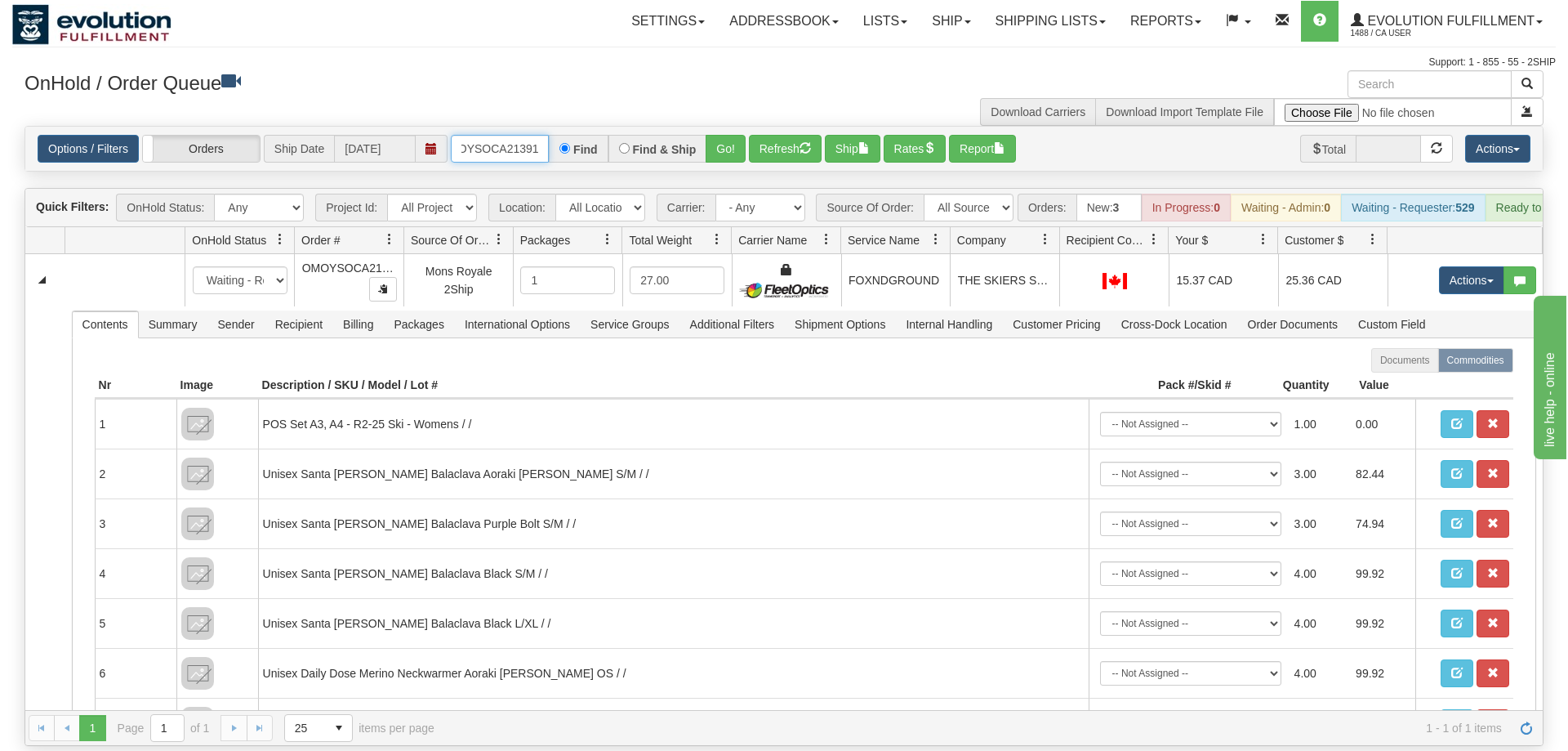
click at [520, 135] on input "OMOYSOCA21391" at bounding box center [500, 149] width 98 height 28
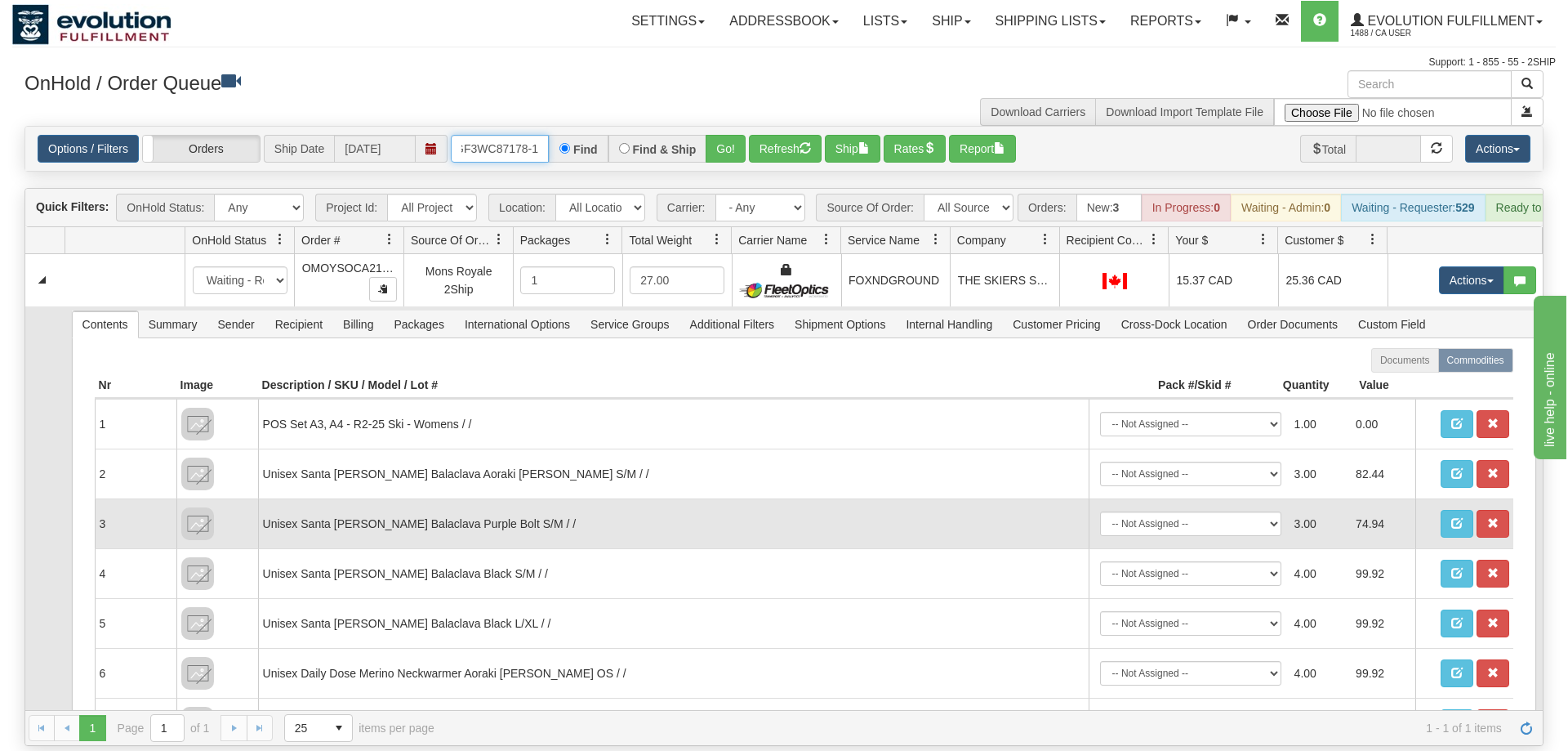
scroll to position [0, 16]
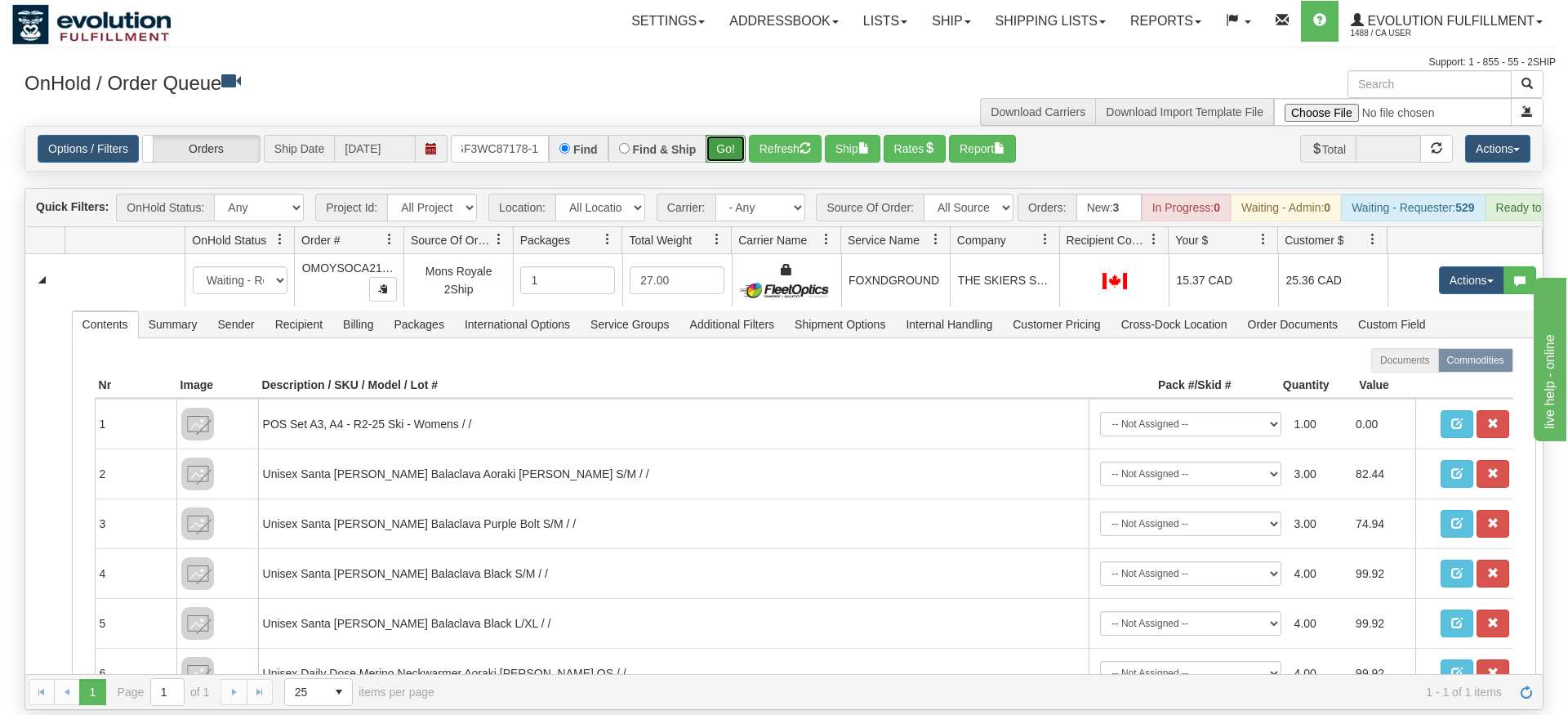
click at [731, 161] on div "Is equal to Is not equal to Contains Does not contains CAD USD EUR ZAR [PERSON_…" at bounding box center [784, 418] width 1543 height 584
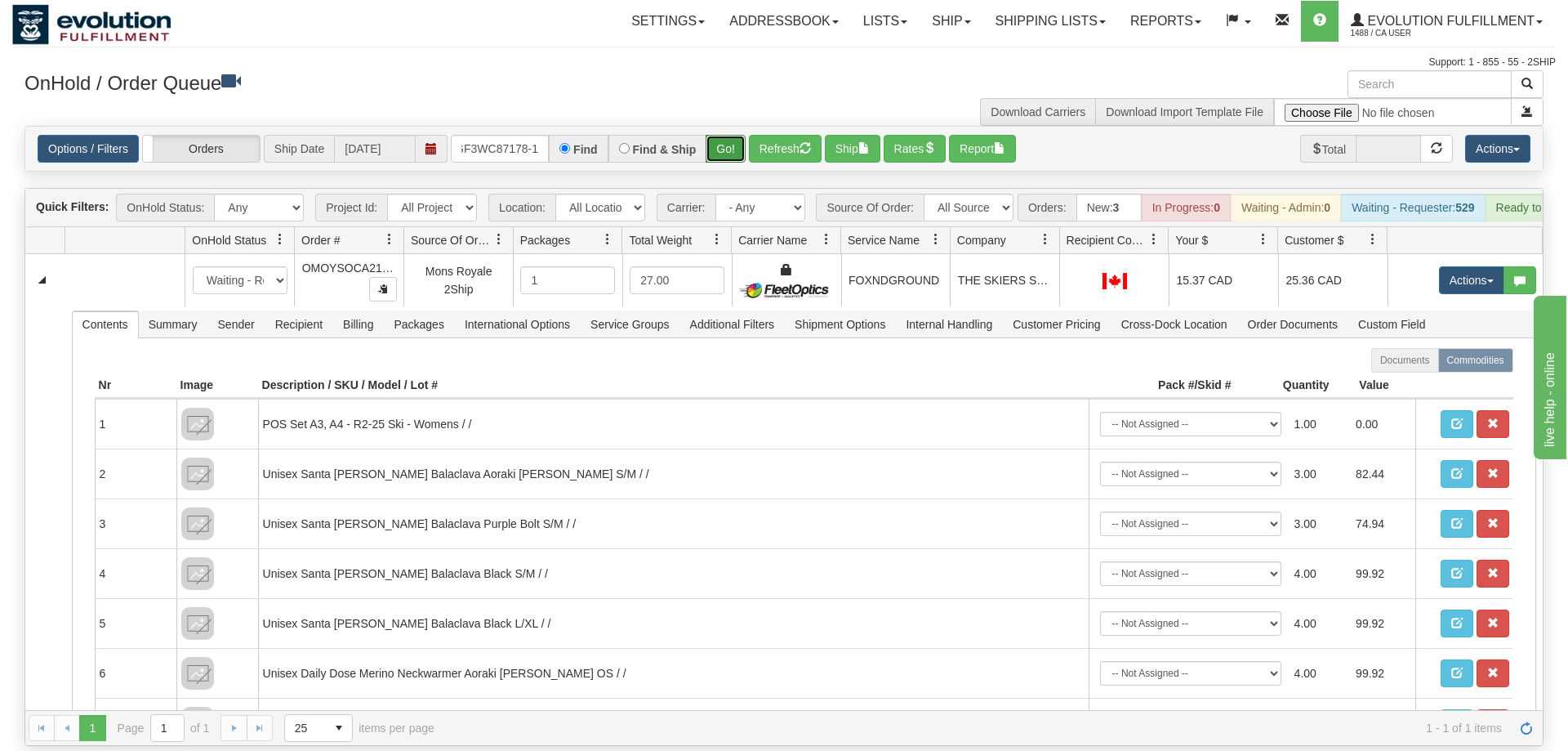
click at [740, 135] on button "Go!" at bounding box center [726, 149] width 40 height 28
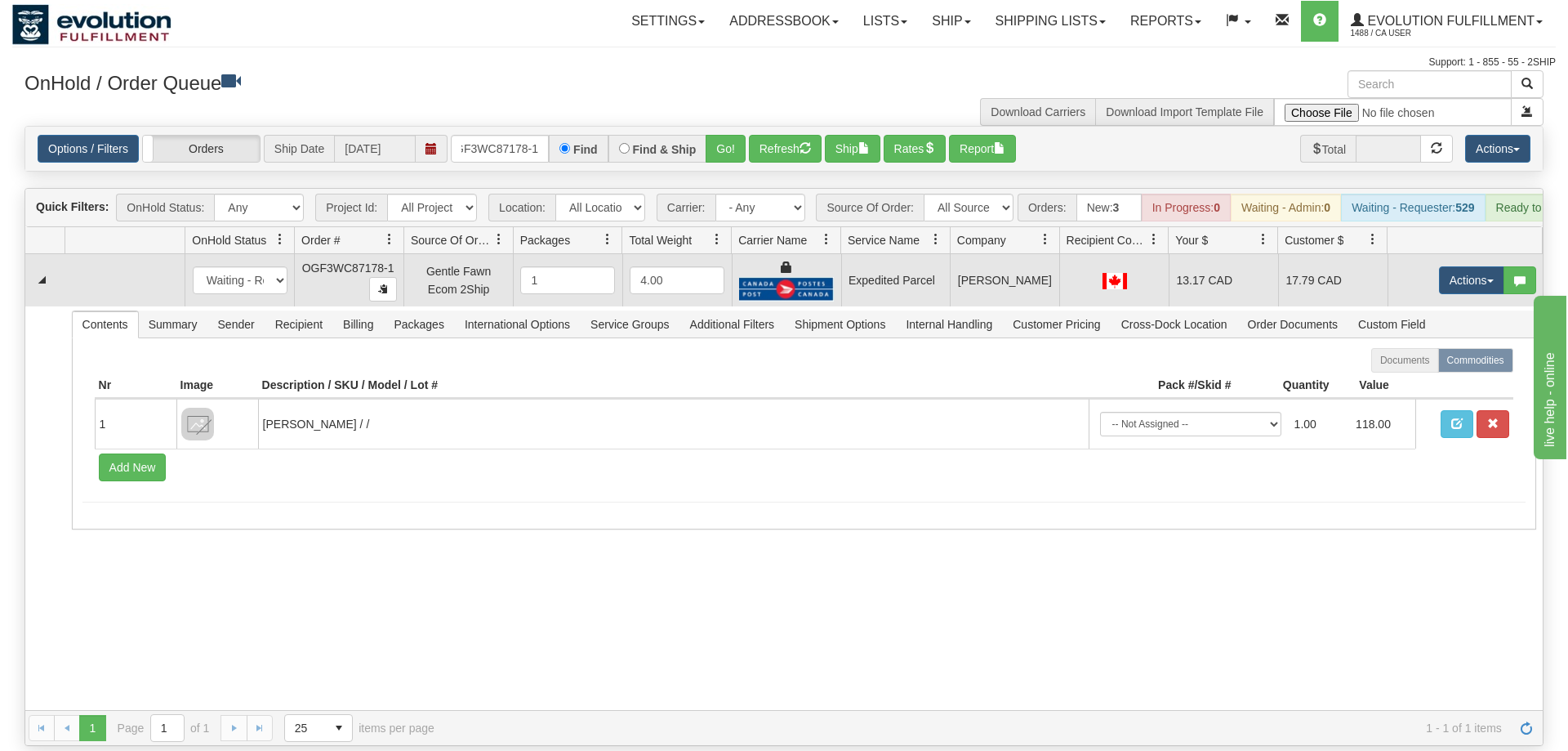
click at [1466, 254] on td "Actions Open Refresh Rates Rate All Services Ship Delete Edit Items" at bounding box center [1465, 281] width 155 height 53
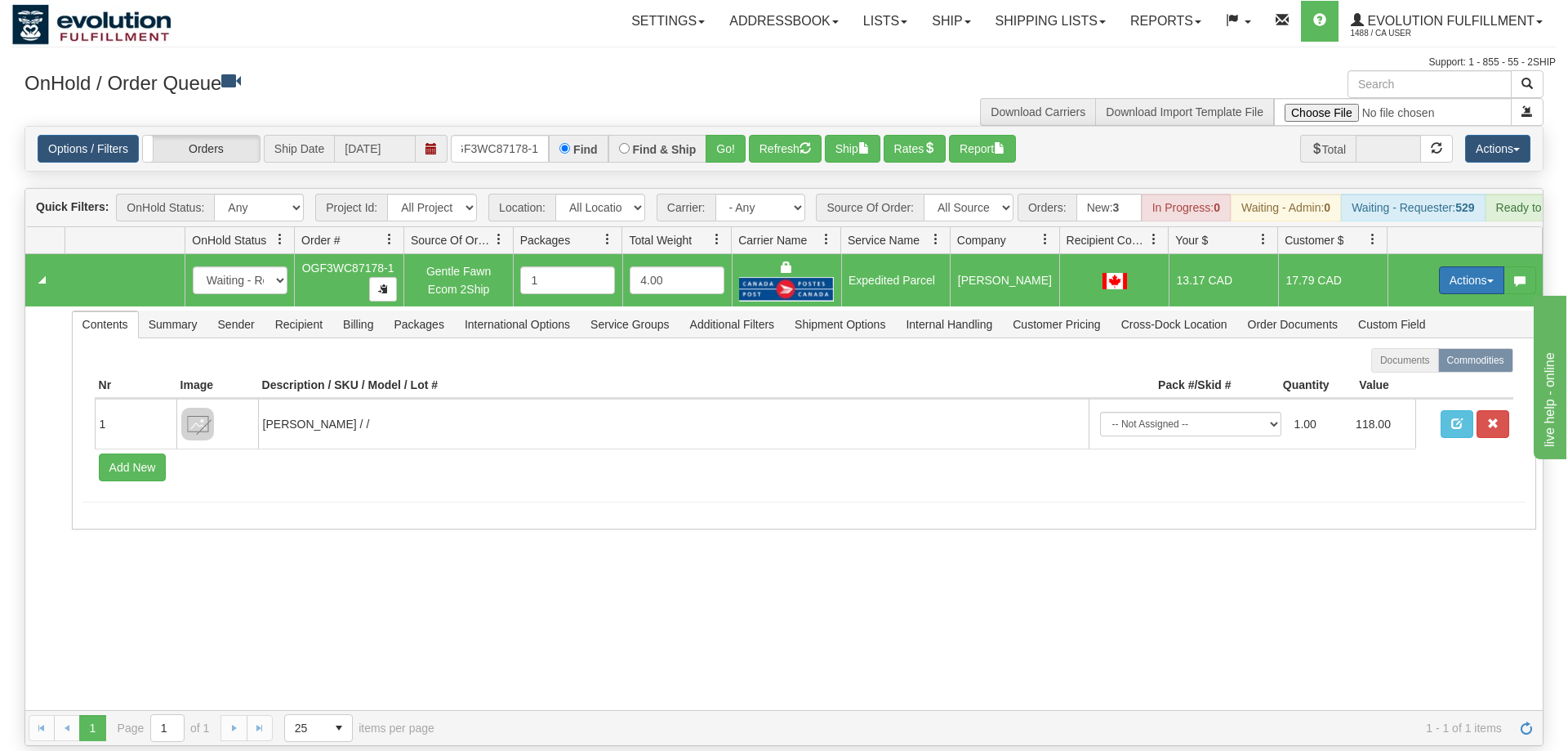
click at [1461, 266] on button "Actions" at bounding box center [1471, 280] width 65 height 28
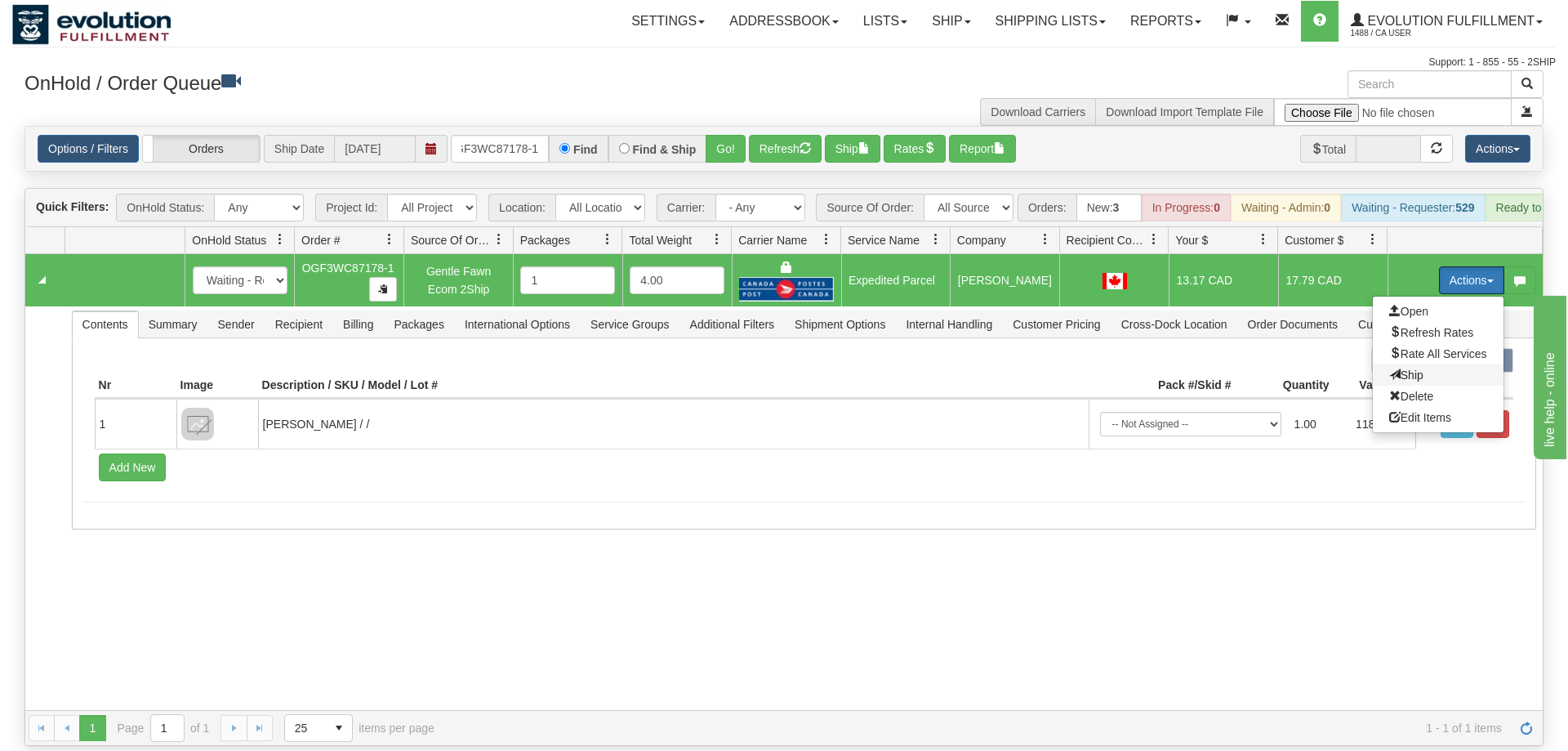
click at [1420, 368] on span "Ship" at bounding box center [1407, 375] width 34 height 13
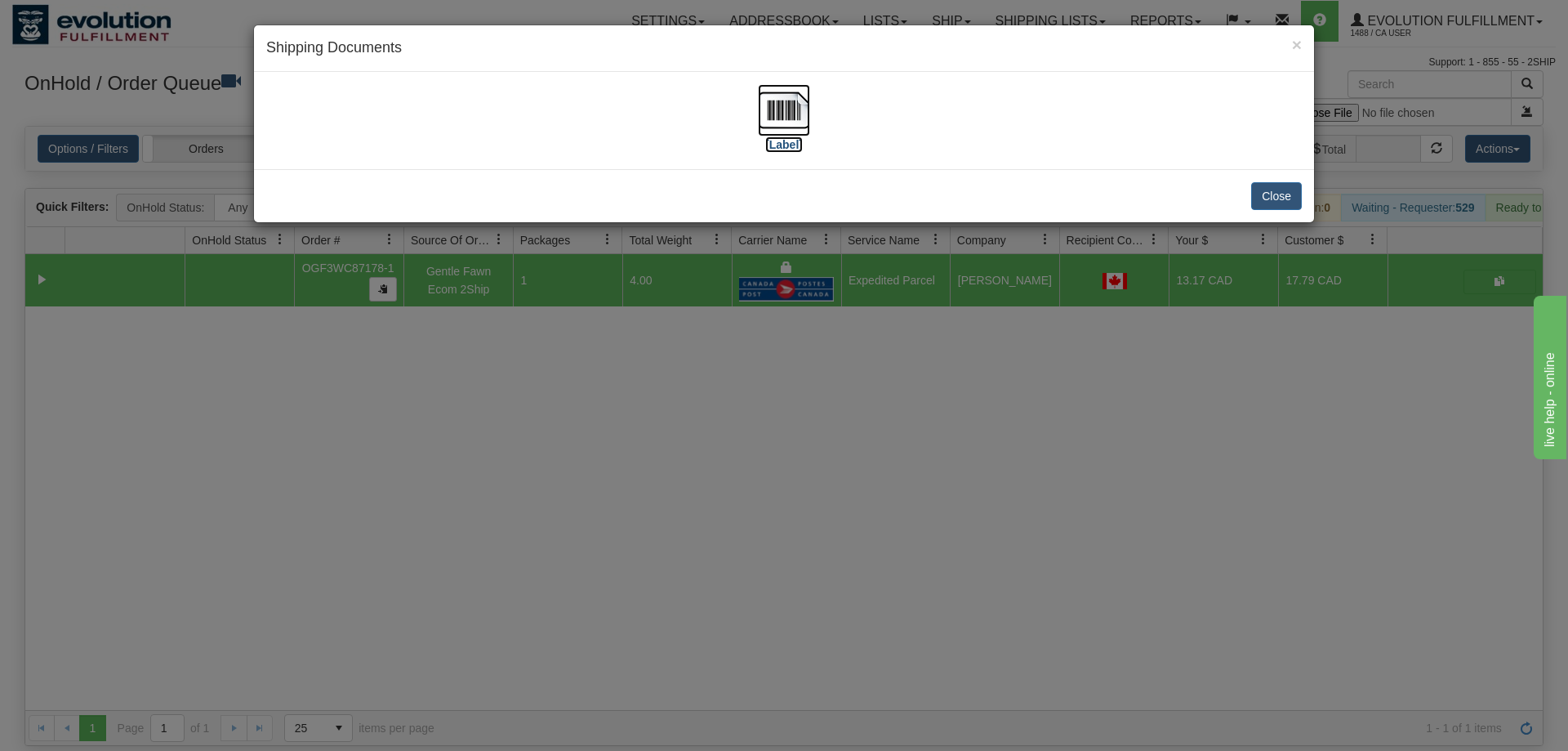
click at [777, 109] on img at bounding box center [784, 111] width 53 height 53
drag, startPoint x: 651, startPoint y: 400, endPoint x: 543, endPoint y: 168, distance: 255.9
click at [650, 378] on div "× Shipping Documents [Label] Close" at bounding box center [784, 376] width 1568 height 751
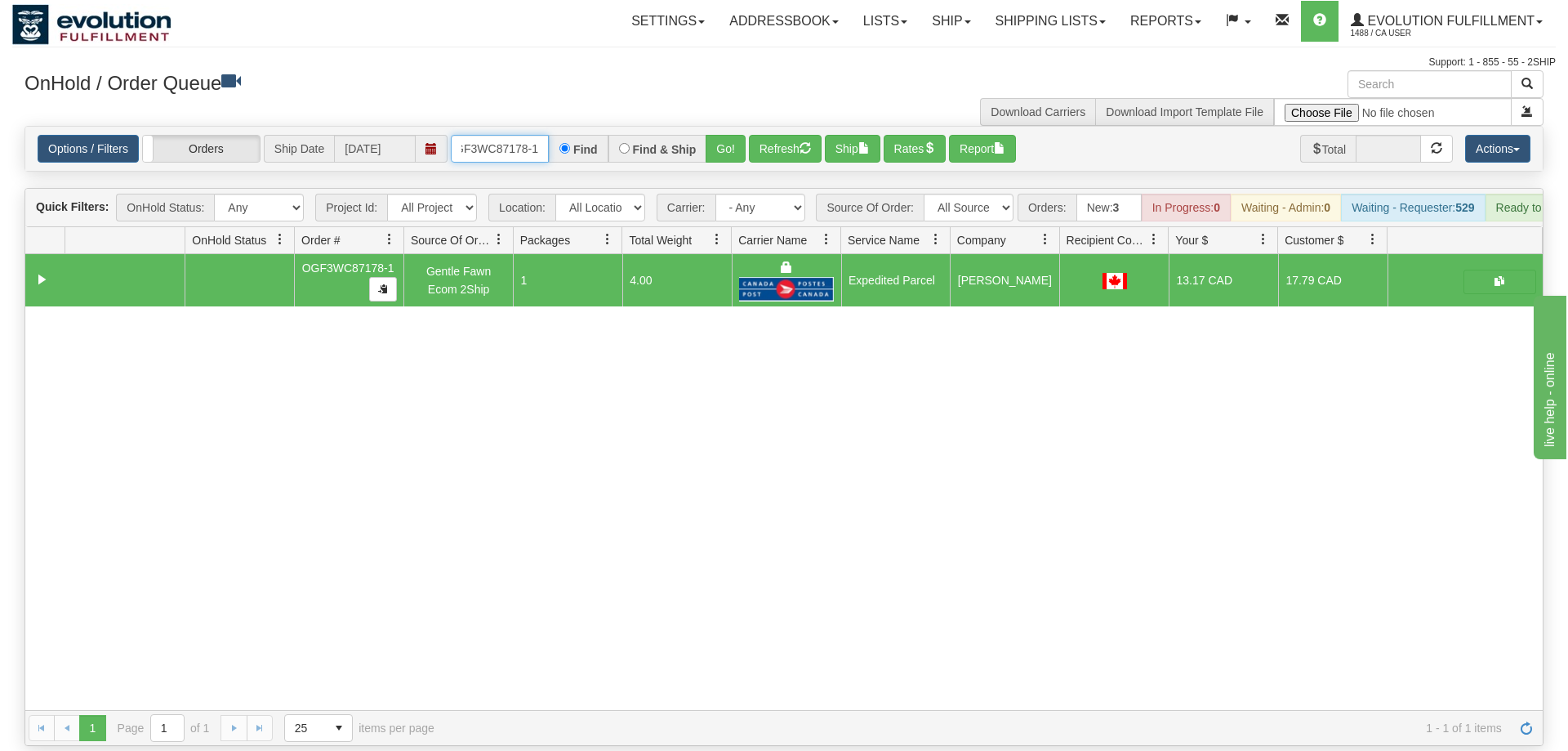
click at [527, 135] on input "OGF3WC87178-1" at bounding box center [500, 149] width 98 height 28
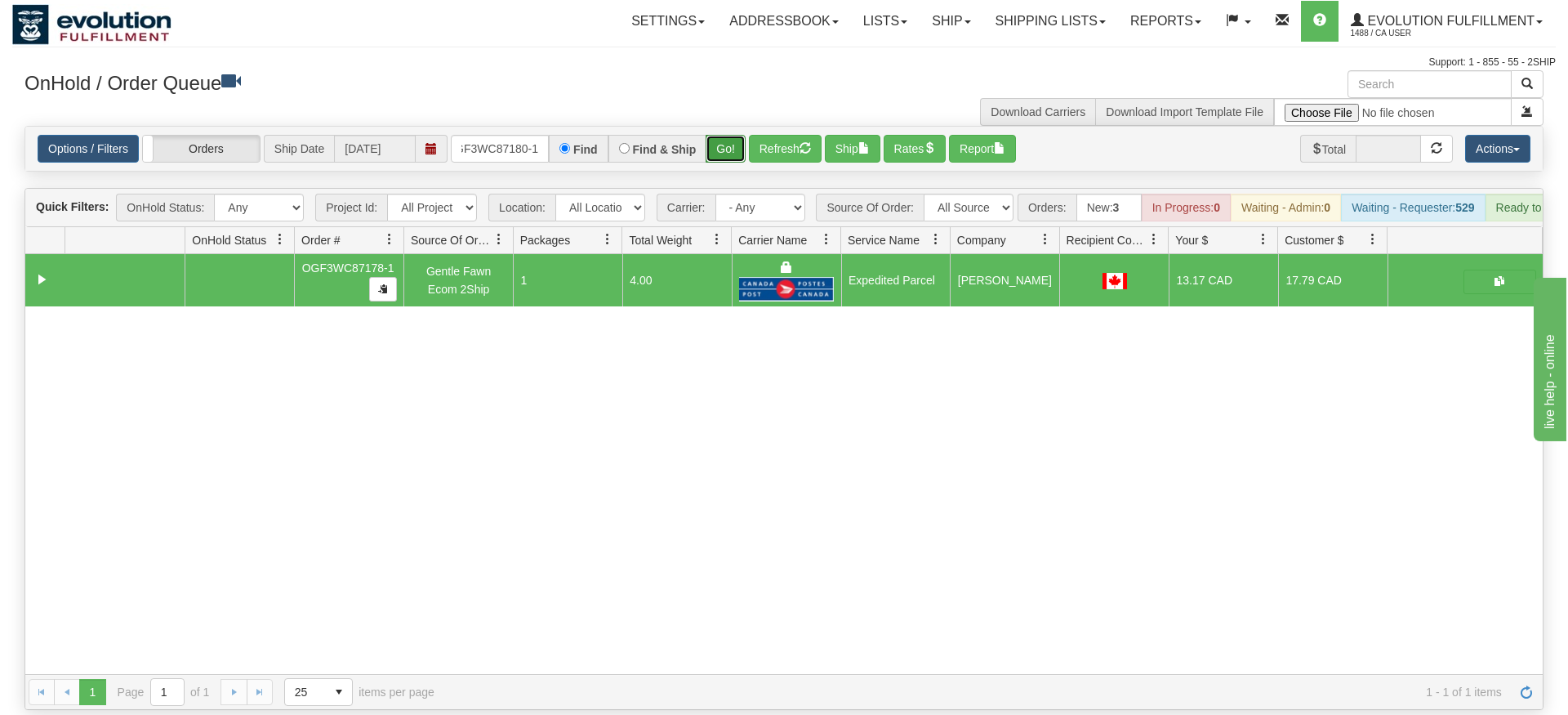
click at [724, 156] on div "Is equal to Is not equal to Contains Does not contains CAD USD EUR ZAR [PERSON_…" at bounding box center [784, 418] width 1543 height 584
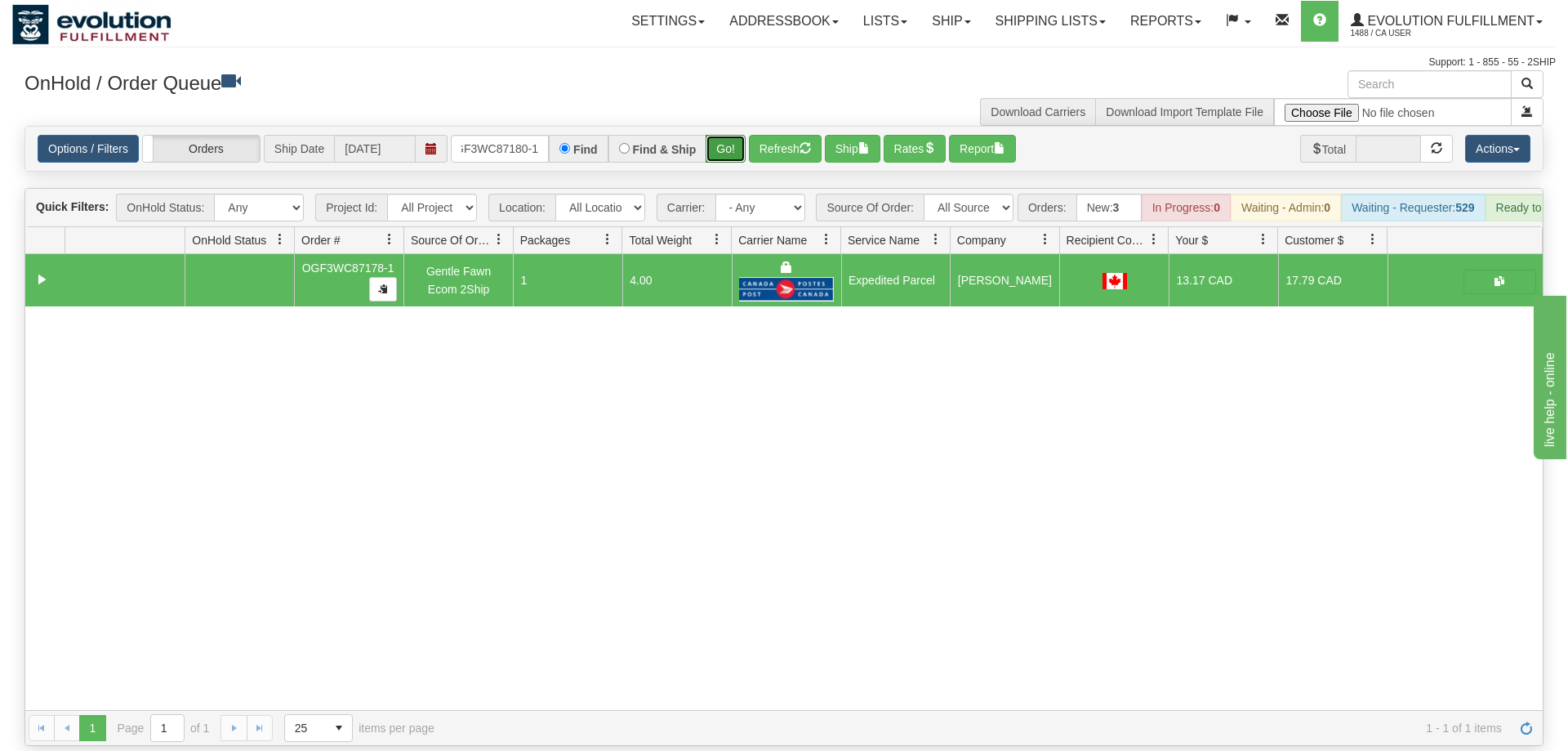
click at [726, 135] on button "Go!" at bounding box center [726, 149] width 40 height 28
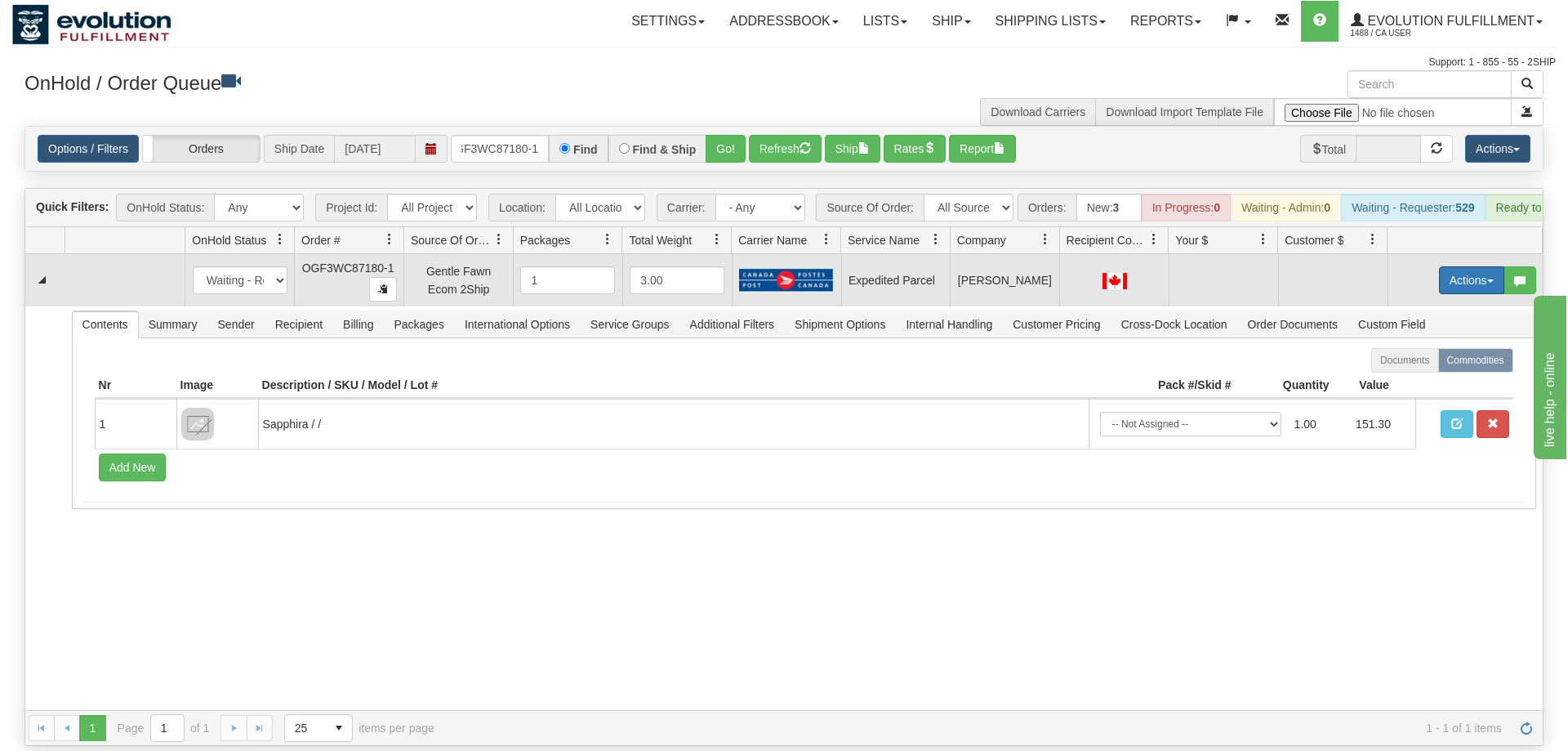
click at [1465, 266] on button "Actions" at bounding box center [1471, 280] width 65 height 28
click at [1436, 325] on span "Refresh Rates" at bounding box center [1432, 332] width 84 height 13
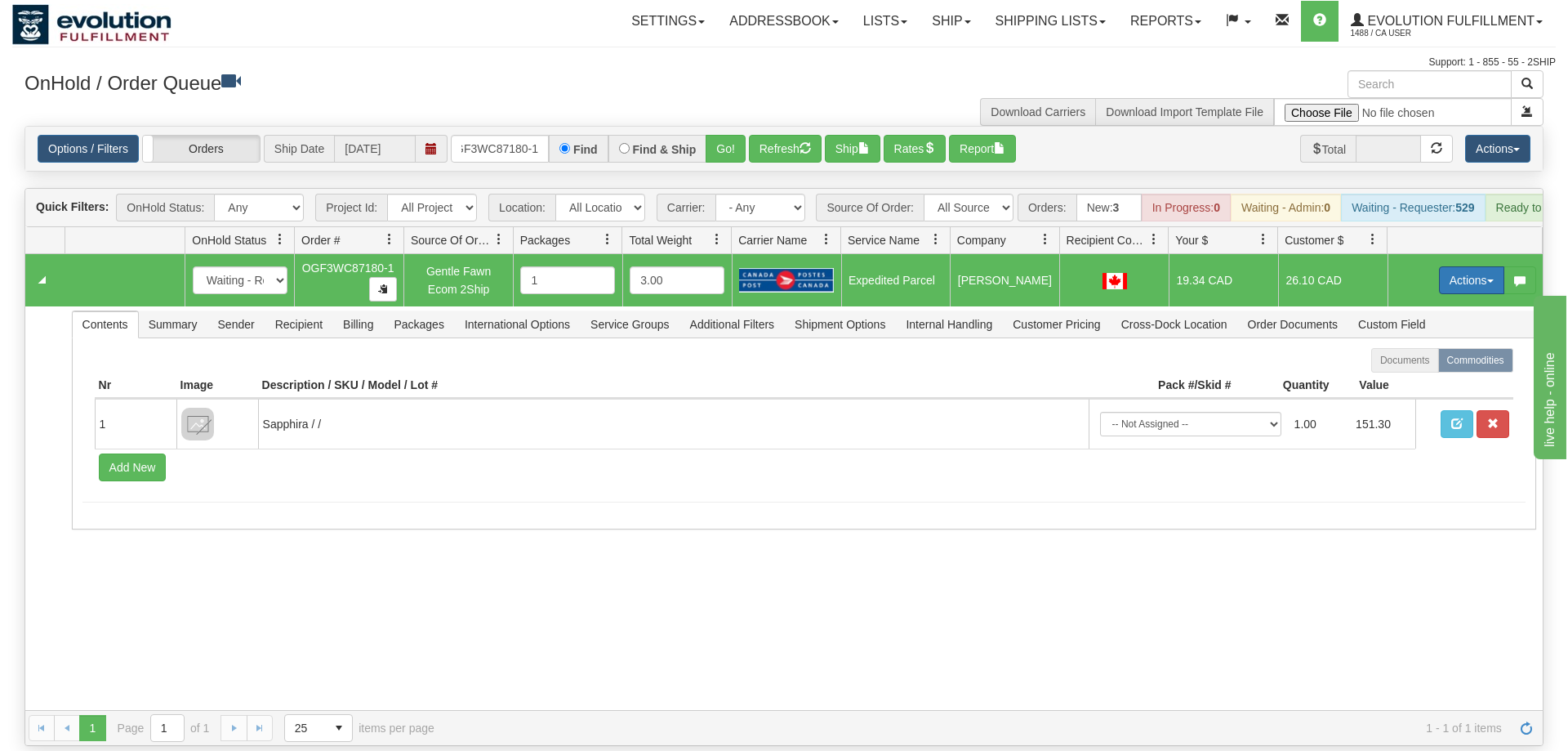
click at [1471, 266] on button "Actions" at bounding box center [1471, 280] width 65 height 28
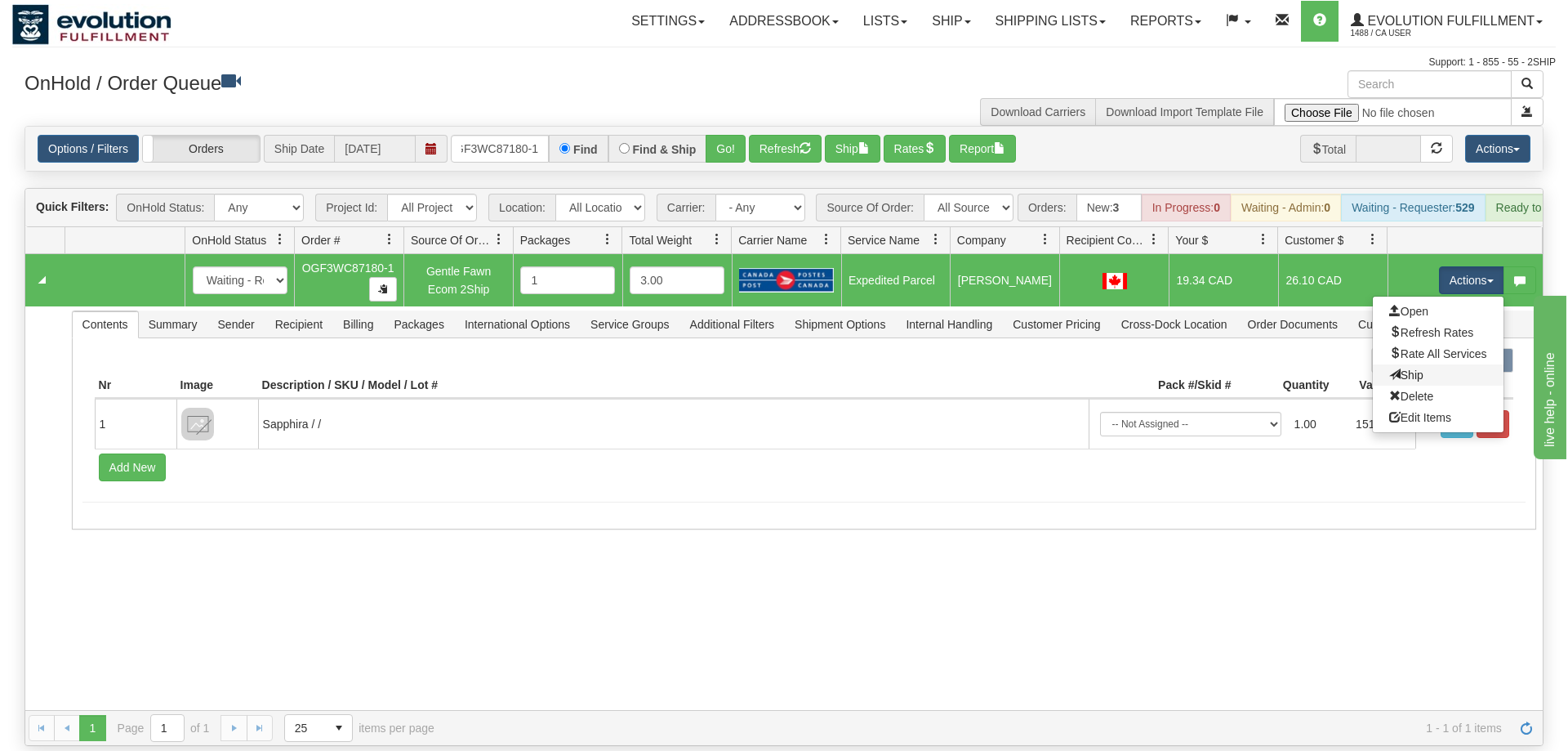
click at [1428, 364] on link "Ship" at bounding box center [1438, 375] width 131 height 21
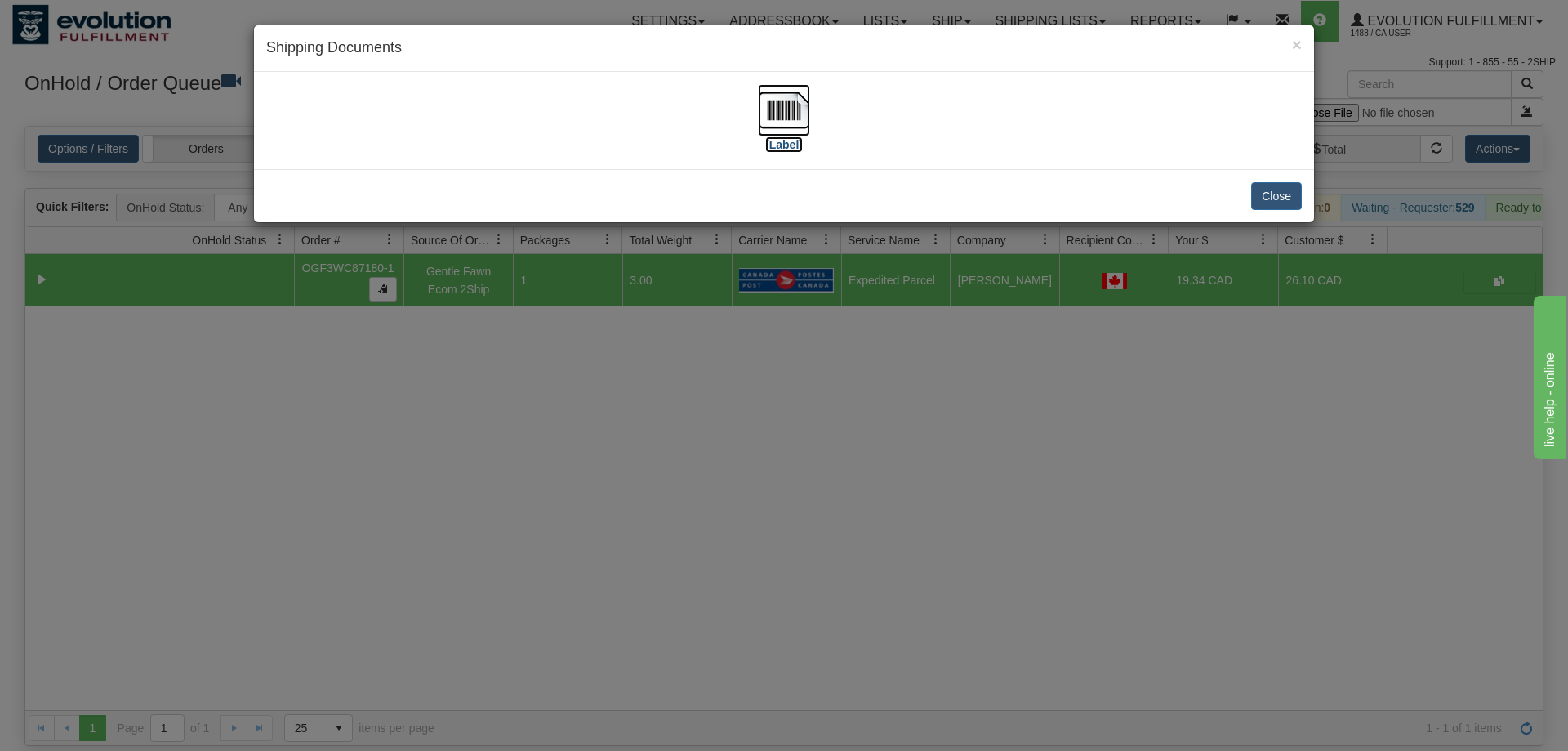
click at [789, 129] on img at bounding box center [784, 111] width 53 height 53
drag, startPoint x: 755, startPoint y: 298, endPoint x: 748, endPoint y: 286, distance: 13.9
click at [753, 292] on div "× Shipping Documents [Label] Close" at bounding box center [784, 376] width 1568 height 751
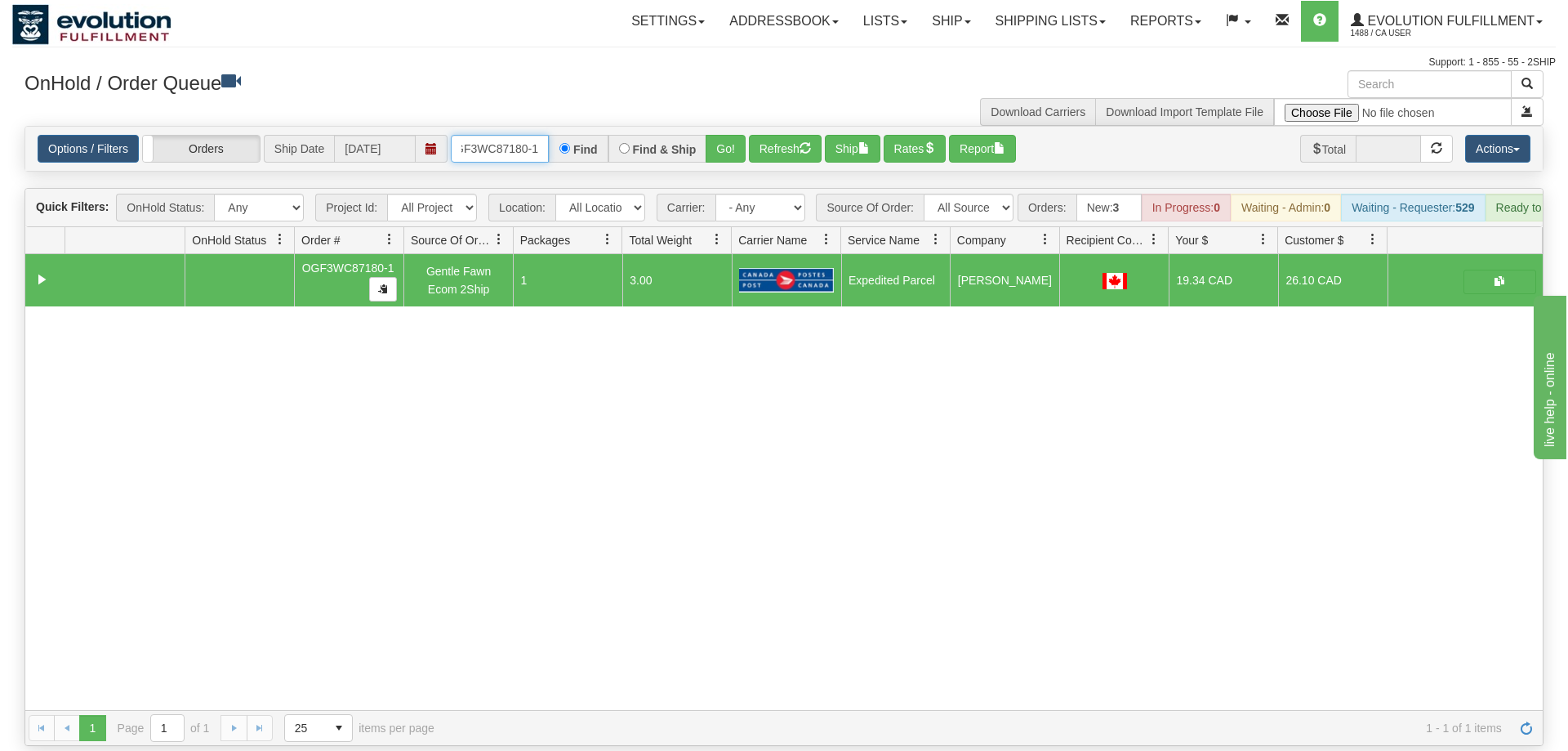
click at [498, 135] on input "OGF3WC87180-1" at bounding box center [500, 149] width 98 height 28
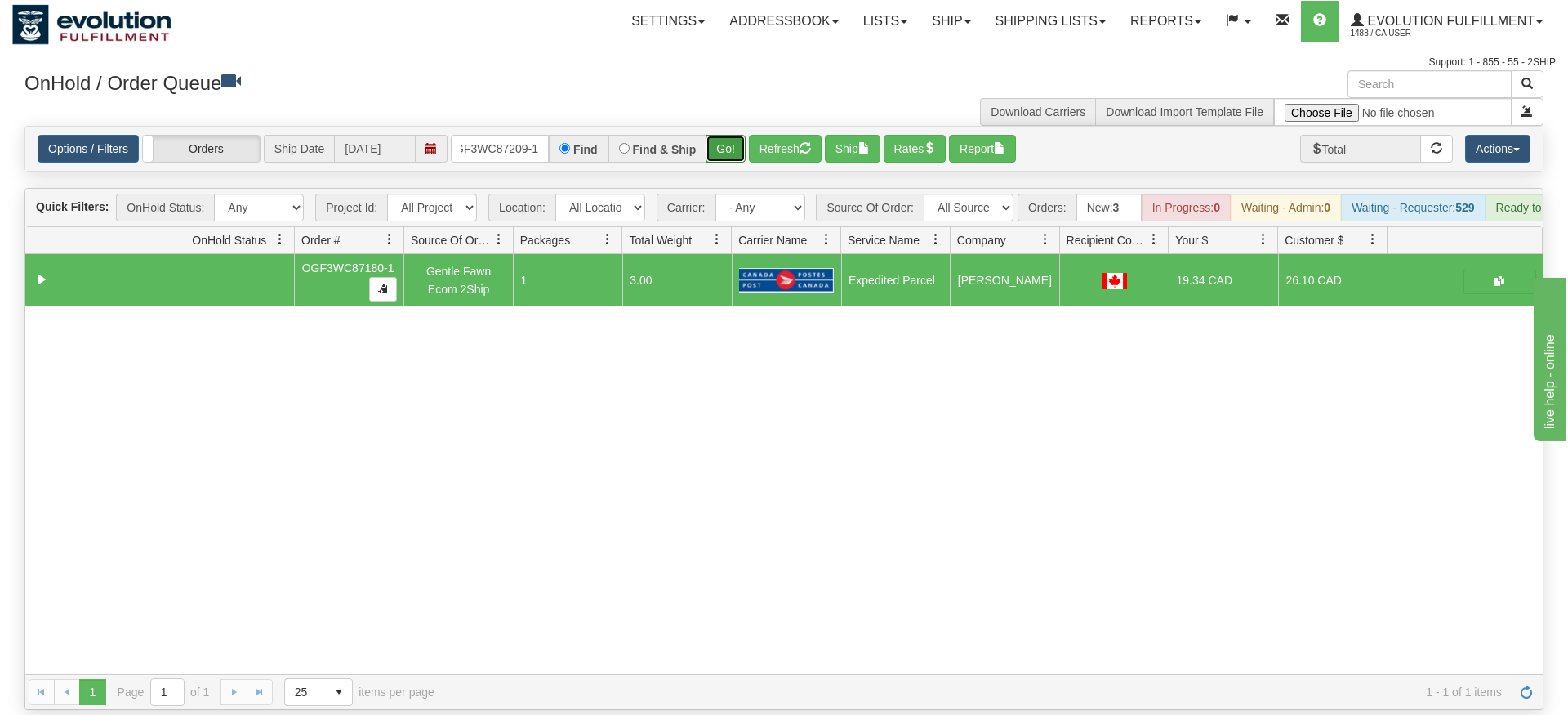
drag, startPoint x: 735, startPoint y: 123, endPoint x: 732, endPoint y: 133, distance: 10.4
click at [735, 150] on div "Is equal to Is not equal to Contains Does not contains CAD USD EUR ZAR [PERSON_…" at bounding box center [784, 418] width 1543 height 584
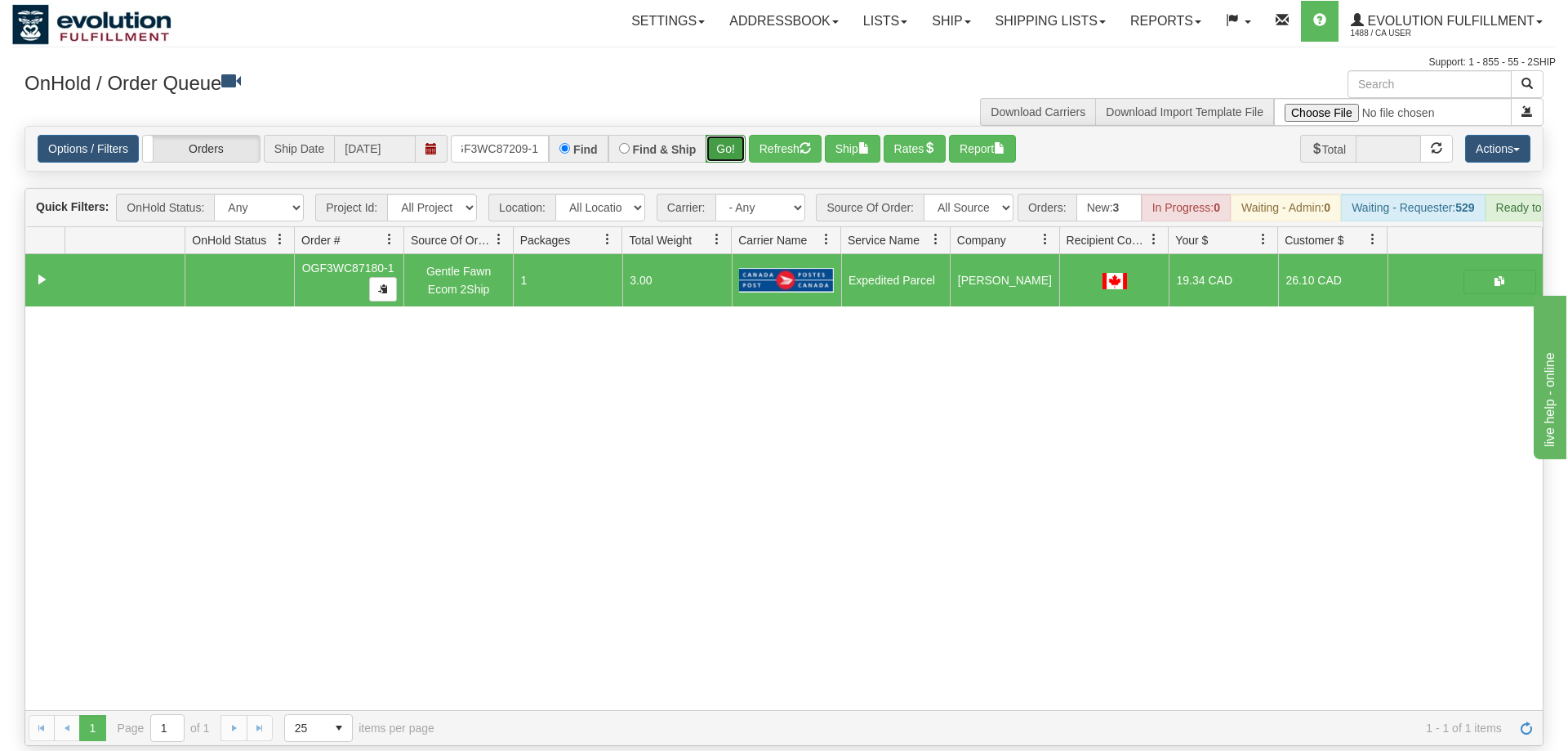
click at [731, 135] on button "Go!" at bounding box center [726, 149] width 40 height 28
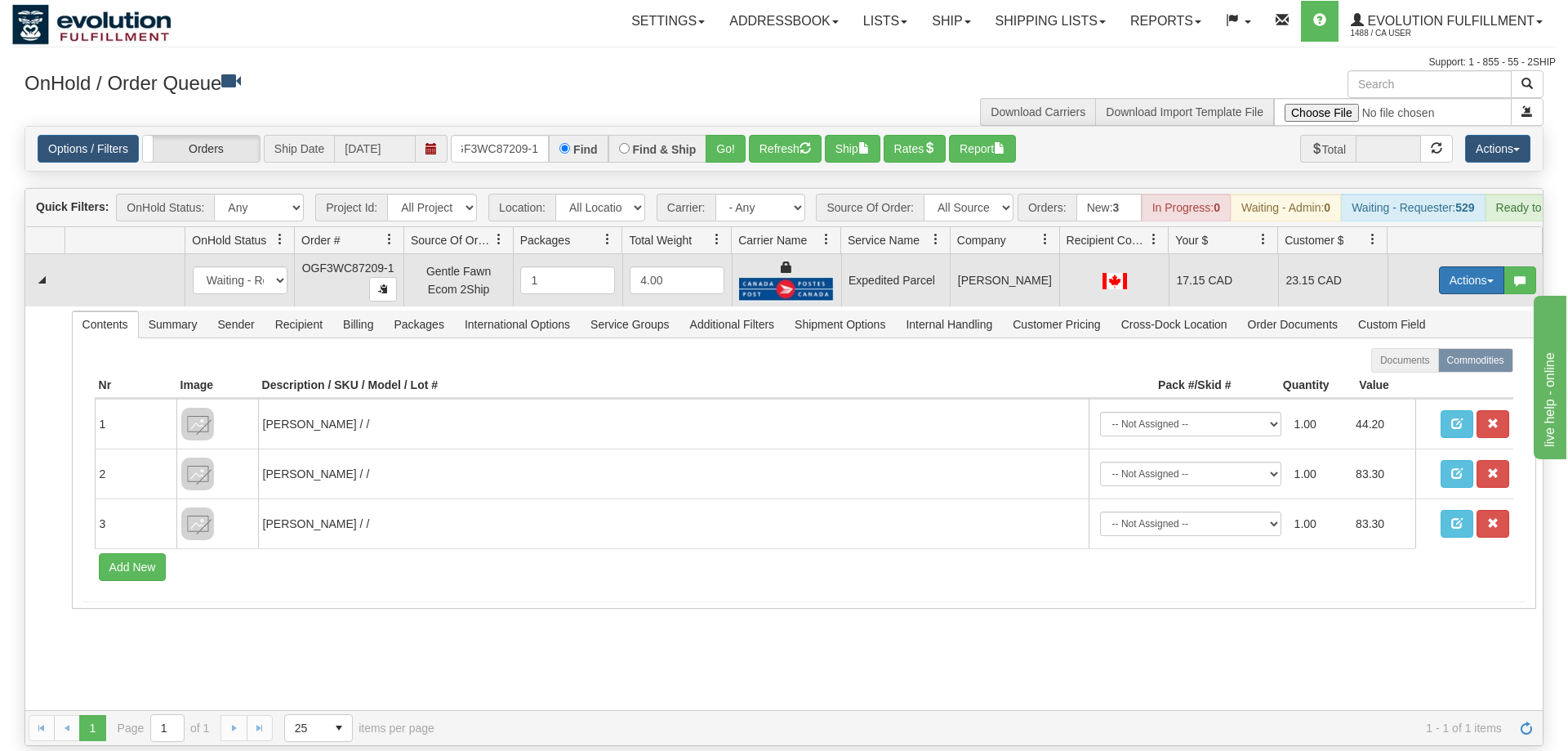
click at [1485, 266] on button "Actions" at bounding box center [1471, 280] width 65 height 28
click at [1428, 364] on link "Ship" at bounding box center [1438, 375] width 131 height 21
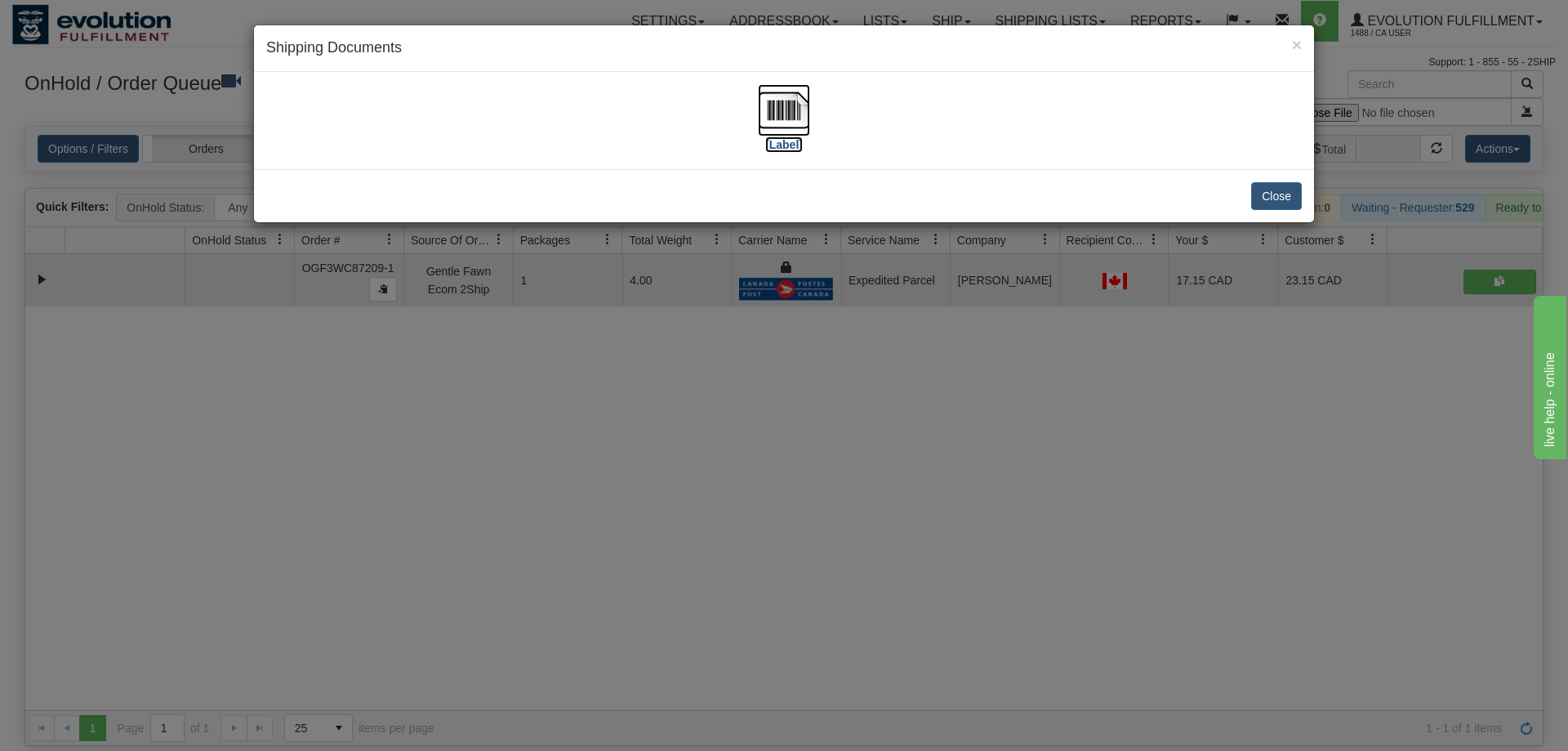
click at [787, 92] on img at bounding box center [784, 111] width 53 height 53
click at [689, 321] on div "× Shipping Documents [Label] Close" at bounding box center [784, 376] width 1568 height 751
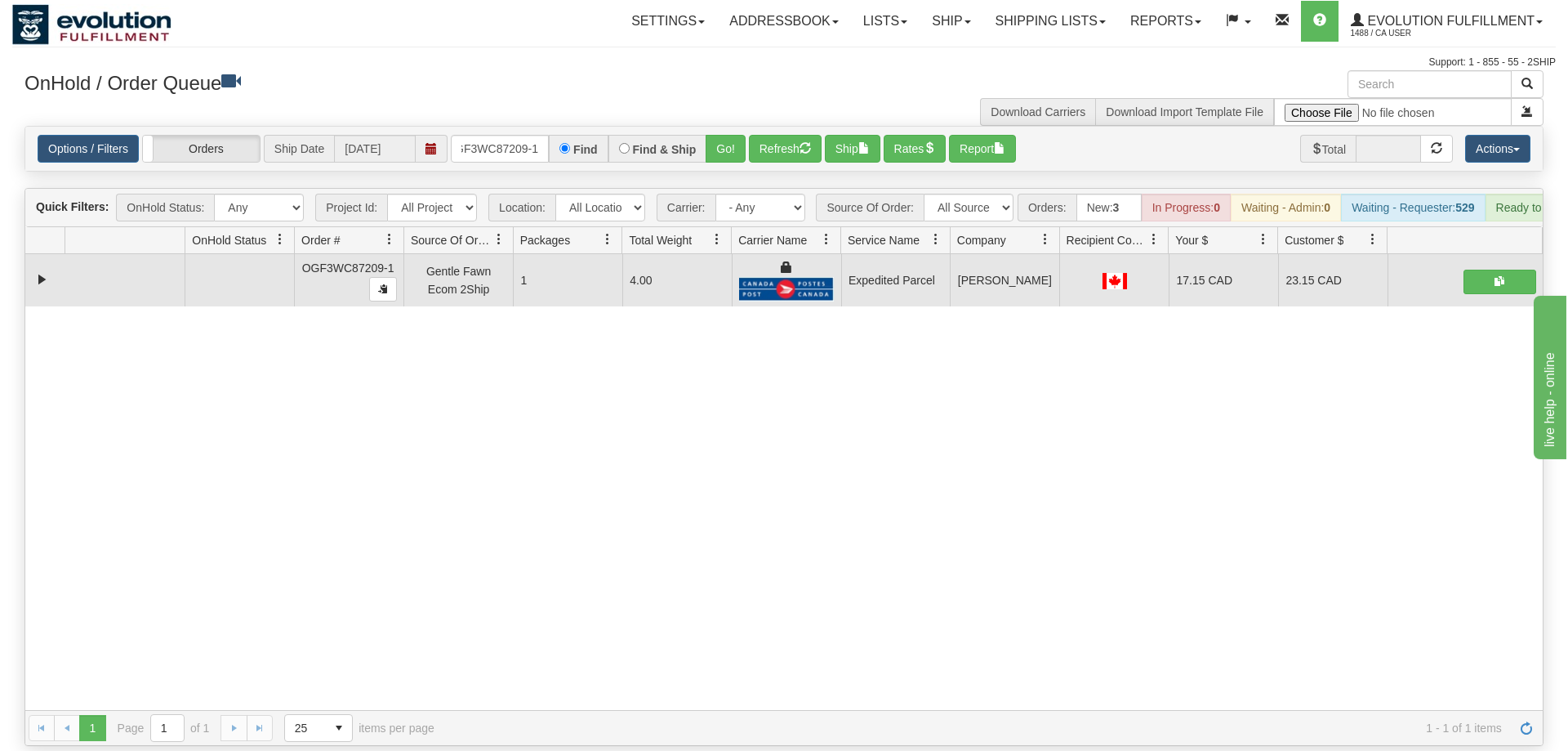
click at [529, 141] on div "Options / Filters Group Shipments Orders Ship Date [DATE] OGF3WC87209-1 Find Fi…" at bounding box center [784, 148] width 1518 height 44
click at [536, 135] on input "OGF3WC87209-1" at bounding box center [500, 149] width 98 height 28
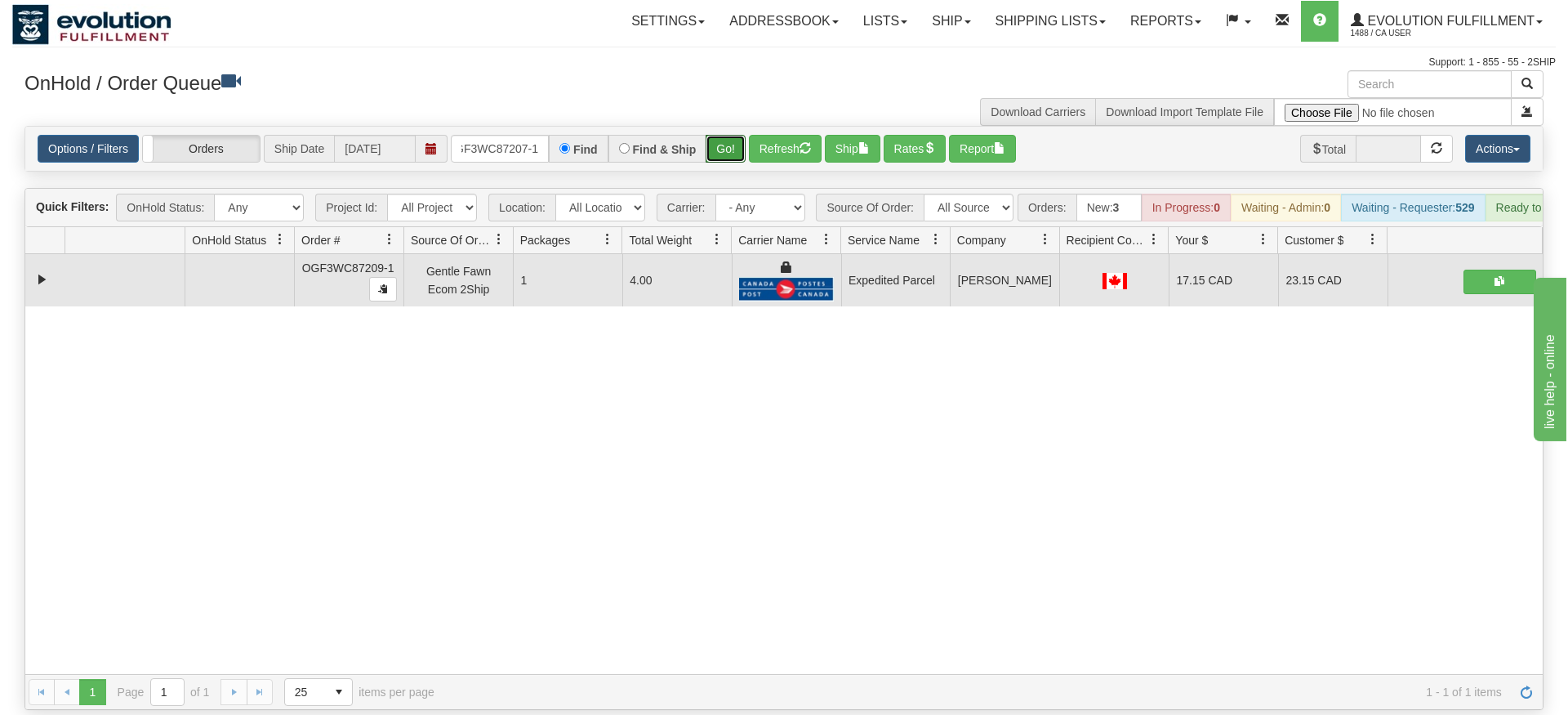
click at [724, 162] on div "Is equal to Is not equal to Contains Does not contains CAD USD EUR ZAR [PERSON_…" at bounding box center [784, 418] width 1543 height 584
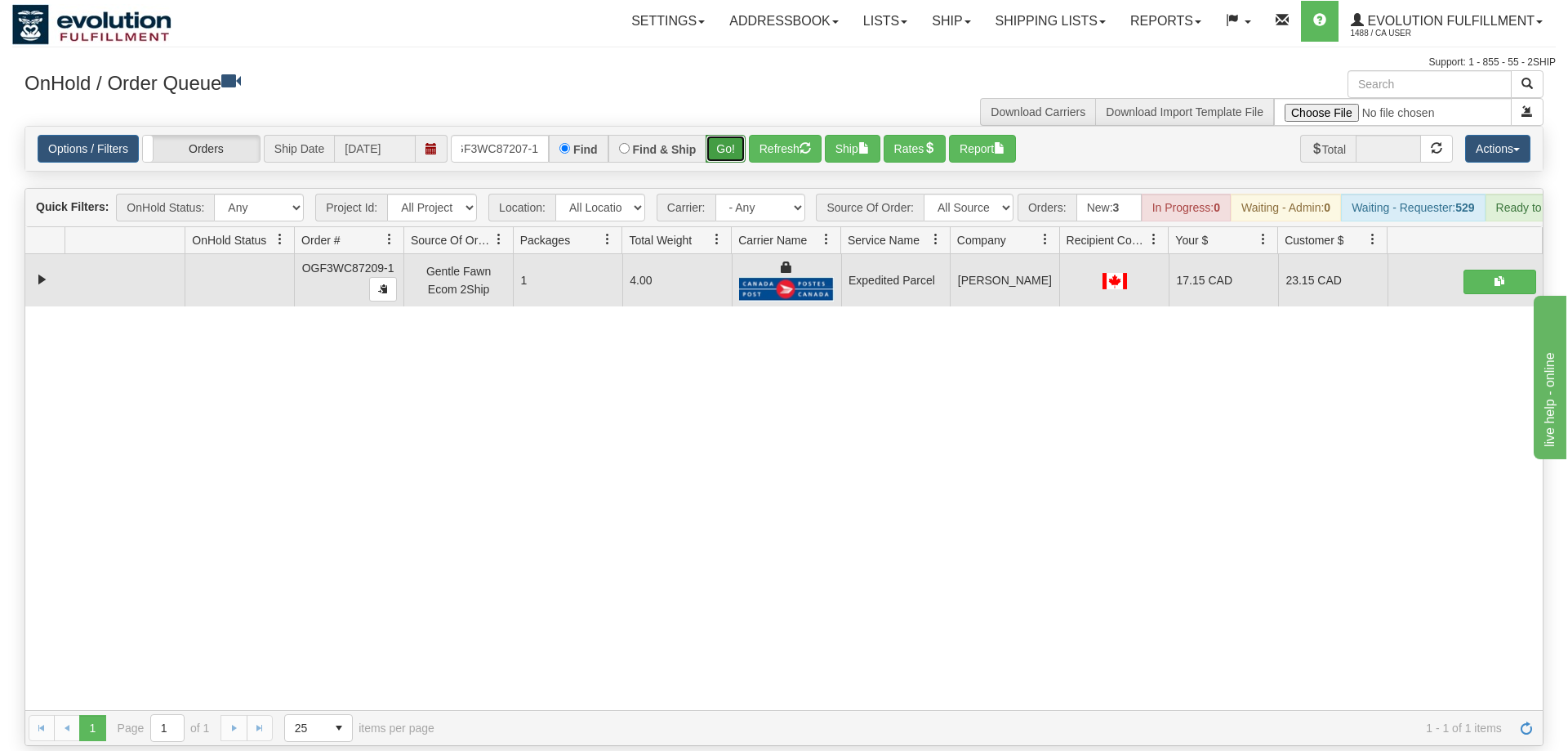
click at [735, 137] on button "Go!" at bounding box center [726, 149] width 40 height 28
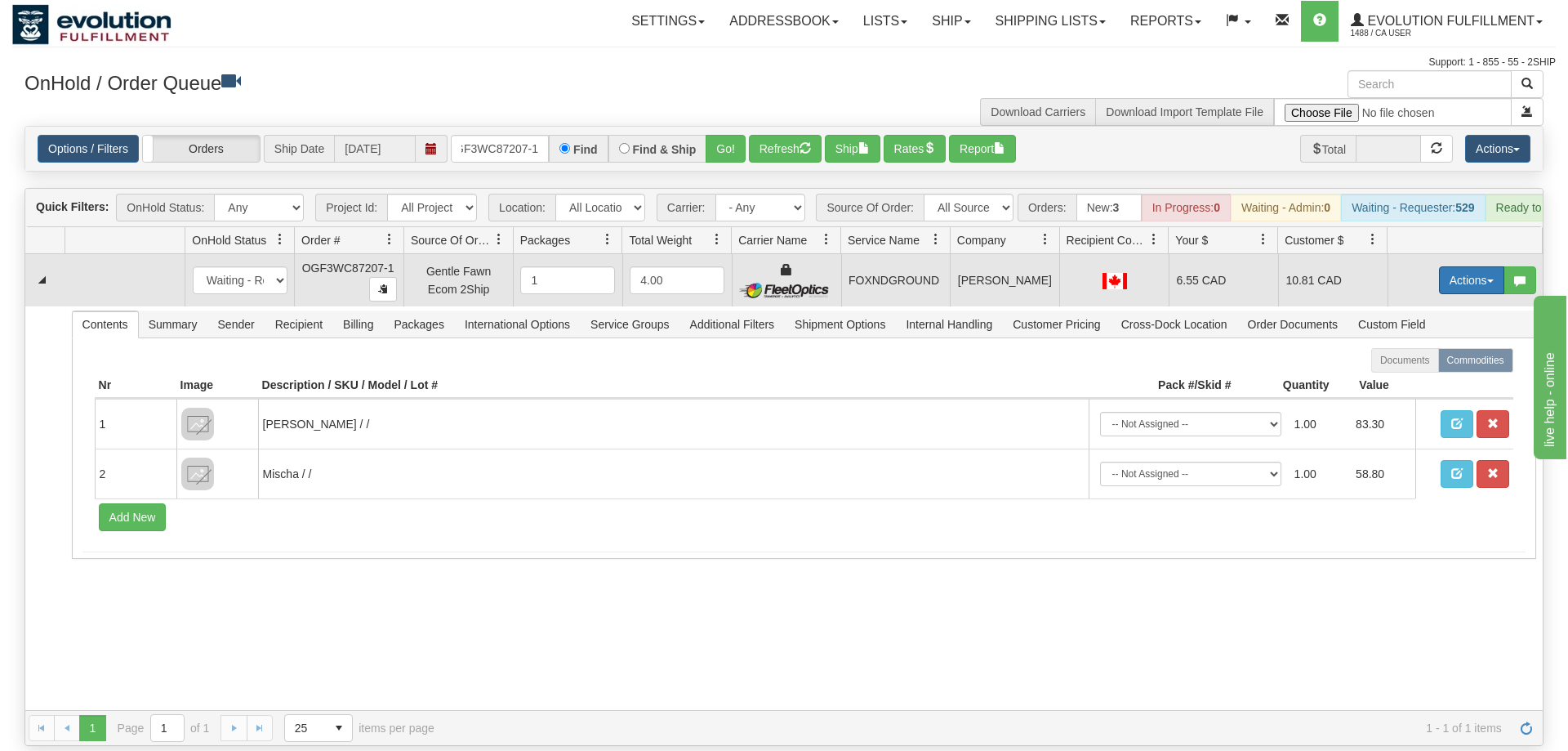
click at [1468, 266] on button "Actions" at bounding box center [1471, 280] width 65 height 28
click at [1434, 364] on link "Ship" at bounding box center [1438, 375] width 131 height 21
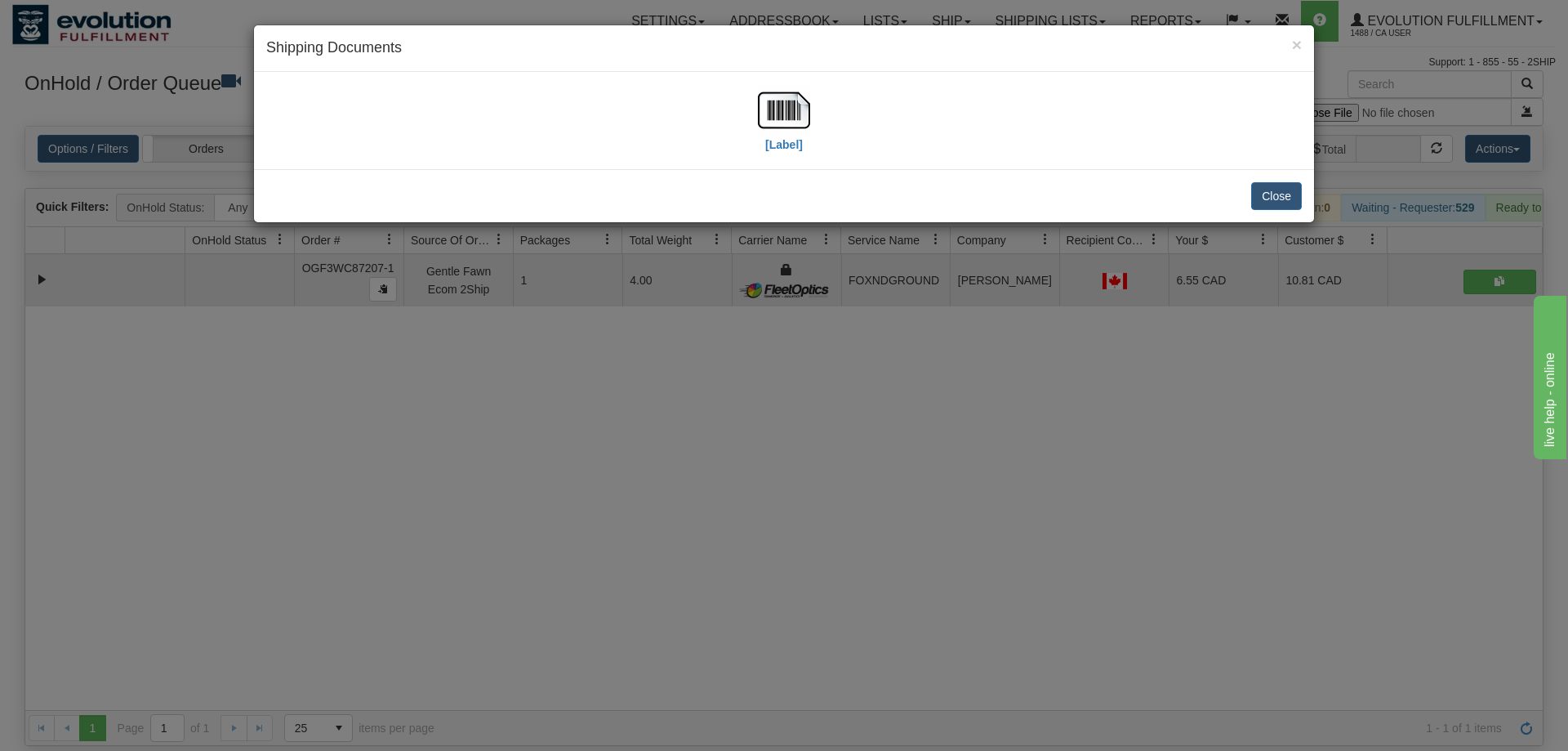
click at [784, 80] on div "[Label]" at bounding box center [784, 120] width 1060 height 97
click at [777, 110] on img at bounding box center [784, 111] width 53 height 53
drag, startPoint x: 691, startPoint y: 540, endPoint x: 688, endPoint y: 516, distance: 24.2
click at [691, 536] on div "× Shipping Documents [Label] Close" at bounding box center [784, 376] width 1568 height 751
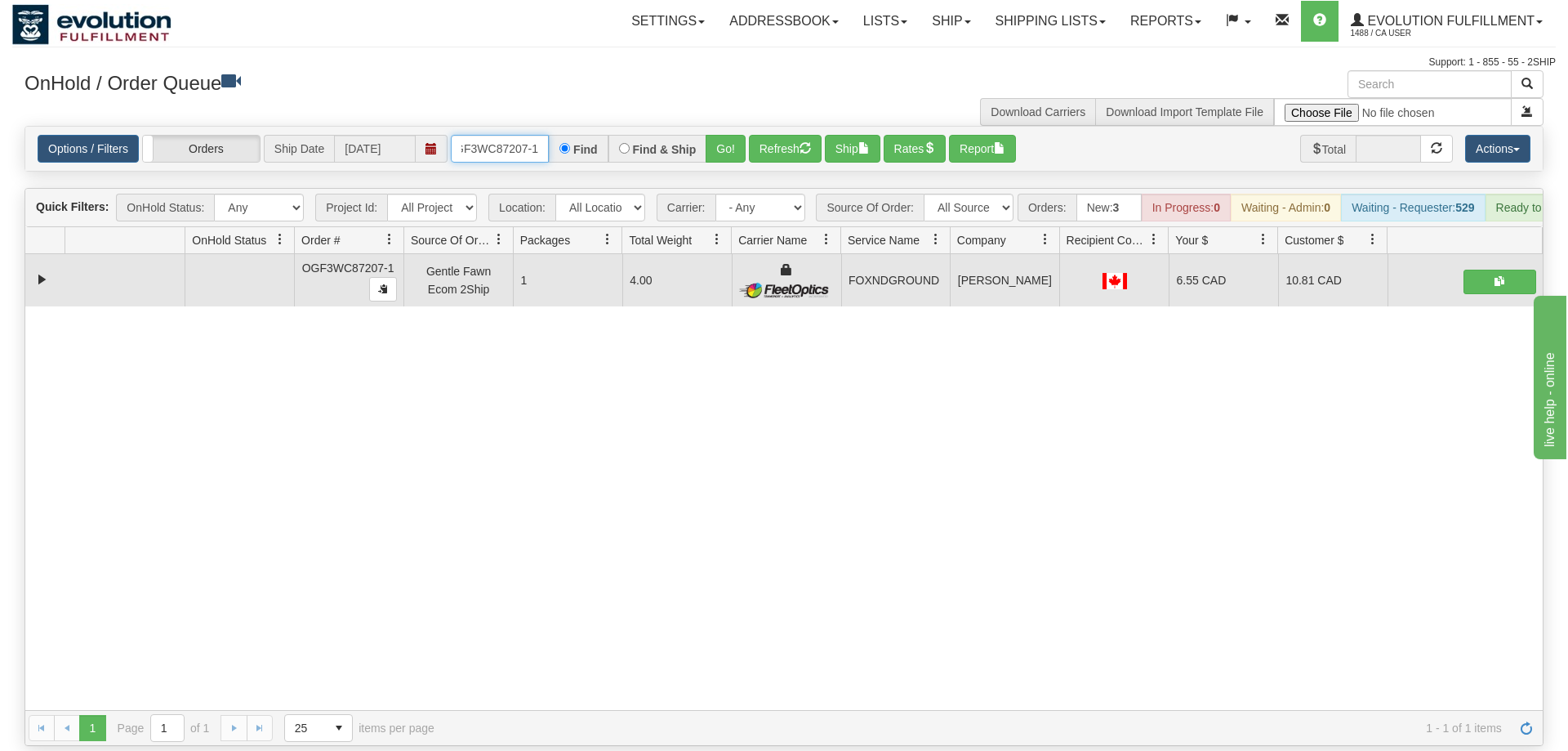
click at [514, 135] on input "OGF3WC87207-1" at bounding box center [500, 149] width 98 height 28
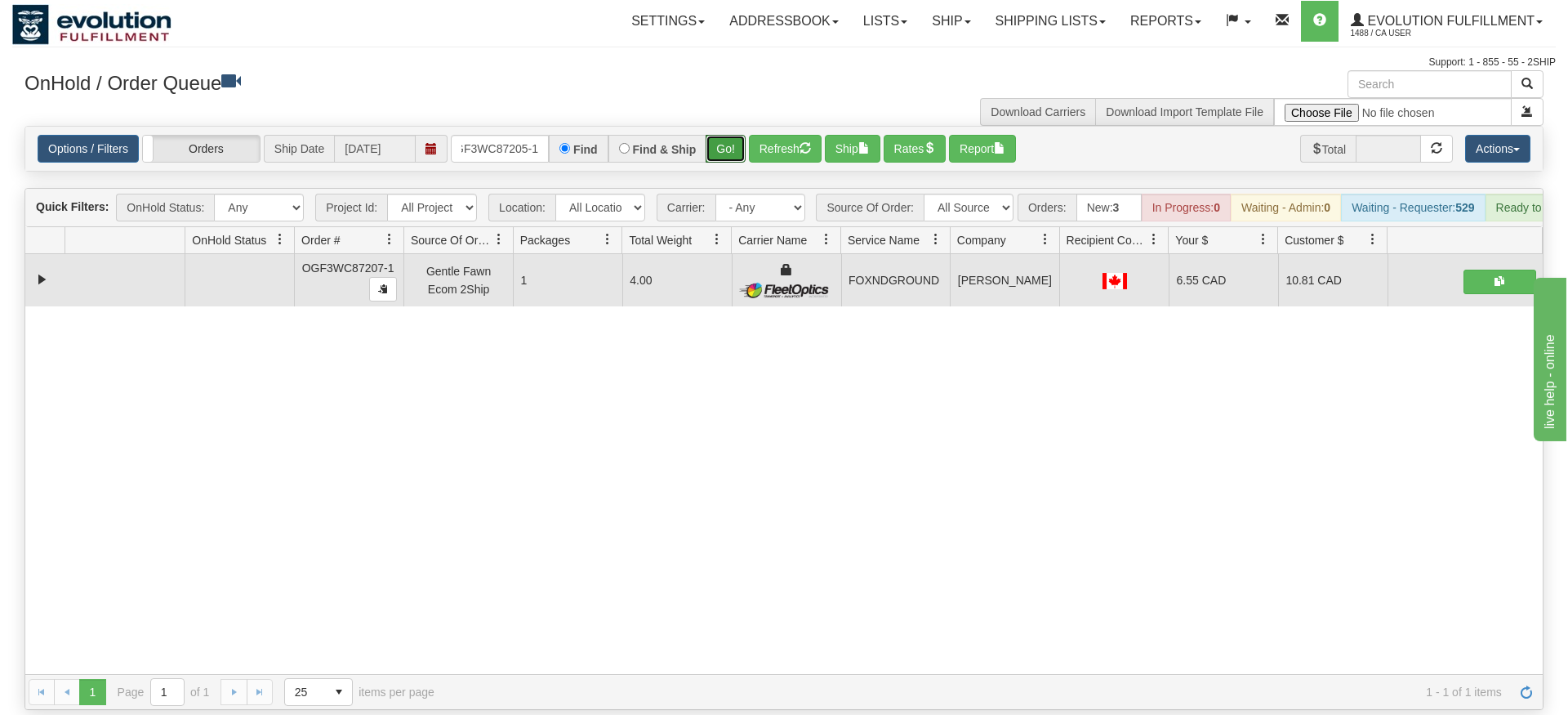
drag, startPoint x: 725, startPoint y: 123, endPoint x: 725, endPoint y: 155, distance: 32.0
click at [725, 155] on div "Is equal to Is not equal to Contains Does not contains CAD USD EUR ZAR [PERSON_…" at bounding box center [784, 418] width 1543 height 584
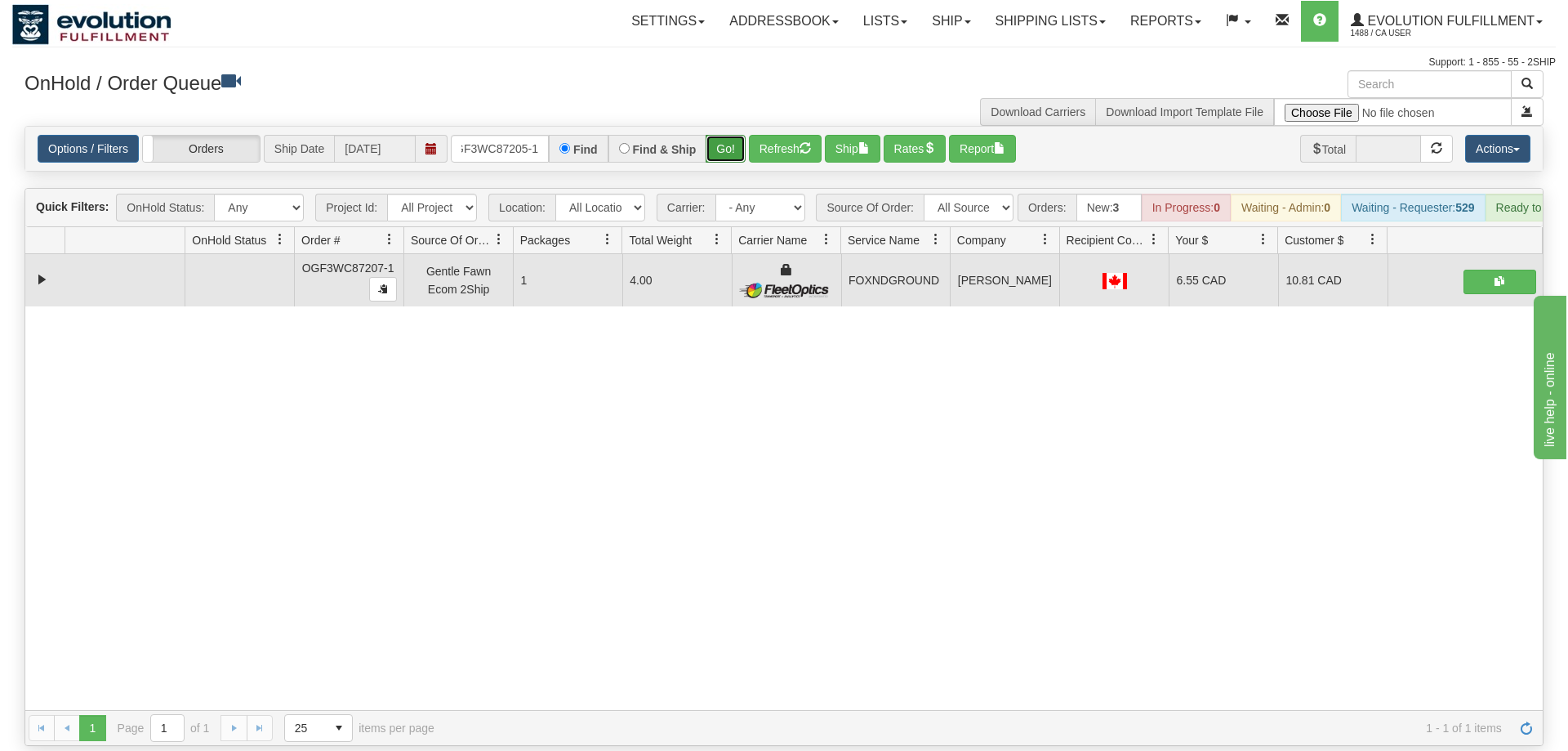
click at [723, 135] on button "Go!" at bounding box center [726, 149] width 40 height 28
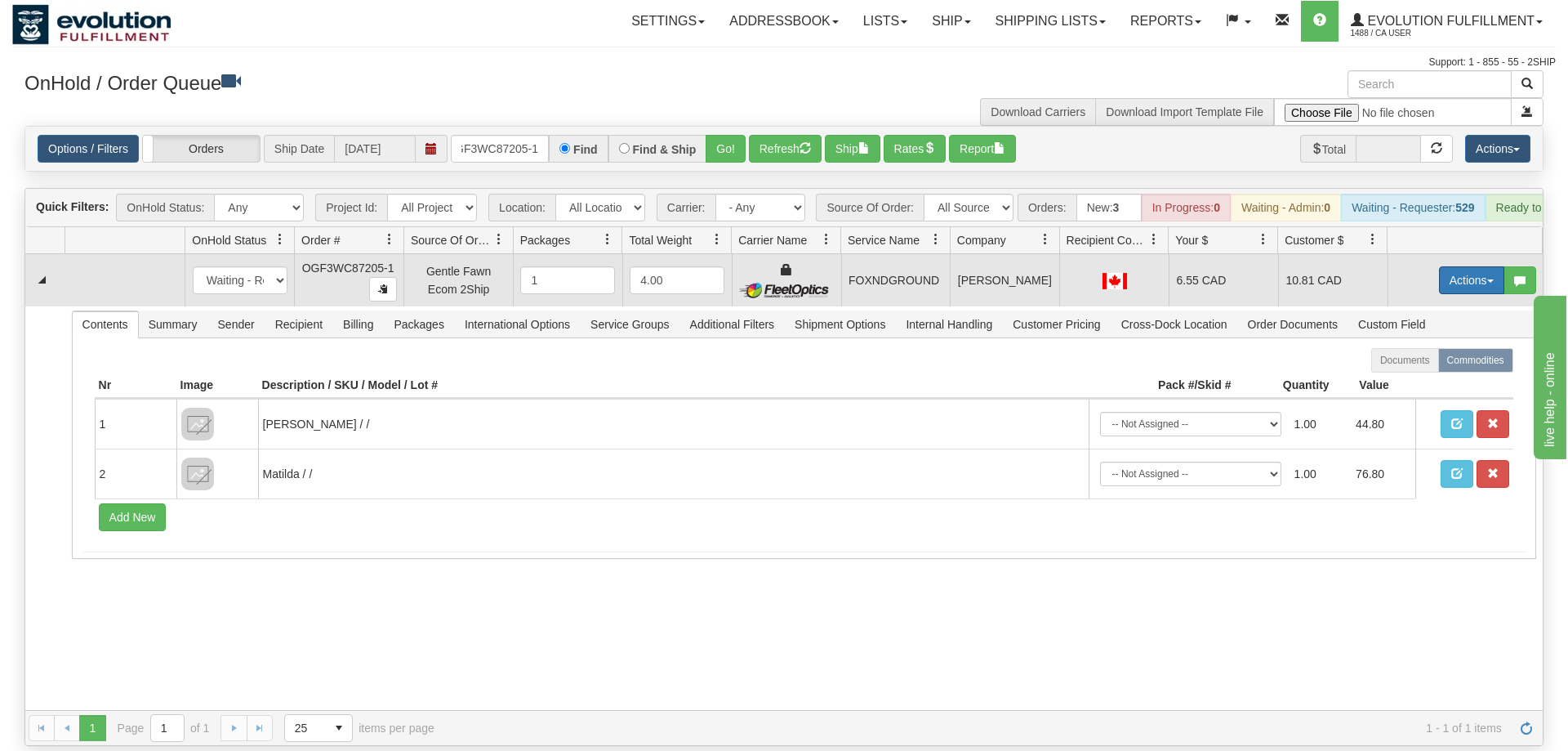
click at [1457, 266] on button "Actions" at bounding box center [1471, 280] width 65 height 28
click at [1414, 368] on span "Ship" at bounding box center [1407, 375] width 34 height 13
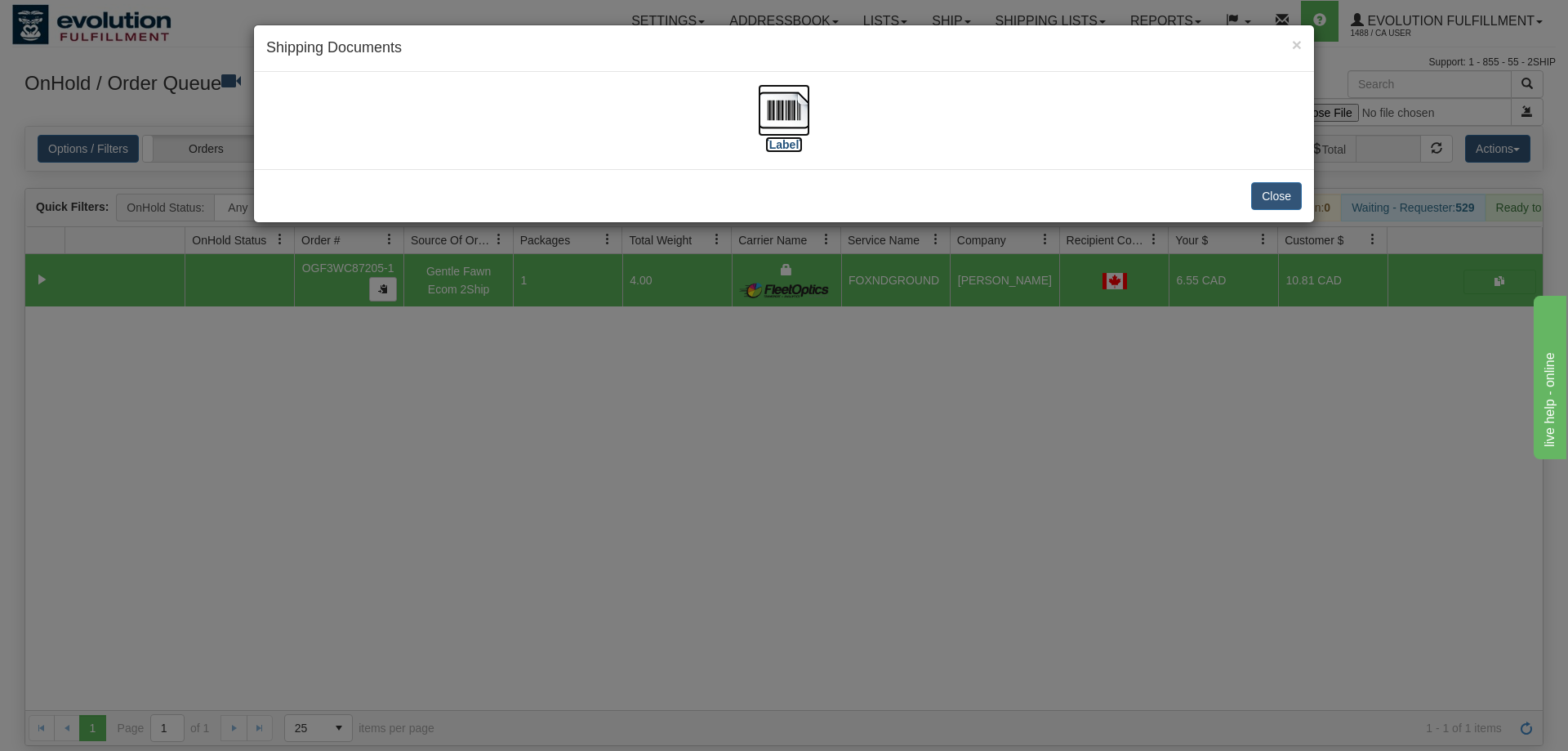
click at [780, 133] on img at bounding box center [784, 111] width 53 height 53
drag, startPoint x: 677, startPoint y: 497, endPoint x: 576, endPoint y: 209, distance: 305.2
click at [680, 485] on div "× Shipping Documents [Label] Close" at bounding box center [784, 376] width 1568 height 751
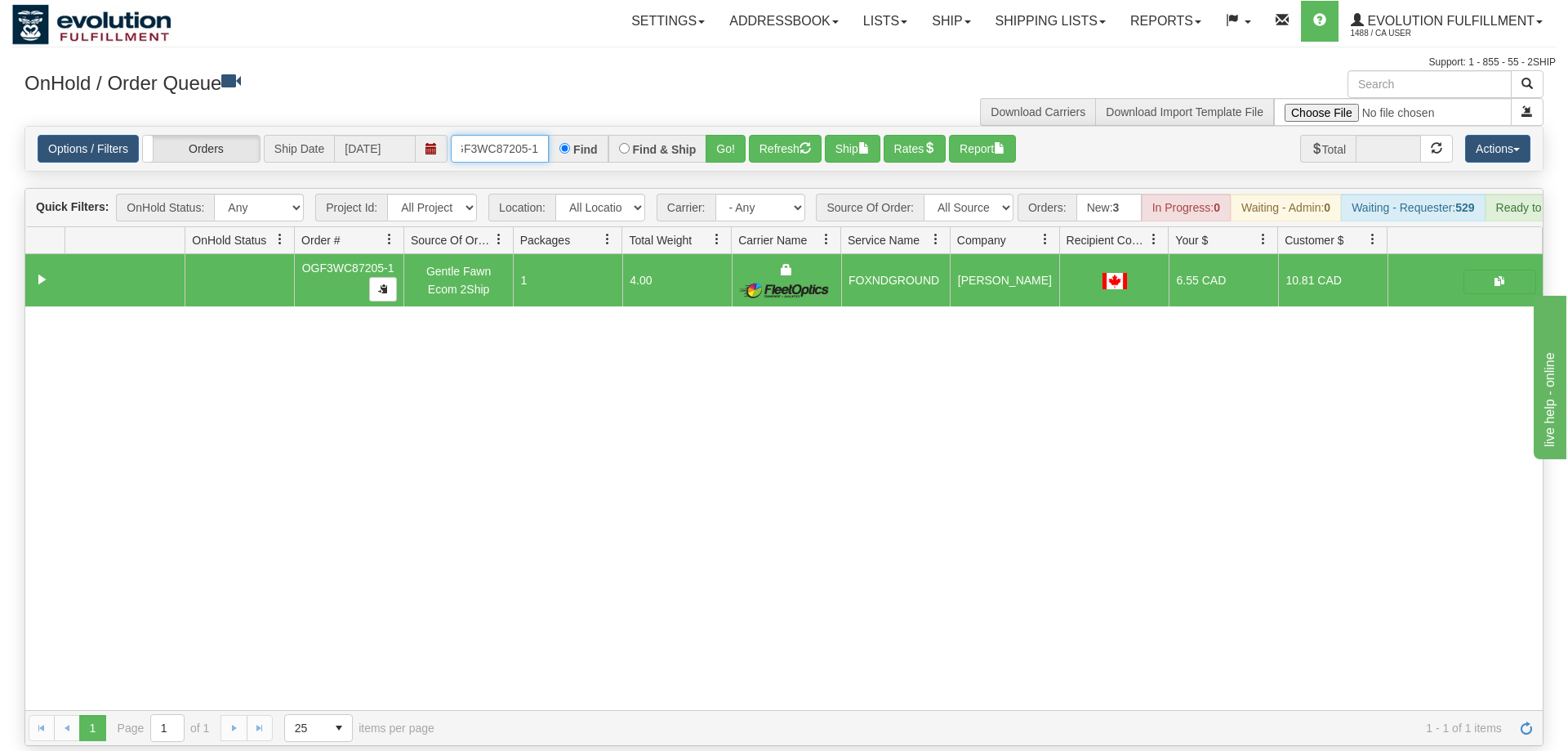
click at [484, 135] on input "OGF3WC87205-1" at bounding box center [500, 149] width 98 height 28
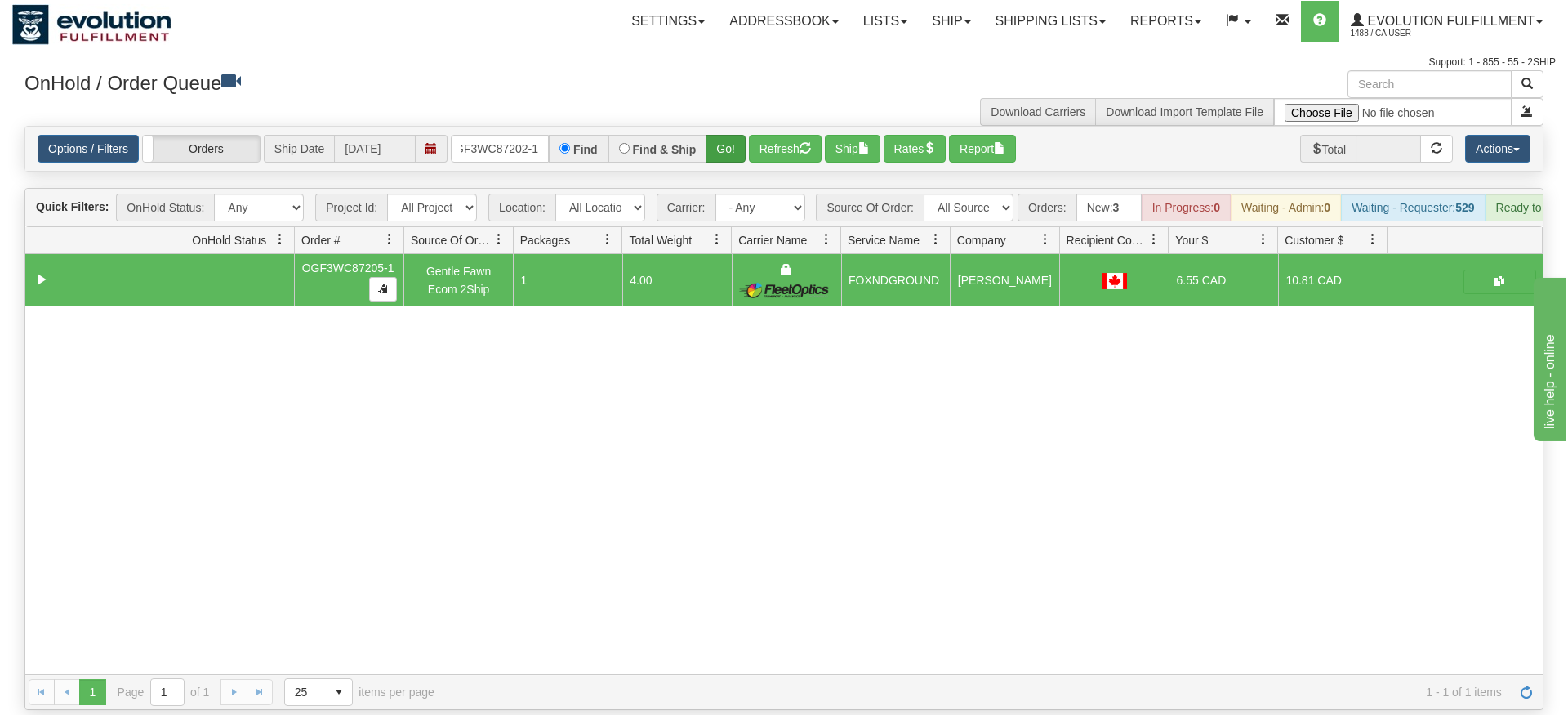
click at [720, 134] on div "× Get OnHold Shipments fields - load dt: 373 Get OnHold Shipments fields - tran…" at bounding box center [784, 390] width 1543 height 640
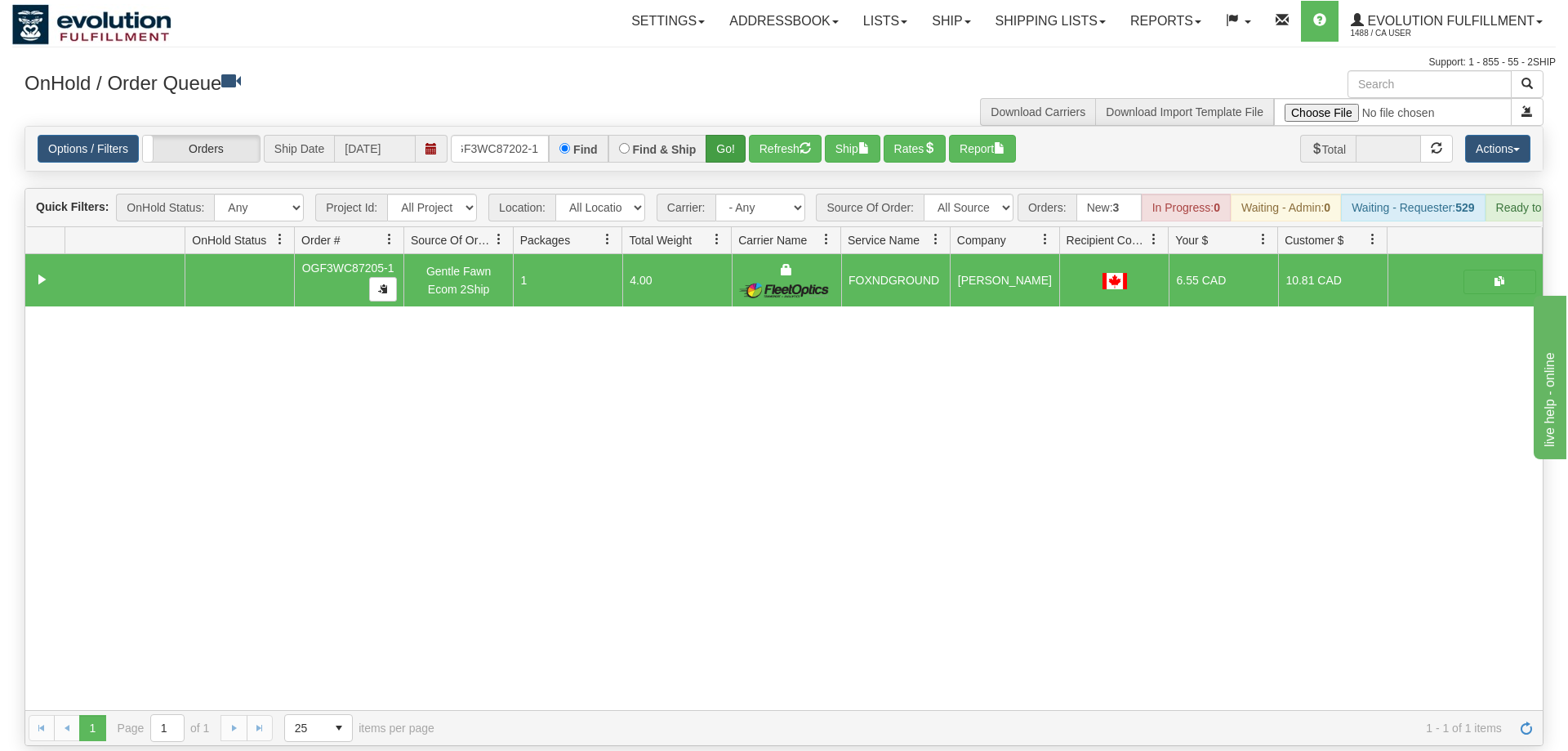
drag, startPoint x: 727, startPoint y: 147, endPoint x: 728, endPoint y: 112, distance: 35.0
click at [727, 141] on div "Options / Filters Group Shipments Orders Ship Date [DATE] OGF3WC87202-1 Find Fi…" at bounding box center [784, 148] width 1518 height 44
drag, startPoint x: 728, startPoint y: 112, endPoint x: 1406, endPoint y: 156, distance: 679.4
click at [728, 135] on button "Go!" at bounding box center [726, 149] width 40 height 28
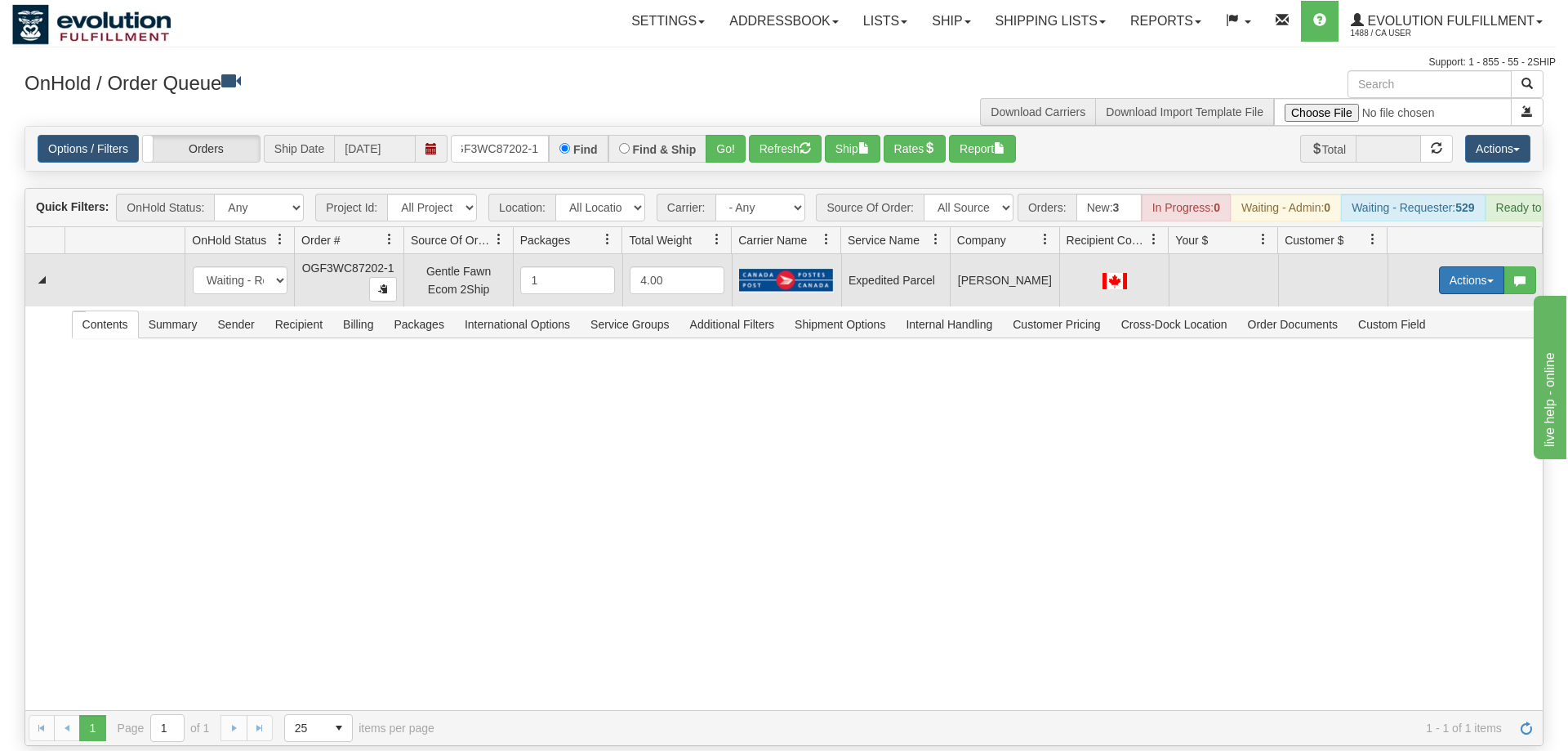
click at [1486, 266] on button "Actions" at bounding box center [1471, 280] width 65 height 28
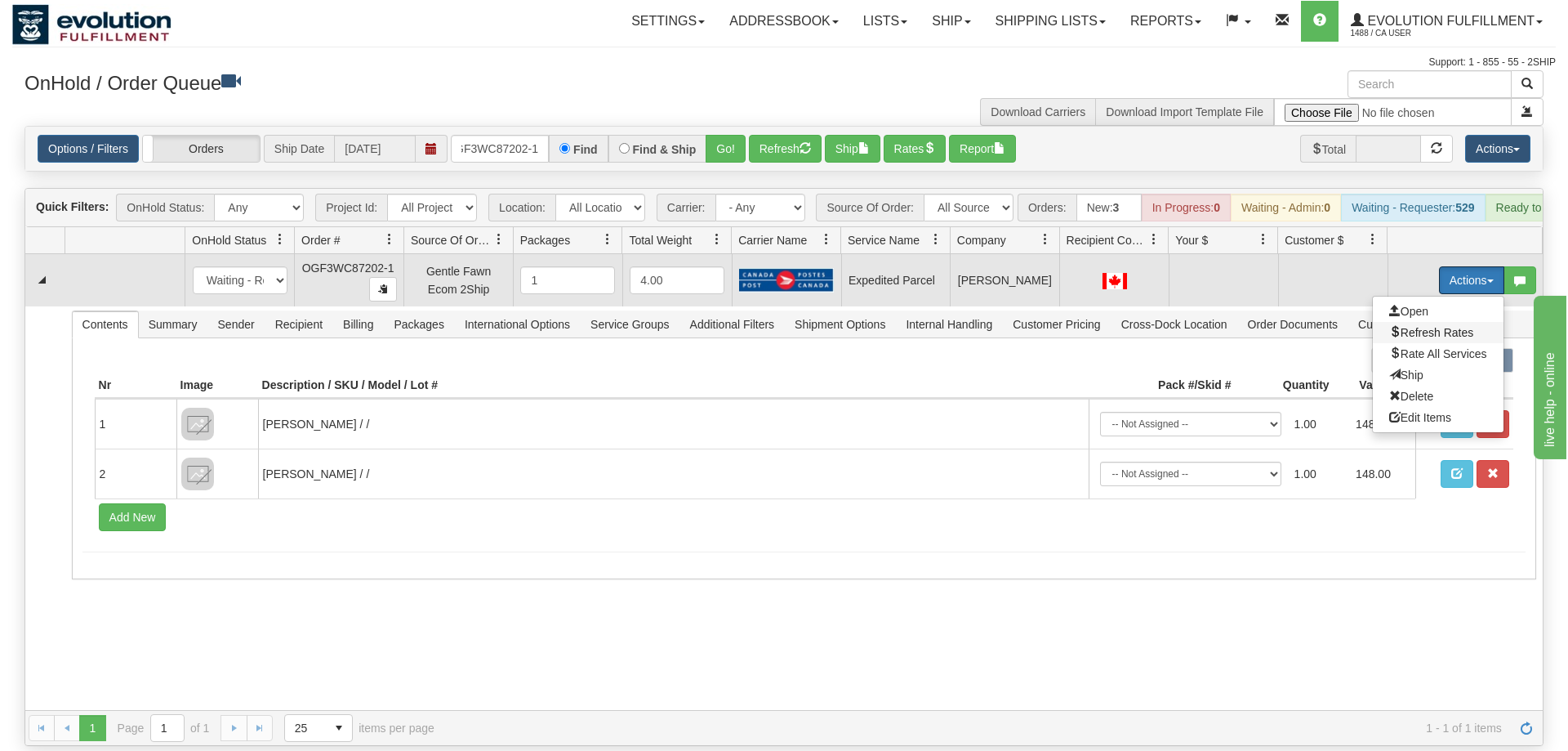
click at [1437, 325] on span "Refresh Rates" at bounding box center [1432, 332] width 84 height 13
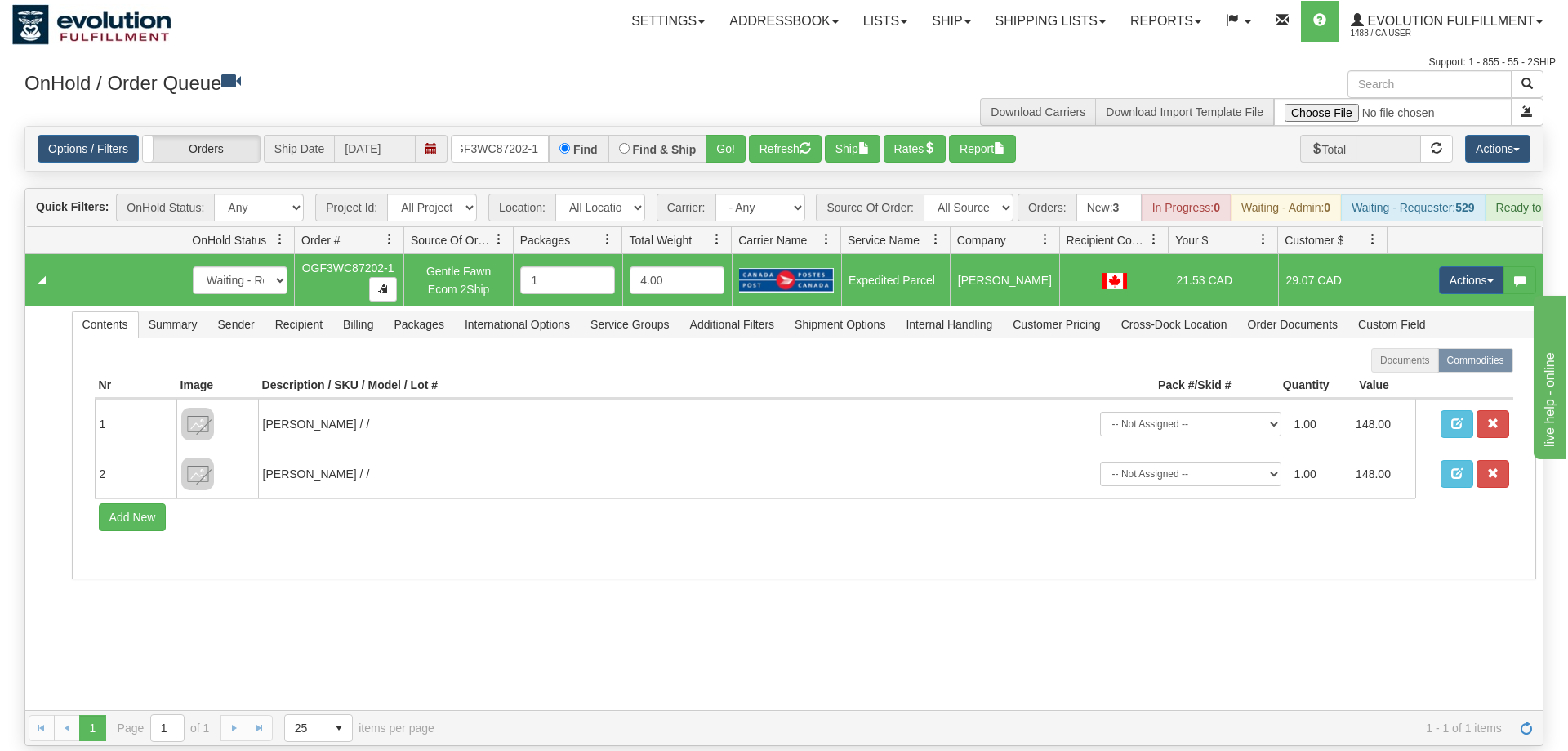
click at [1440, 276] on td "Actions Open Refresh Rates Rate All Services Ship Delete Edit Items" at bounding box center [1465, 281] width 155 height 53
click at [1446, 266] on button "Actions" at bounding box center [1471, 280] width 65 height 28
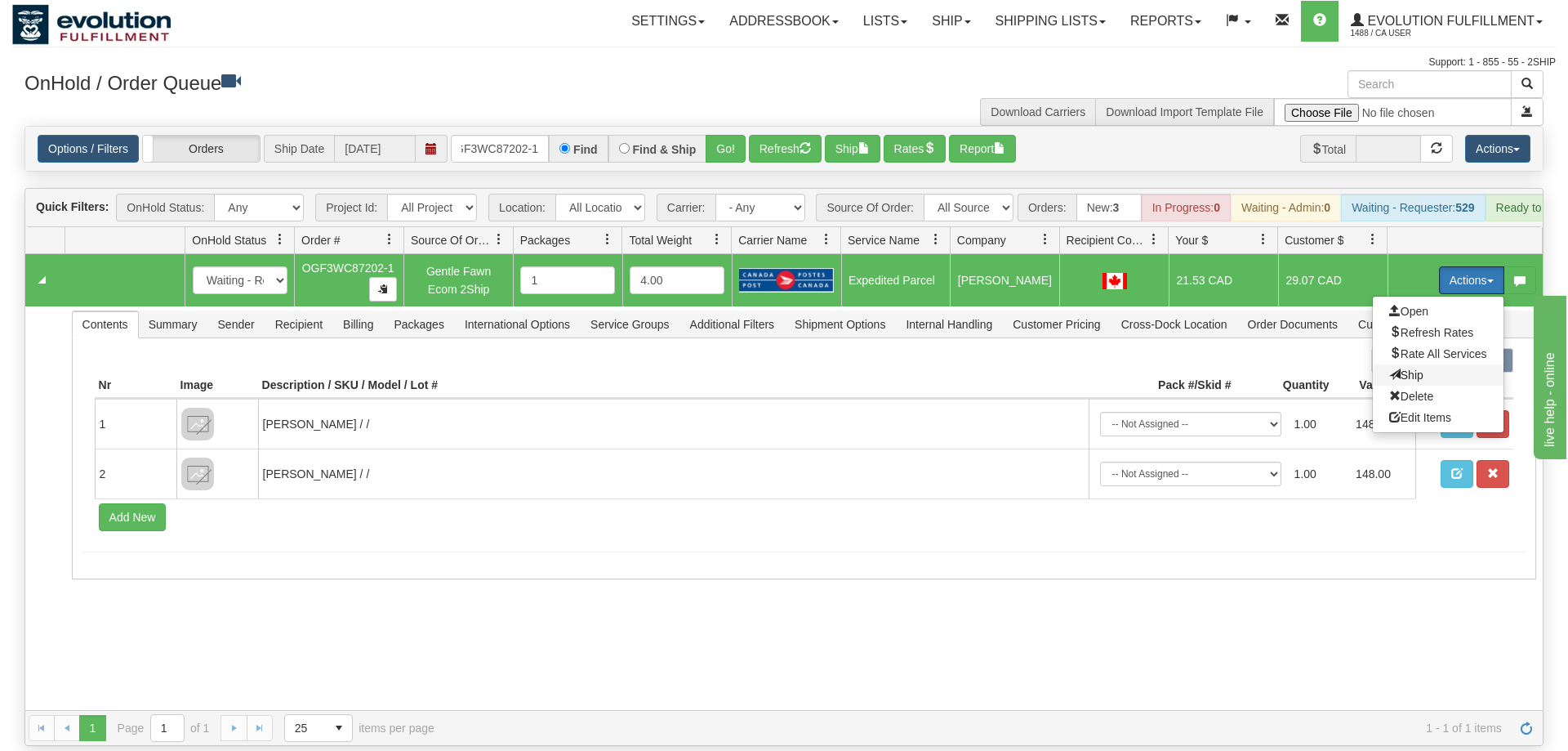
click at [1411, 368] on span "Ship" at bounding box center [1407, 375] width 34 height 13
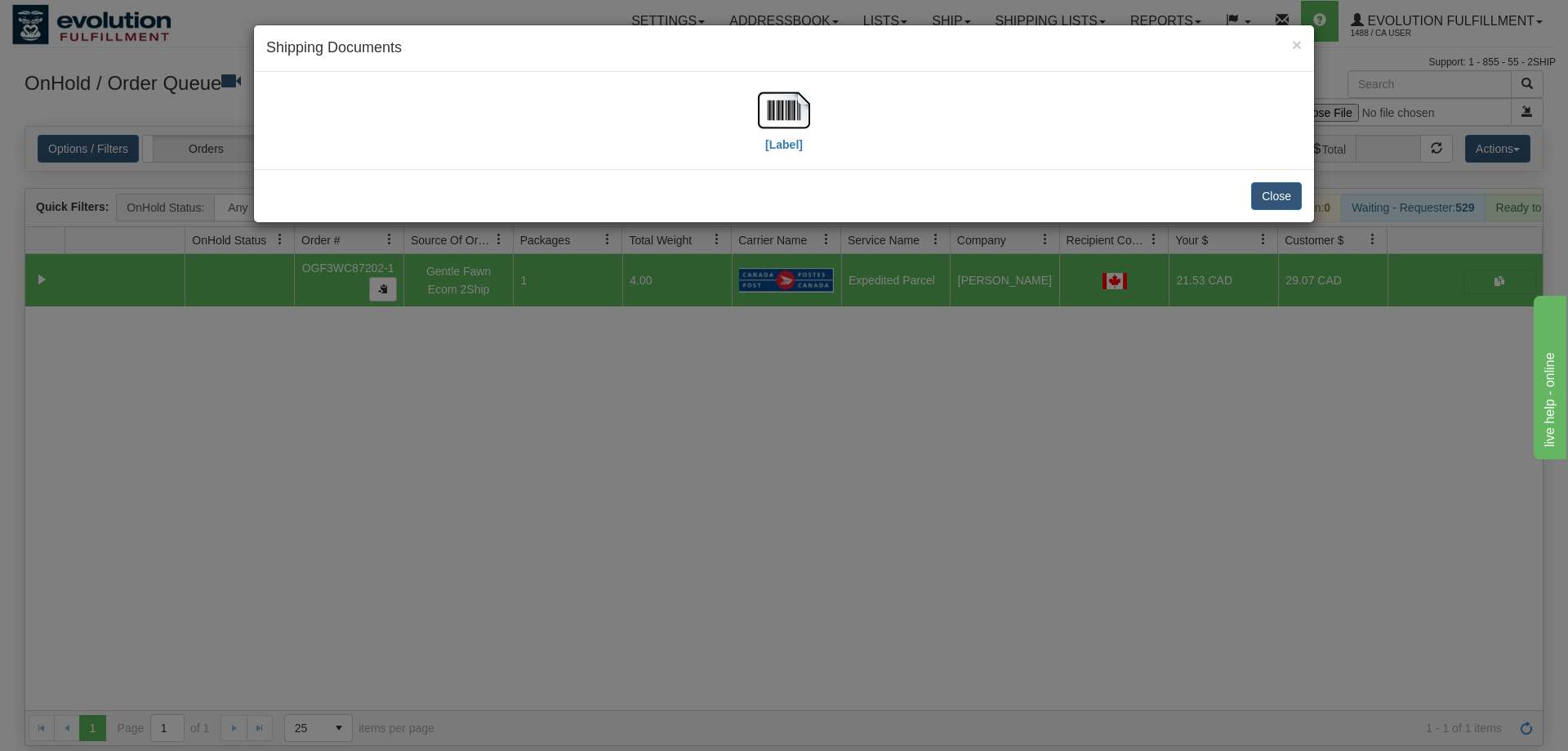
click at [811, 125] on div "[Label]" at bounding box center [784, 120] width 1035 height 73
click at [780, 107] on img at bounding box center [784, 111] width 53 height 53
drag, startPoint x: 751, startPoint y: 347, endPoint x: 585, endPoint y: 251, distance: 191.8
click at [751, 342] on div "× Shipping Documents [Label] Close" at bounding box center [784, 376] width 1568 height 751
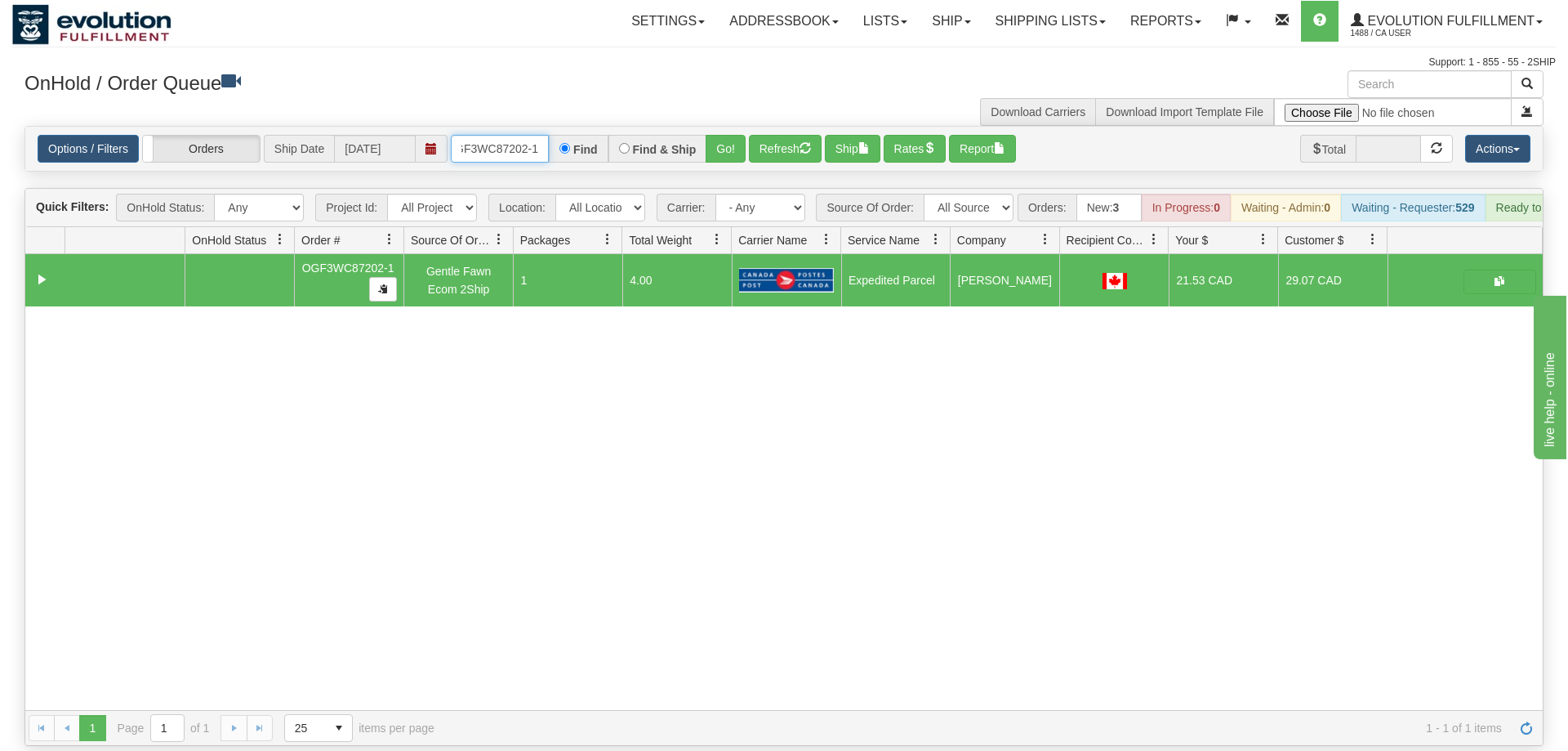
click at [523, 135] on input "OGF3WC87202-1" at bounding box center [500, 149] width 98 height 28
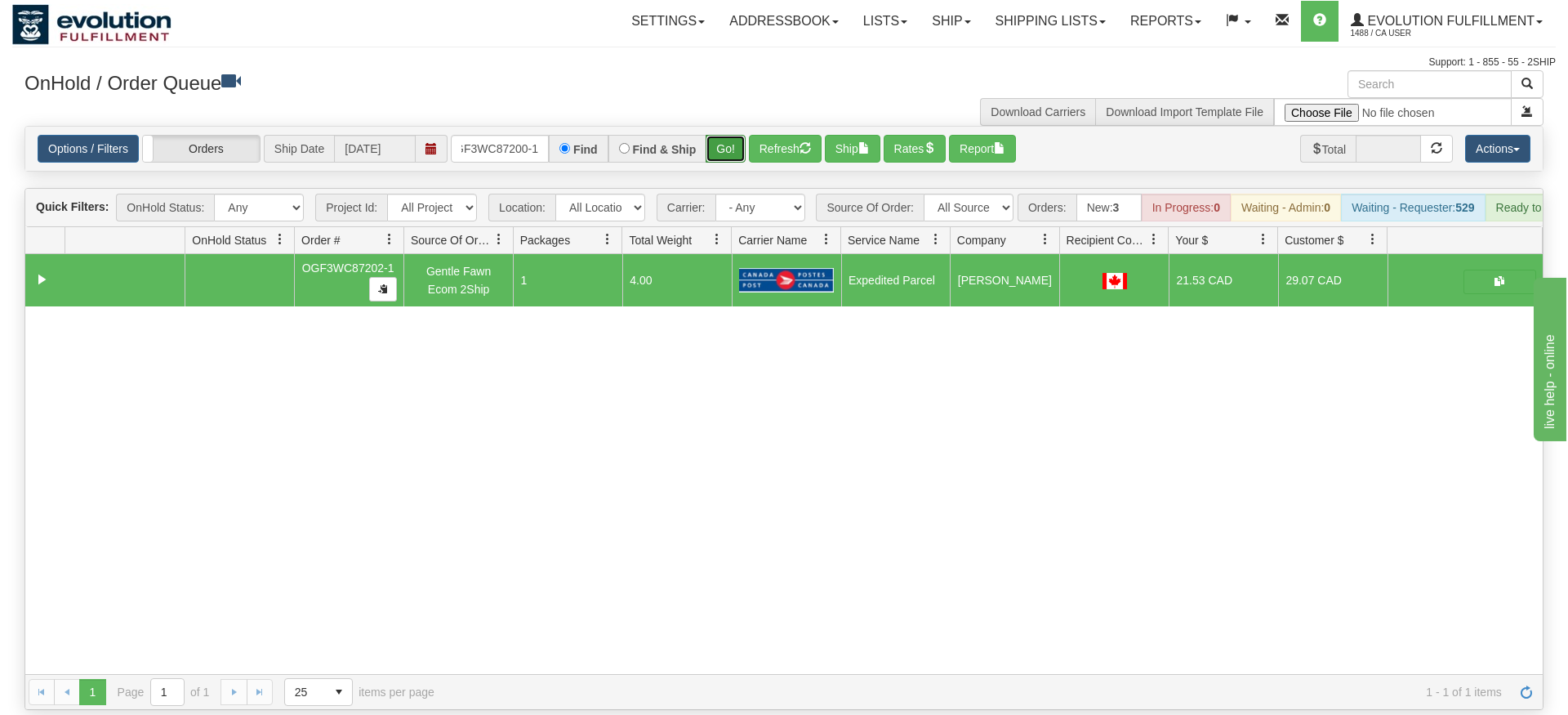
drag, startPoint x: 715, startPoint y: 119, endPoint x: 729, endPoint y: 121, distance: 14.1
click at [715, 154] on div "Is equal to Is not equal to Contains Does not contains CAD USD EUR ZAR [PERSON_…" at bounding box center [784, 418] width 1543 height 584
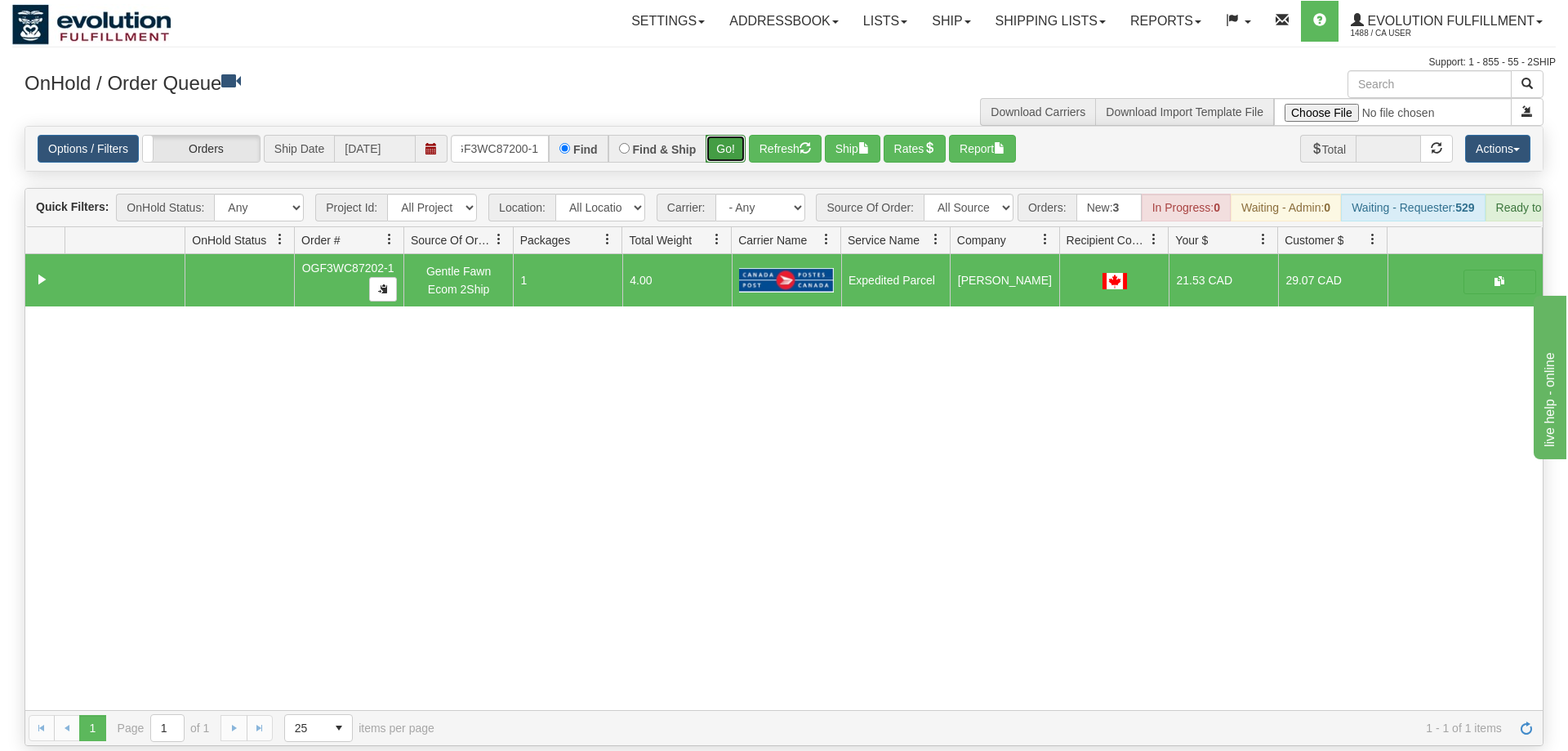
click at [734, 135] on button "Go!" at bounding box center [726, 149] width 40 height 28
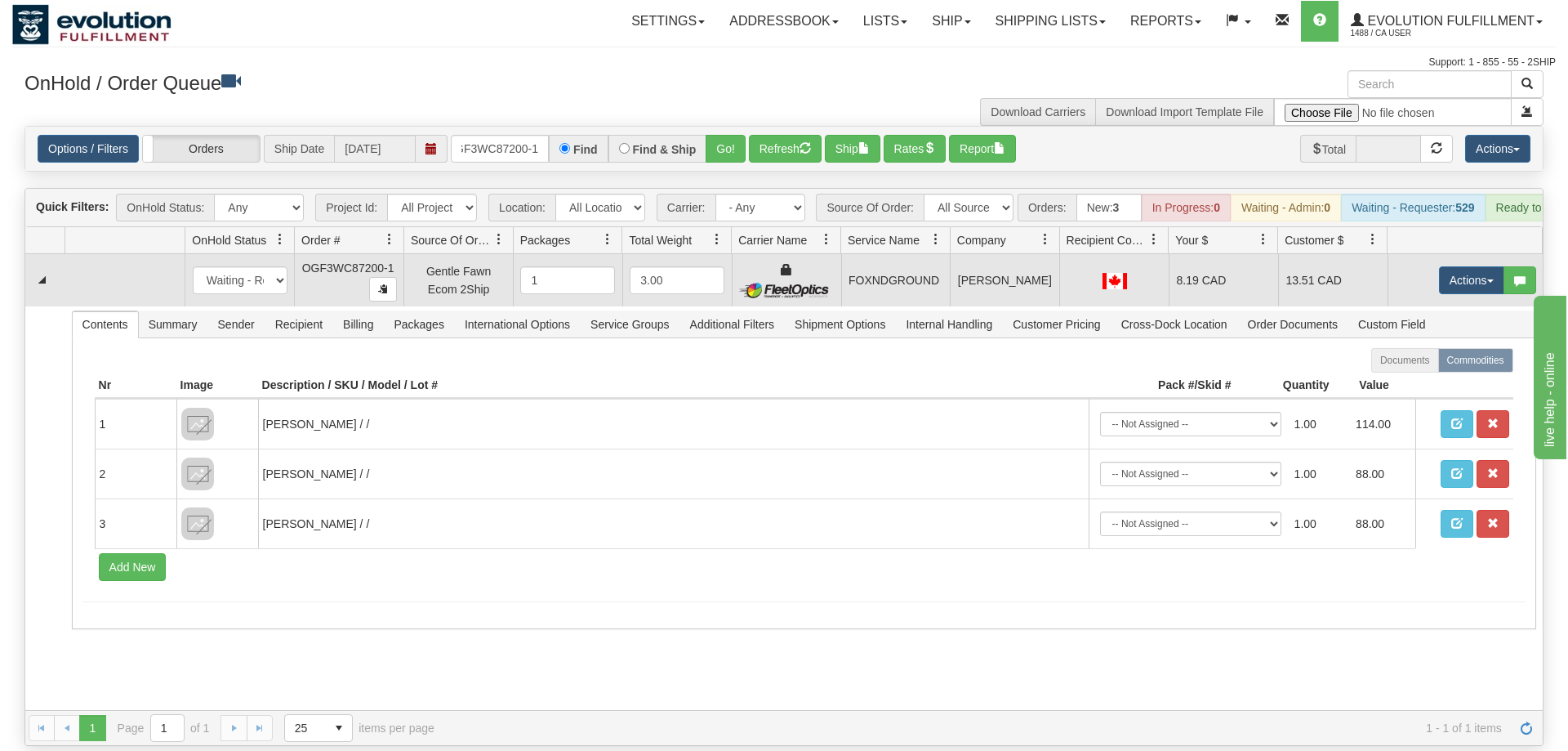
click at [1479, 272] on td "Actions Open Refresh Rates Rate All Services Ship Delete Edit Items" at bounding box center [1465, 281] width 155 height 53
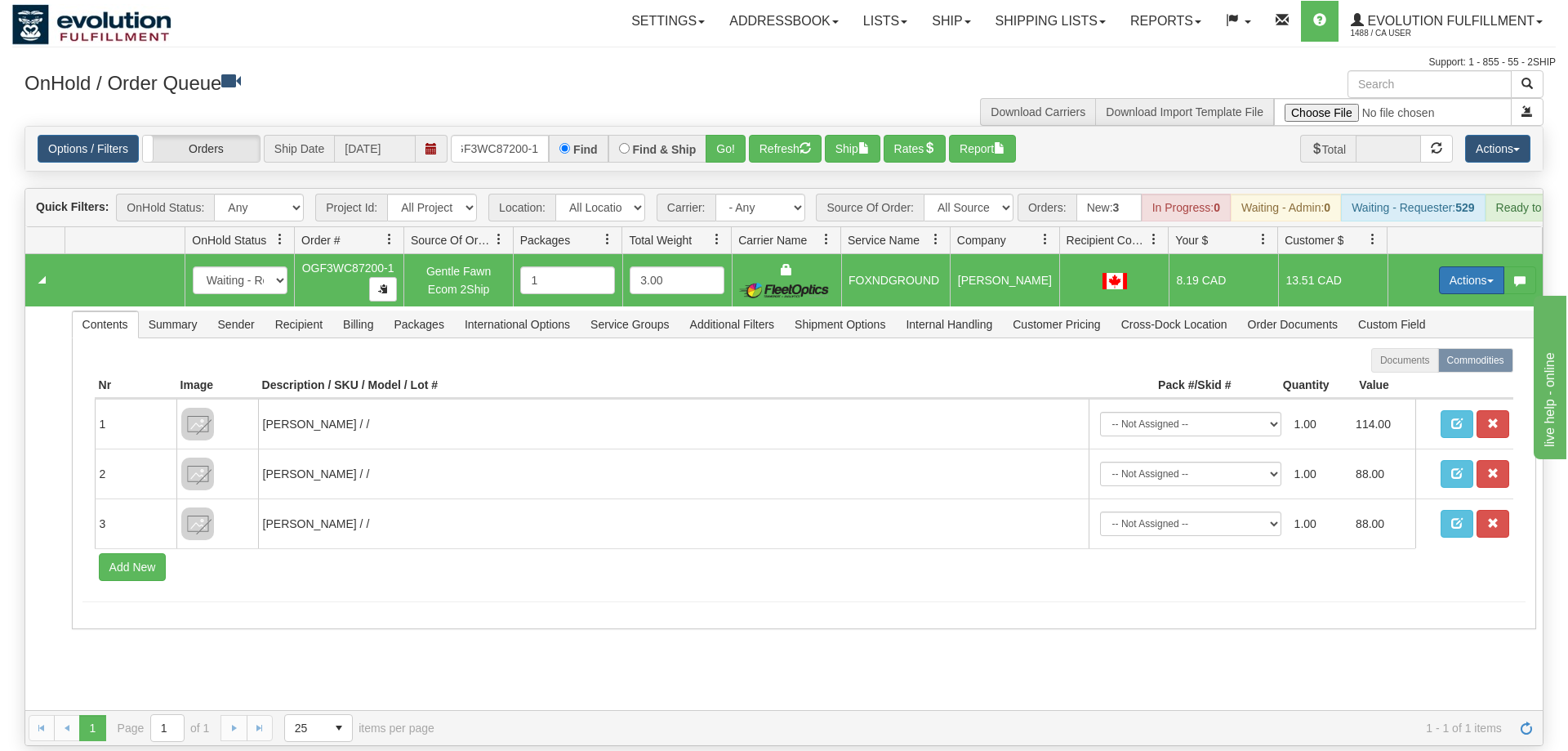
click at [1472, 266] on button "Actions" at bounding box center [1471, 280] width 65 height 28
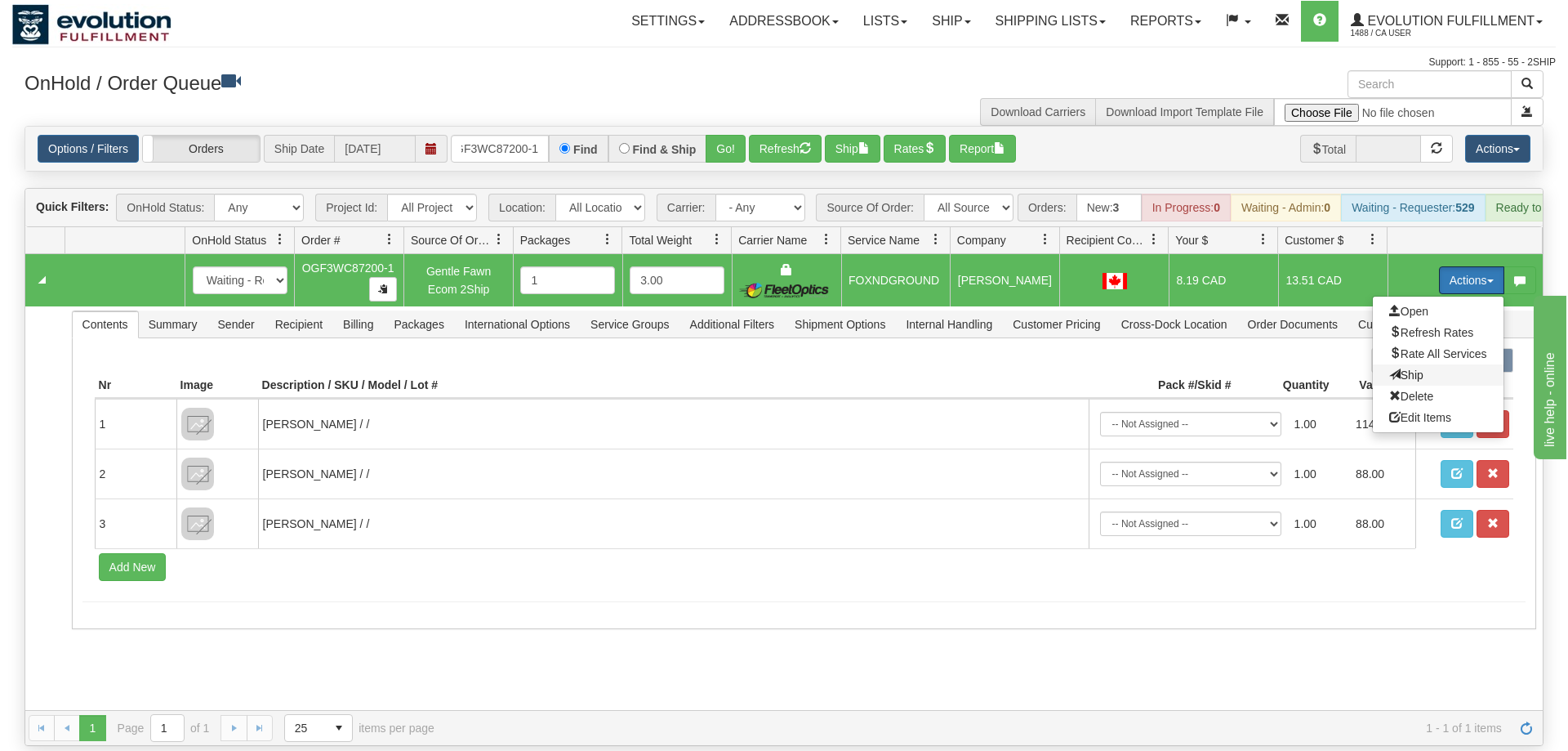
click at [1407, 368] on span "Ship" at bounding box center [1407, 375] width 34 height 13
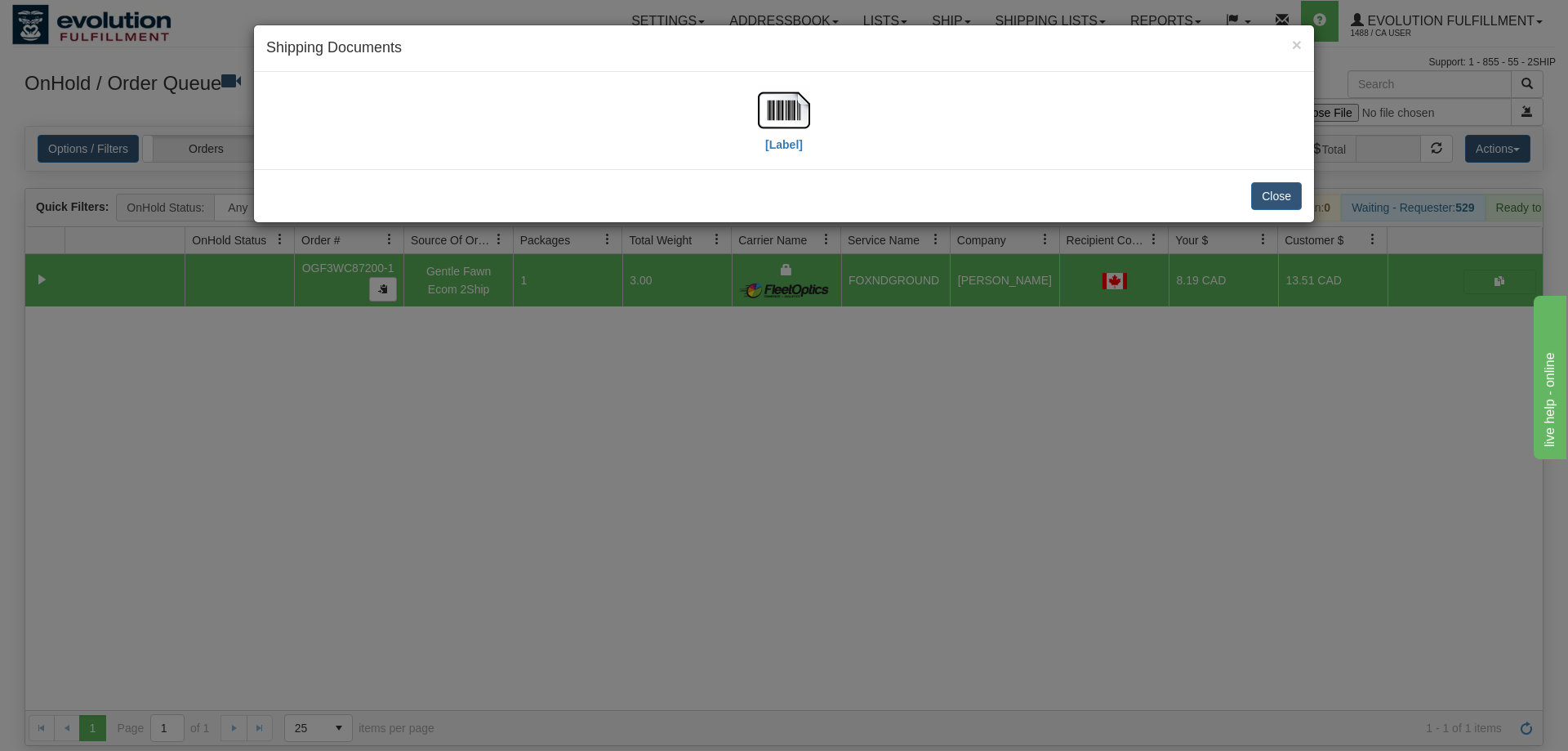
click at [479, 134] on div "[Label]" at bounding box center [784, 120] width 1035 height 73
drag, startPoint x: 770, startPoint y: 109, endPoint x: 782, endPoint y: 109, distance: 12.0
click at [777, 109] on img at bounding box center [784, 111] width 53 height 53
click at [644, 340] on div "× Shipping Documents [Label] Close" at bounding box center [784, 376] width 1568 height 751
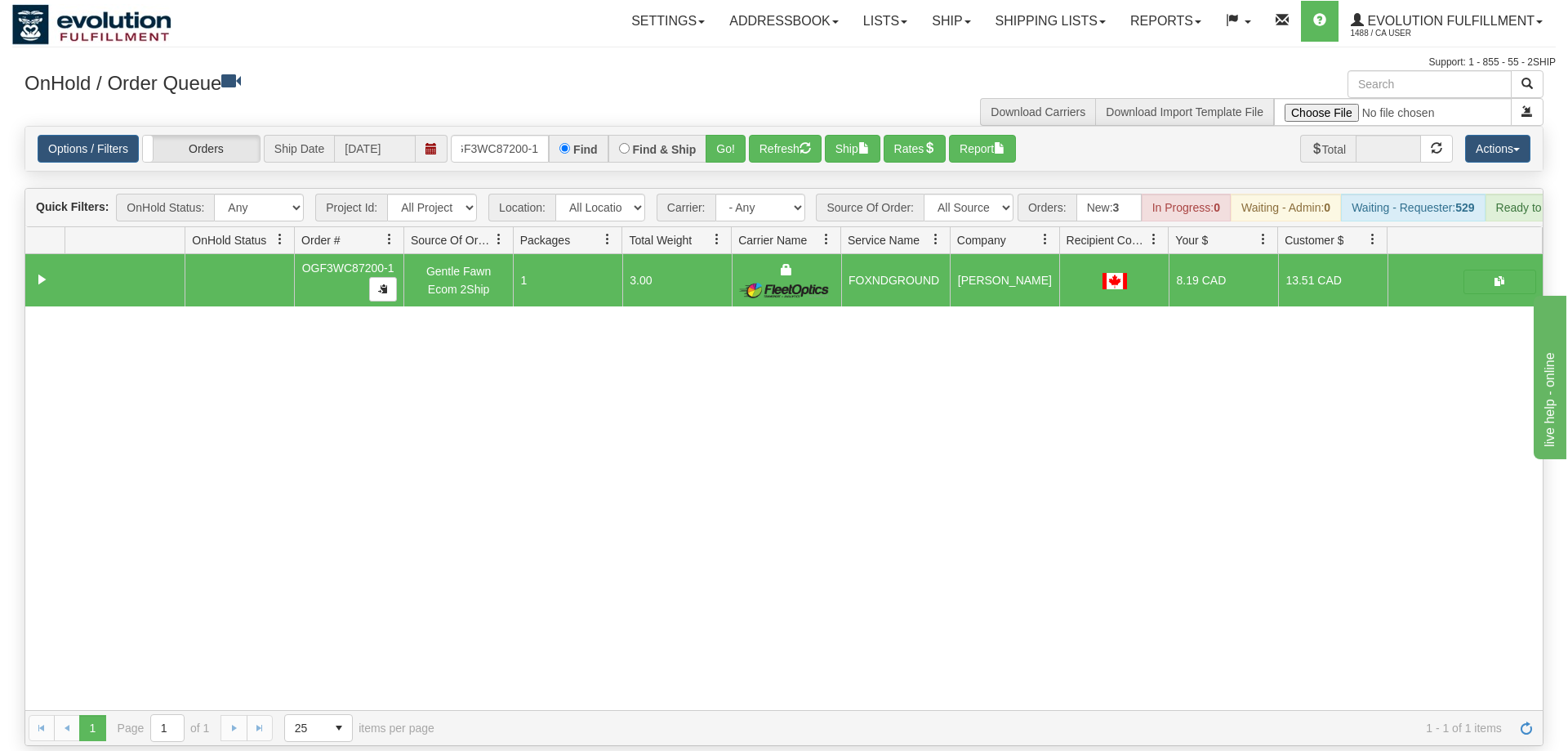
drag, startPoint x: 266, startPoint y: 445, endPoint x: 439, endPoint y: 208, distance: 293.4
click at [270, 437] on div "31638984 EVOLUTION V3 91156286 91156287 OGF3WC87200-1 Gentle Fawn Ecom 2Ship 1 …" at bounding box center [784, 482] width 1518 height 455
click at [504, 135] on input "OGF3WC87200-1" at bounding box center [500, 149] width 98 height 28
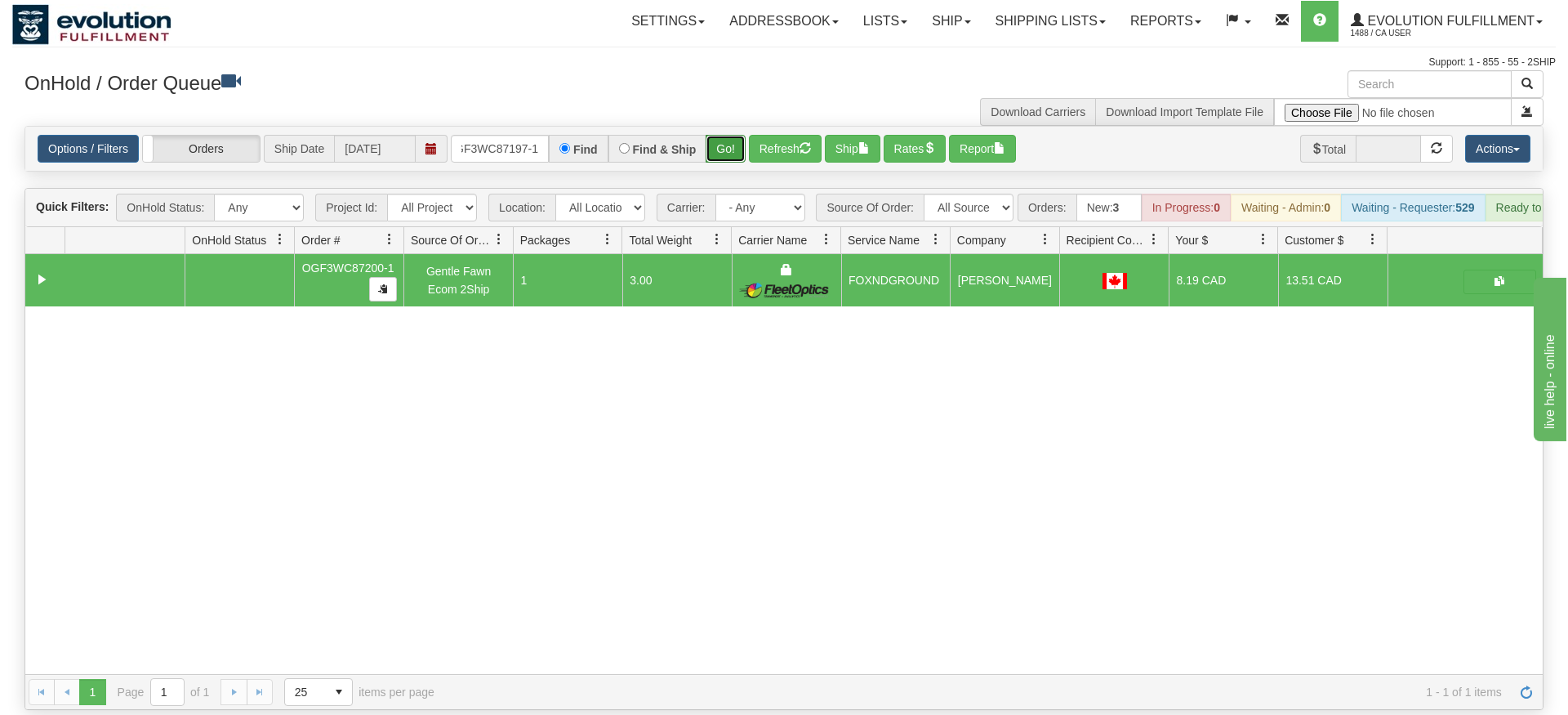
click at [726, 160] on div "Is equal to Is not equal to Contains Does not contains CAD USD EUR ZAR [PERSON_…" at bounding box center [784, 418] width 1543 height 584
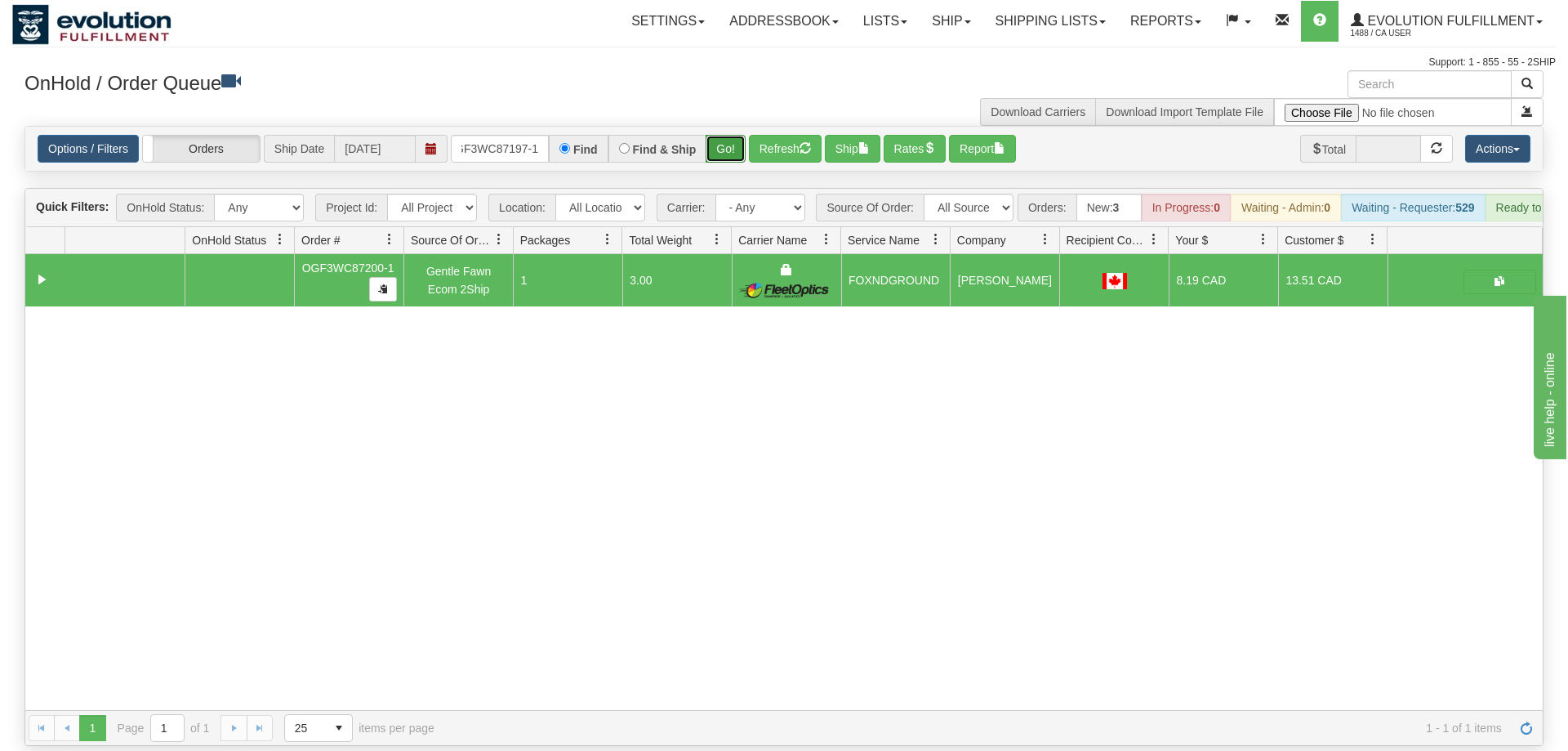
click at [729, 135] on button "Go!" at bounding box center [726, 149] width 40 height 28
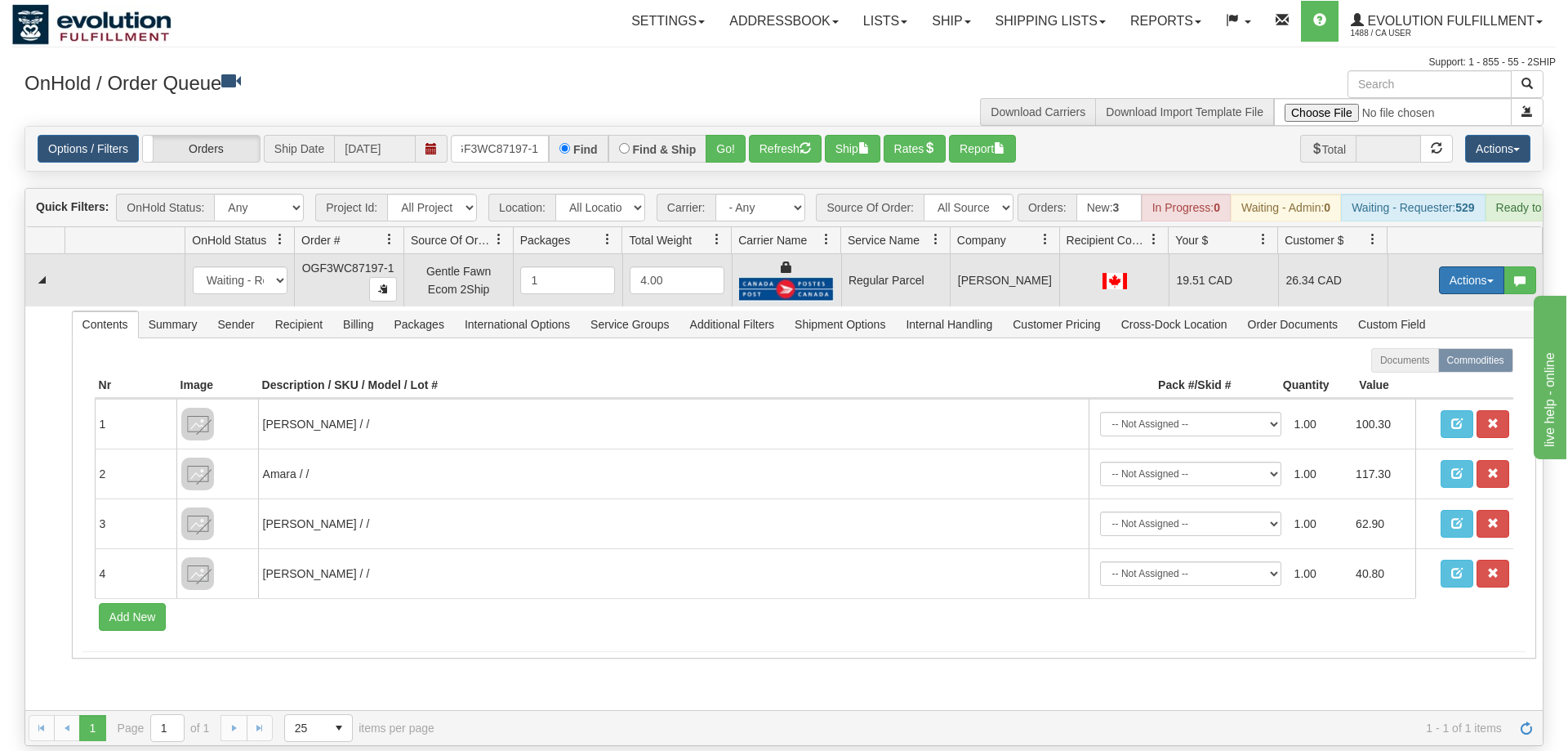
click at [1458, 266] on button "Actions" at bounding box center [1471, 280] width 65 height 28
click at [1420, 347] on span "Rate All Services" at bounding box center [1439, 354] width 98 height 13
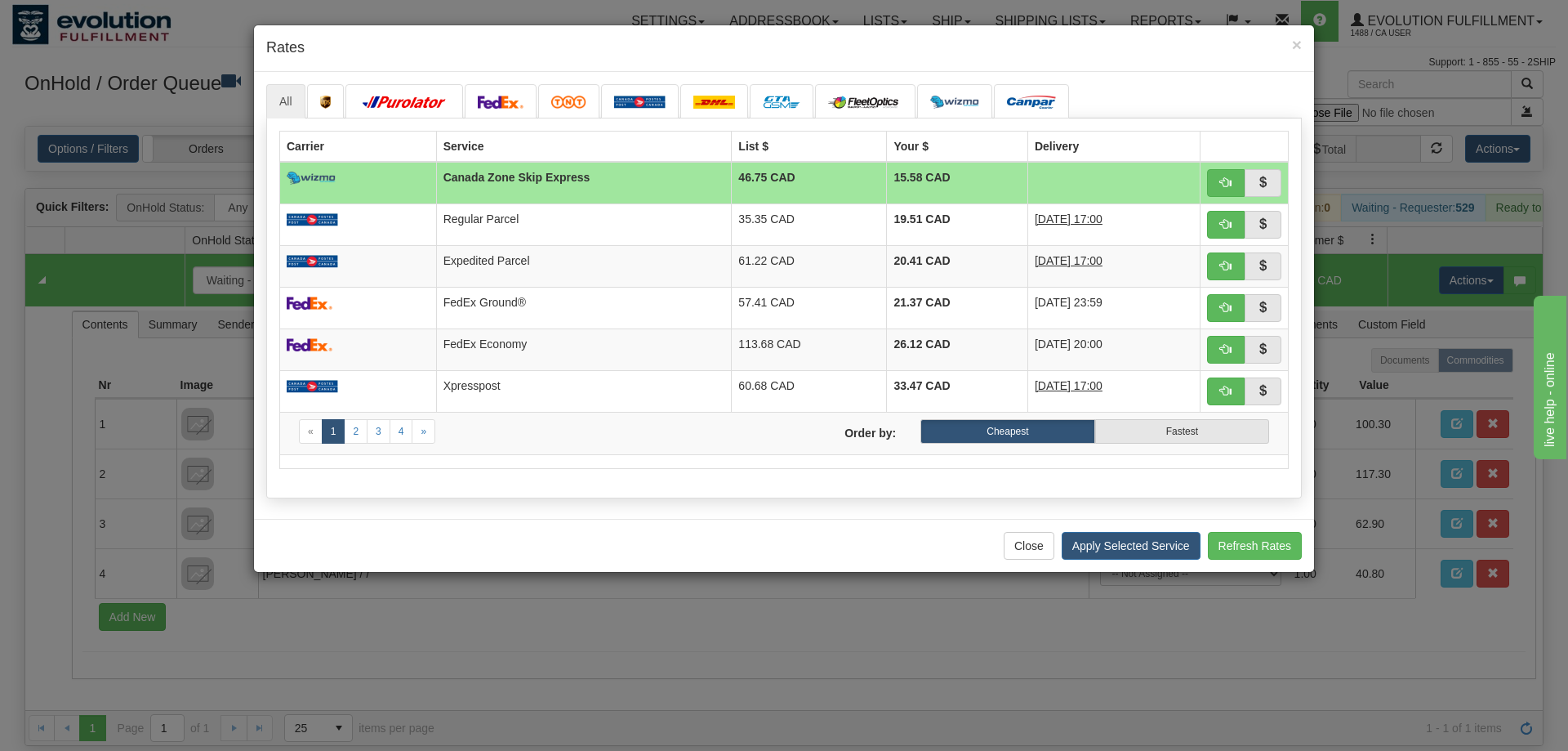
click at [765, 518] on div "All «" at bounding box center [784, 295] width 1060 height 447
click at [1225, 267] on span "button" at bounding box center [1226, 265] width 11 height 11
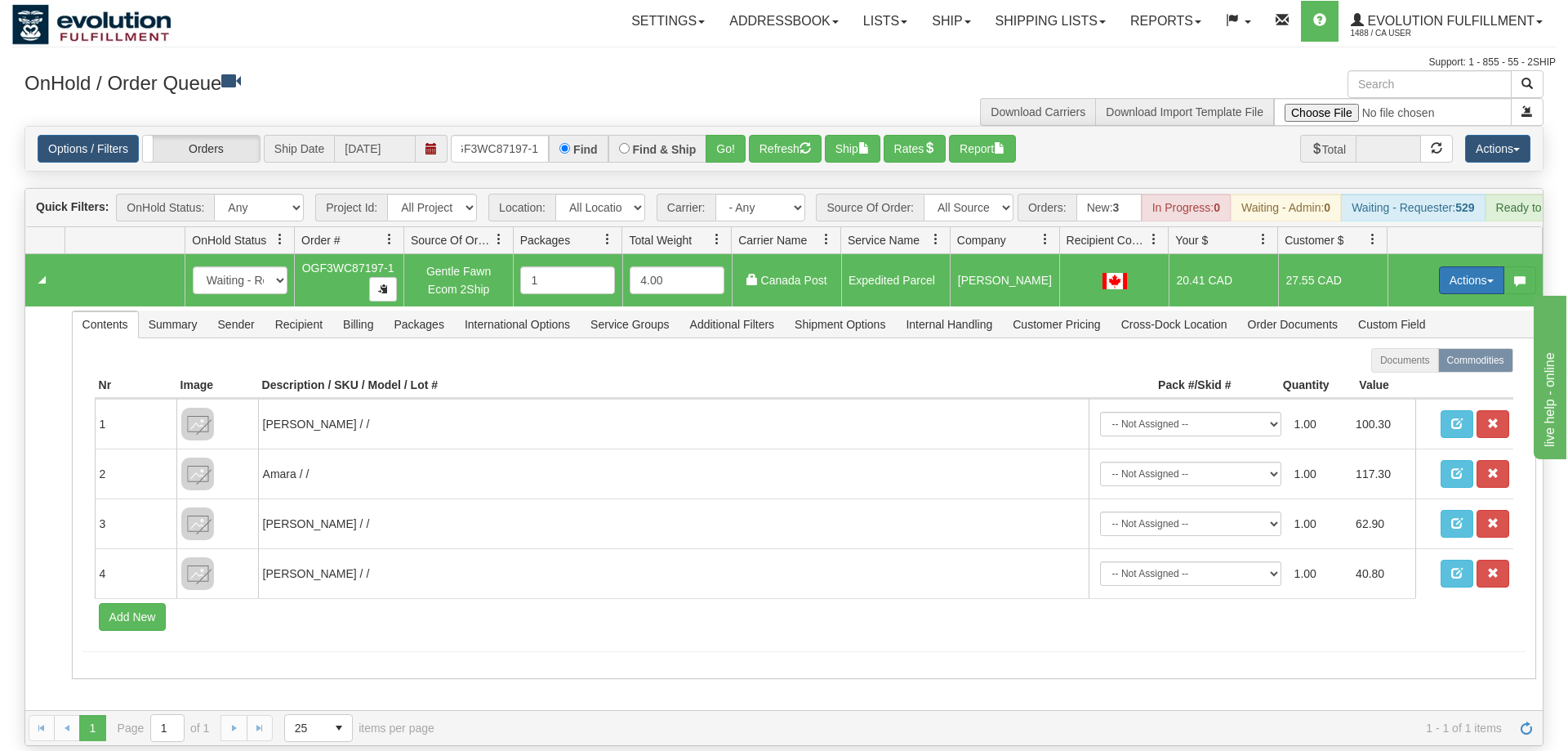
click at [1449, 266] on button "Actions" at bounding box center [1471, 280] width 65 height 28
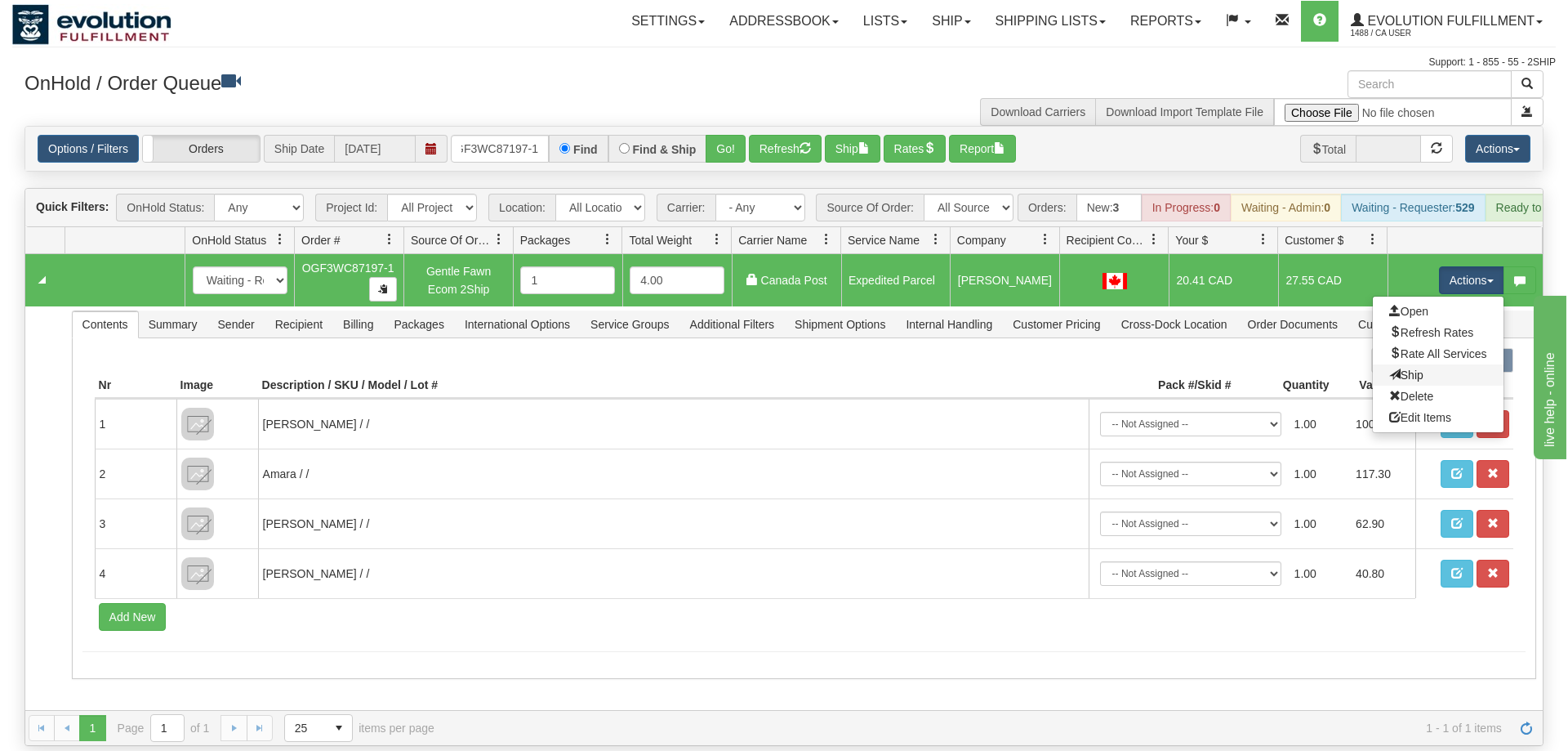
click at [1428, 364] on link "Ship" at bounding box center [1438, 375] width 131 height 21
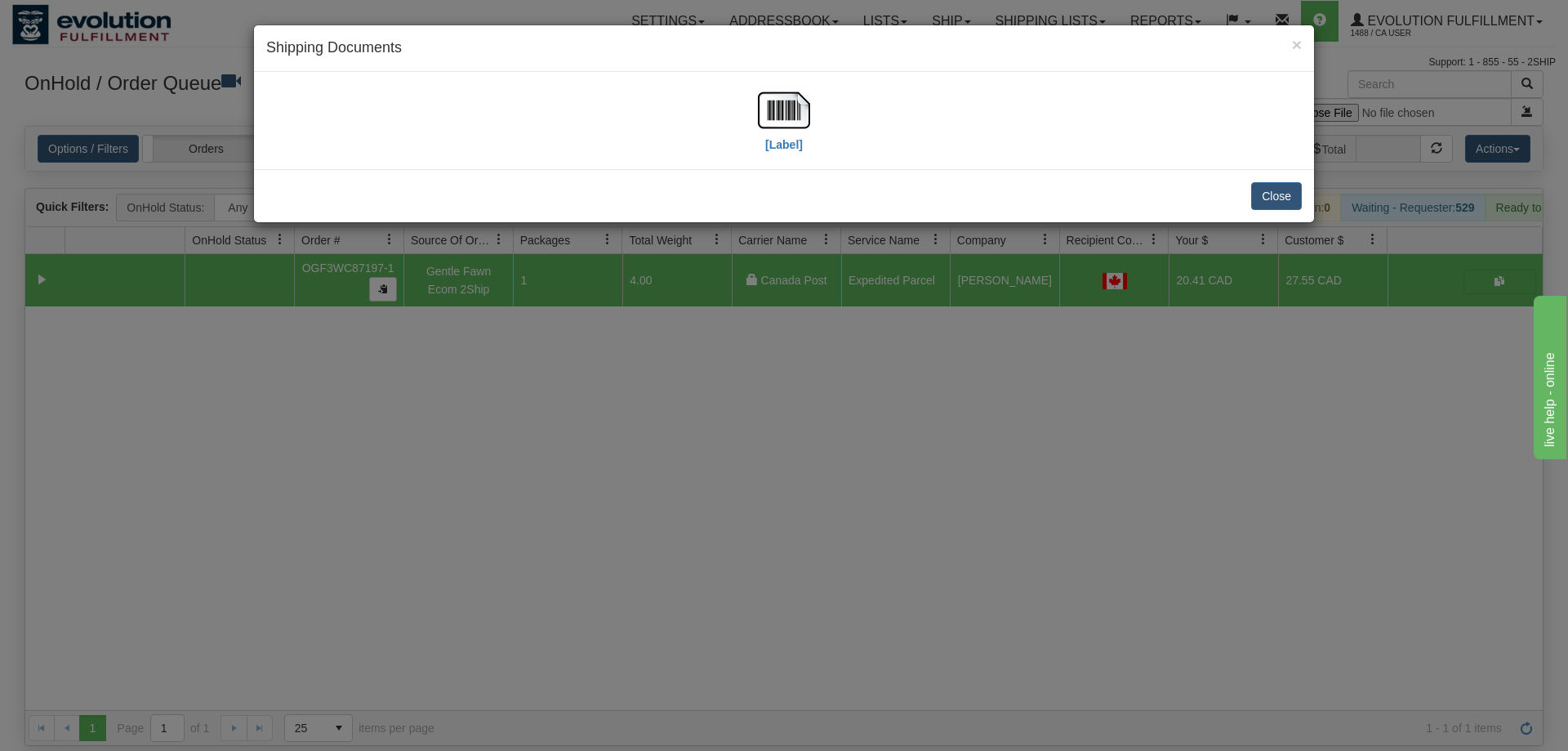
click at [820, 110] on div "[Label]" at bounding box center [784, 120] width 1035 height 73
click at [787, 110] on img at bounding box center [784, 111] width 53 height 53
drag, startPoint x: 584, startPoint y: 370, endPoint x: 484, endPoint y: 30, distance: 354.4
click at [587, 340] on div "× Shipping Documents [Label] Close" at bounding box center [784, 376] width 1568 height 751
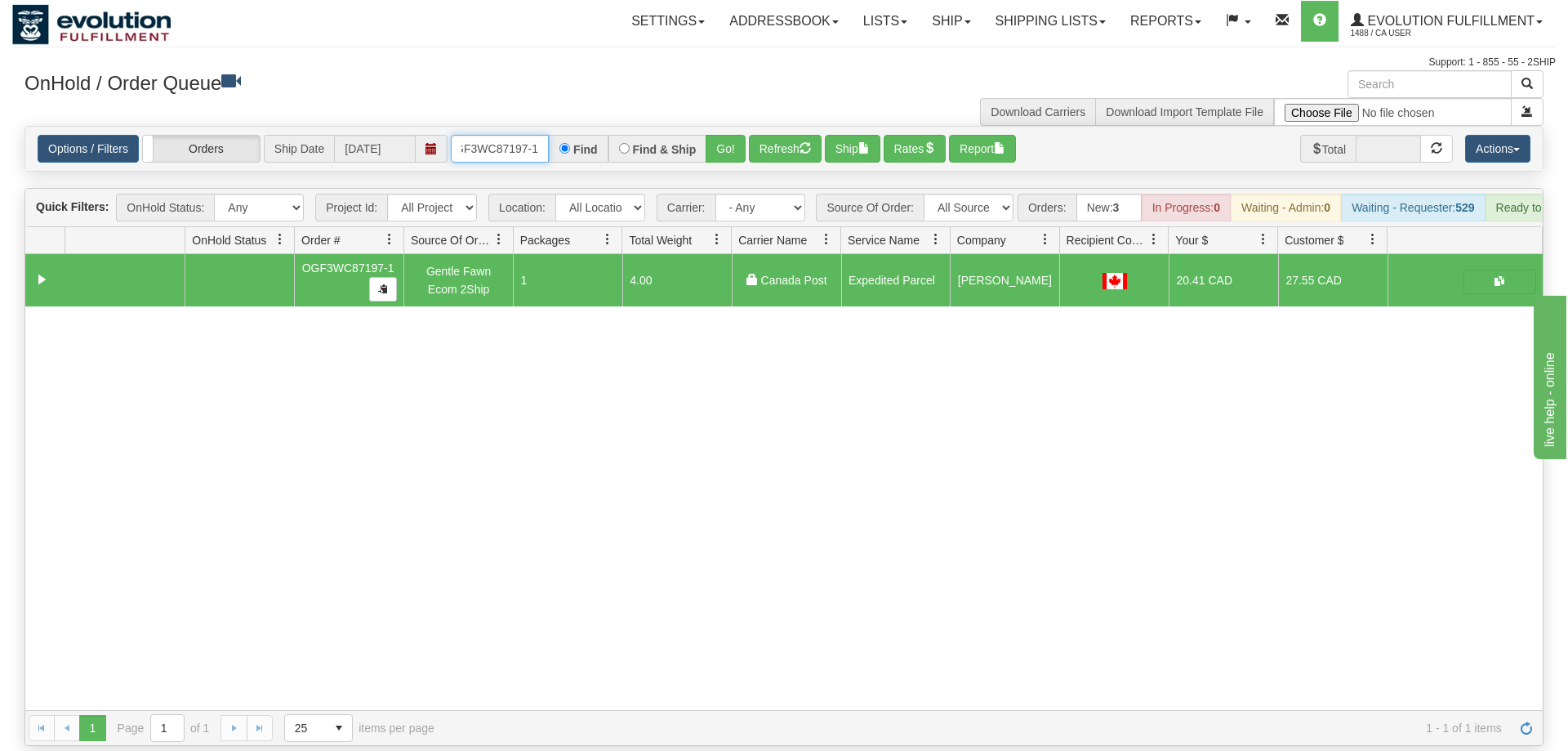
click at [499, 135] on input "OGF3WC87197-1" at bounding box center [500, 149] width 98 height 28
click at [711, 135] on button "Go!" at bounding box center [726, 149] width 40 height 28
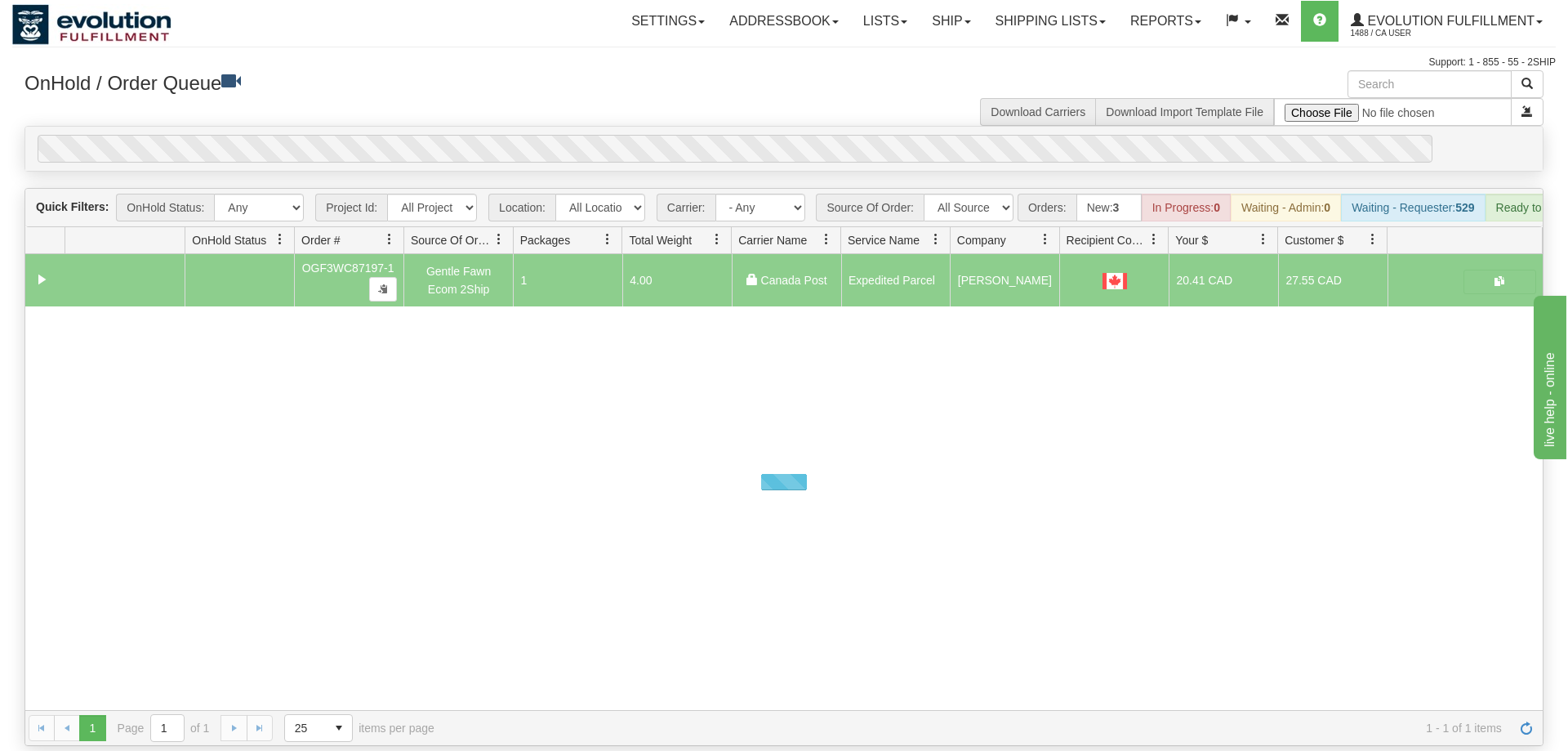
click at [726, 126] on div "Options / Filters Group Shipments Orders Ship Date [DATE] OGF3WC87197-1 Find Fi…" at bounding box center [784, 148] width 1518 height 44
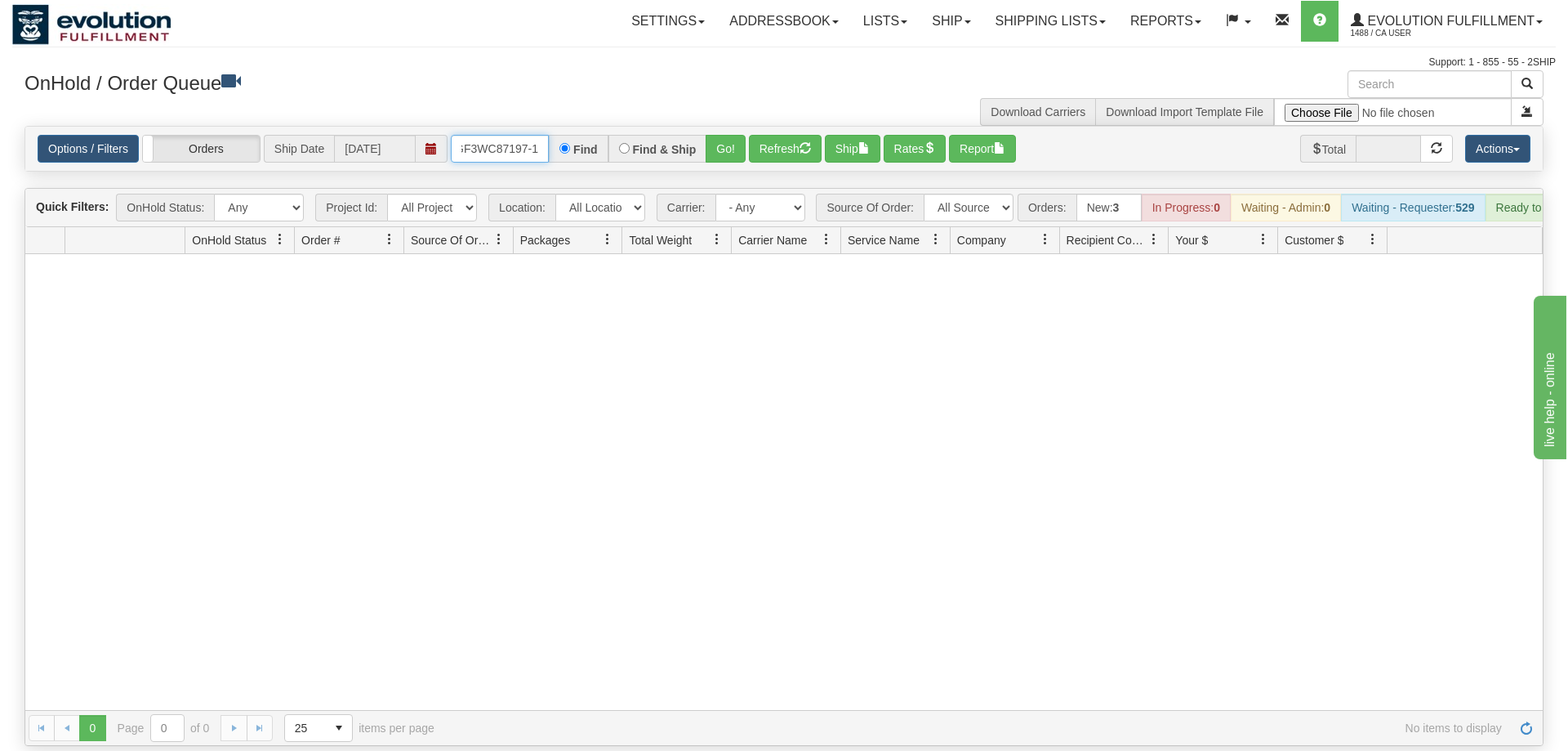
click at [502, 135] on input "OGF3WC87197-1" at bounding box center [500, 149] width 98 height 28
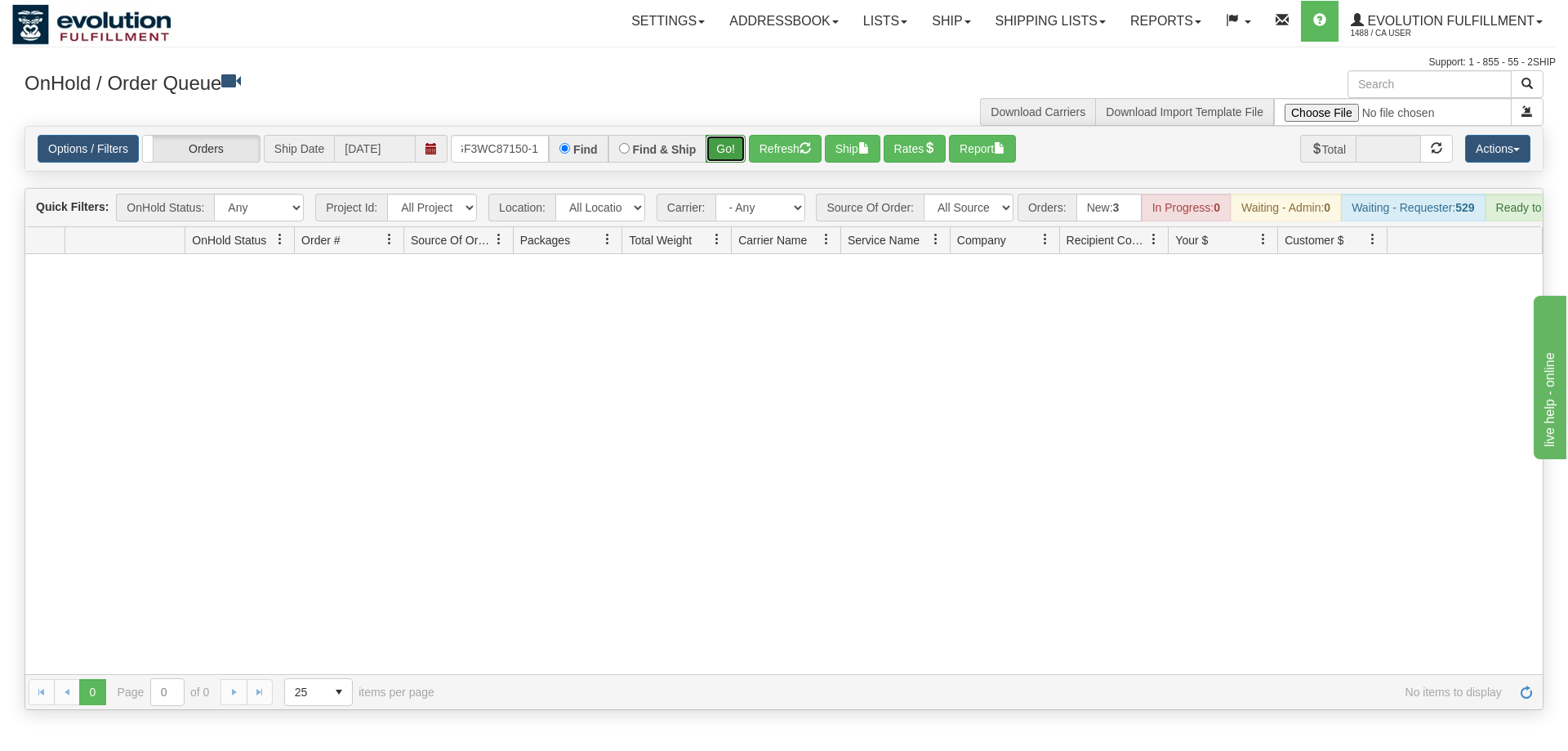
click at [725, 148] on div "Is equal to Is not equal to Contains Does not contains CAD USD EUR ZAR [PERSON_…" at bounding box center [784, 418] width 1543 height 584
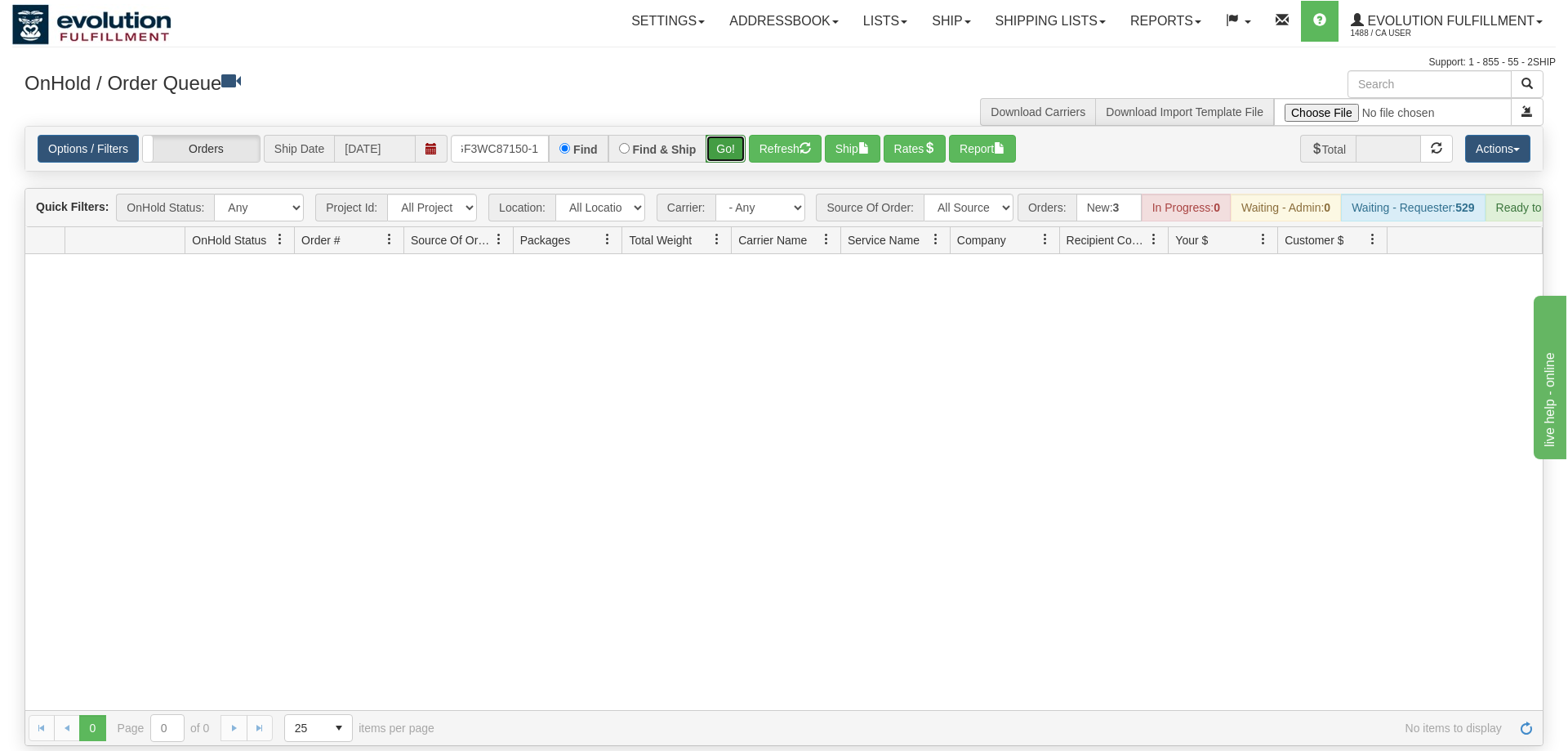
click at [727, 135] on button "Go!" at bounding box center [726, 149] width 40 height 28
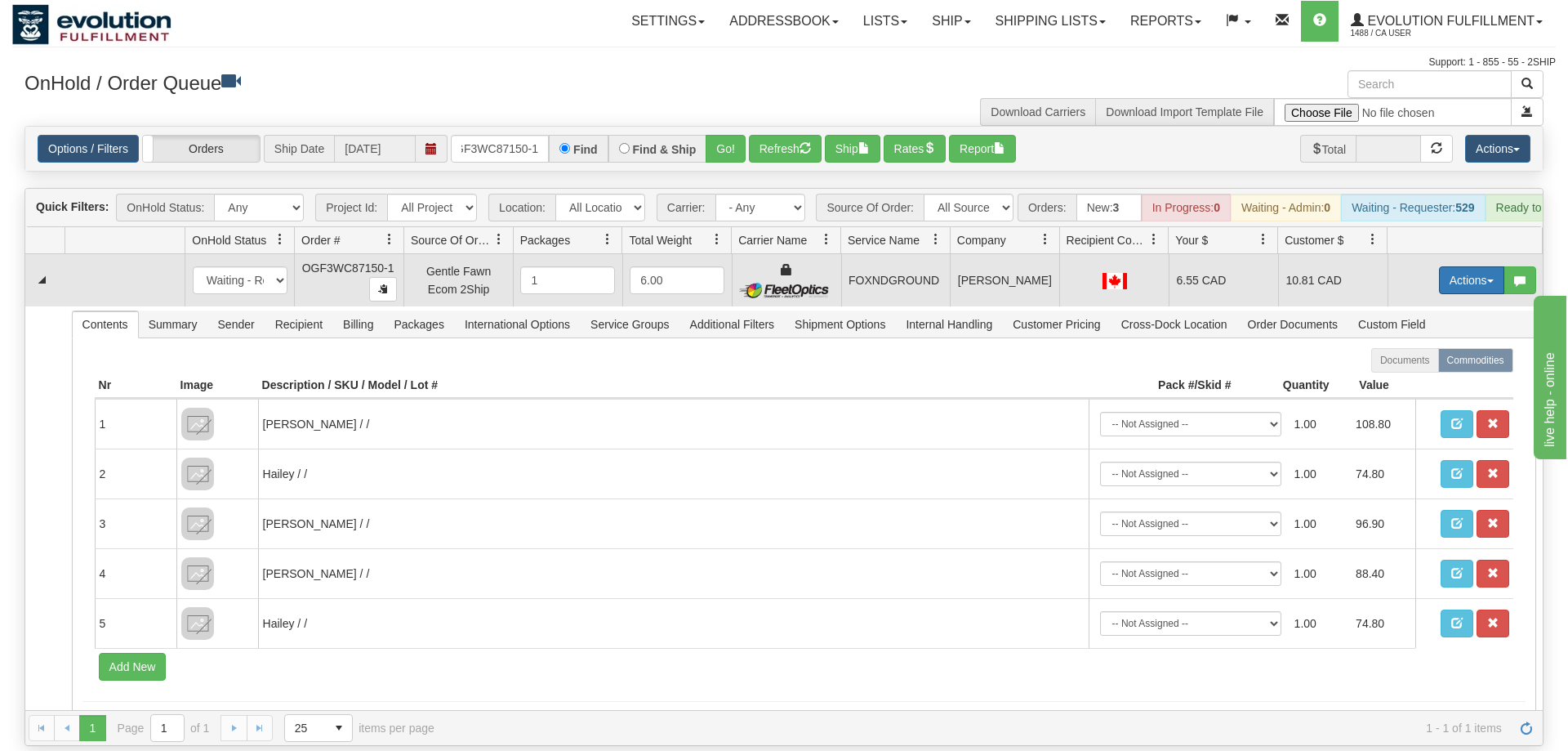
click at [1484, 266] on button "Actions" at bounding box center [1471, 280] width 65 height 28
click at [1414, 368] on span "Ship" at bounding box center [1407, 375] width 34 height 13
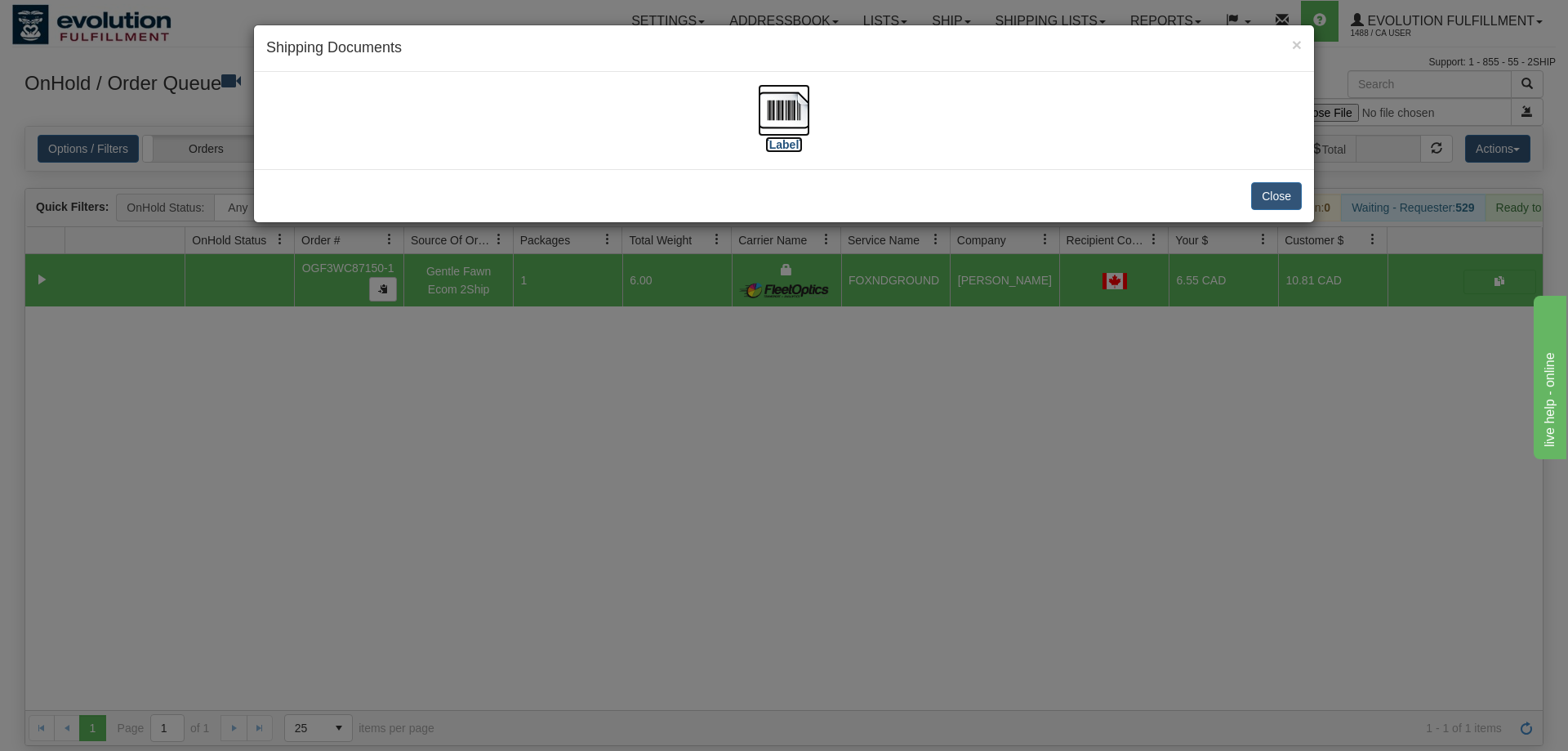
click at [789, 97] on img at bounding box center [784, 111] width 53 height 53
click at [691, 523] on div "× Shipping Documents [Label] Close" at bounding box center [784, 376] width 1568 height 751
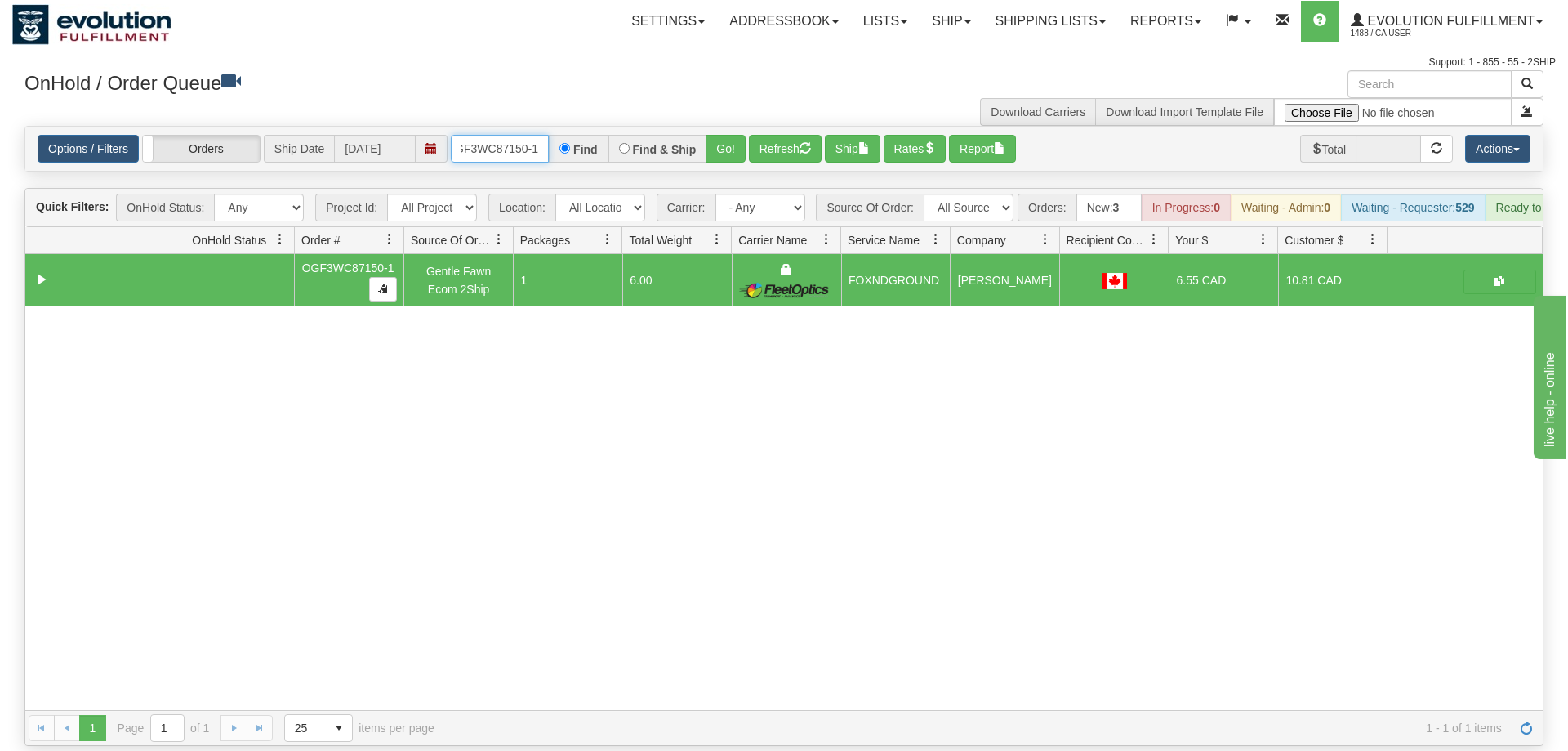
click at [544, 135] on input "OGF3WC87150-1" at bounding box center [500, 149] width 98 height 28
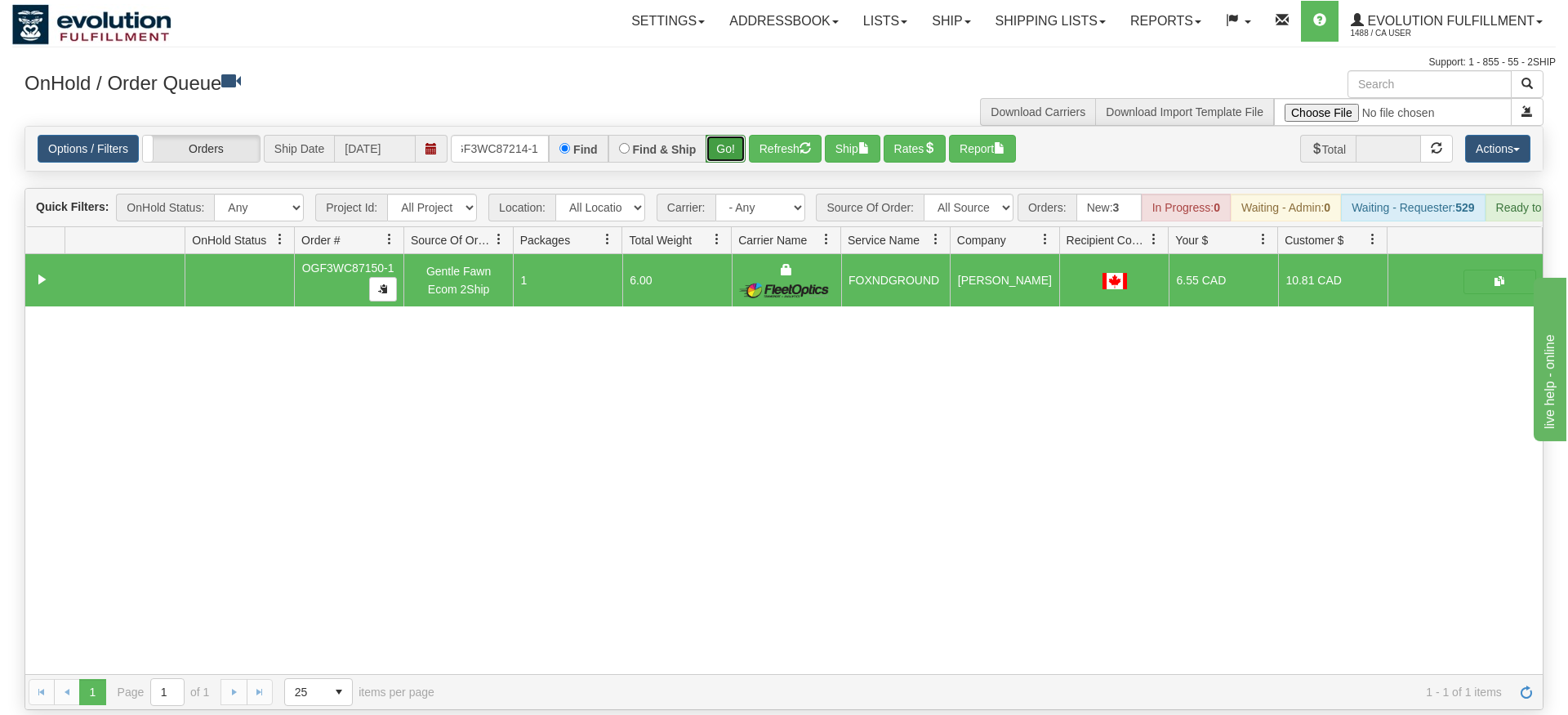
click at [712, 155] on div "Is equal to Is not equal to Contains Does not contains CAD USD EUR ZAR [PERSON_…" at bounding box center [784, 418] width 1543 height 584
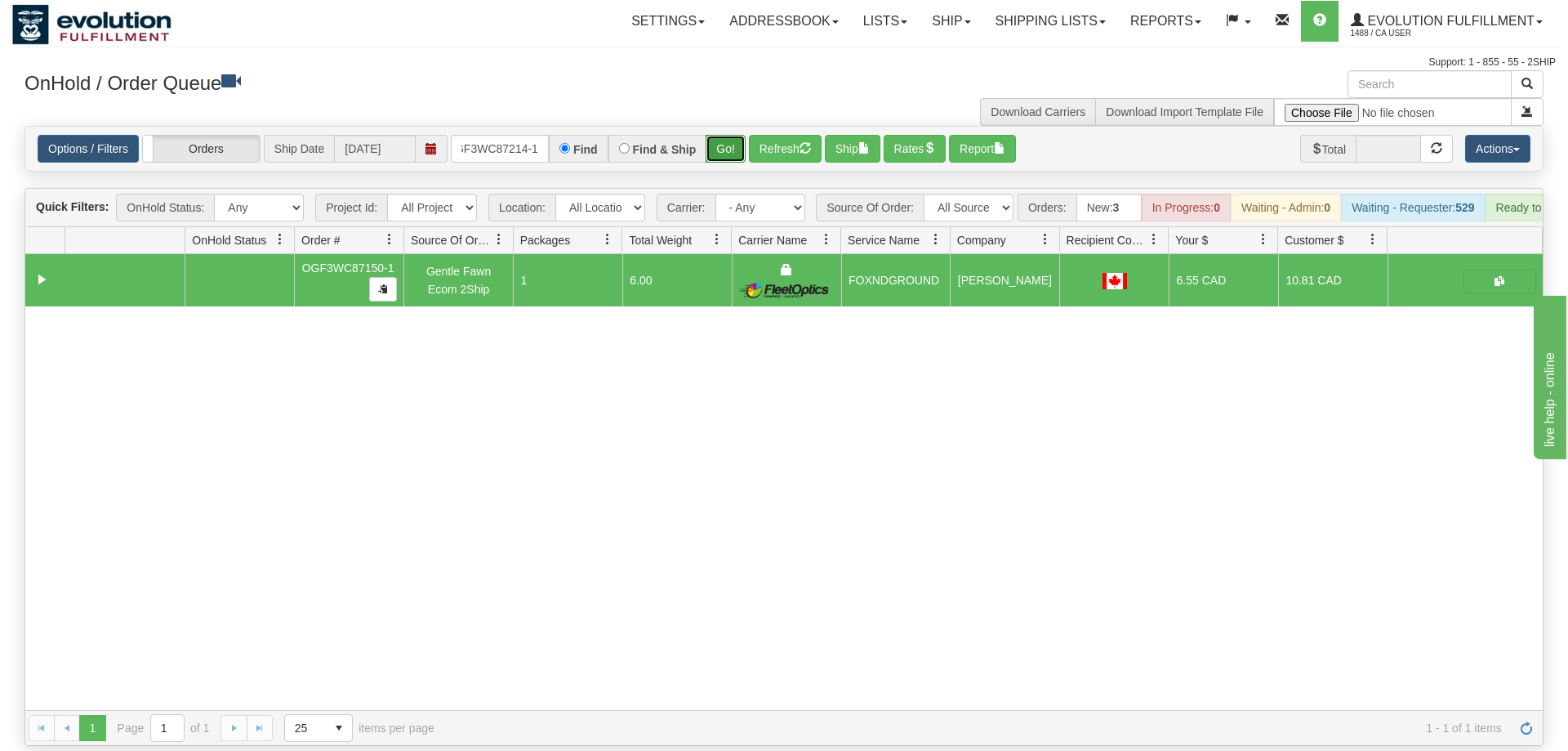
click at [729, 135] on button "Go!" at bounding box center [726, 149] width 40 height 28
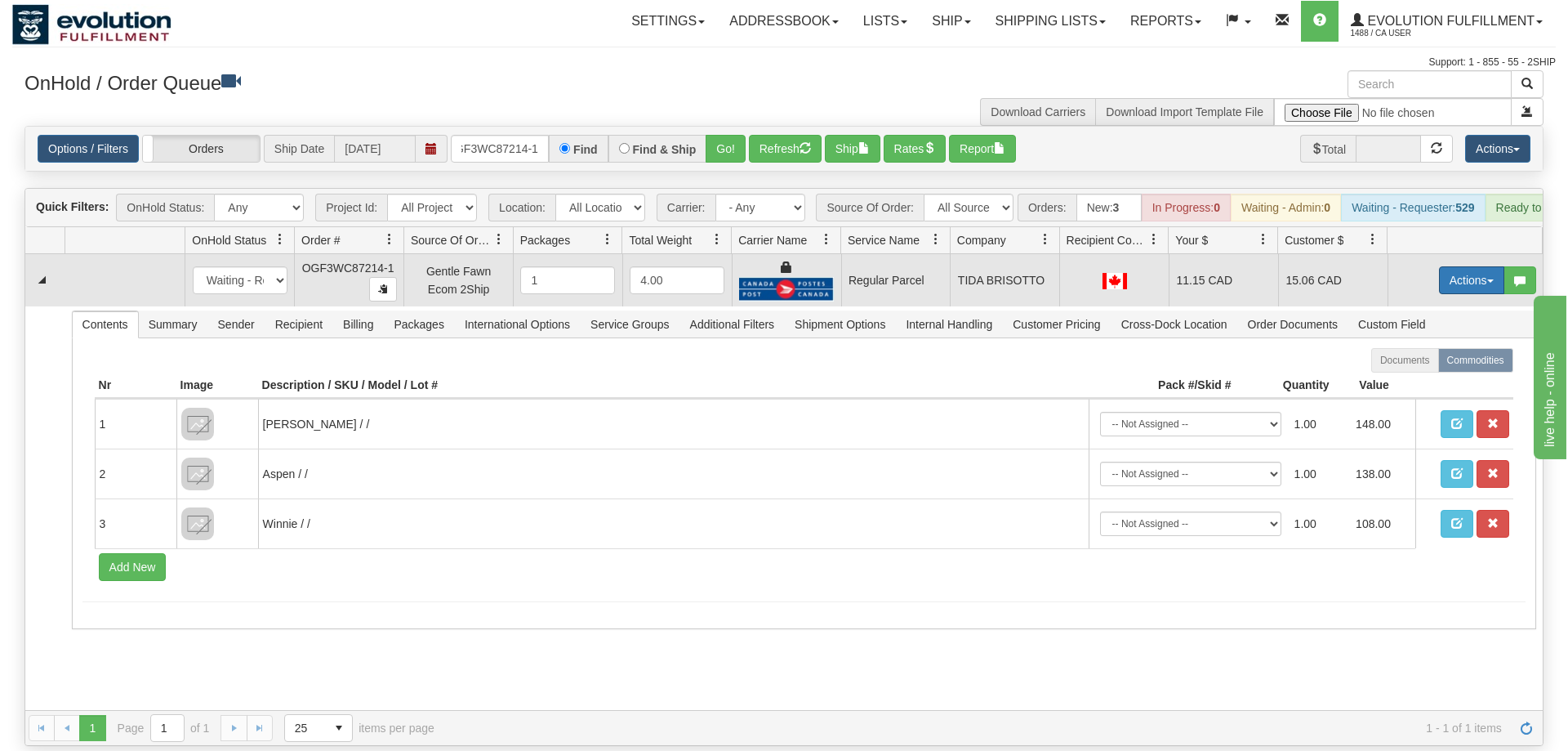
click at [1439, 266] on button "Actions" at bounding box center [1471, 280] width 65 height 28
click at [1445, 347] on span "Rate All Services" at bounding box center [1439, 354] width 98 height 13
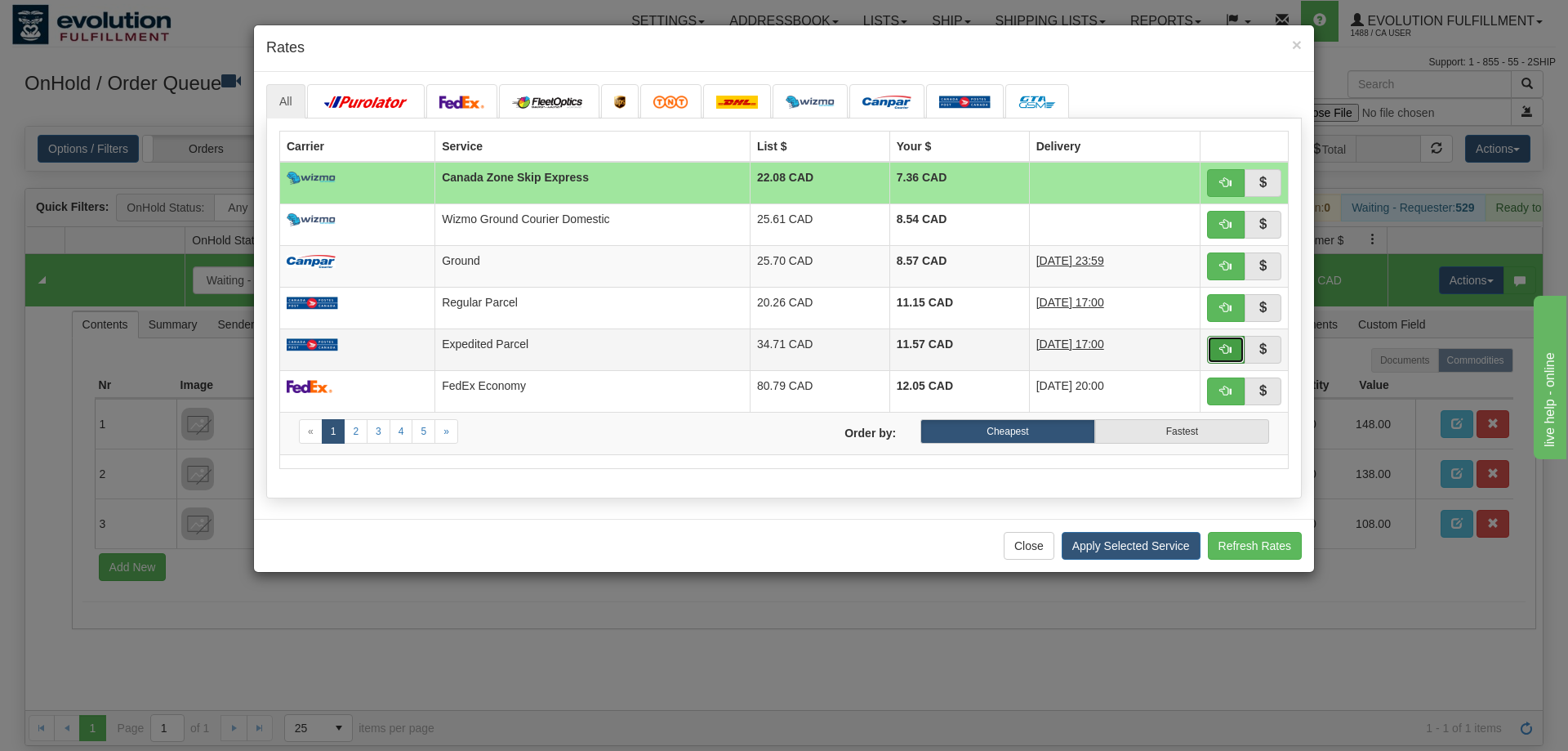
click at [1241, 350] on button "button" at bounding box center [1226, 350] width 38 height 28
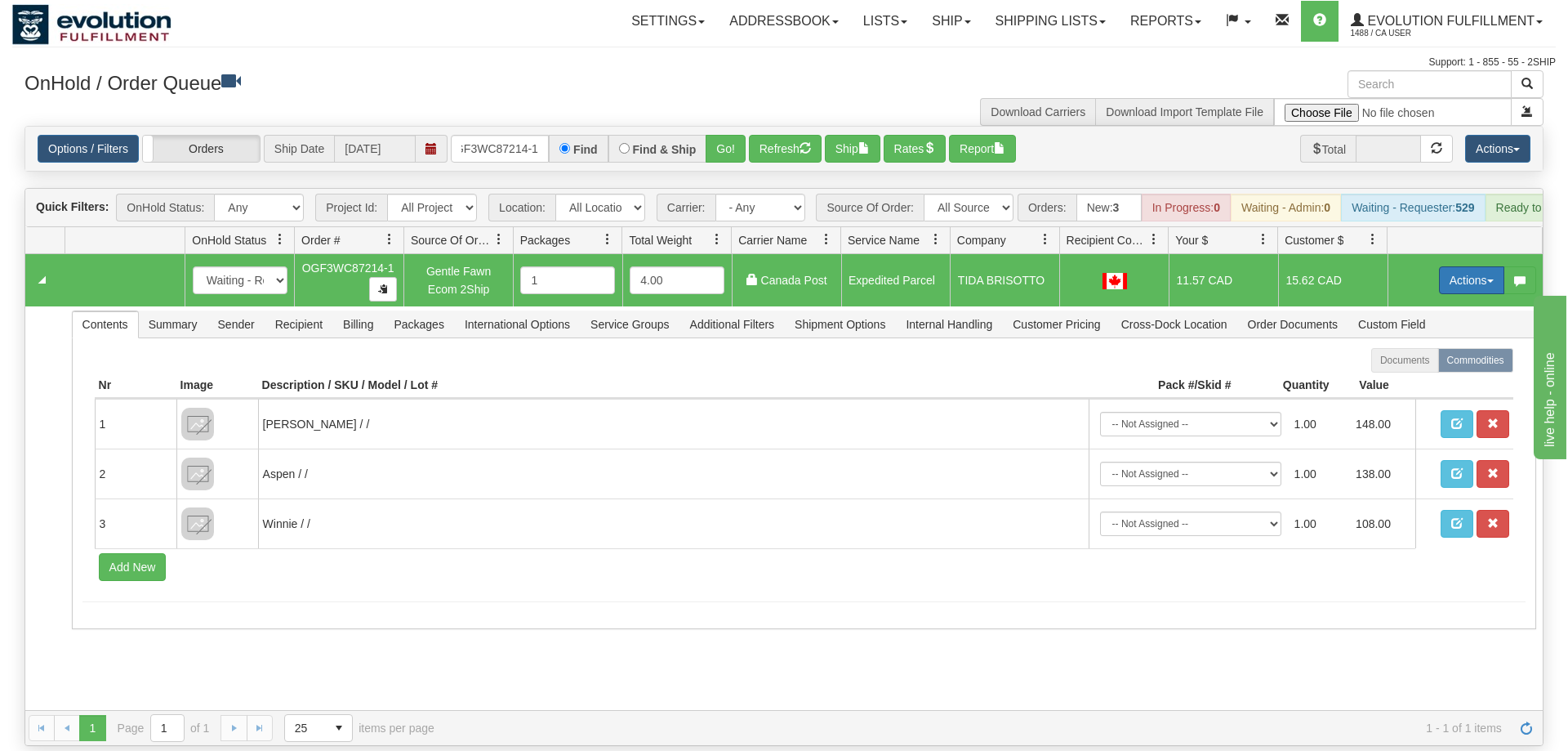
click at [1478, 266] on button "Actions" at bounding box center [1471, 280] width 65 height 28
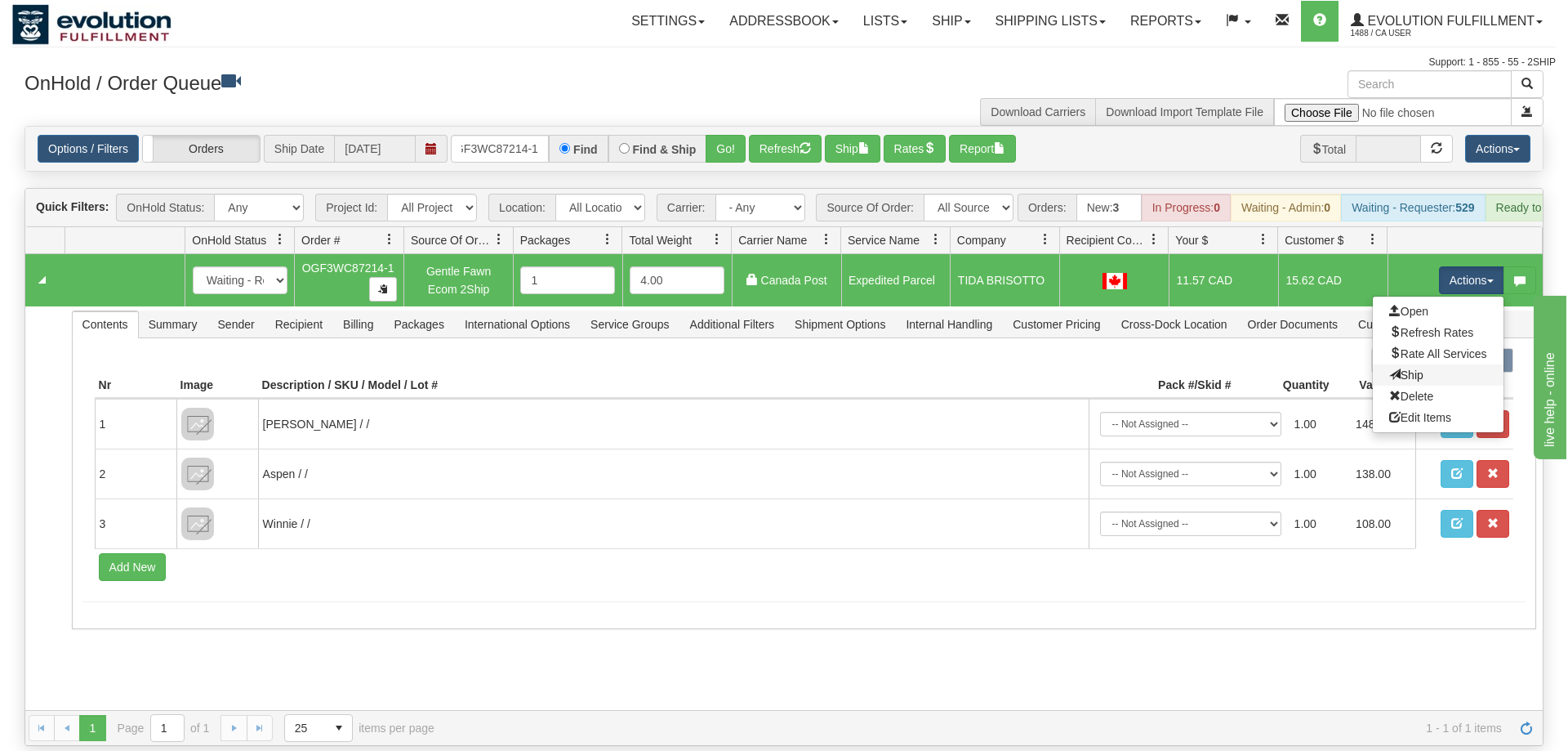
click at [1451, 364] on link "Ship" at bounding box center [1438, 375] width 131 height 21
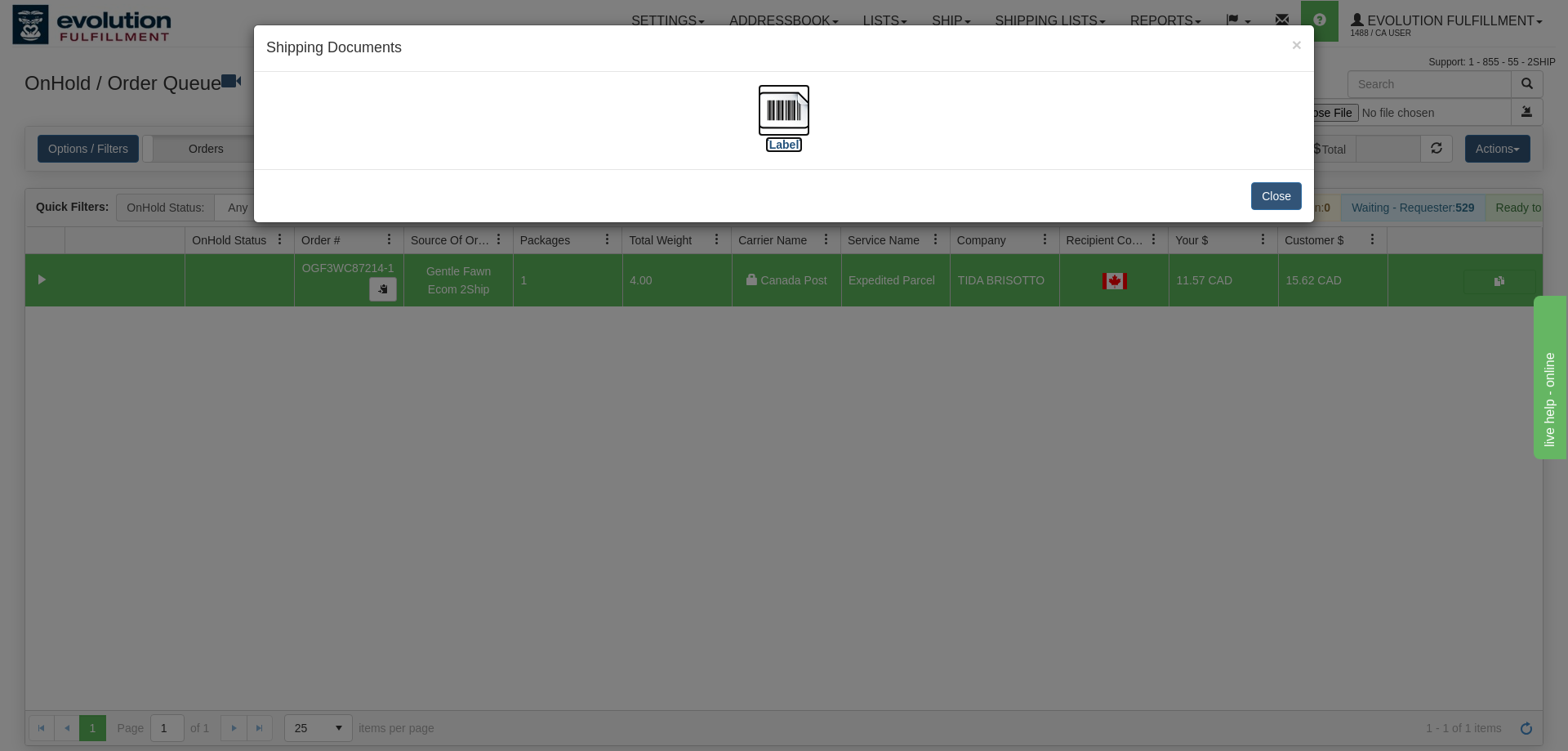
click at [808, 117] on img at bounding box center [784, 111] width 53 height 53
drag, startPoint x: 526, startPoint y: 485, endPoint x: 517, endPoint y: 448, distance: 38.1
click at [526, 483] on div "× Shipping Documents [Label] Close" at bounding box center [784, 376] width 1568 height 751
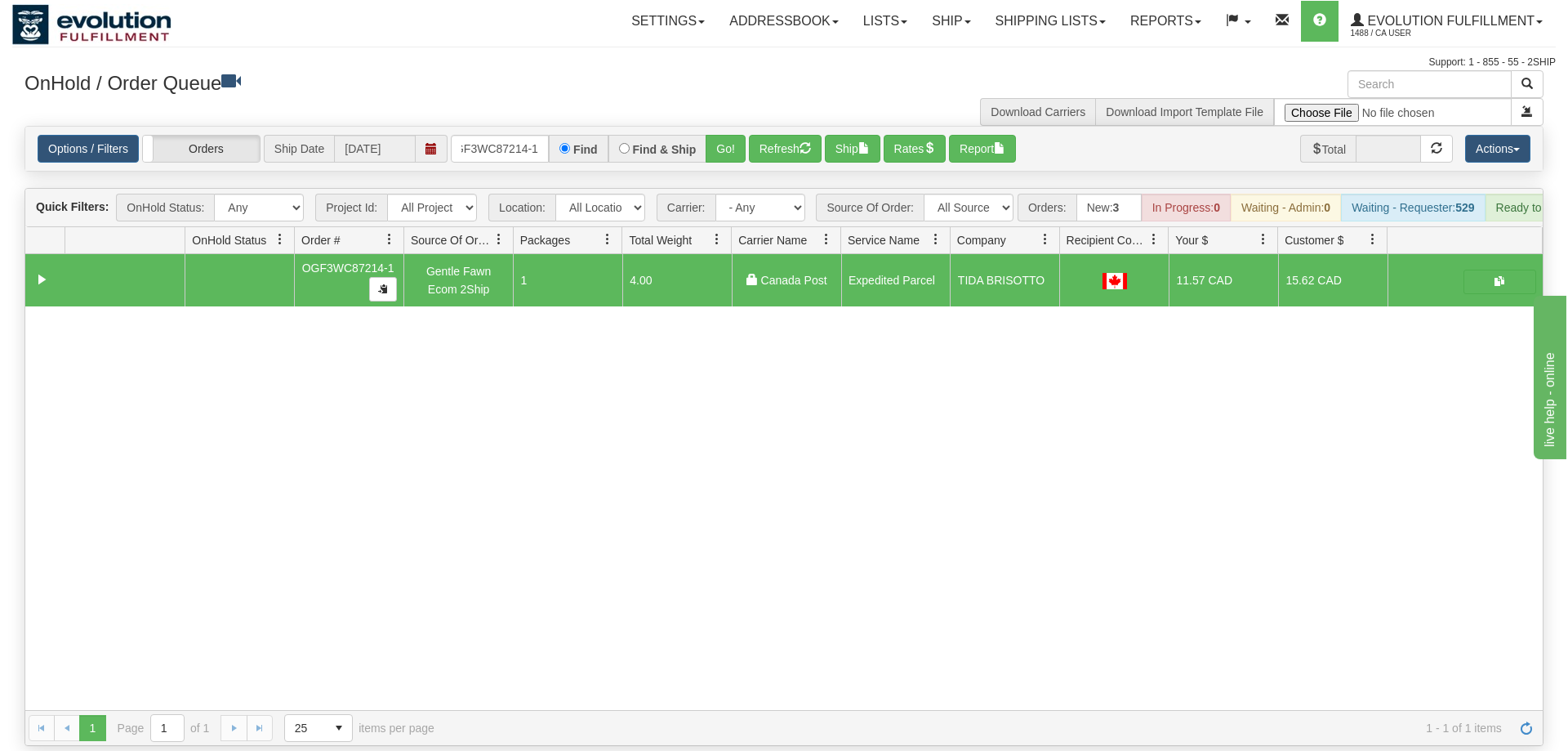
click at [508, 126] on div "Options / Filters Group Shipments Orders Ship Date [DATE] oGF3WC87214-1 Find Fi…" at bounding box center [784, 148] width 1518 height 44
click at [506, 143] on div "Options / Filters Group Shipments Orders Ship Date [DATE] oGF3WC87214-1 Find Fi…" at bounding box center [784, 148] width 1518 height 44
click at [505, 138] on input "oGF3WC87214-1" at bounding box center [500, 149] width 98 height 28
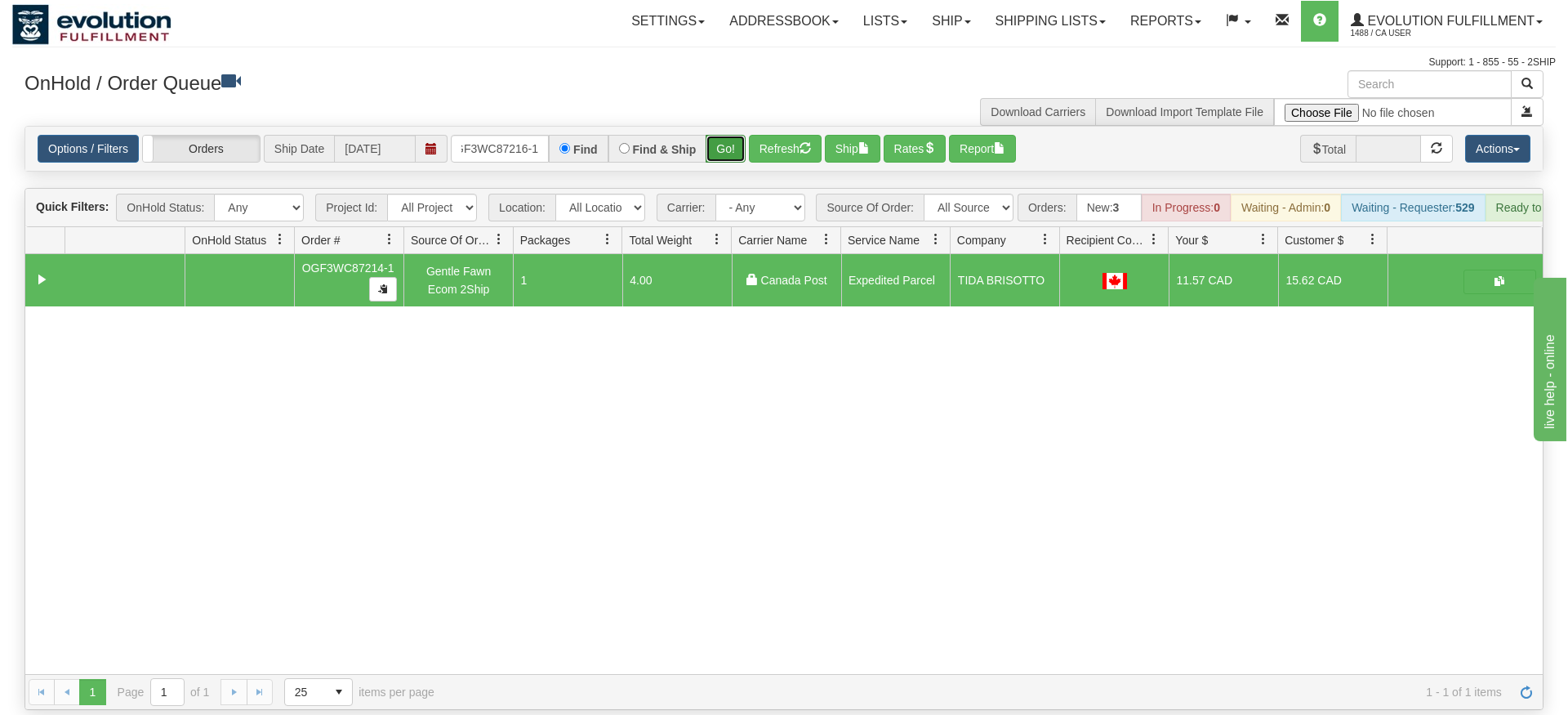
drag, startPoint x: 727, startPoint y: 121, endPoint x: 734, endPoint y: 130, distance: 11.4
click at [728, 157] on div "Is equal to Is not equal to Contains Does not contains CAD USD EUR ZAR [PERSON_…" at bounding box center [784, 418] width 1543 height 584
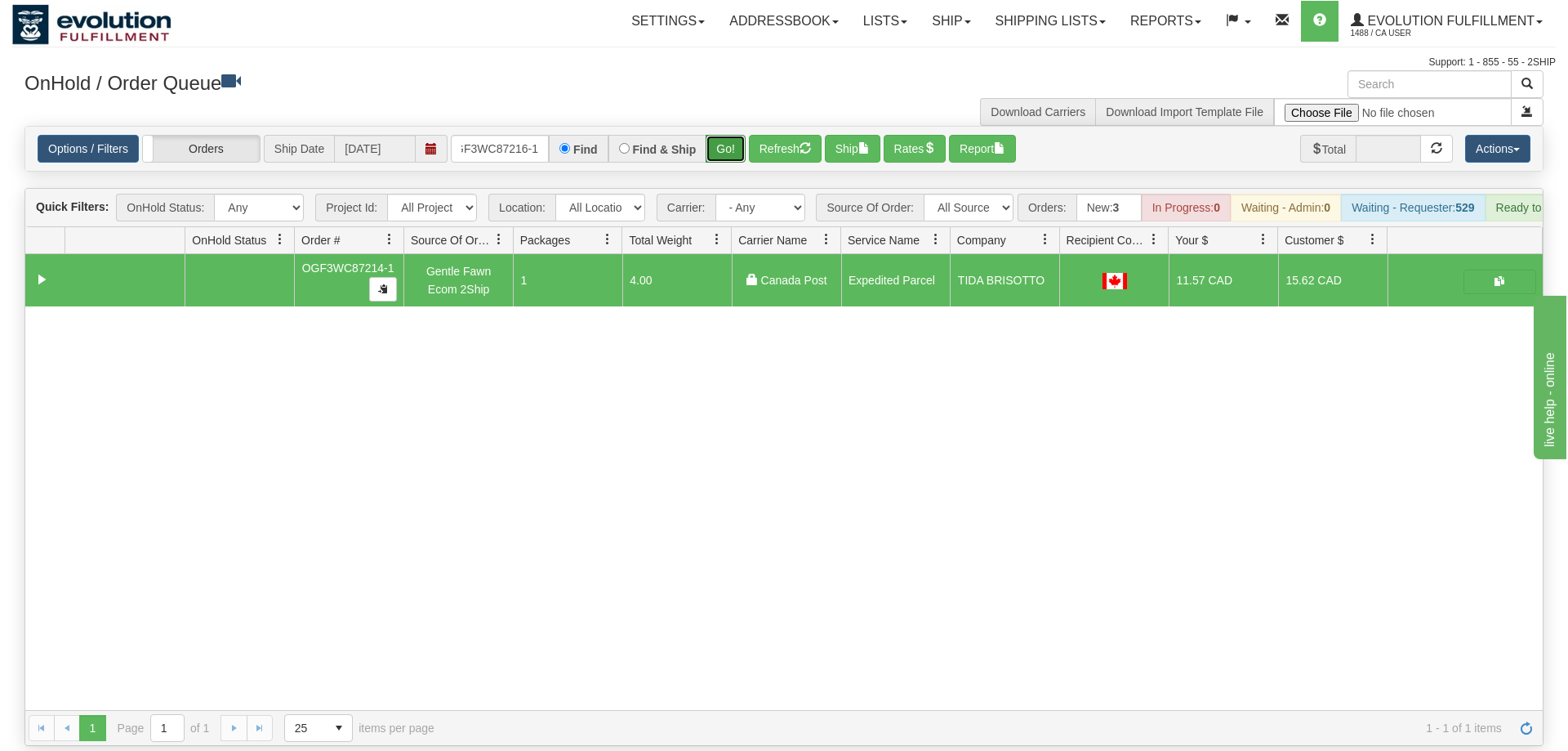
click at [737, 135] on button "Go!" at bounding box center [726, 149] width 40 height 28
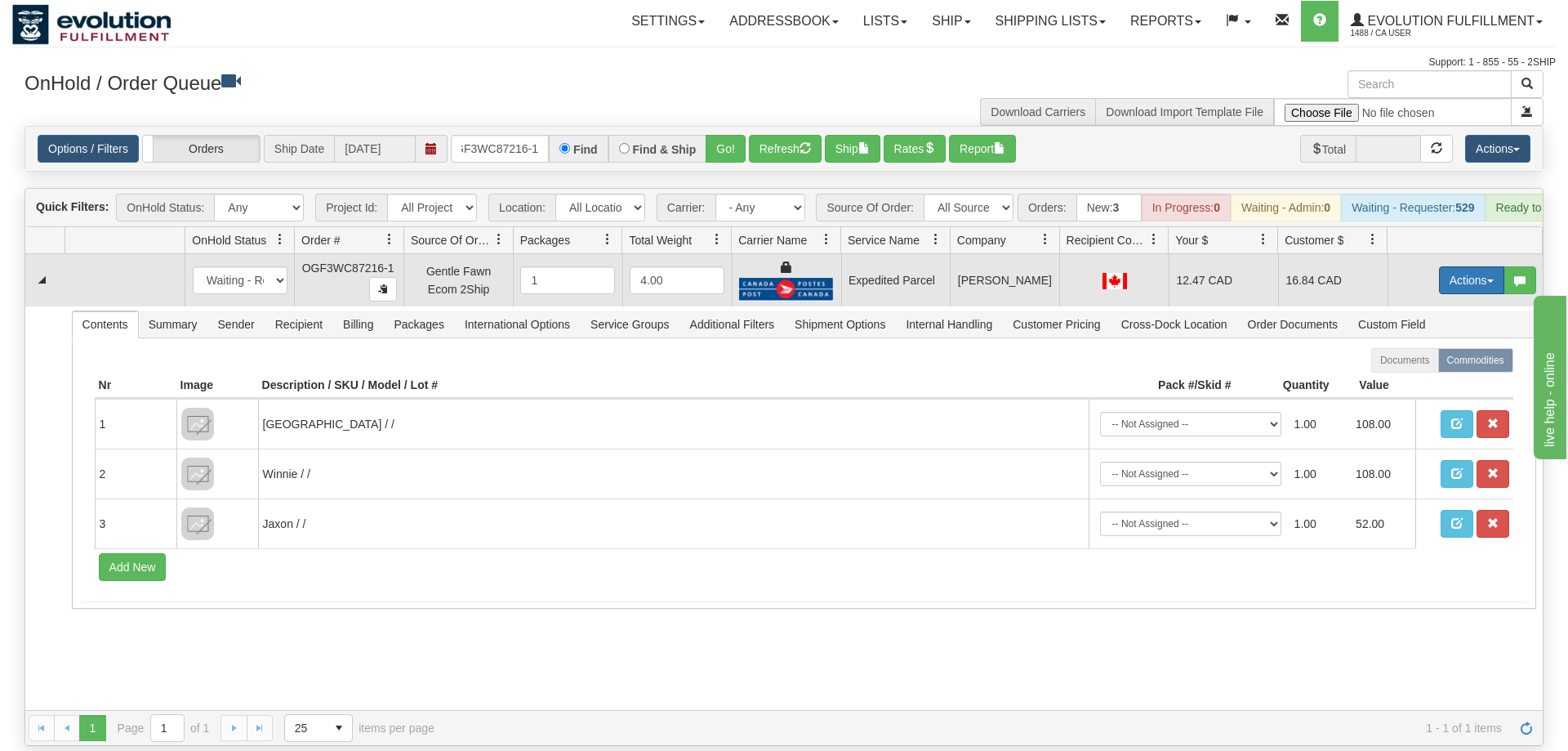
click at [1444, 266] on button "Actions" at bounding box center [1471, 280] width 65 height 28
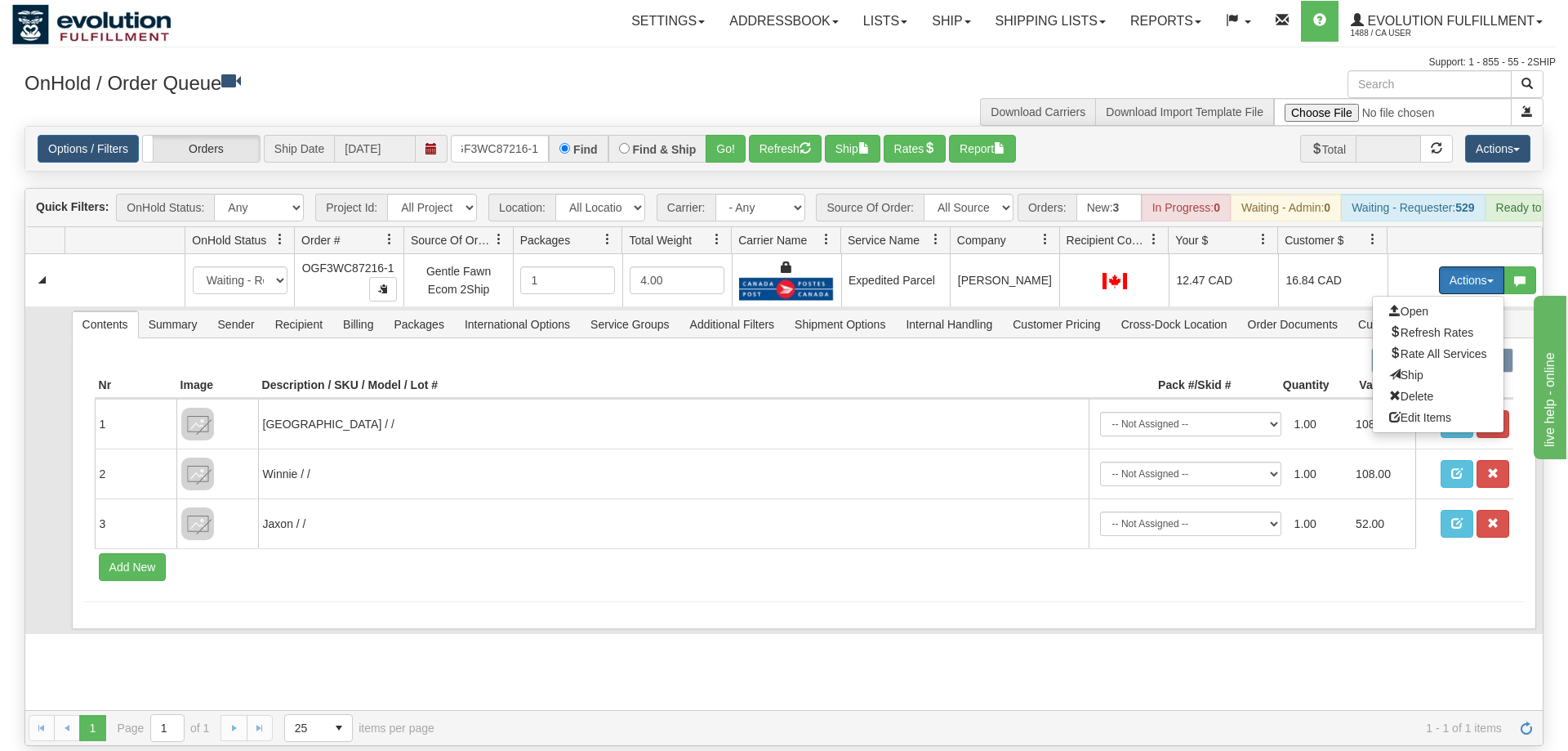
click at [1392, 368] on span "Ship" at bounding box center [1407, 375] width 34 height 13
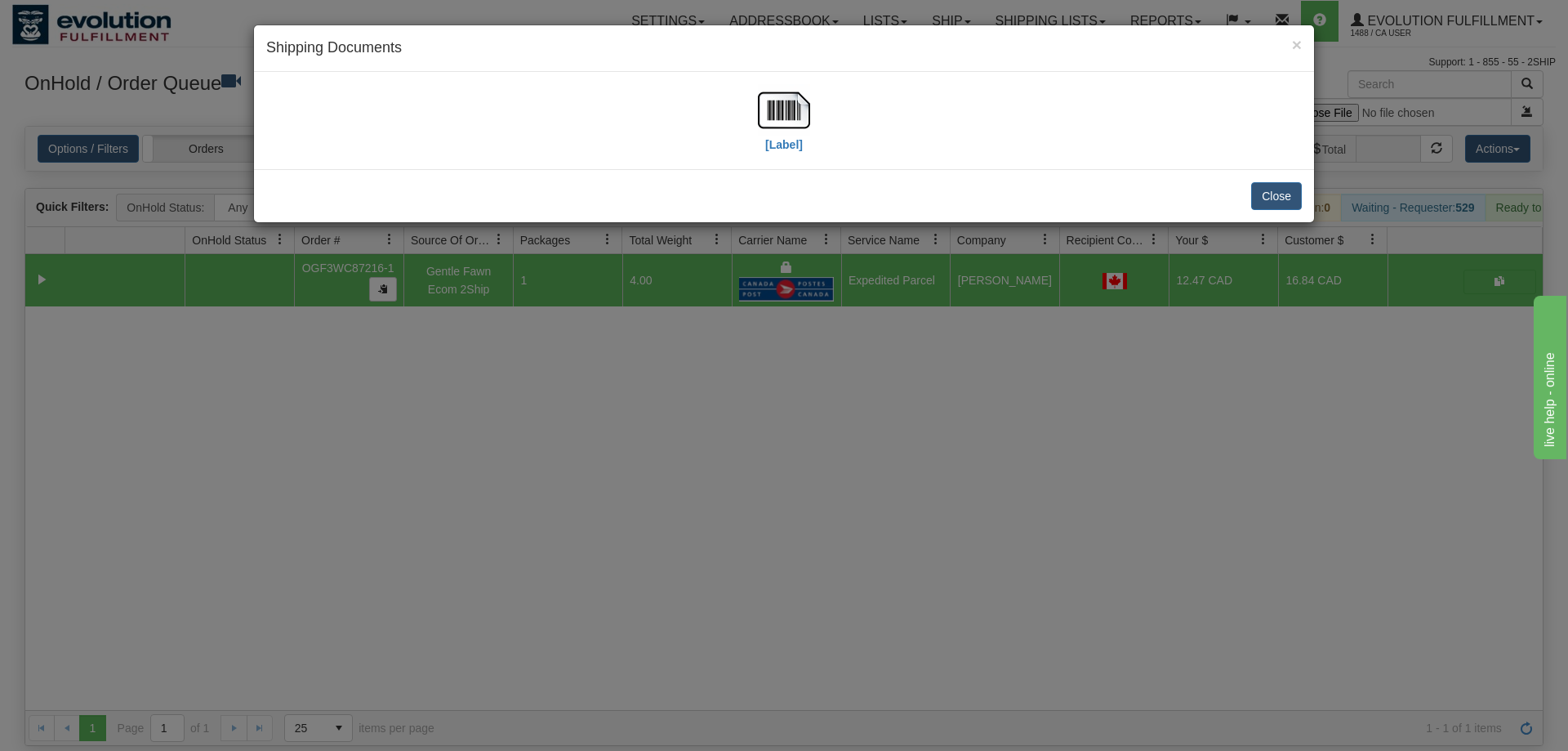
click at [744, 112] on div "[Label]" at bounding box center [784, 120] width 1035 height 73
click at [777, 107] on img at bounding box center [784, 111] width 53 height 53
drag, startPoint x: 822, startPoint y: 628, endPoint x: 639, endPoint y: 136, distance: 524.9
click at [823, 621] on div "× Shipping Documents [Label] Close" at bounding box center [784, 376] width 1568 height 751
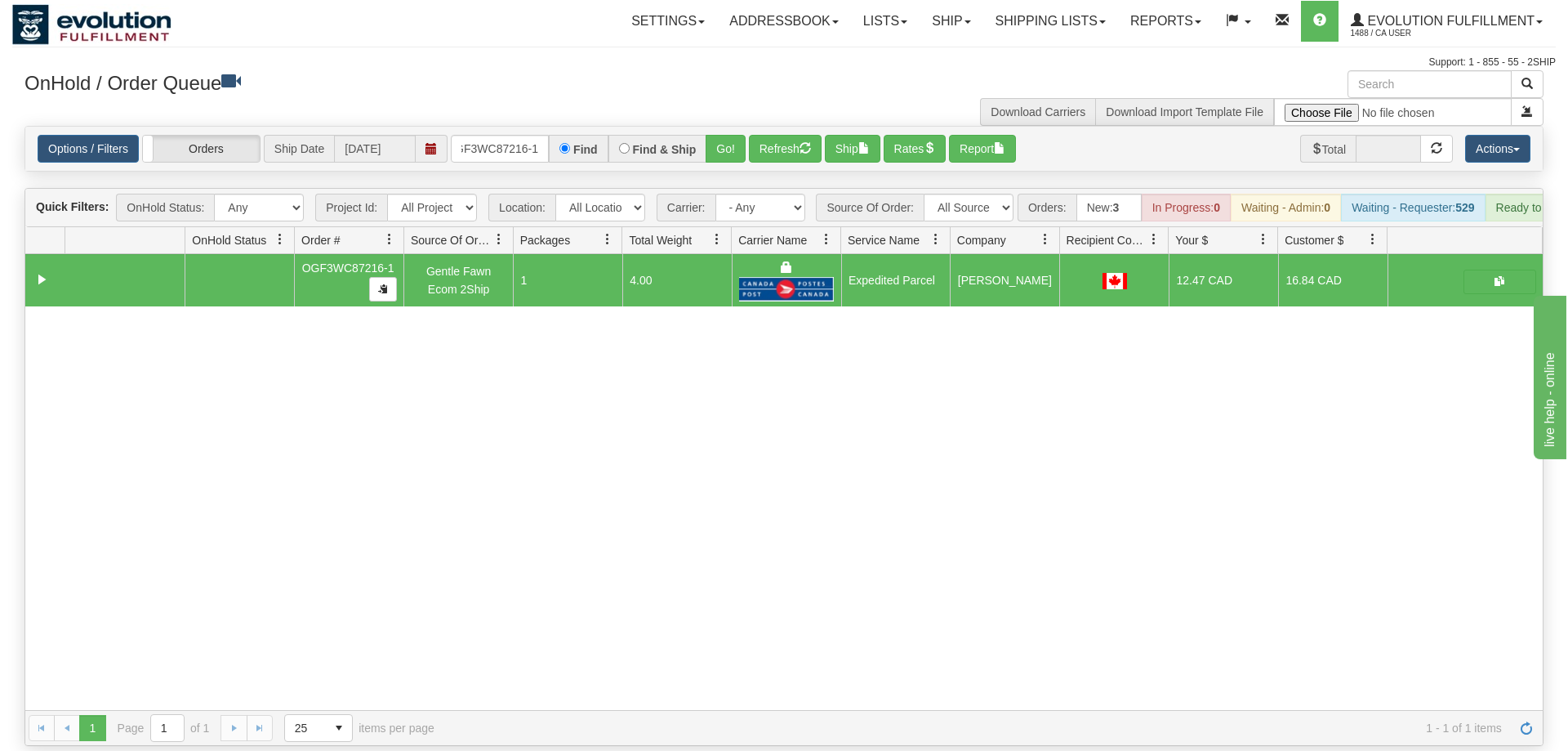
click at [512, 126] on div "Options / Filters Group Shipments Orders Ship Date [DATE] OGF3WC87216-1 Find Fi…" at bounding box center [784, 148] width 1518 height 44
click at [496, 137] on input "OGF3WC87216-1" at bounding box center [500, 149] width 98 height 28
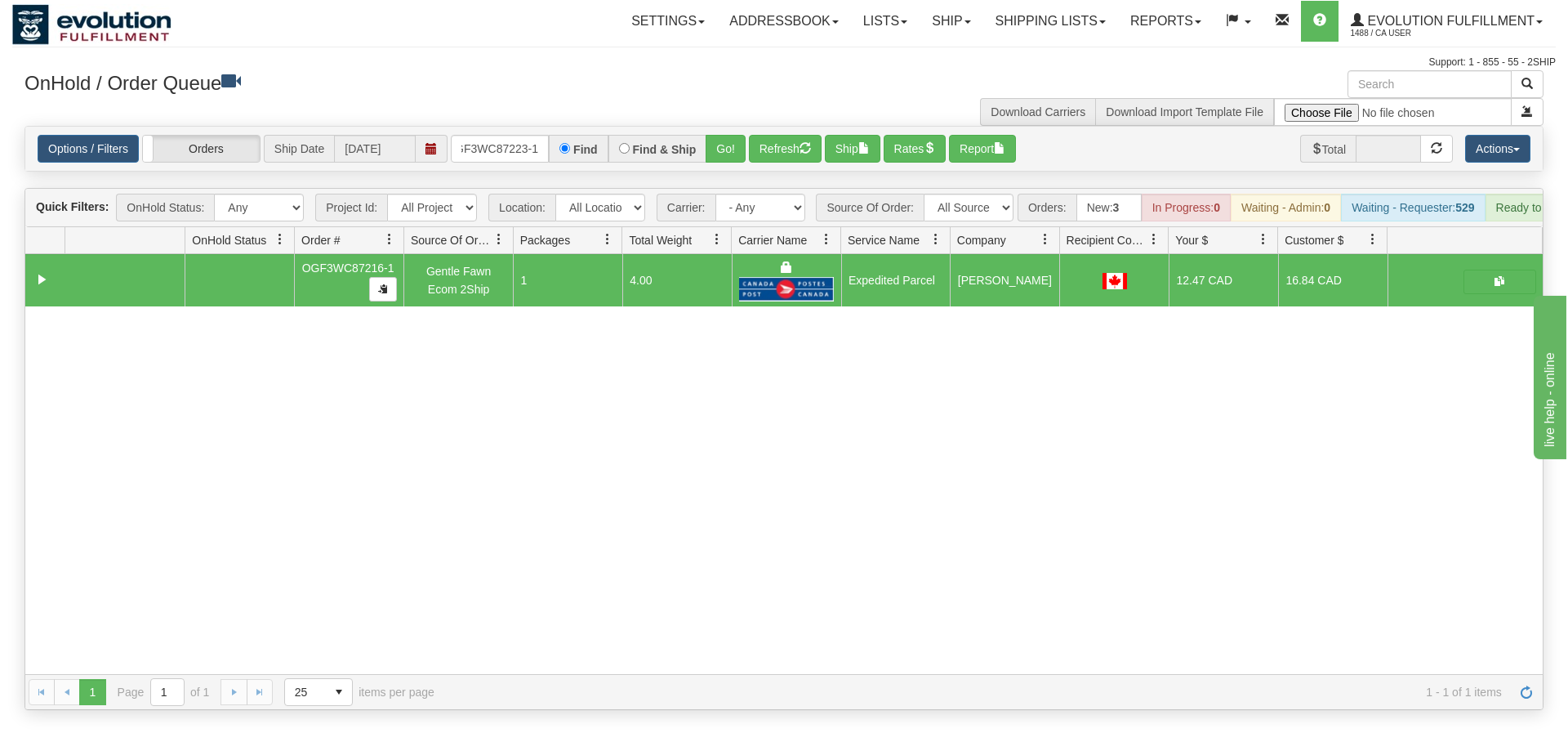
drag, startPoint x: 736, startPoint y: 107, endPoint x: 737, endPoint y: 143, distance: 36.0
click at [737, 143] on div "Options / Filters Group Shipments Orders Ship Date [DATE] OGF3WC87223-1 Find Fi…" at bounding box center [784, 148] width 1518 height 44
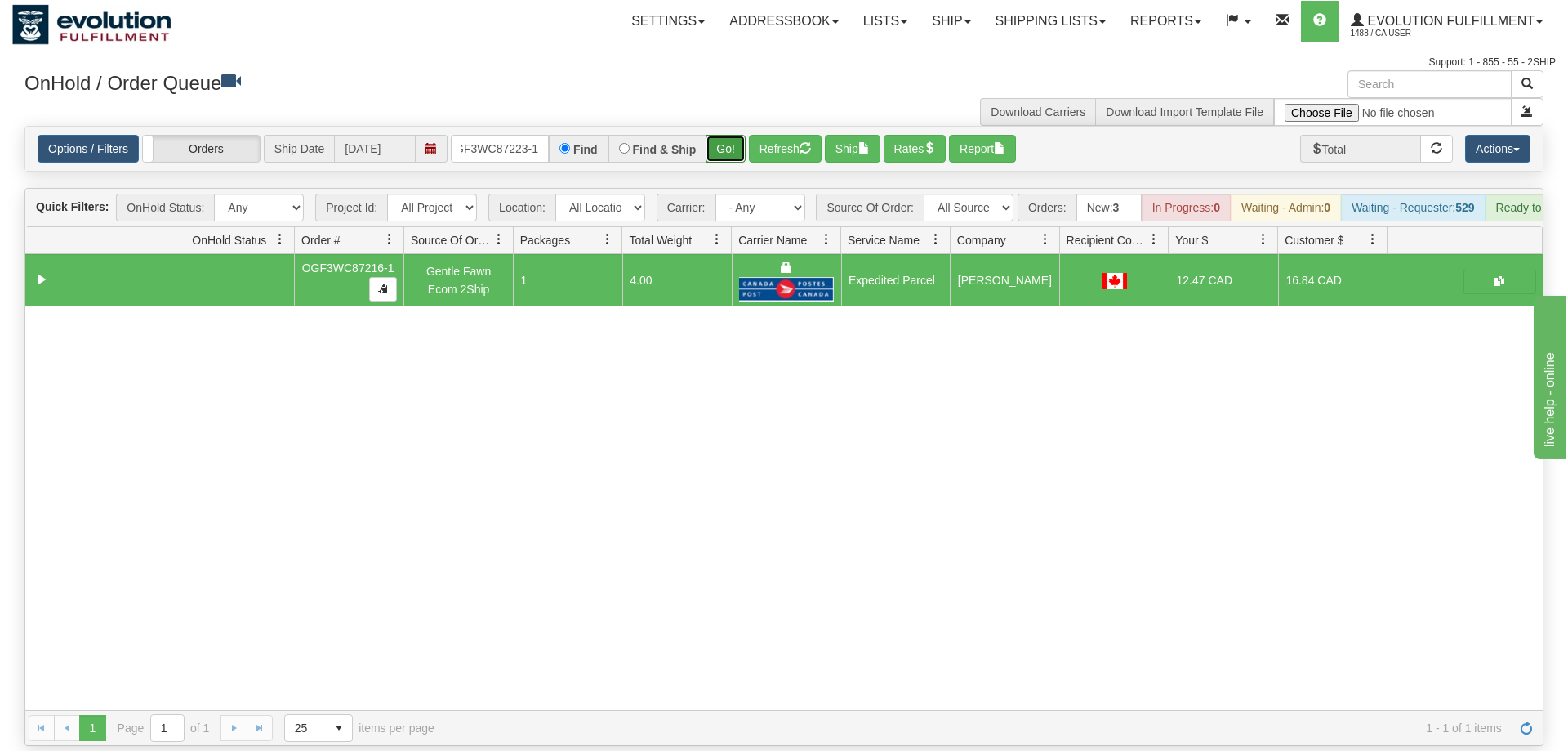
click at [737, 135] on button "Go!" at bounding box center [726, 149] width 40 height 28
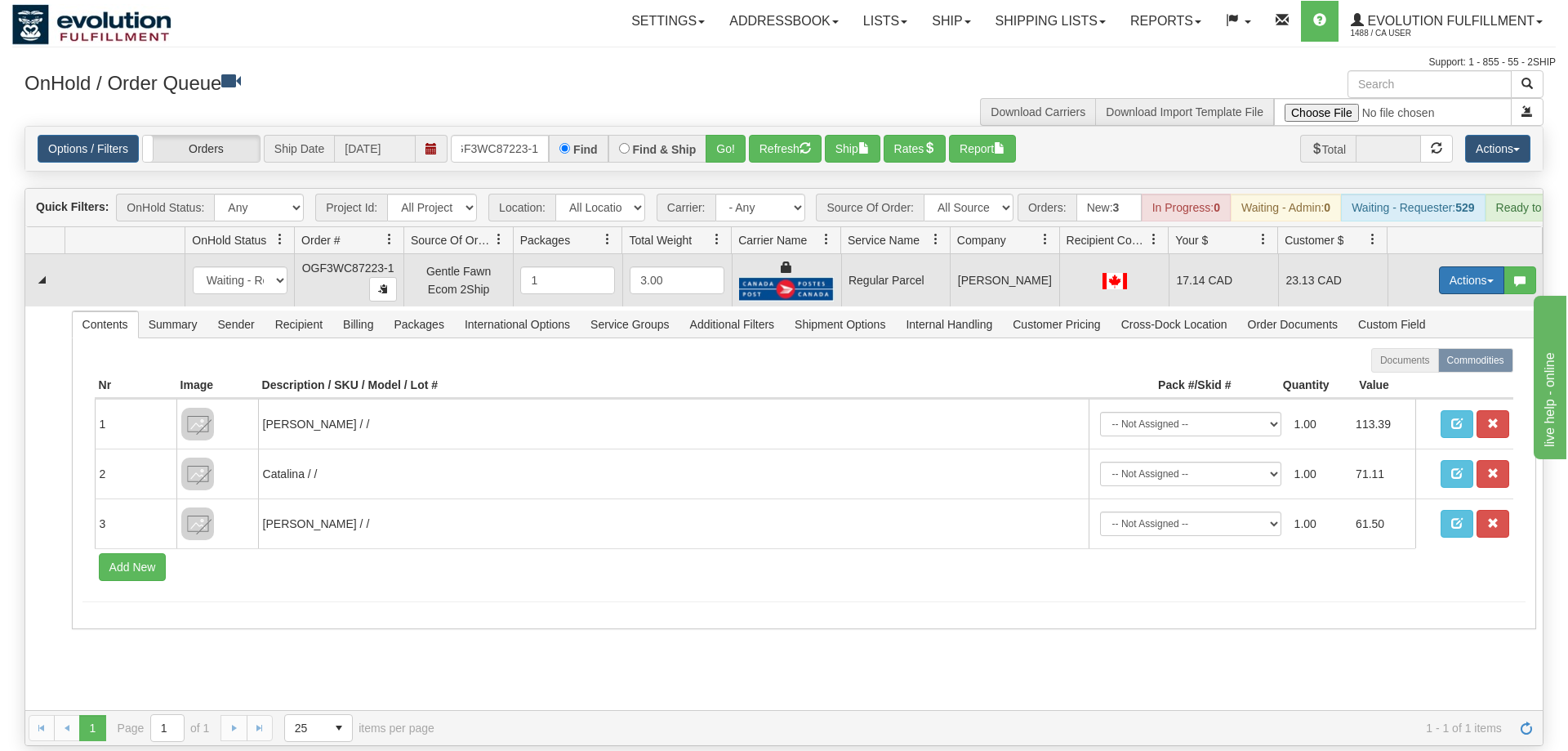
click at [1455, 266] on button "Actions" at bounding box center [1471, 280] width 65 height 28
click at [1424, 347] on span "Rate All Services" at bounding box center [1439, 354] width 98 height 13
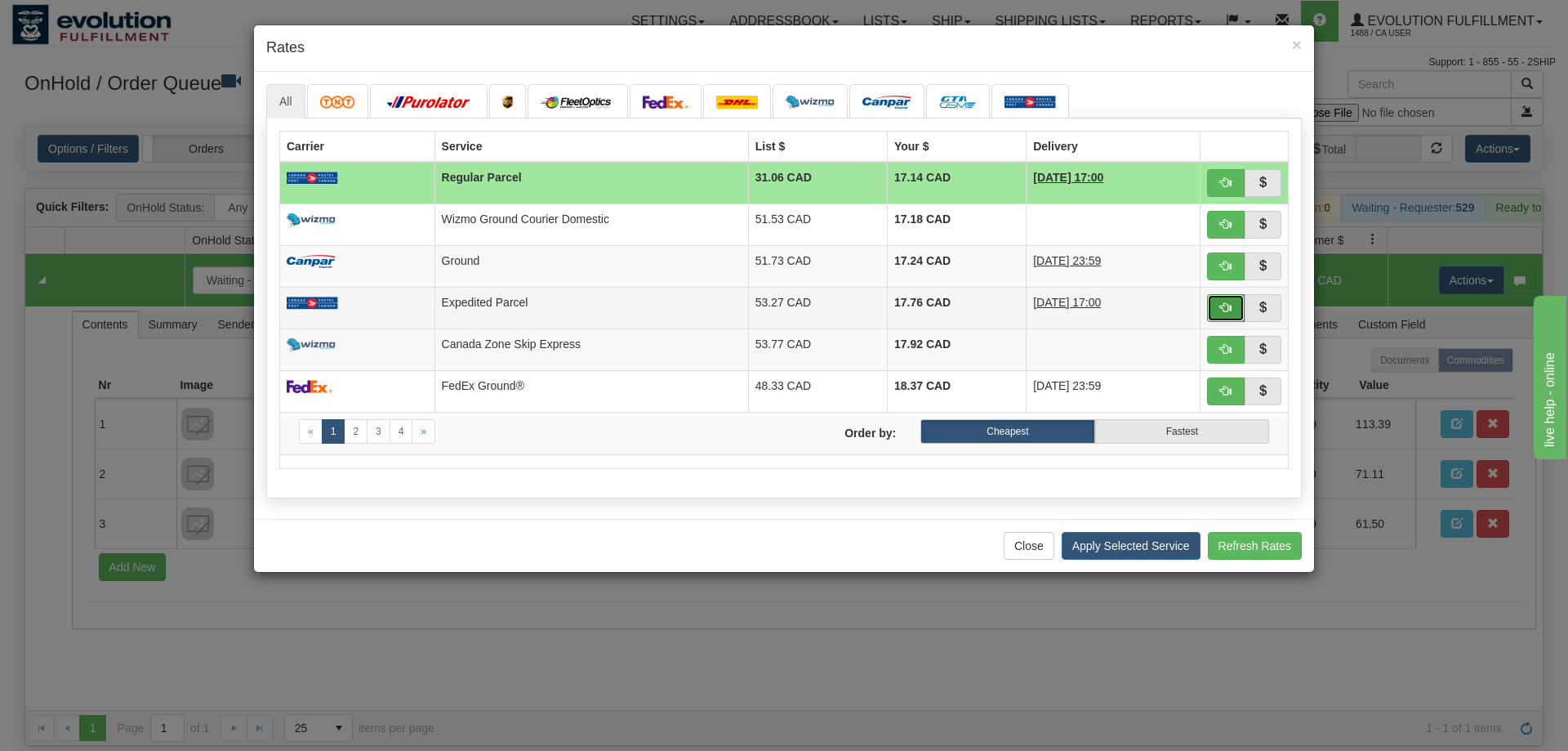
click at [1211, 299] on button "button" at bounding box center [1226, 308] width 38 height 28
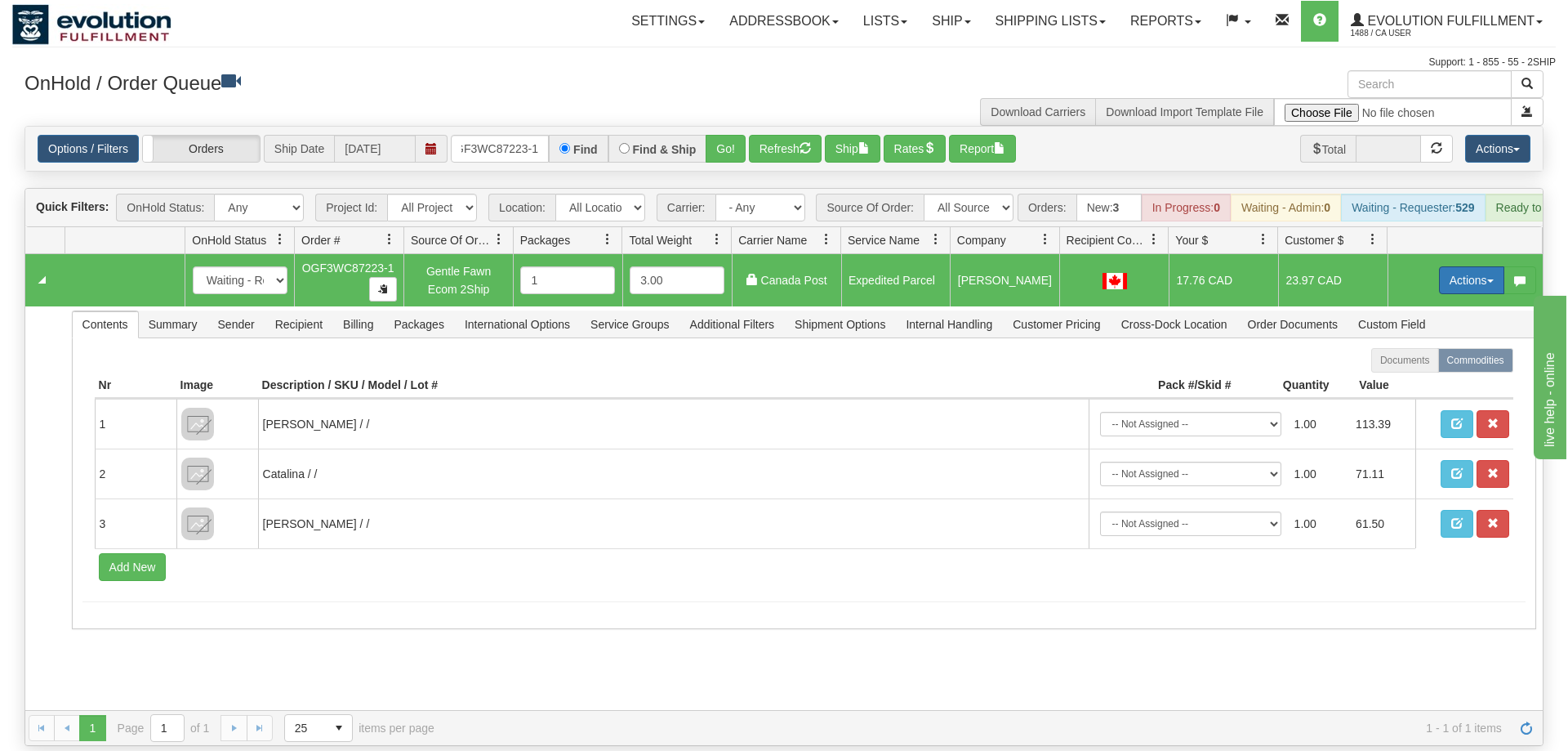
click at [1482, 266] on button "Actions" at bounding box center [1471, 280] width 65 height 28
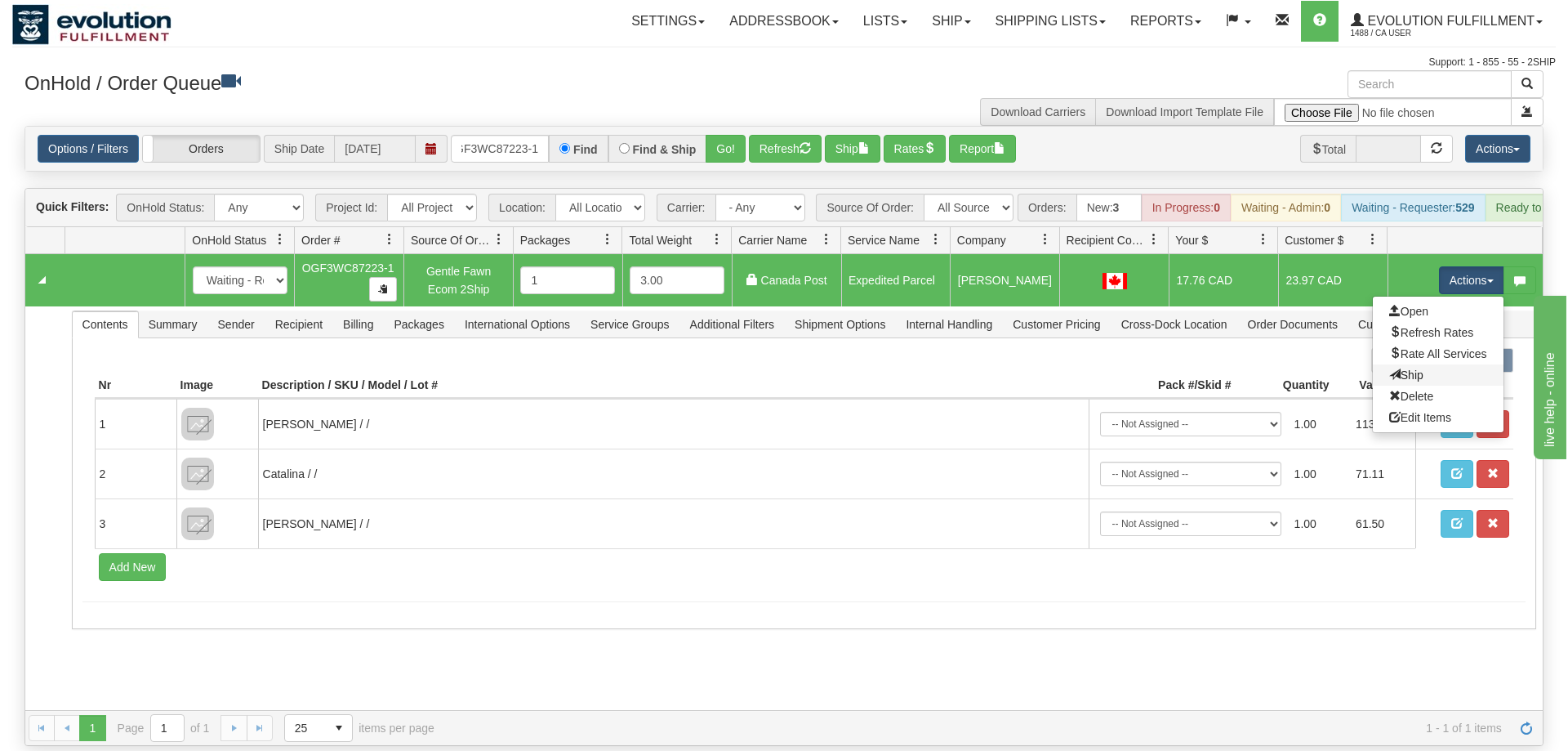
click at [1457, 364] on link "Ship" at bounding box center [1438, 375] width 131 height 21
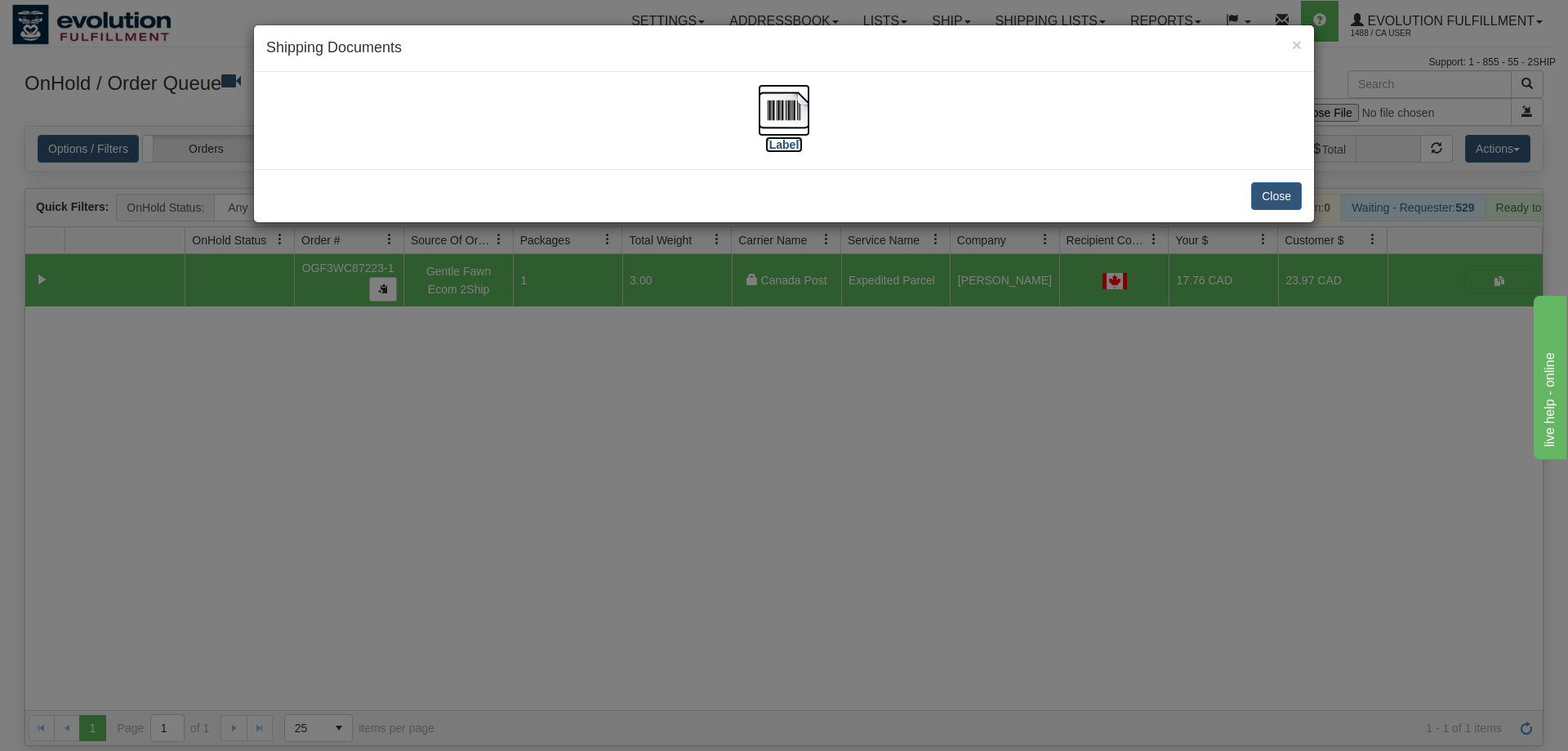
click at [790, 137] on label "[Label]" at bounding box center [784, 144] width 38 height 17
drag, startPoint x: 676, startPoint y: 361, endPoint x: 655, endPoint y: 190, distance: 172.3
click at [677, 360] on div "× Shipping Documents [Label] Close" at bounding box center [784, 376] width 1568 height 751
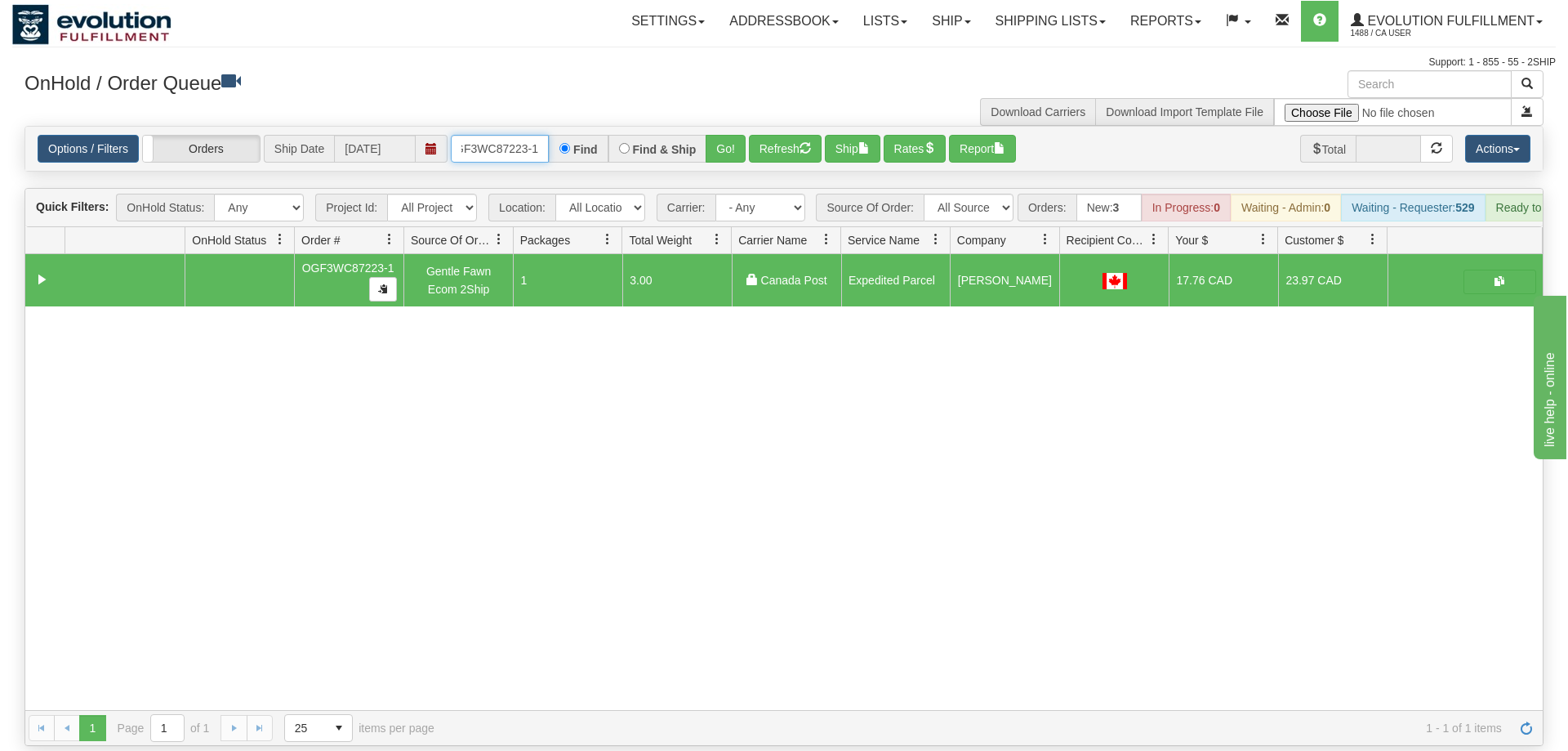
click at [495, 135] on input "OGF3WC87223-1" at bounding box center [500, 149] width 98 height 28
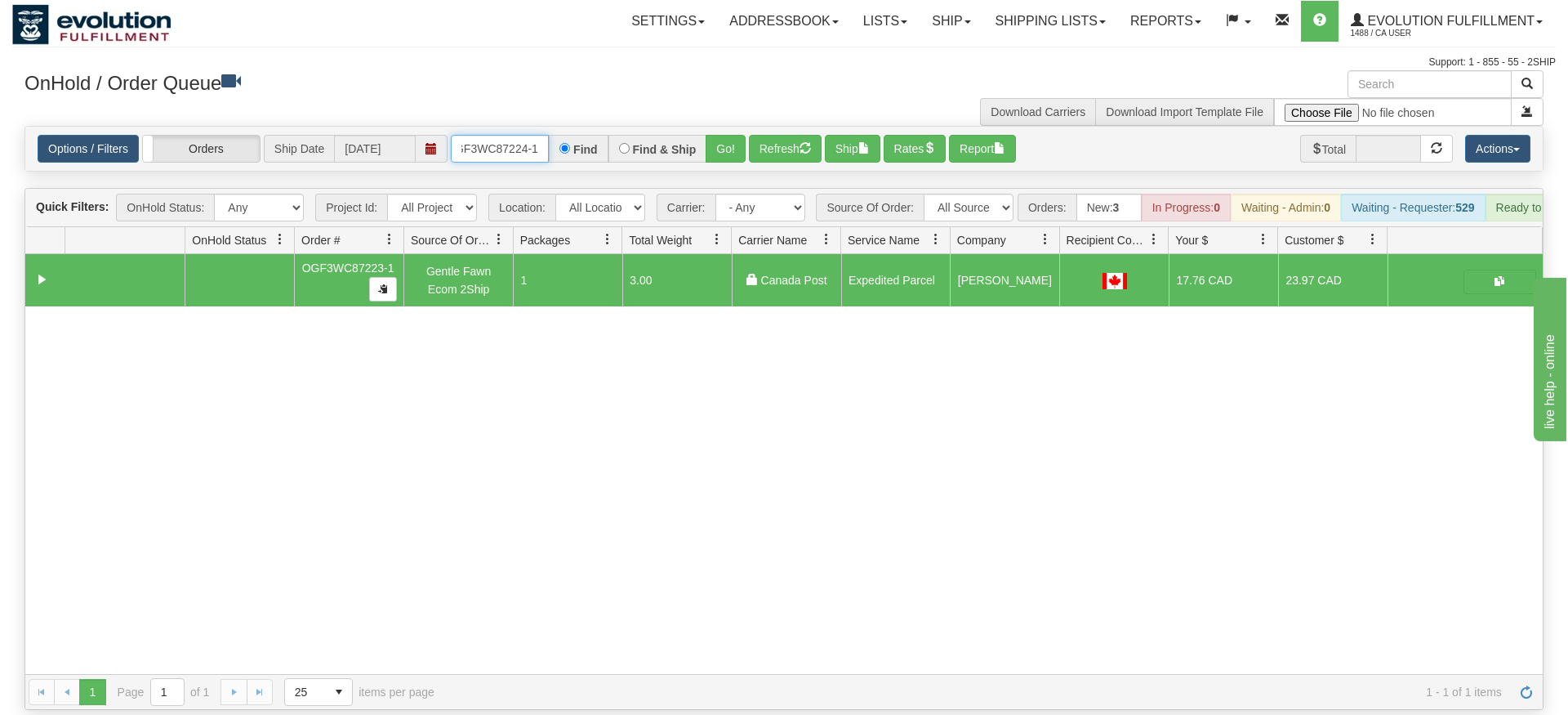
type input "oGF3WC87224-1"
click at [734, 166] on div "Is equal to Is not equal to Contains Does not contains CAD USD EUR ZAR [PERSON_…" at bounding box center [784, 418] width 1543 height 584
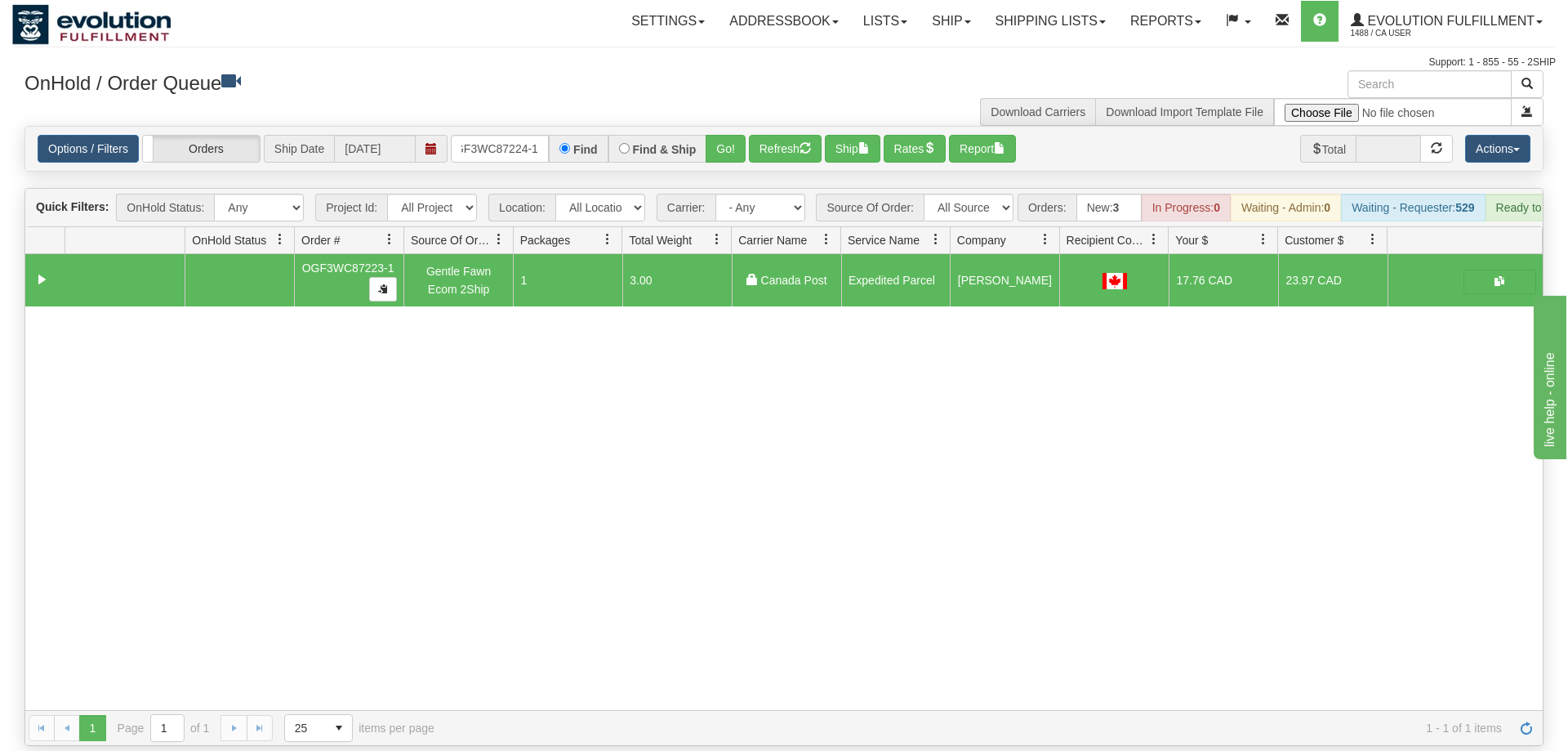
click at [735, 143] on div "Options / Filters Group Shipments Orders Ship Date [DATE] oGF3WC87224-1 Find Fi…" at bounding box center [784, 148] width 1518 height 44
click at [727, 135] on button "Go!" at bounding box center [726, 149] width 40 height 28
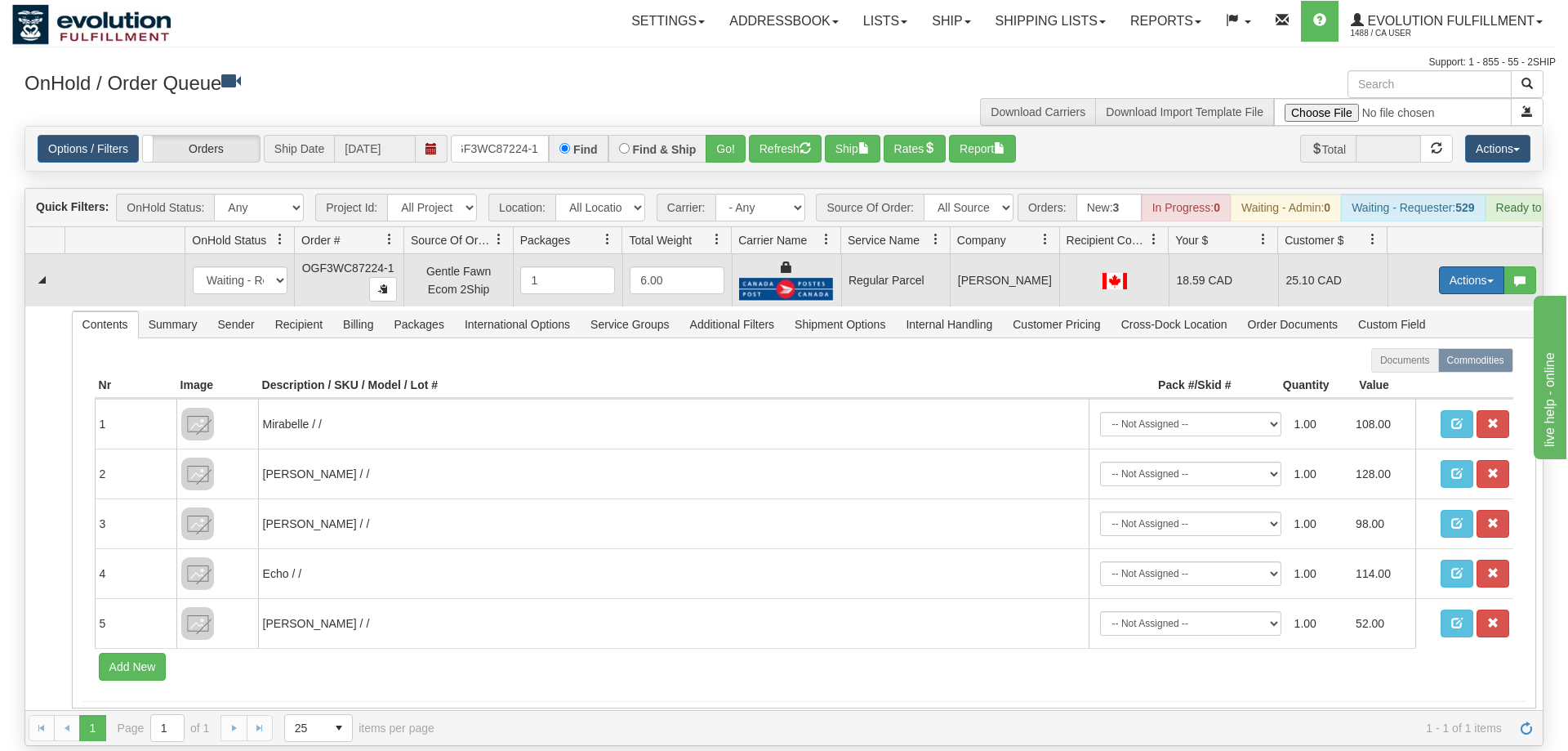
click at [1466, 266] on button "Actions" at bounding box center [1471, 280] width 65 height 28
click at [1437, 347] on span "Rate All Services" at bounding box center [1439, 354] width 98 height 13
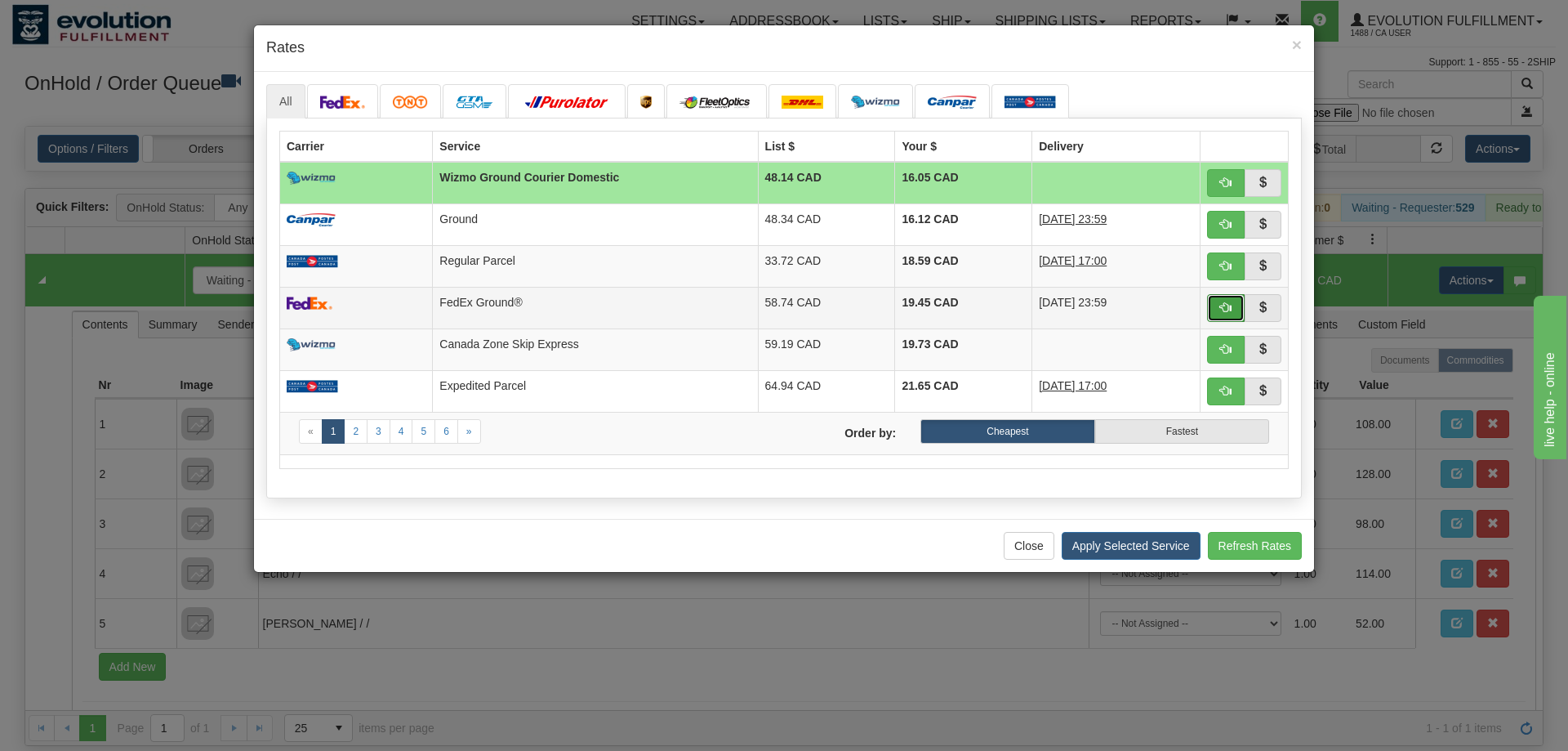
click at [1221, 311] on span "button" at bounding box center [1226, 307] width 11 height 11
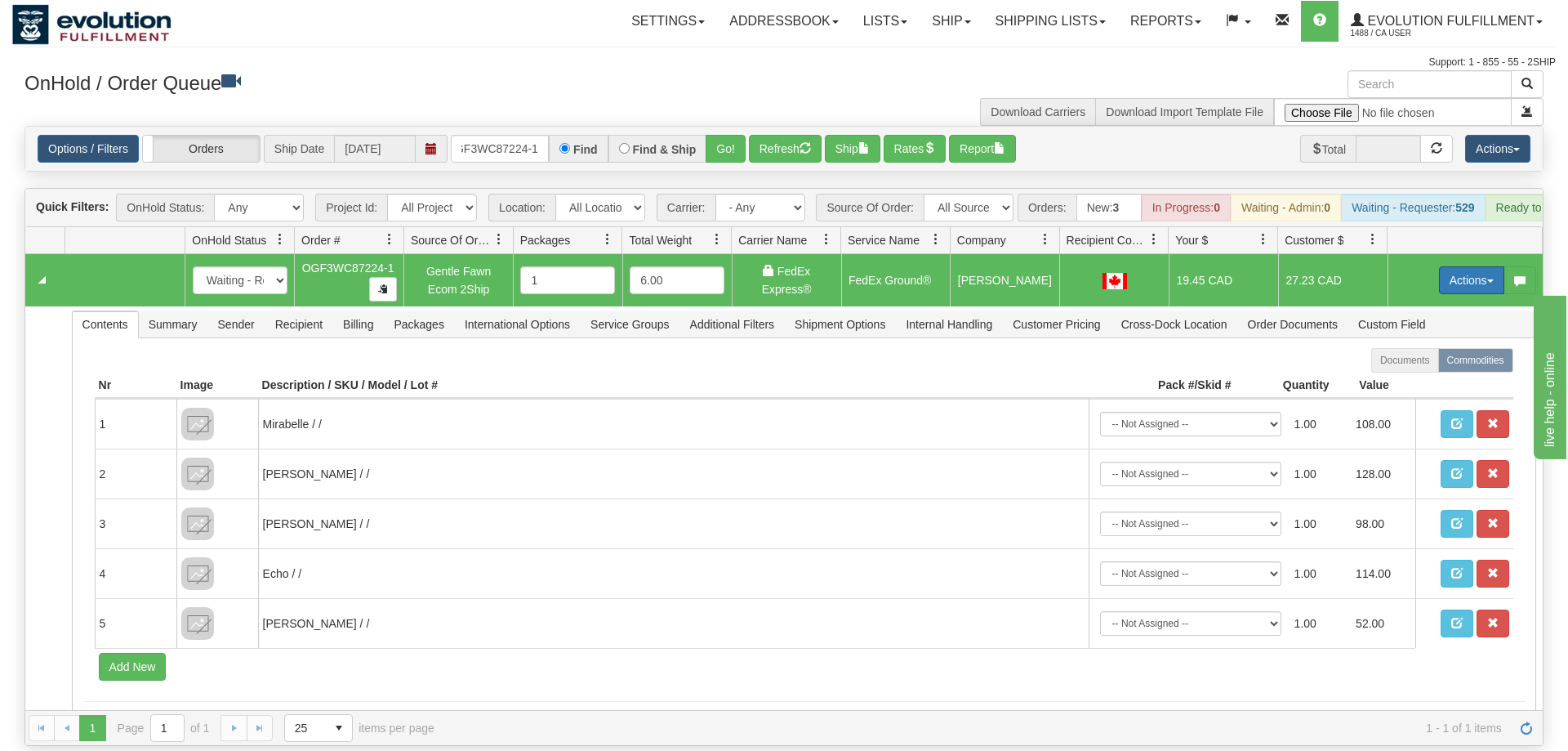
click at [1439, 266] on button "Actions" at bounding box center [1471, 280] width 65 height 28
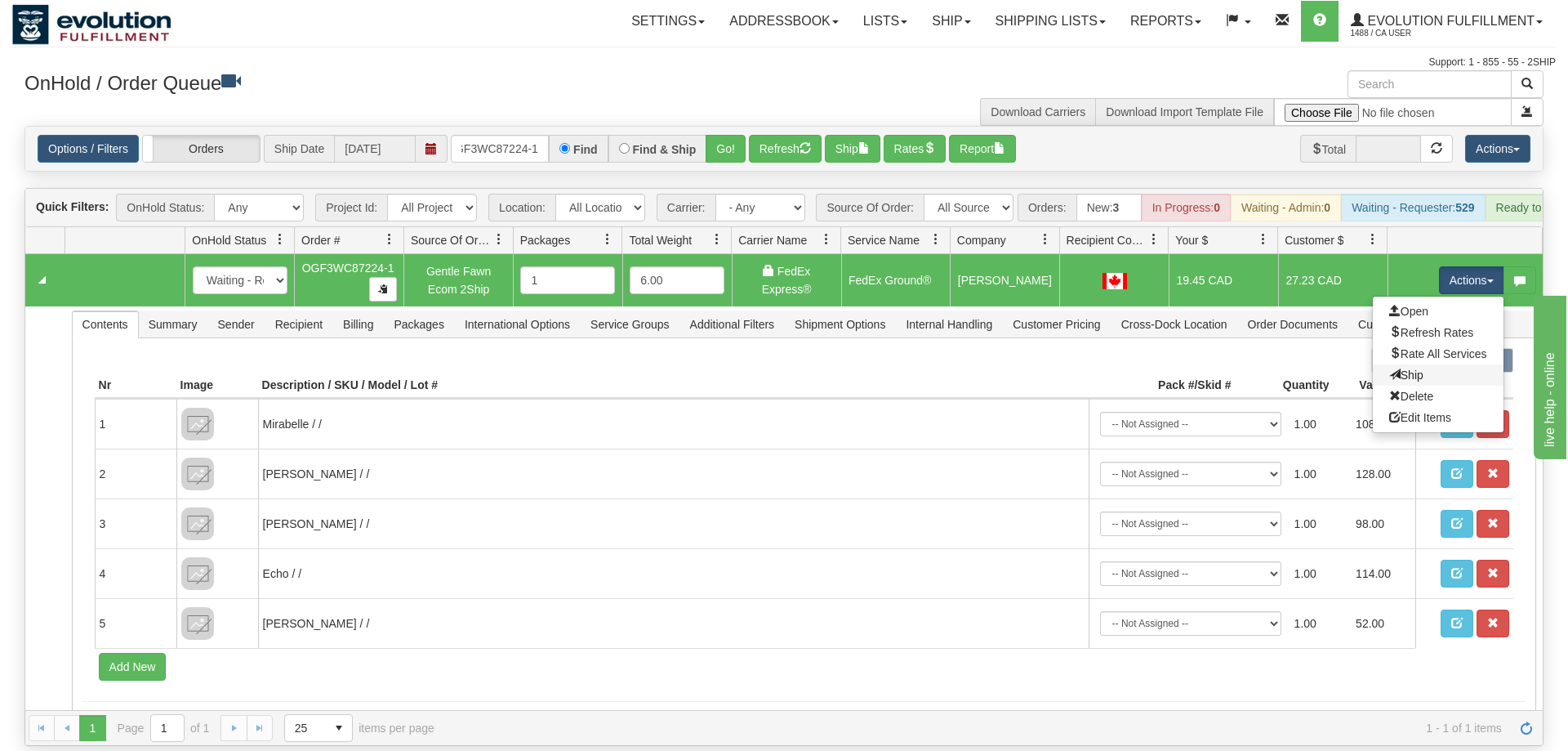
click at [1453, 364] on link "Ship" at bounding box center [1438, 375] width 131 height 21
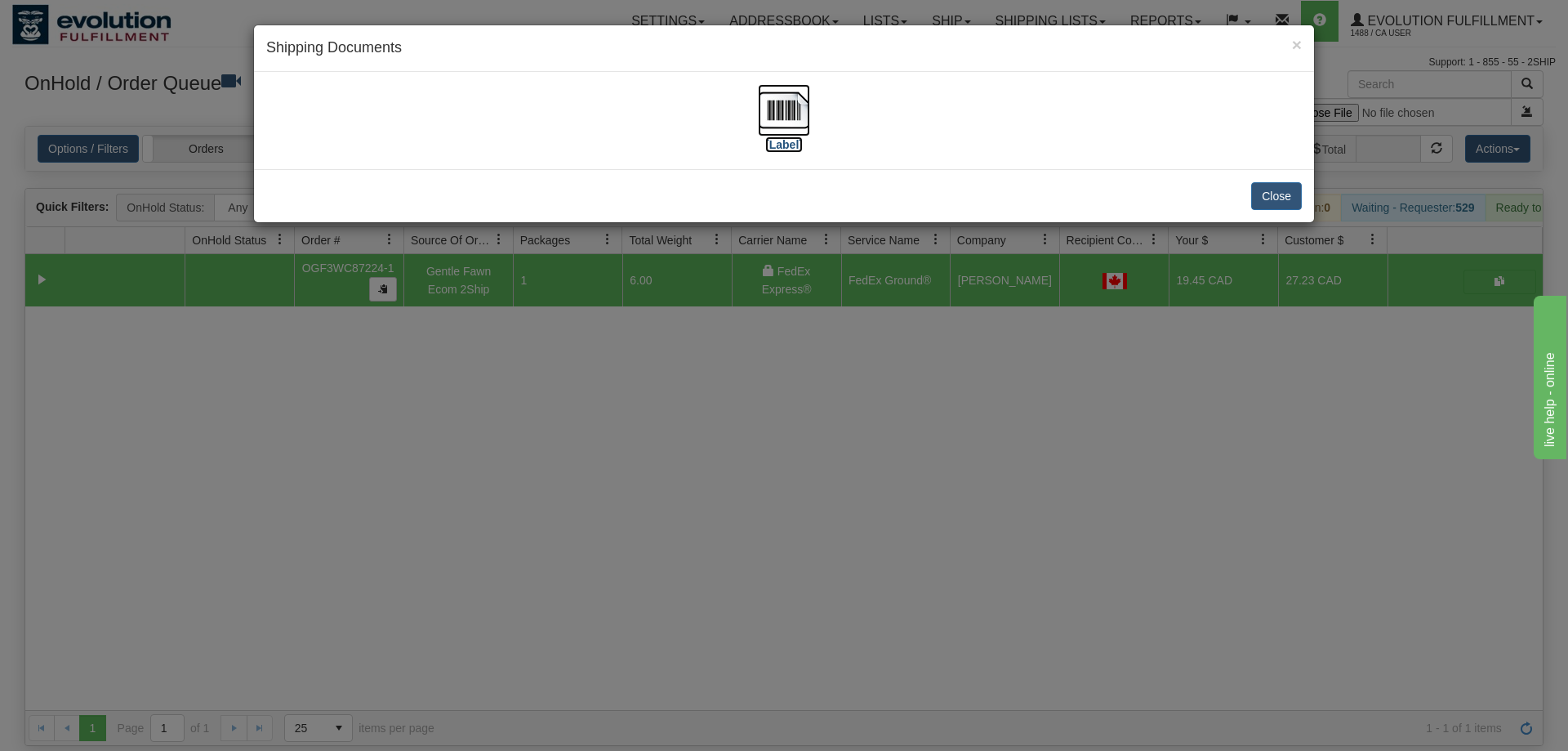
click at [787, 123] on img at bounding box center [784, 111] width 53 height 53
click at [462, 553] on div "× Shipping Documents [Label] Close" at bounding box center [784, 376] width 1568 height 751
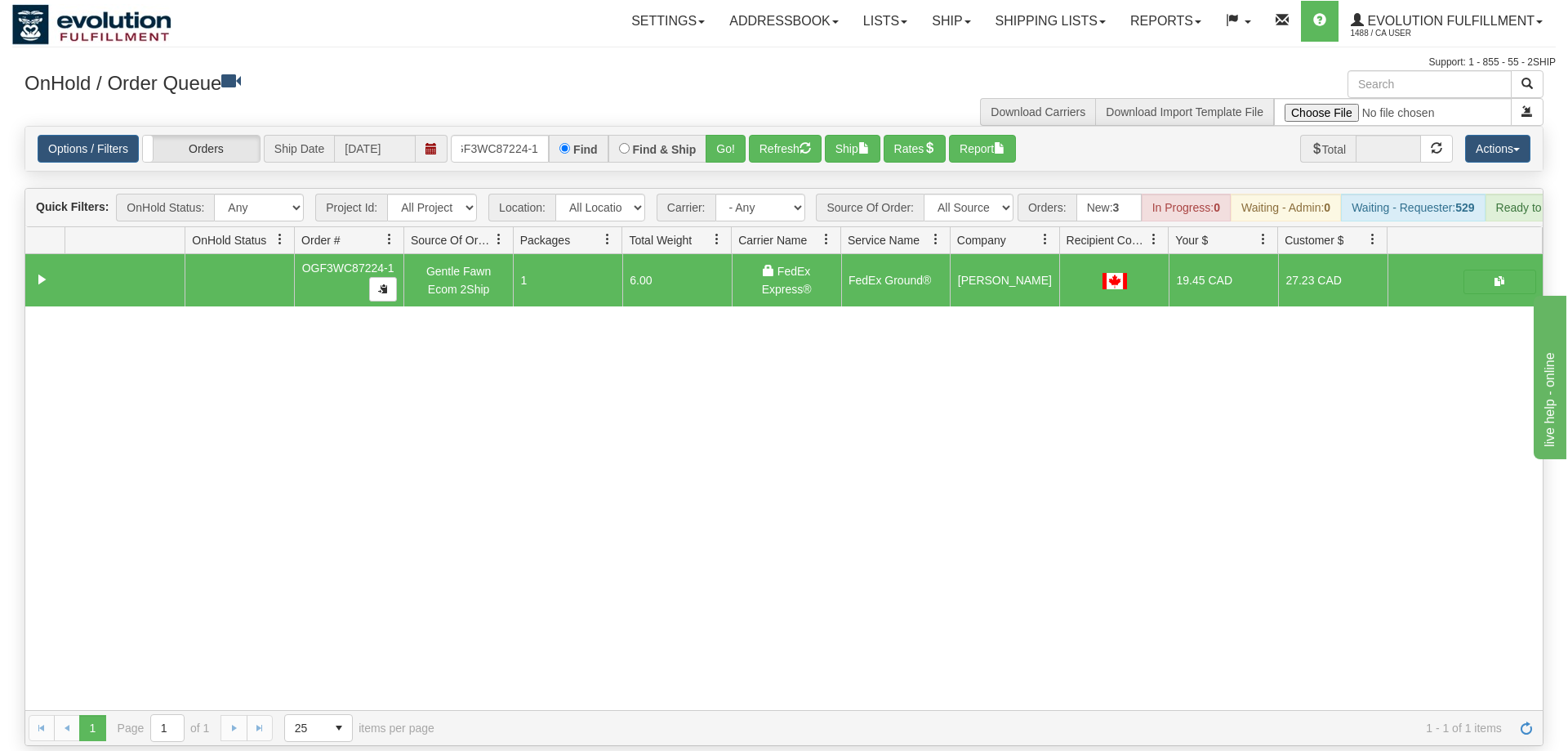
click at [178, 364] on div "31639020 EVOLUTION V3 91156368 91156369 OGF3WC87224-1 Gentle Fawn Ecom 2Ship 1 …" at bounding box center [784, 482] width 1518 height 455
